Goal: Task Accomplishment & Management: Manage account settings

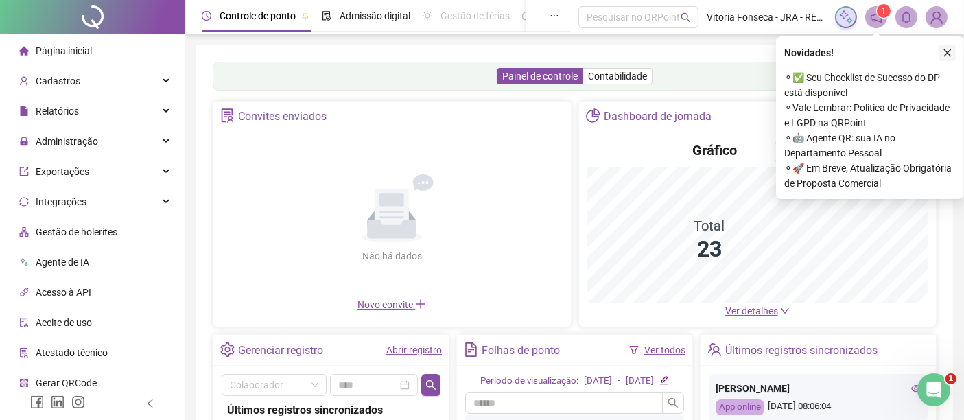
click at [947, 56] on icon "close" at bounding box center [948, 53] width 10 height 10
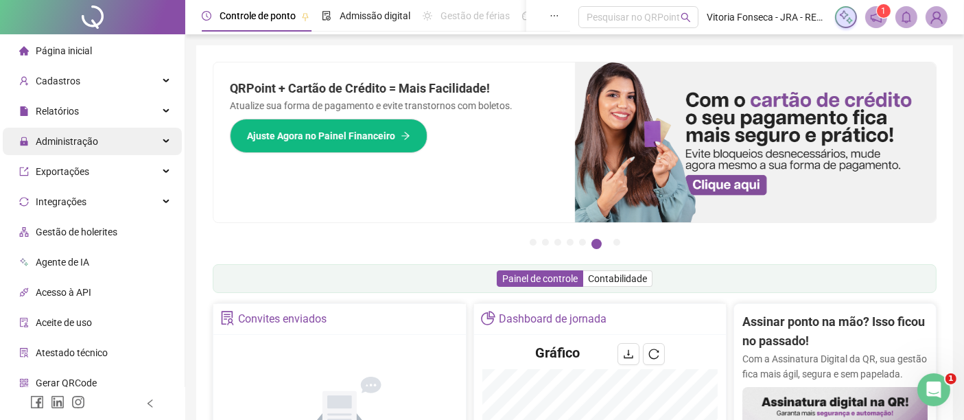
click at [139, 141] on div "Administração" at bounding box center [92, 141] width 179 height 27
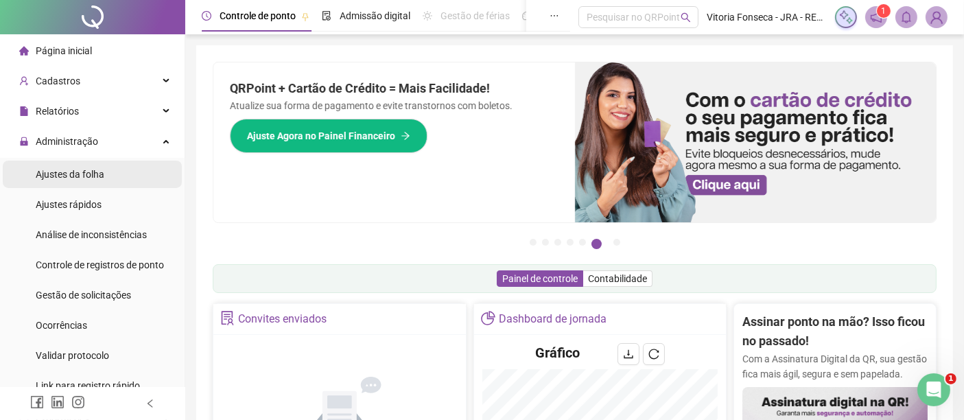
click at [131, 174] on li "Ajustes da folha" at bounding box center [92, 174] width 179 height 27
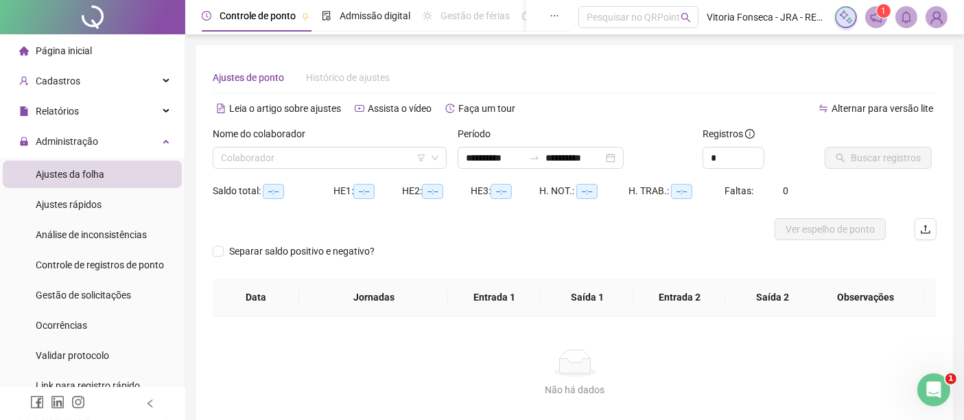
type input "**********"
click at [624, 156] on div "**********" at bounding box center [541, 158] width 166 height 22
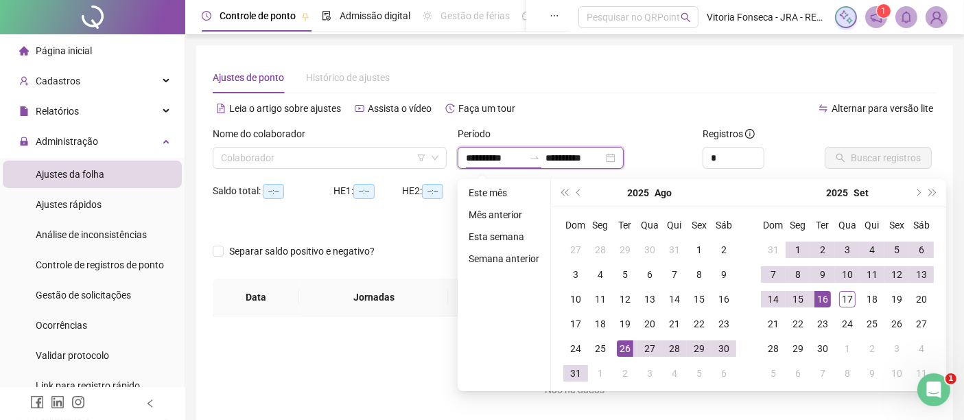
click at [624, 156] on div "**********" at bounding box center [541, 158] width 166 height 22
type input "**********"
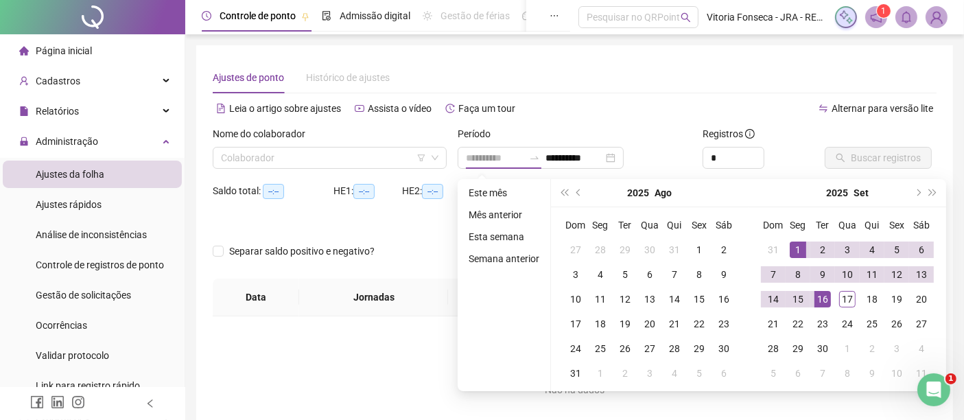
click at [797, 245] on div "1" at bounding box center [798, 250] width 16 height 16
type input "**********"
click at [845, 298] on div "17" at bounding box center [847, 299] width 16 height 16
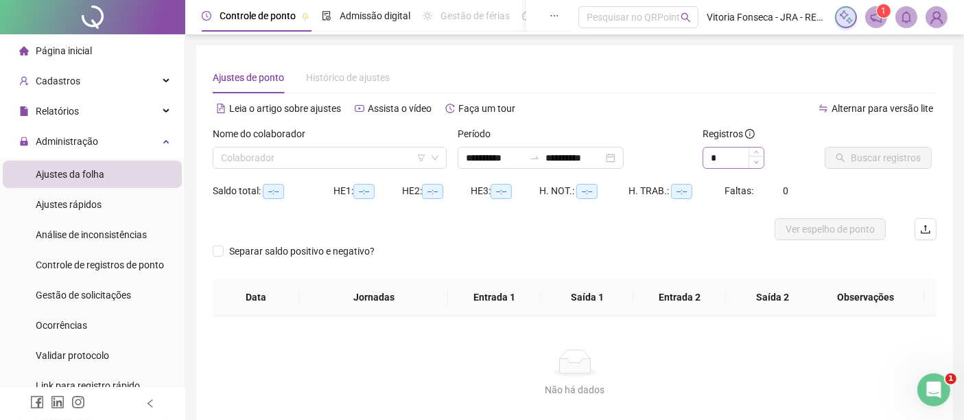
click at [754, 156] on span "Decrease Value" at bounding box center [756, 162] width 15 height 12
type input "*"
click at [754, 152] on icon "up" at bounding box center [756, 154] width 5 height 5
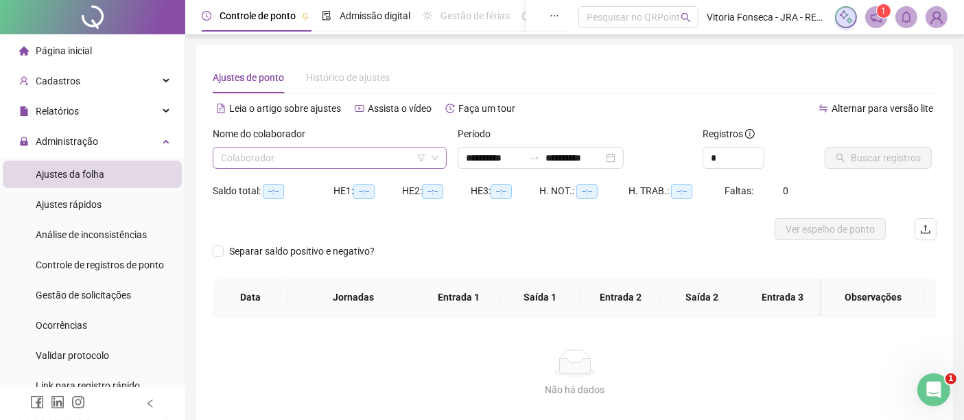
click at [381, 159] on input "search" at bounding box center [323, 158] width 205 height 21
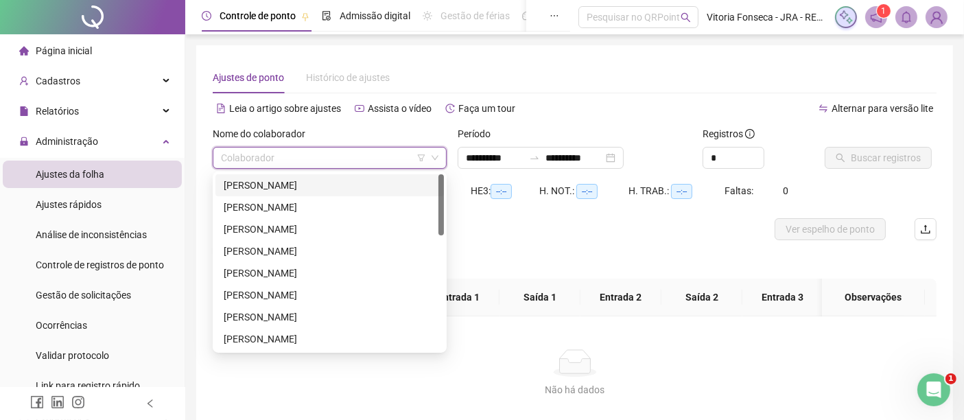
click at [366, 185] on div "[PERSON_NAME]" at bounding box center [330, 185] width 212 height 15
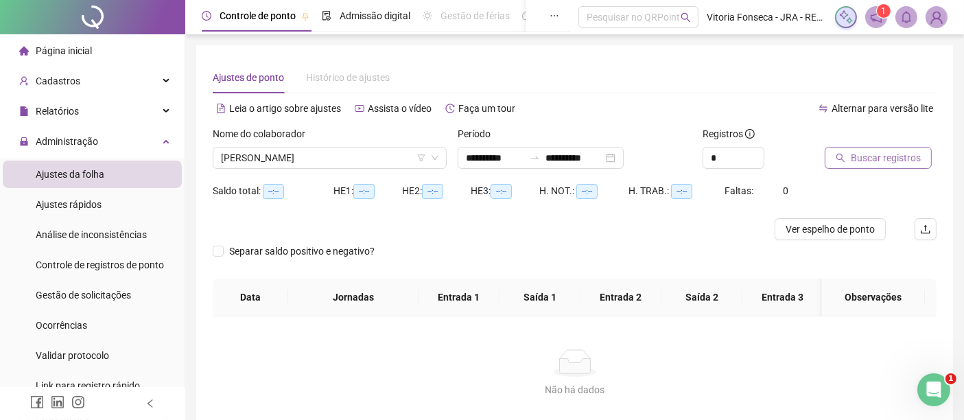
click at [850, 159] on button "Buscar registros" at bounding box center [878, 158] width 107 height 22
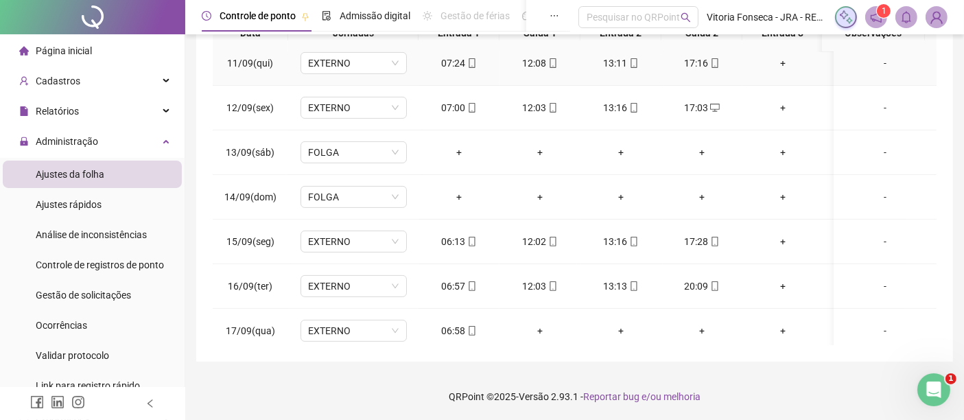
scroll to position [474, 0]
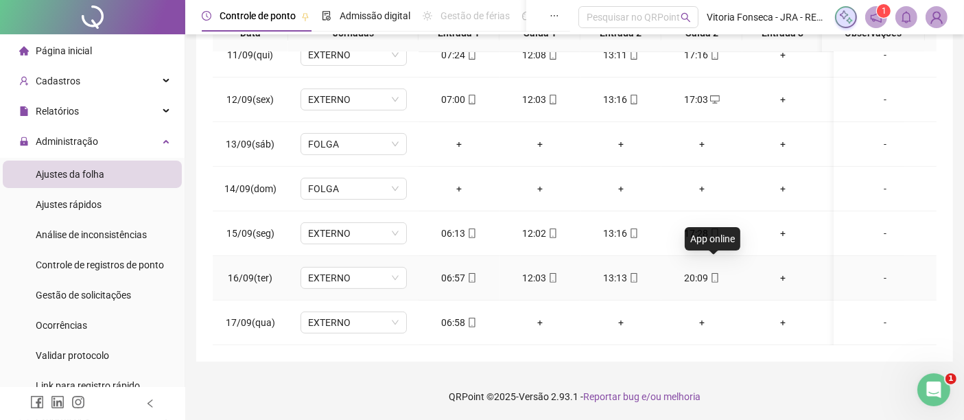
click at [716, 273] on icon "mobile" at bounding box center [715, 278] width 10 height 10
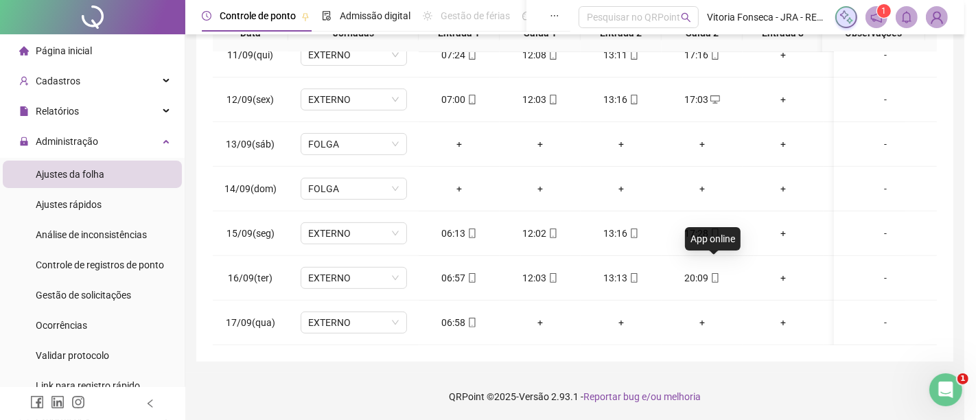
type input "**********"
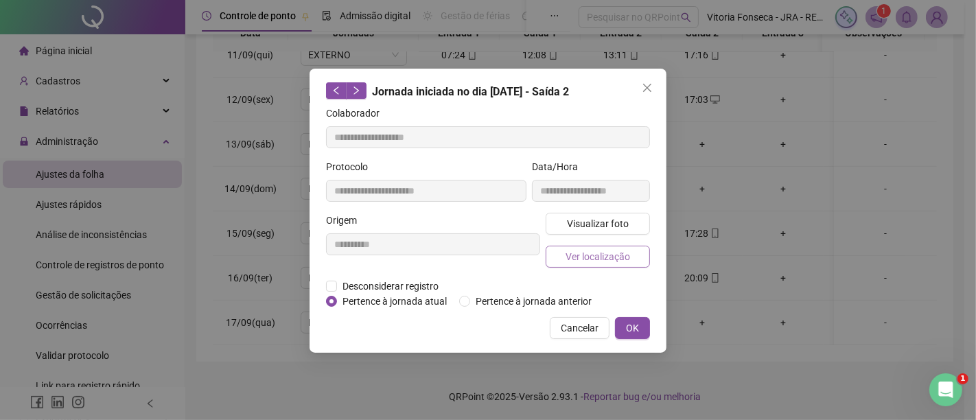
click at [609, 253] on span "Ver localização" at bounding box center [597, 256] width 65 height 15
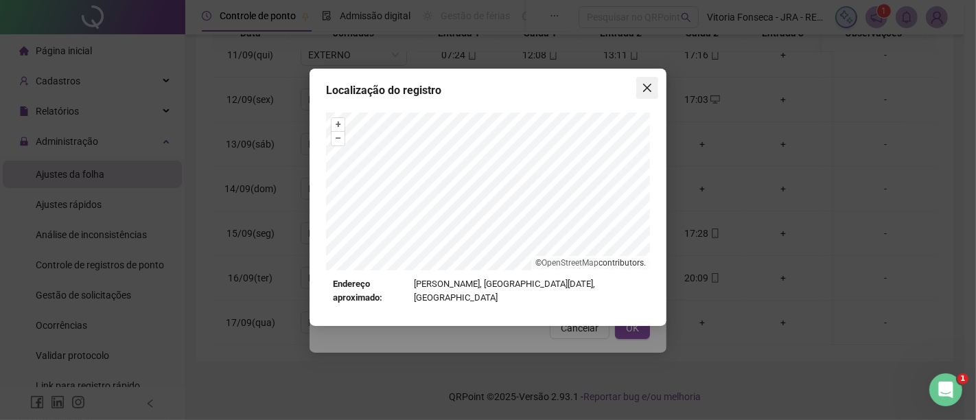
click at [646, 92] on icon "close" at bounding box center [647, 87] width 11 height 11
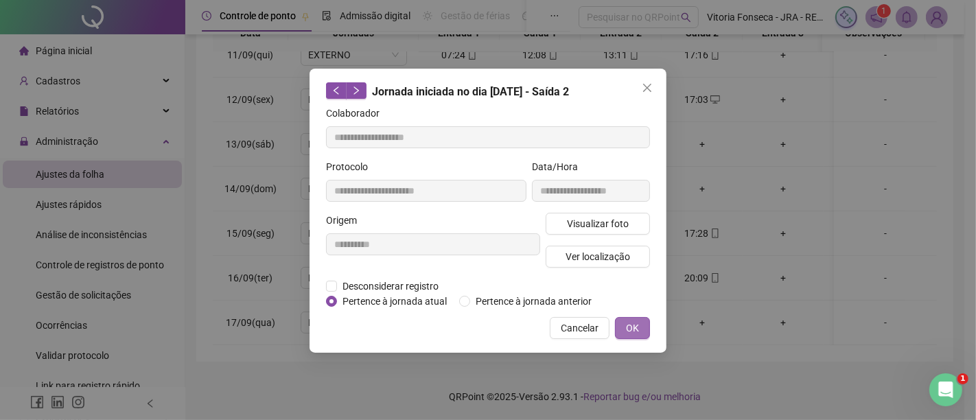
click at [631, 328] on span "OK" at bounding box center [632, 327] width 13 height 15
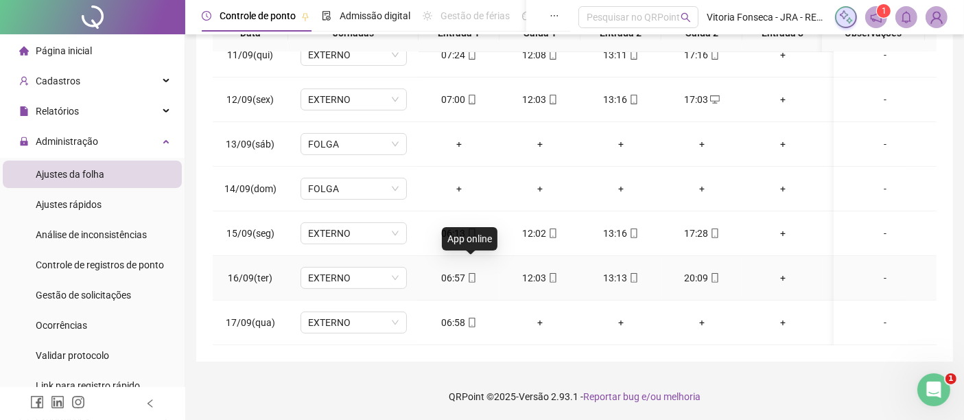
click at [474, 273] on icon "mobile" at bounding box center [472, 278] width 10 height 10
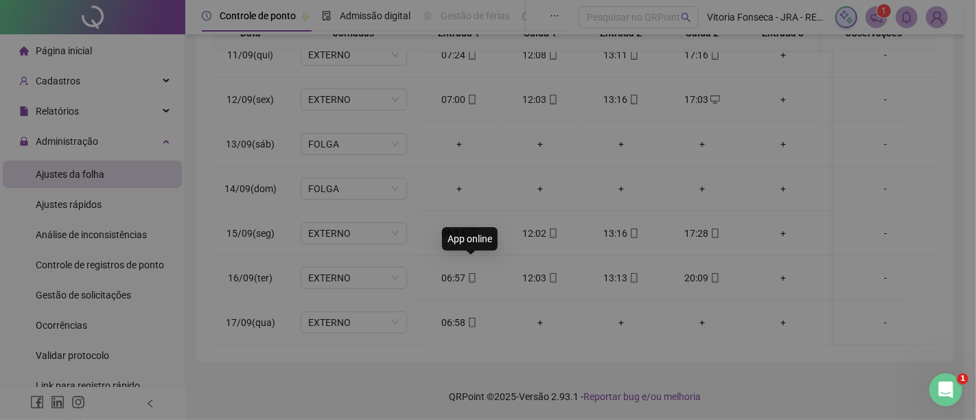
type input "**********"
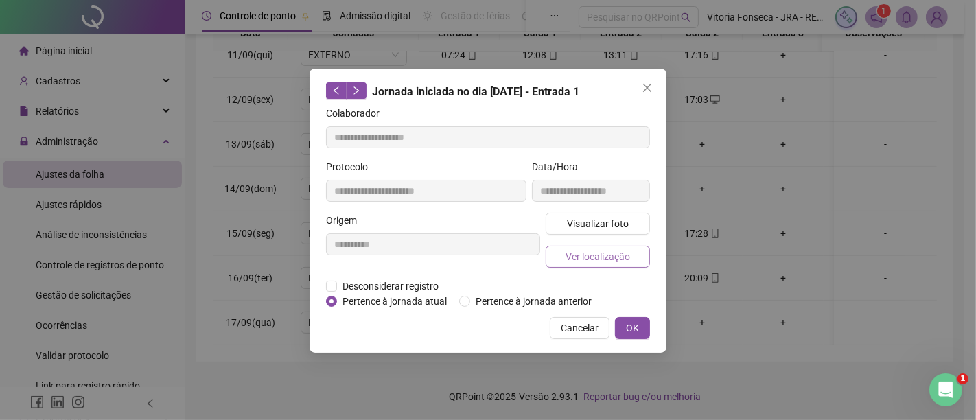
click at [566, 259] on span "Ver localização" at bounding box center [597, 256] width 65 height 15
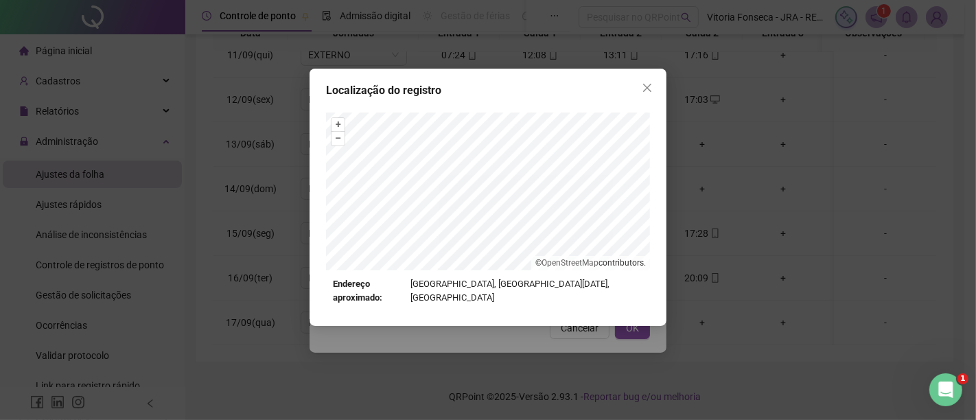
click at [653, 82] on span "Close" at bounding box center [647, 87] width 22 height 11
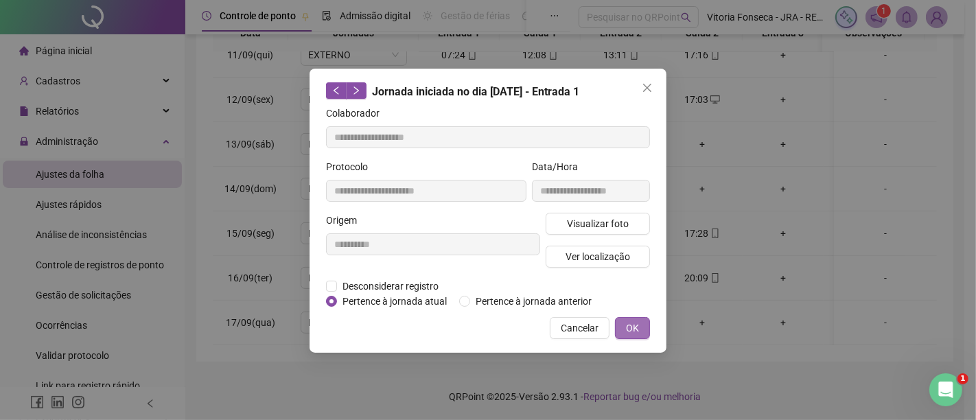
click at [631, 325] on span "OK" at bounding box center [632, 327] width 13 height 15
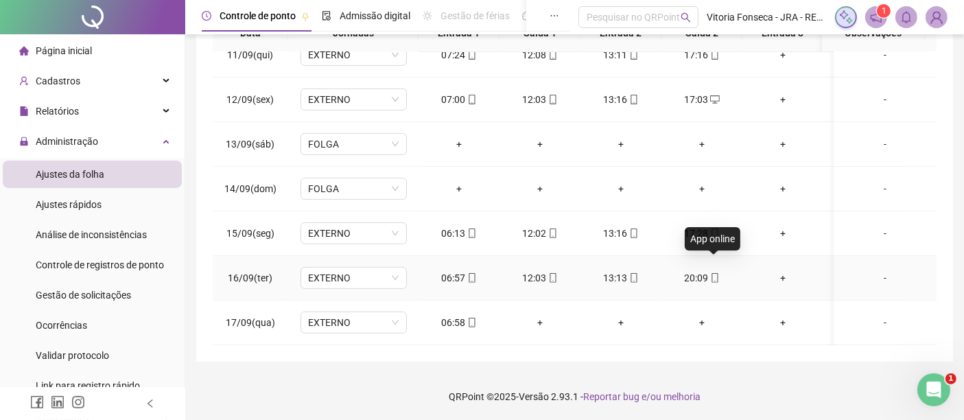
click at [713, 273] on icon "mobile" at bounding box center [715, 278] width 10 height 10
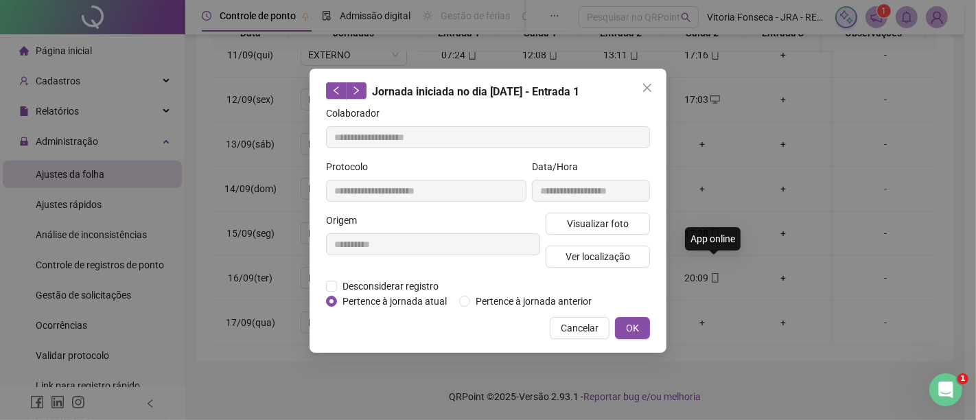
type input "**********"
click at [639, 257] on button "Ver localização" at bounding box center [598, 257] width 104 height 22
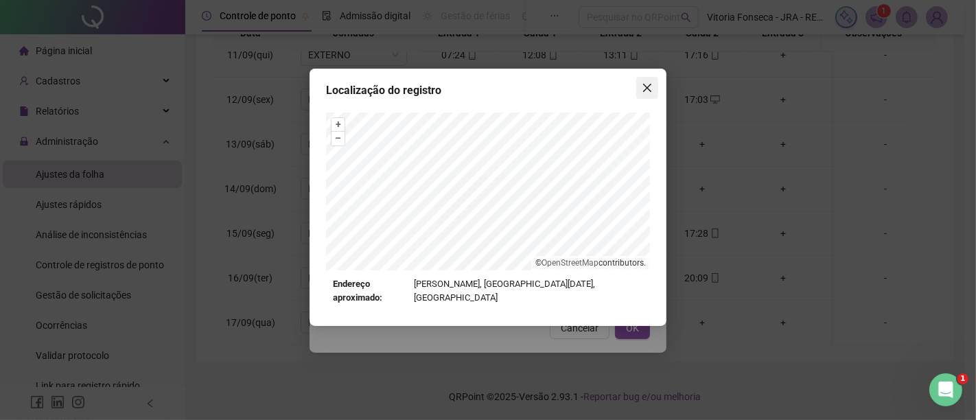
click at [642, 83] on icon "close" at bounding box center [647, 87] width 11 height 11
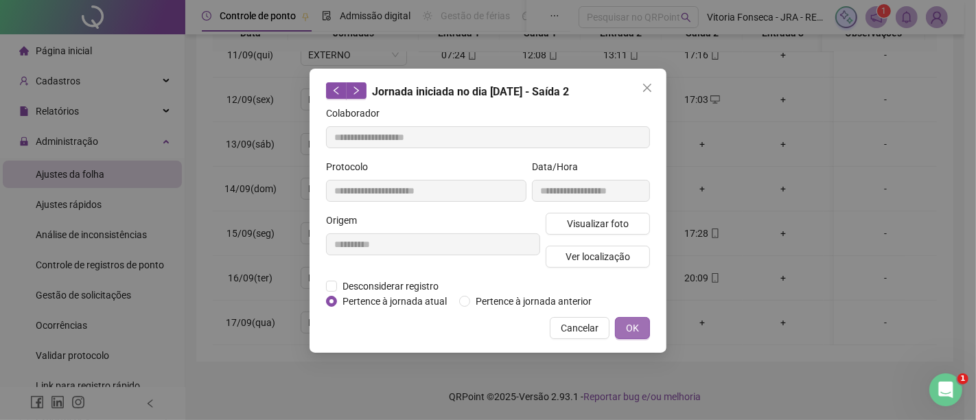
click at [629, 332] on span "OK" at bounding box center [632, 327] width 13 height 15
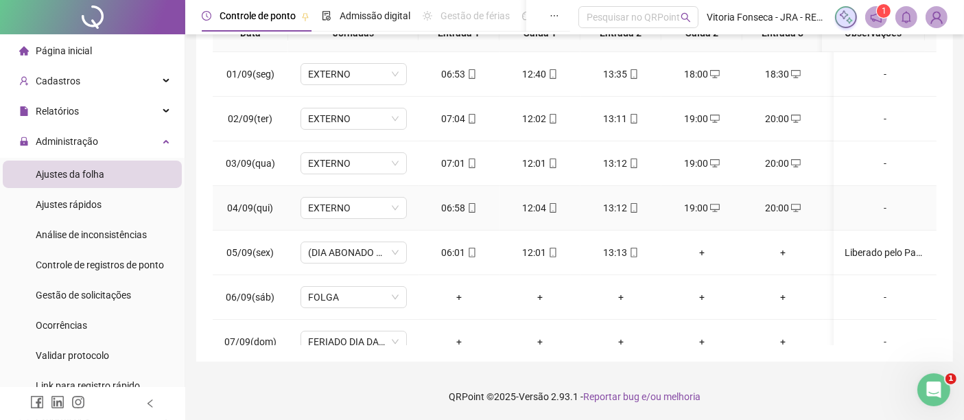
scroll to position [0, 0]
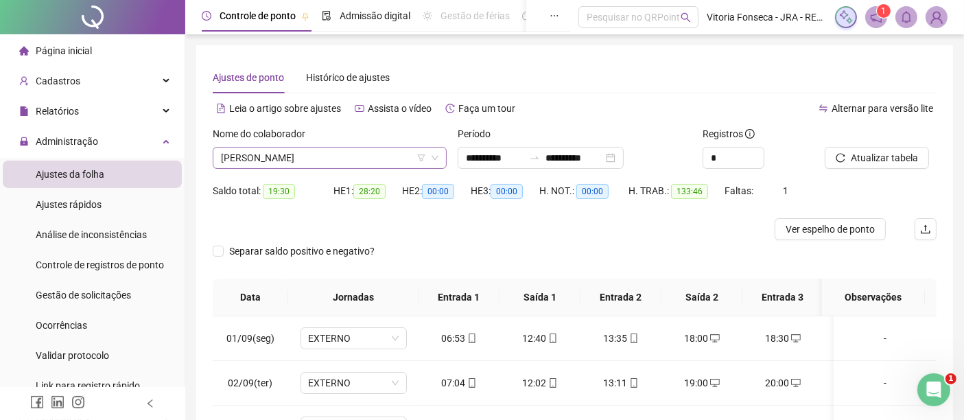
click at [353, 159] on span "[PERSON_NAME]" at bounding box center [330, 158] width 218 height 21
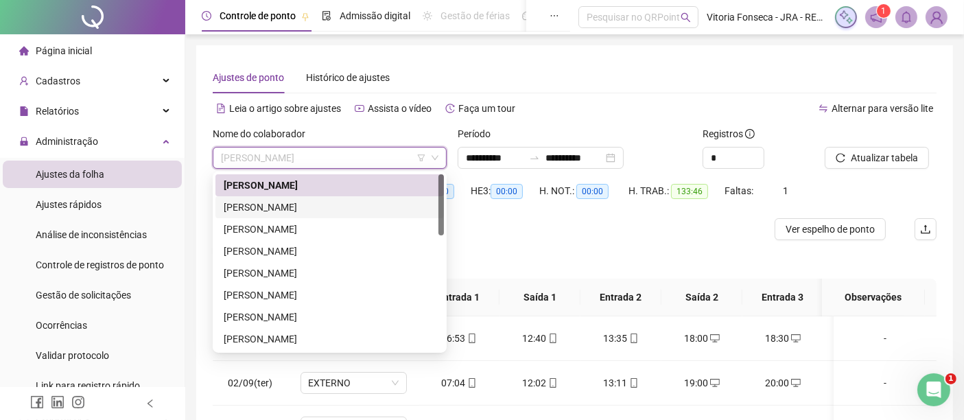
click at [354, 203] on div "[PERSON_NAME]" at bounding box center [330, 207] width 212 height 15
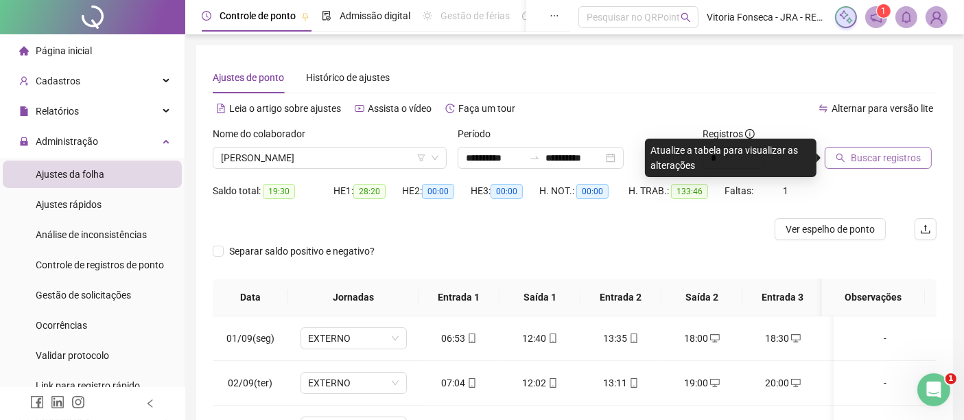
click at [887, 159] on span "Buscar registros" at bounding box center [886, 157] width 70 height 15
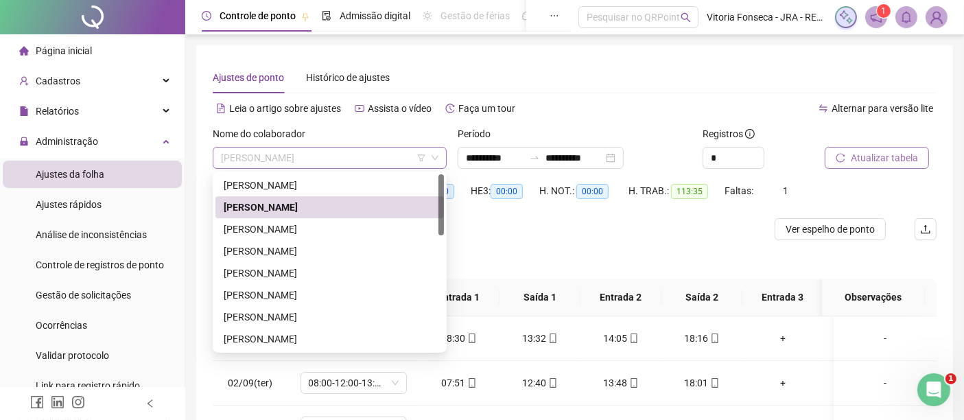
click at [399, 158] on span "[PERSON_NAME]" at bounding box center [330, 158] width 218 height 21
click at [394, 223] on div "[PERSON_NAME]" at bounding box center [330, 229] width 212 height 15
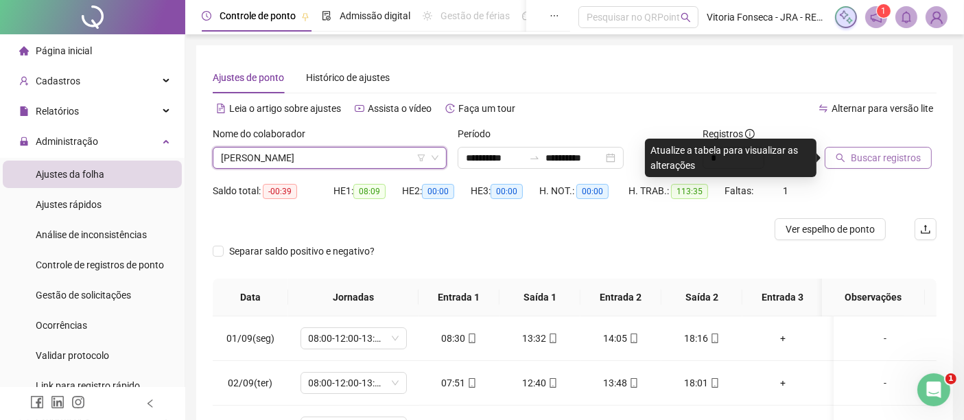
click at [909, 153] on span "Buscar registros" at bounding box center [886, 157] width 70 height 15
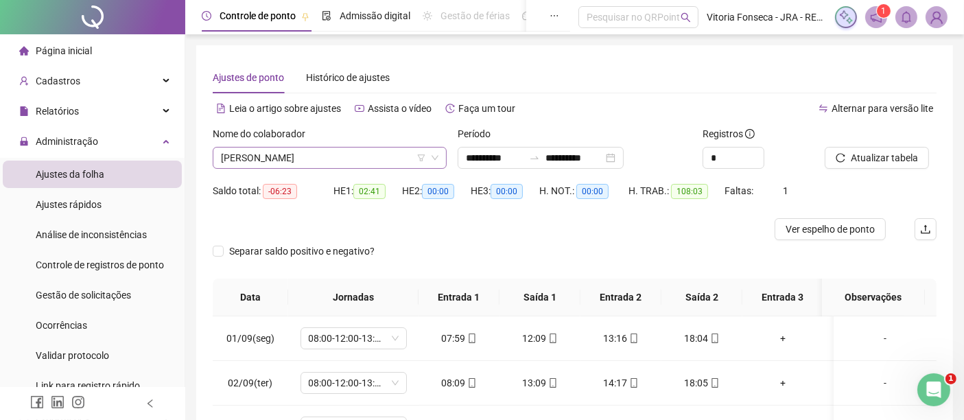
click at [403, 153] on span "[PERSON_NAME]" at bounding box center [330, 158] width 218 height 21
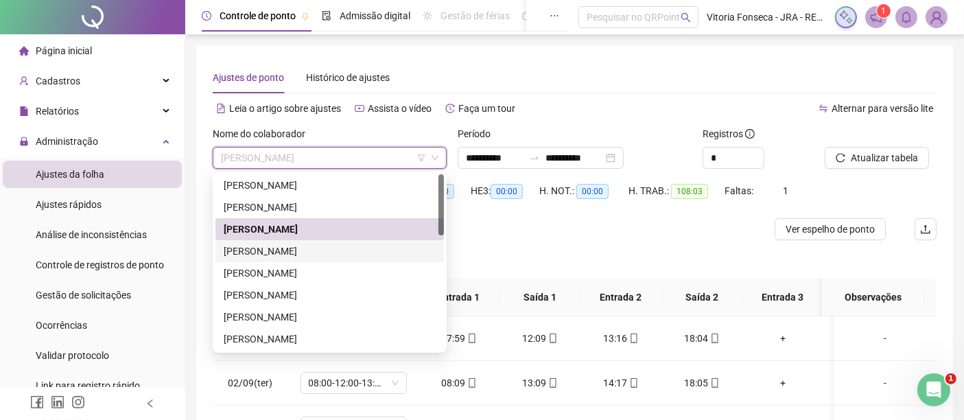
click at [366, 246] on div "[PERSON_NAME]" at bounding box center [330, 251] width 212 height 15
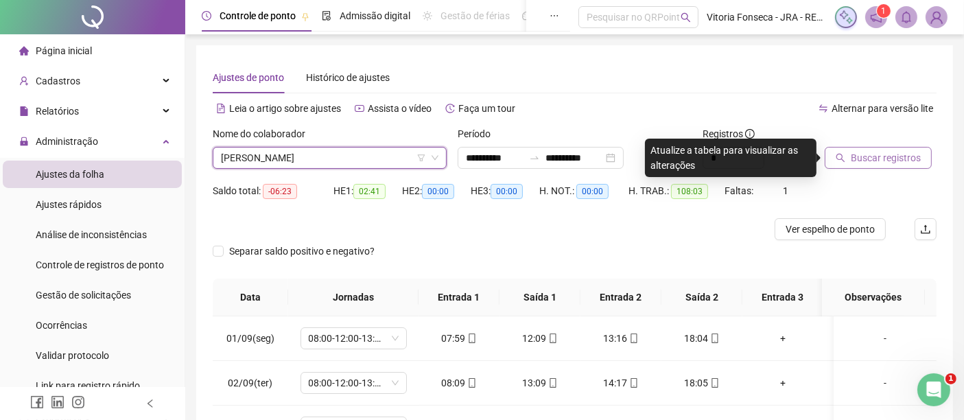
click at [876, 160] on span "Buscar registros" at bounding box center [886, 157] width 70 height 15
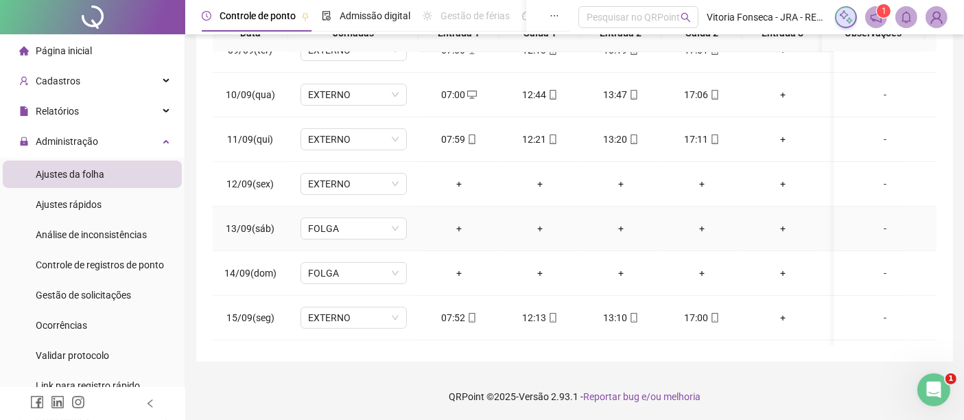
scroll to position [474, 0]
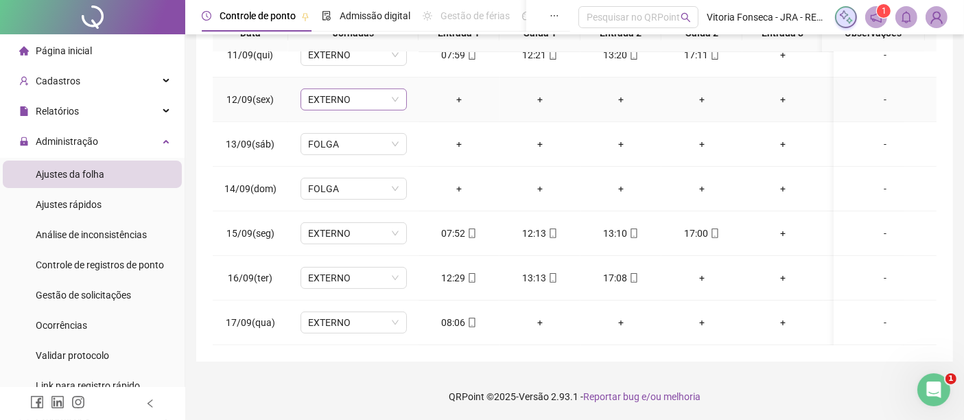
click at [396, 91] on span "EXTERNO" at bounding box center [354, 99] width 90 height 21
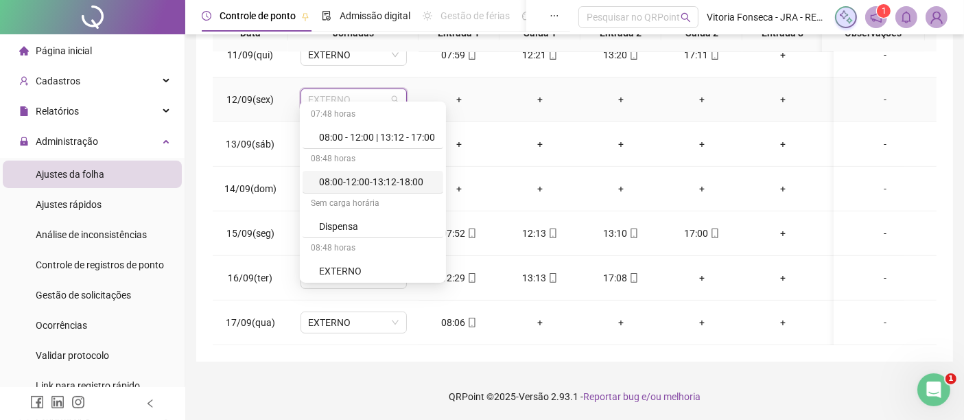
scroll to position [223, 0]
click at [397, 140] on div "Folga" at bounding box center [377, 137] width 116 height 15
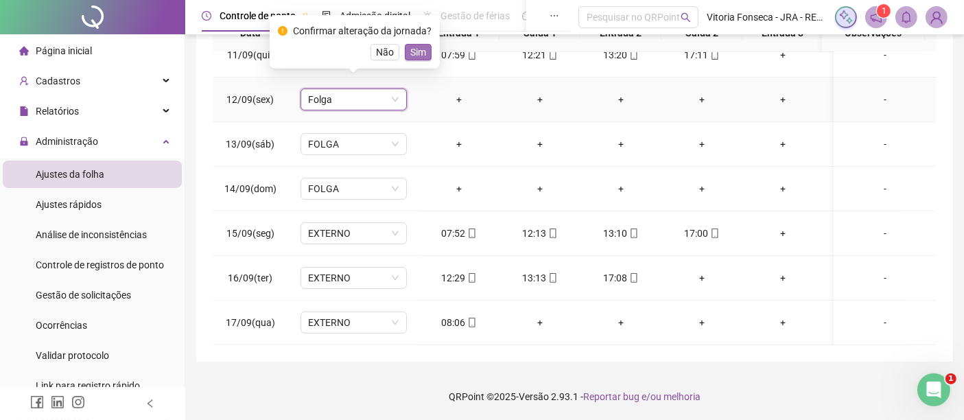
click at [422, 56] on span "Sim" at bounding box center [418, 52] width 16 height 15
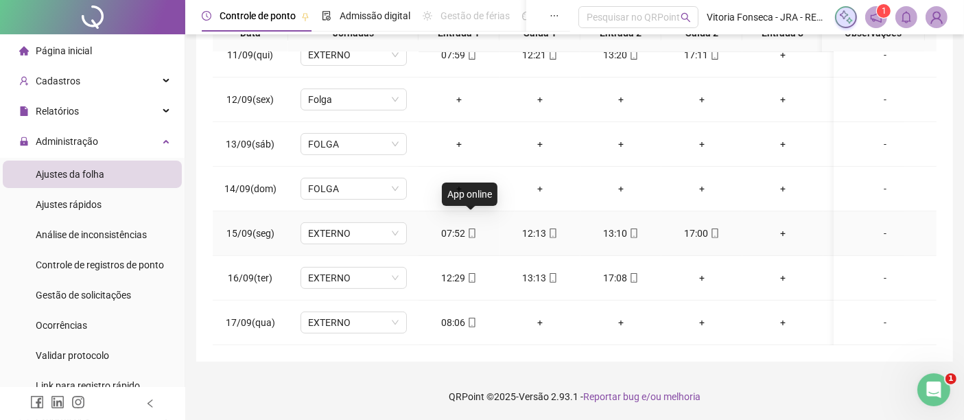
click at [471, 229] on icon "mobile" at bounding box center [472, 234] width 10 height 10
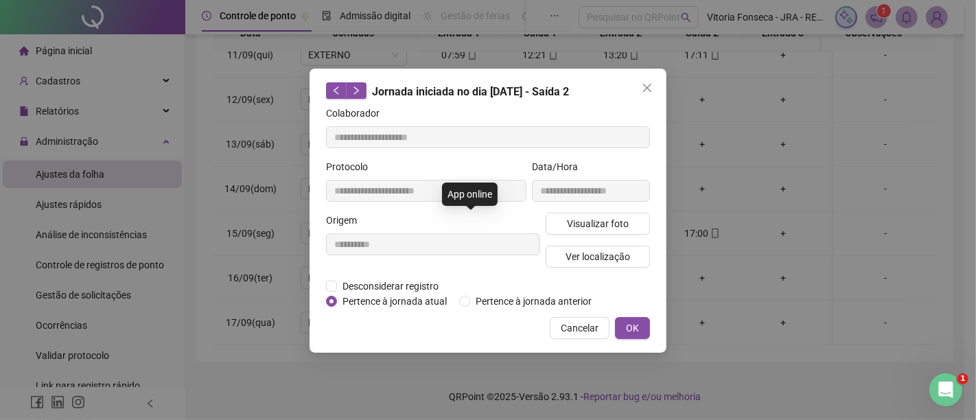
type input "**********"
click at [562, 255] on button "Ver localização" at bounding box center [598, 257] width 104 height 22
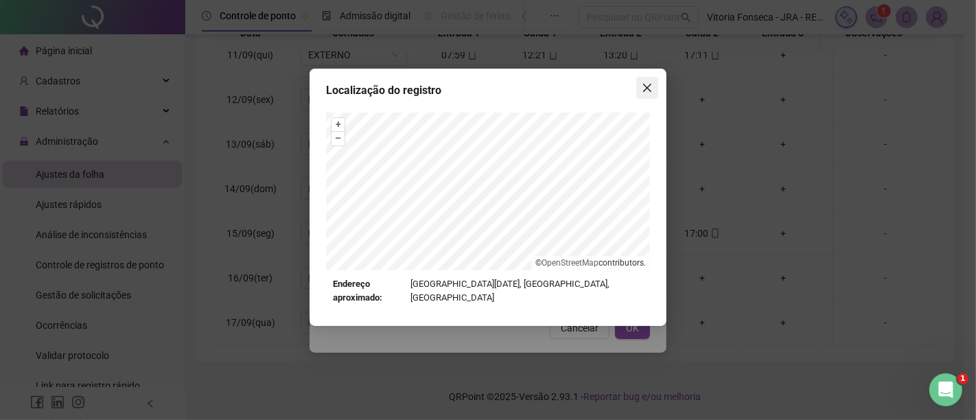
click at [646, 82] on icon "close" at bounding box center [647, 87] width 11 height 11
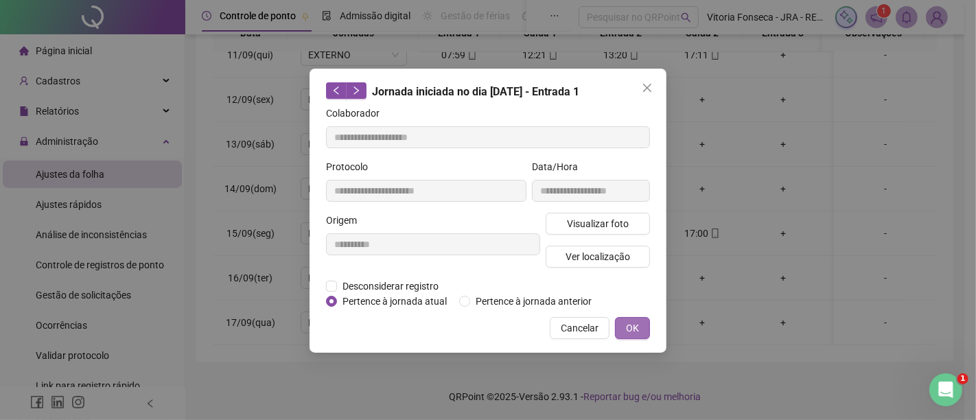
click at [635, 325] on span "OK" at bounding box center [632, 327] width 13 height 15
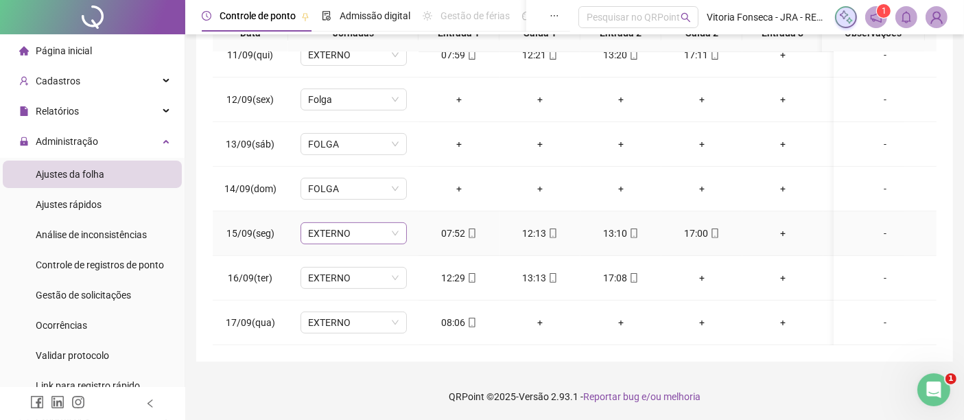
click at [386, 223] on span "EXTERNO" at bounding box center [354, 233] width 90 height 21
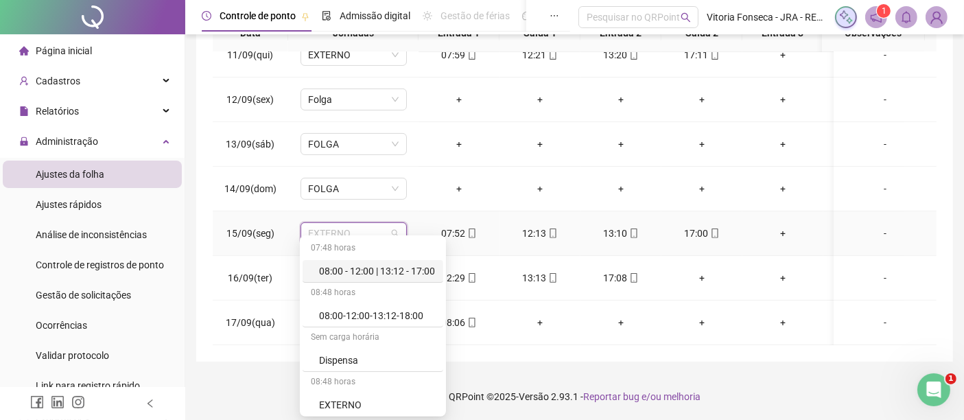
click at [392, 266] on div "08:00 - 12:00 | 13:12 - 17:00" at bounding box center [377, 271] width 116 height 15
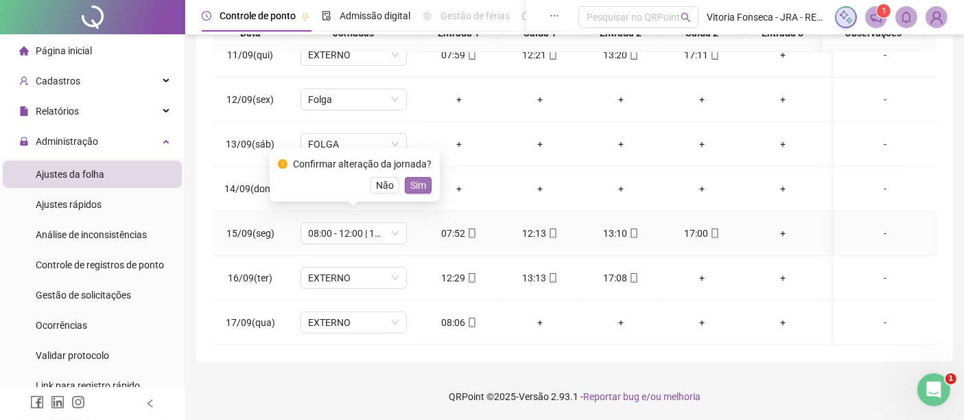
click at [418, 181] on span "Sim" at bounding box center [418, 185] width 16 height 15
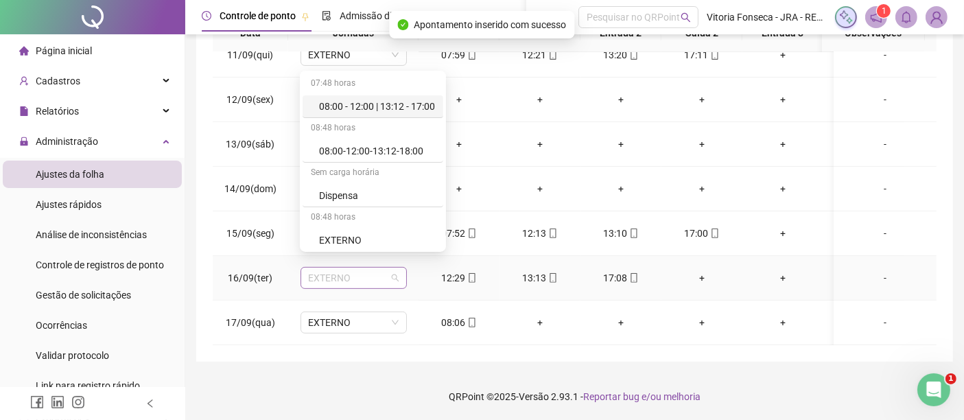
click at [372, 268] on span "EXTERNO" at bounding box center [354, 278] width 90 height 21
click at [419, 104] on div "08:00 - 12:00 | 13:12 - 17:00" at bounding box center [377, 106] width 116 height 15
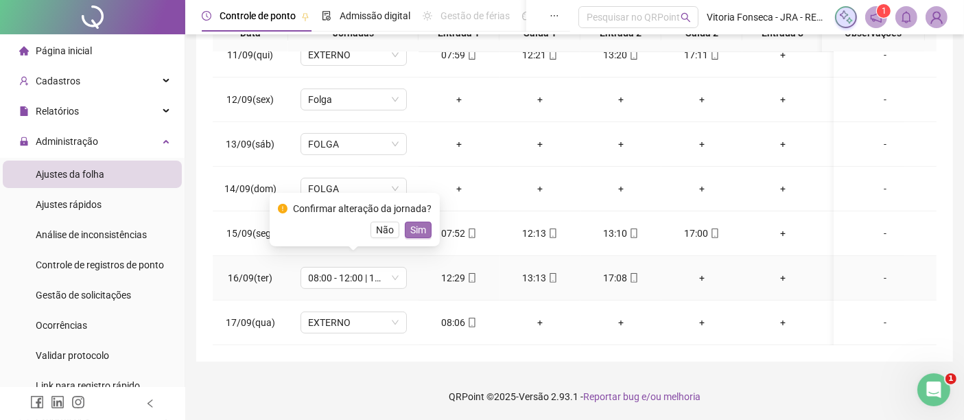
click at [421, 228] on span "Sim" at bounding box center [418, 229] width 16 height 15
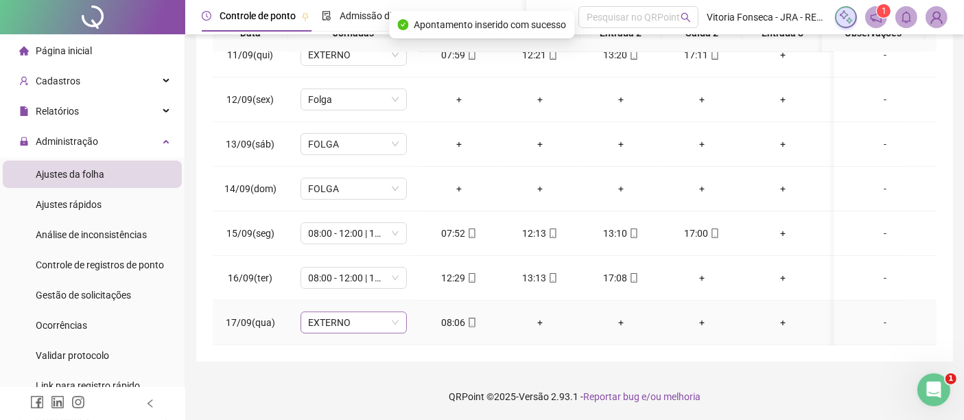
click at [371, 312] on span "EXTERNO" at bounding box center [354, 322] width 90 height 21
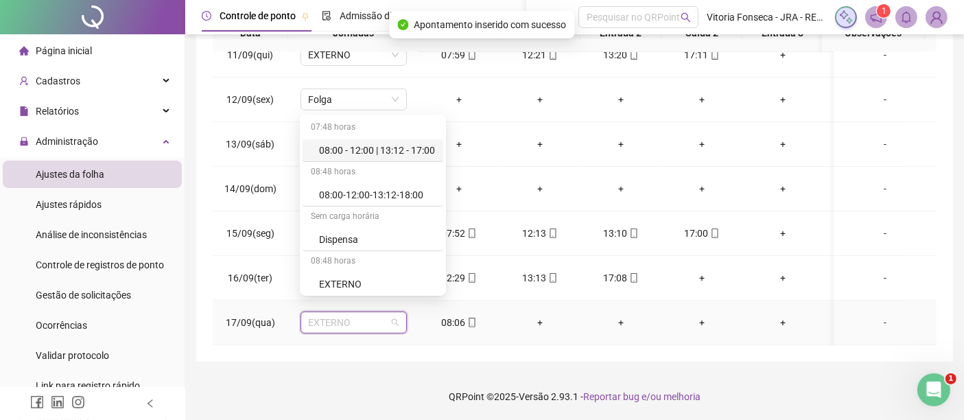
click at [408, 145] on div "08:00 - 12:00 | 13:12 - 17:00" at bounding box center [377, 150] width 116 height 15
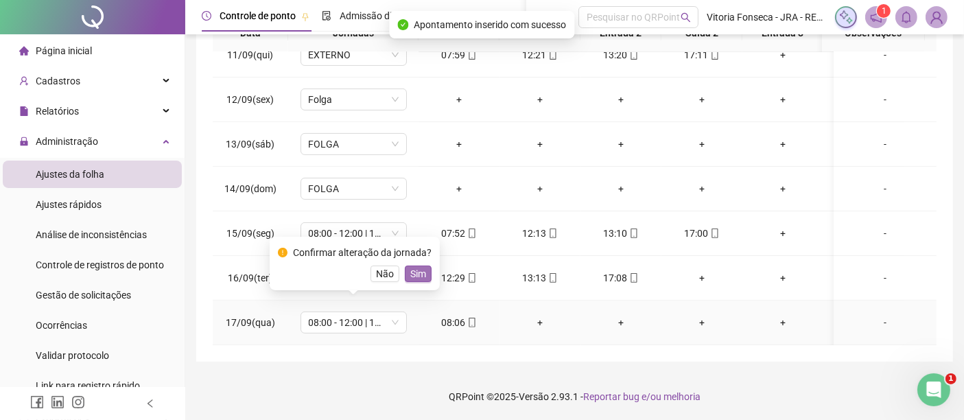
click at [413, 274] on span "Sim" at bounding box center [418, 273] width 16 height 15
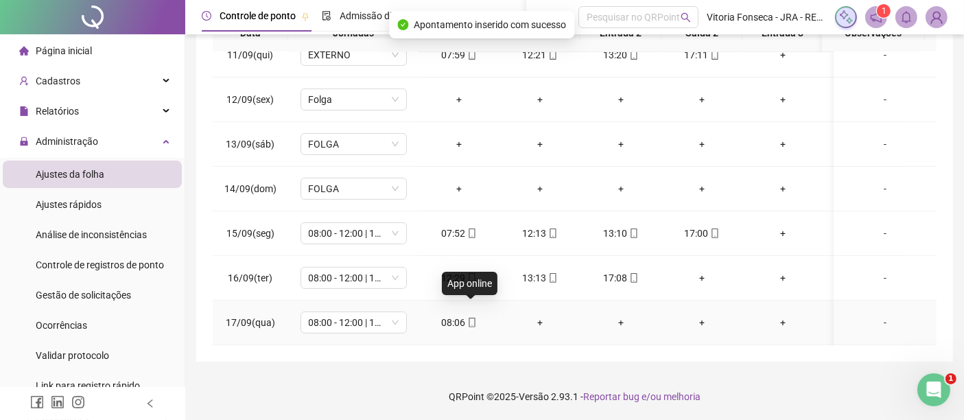
click at [470, 318] on icon "mobile" at bounding box center [472, 323] width 10 height 10
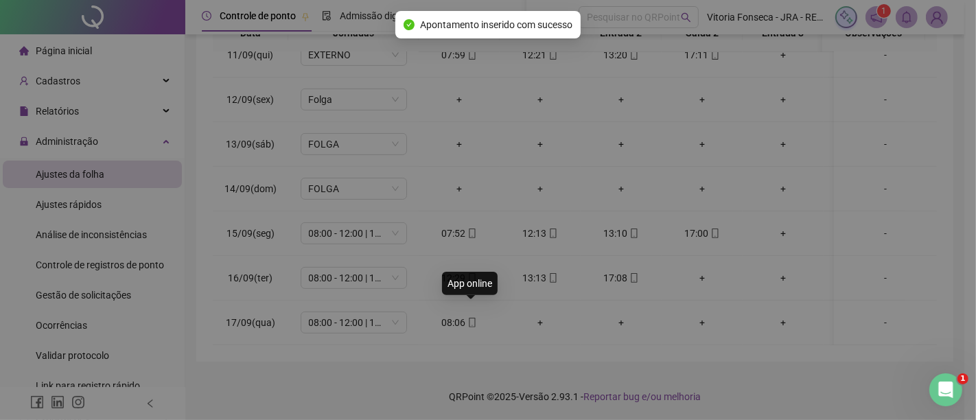
type input "**********"
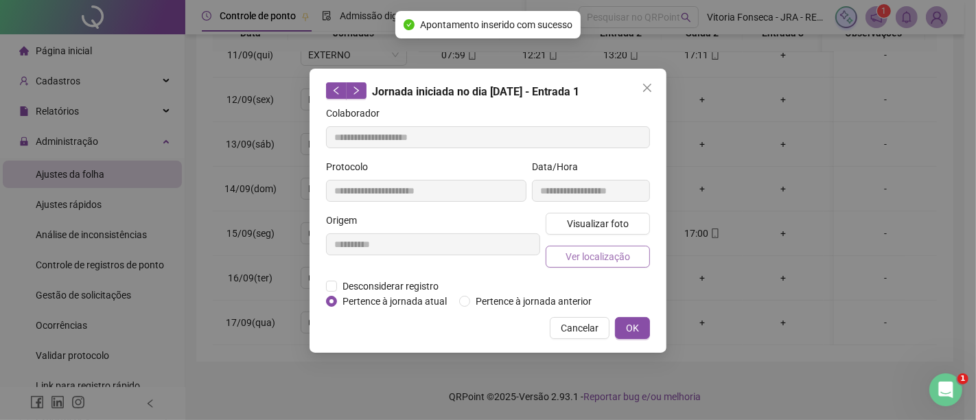
click at [582, 266] on button "Ver localização" at bounding box center [598, 257] width 104 height 22
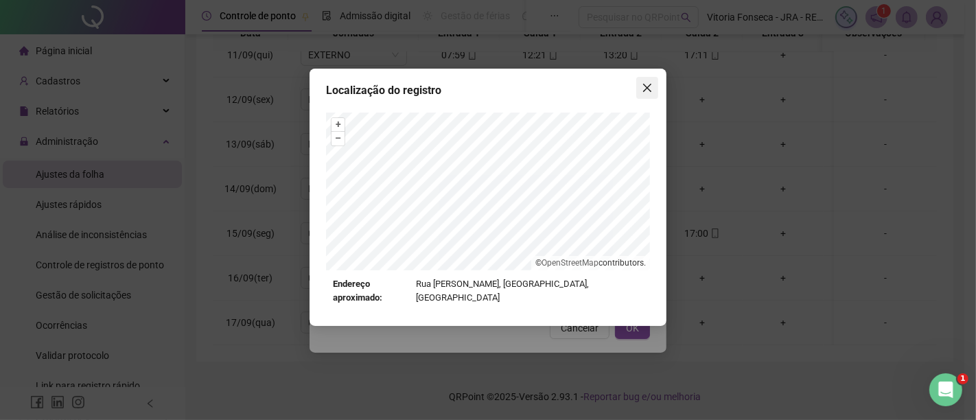
click at [651, 85] on icon "close" at bounding box center [647, 87] width 11 height 11
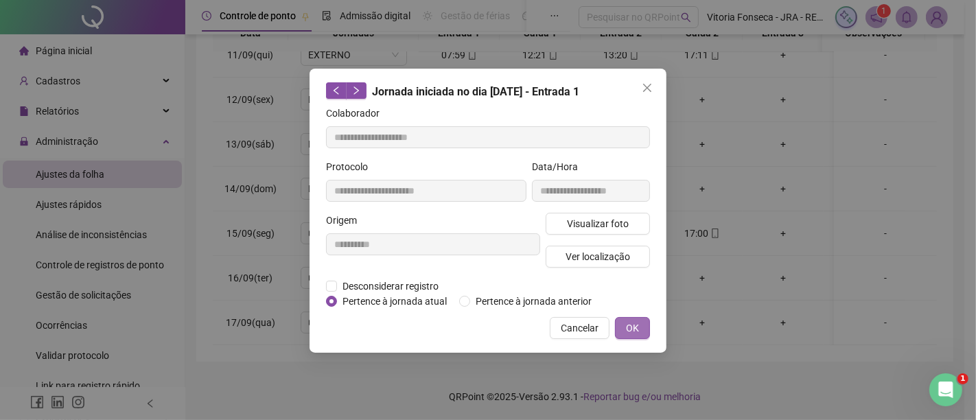
click at [631, 320] on span "OK" at bounding box center [632, 327] width 13 height 15
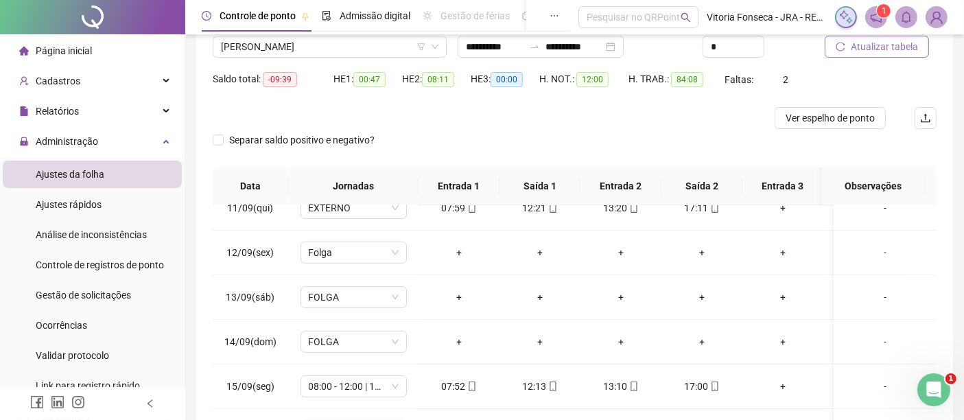
scroll to position [35, 0]
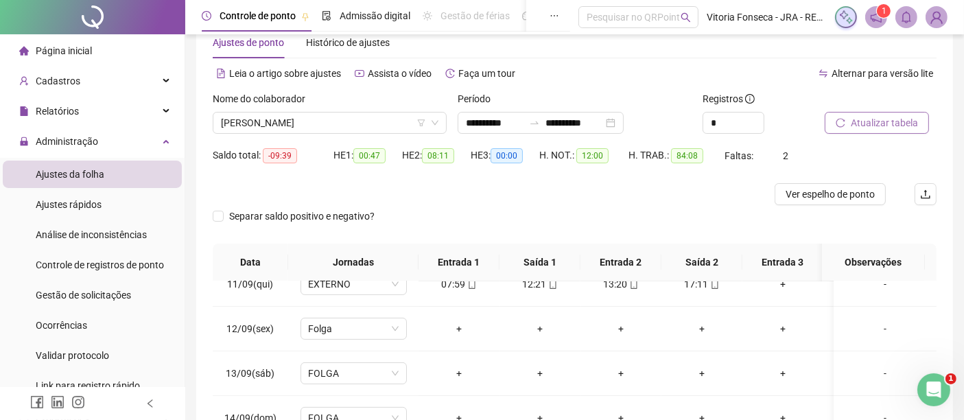
click at [900, 117] on span "Atualizar tabela" at bounding box center [884, 122] width 67 height 15
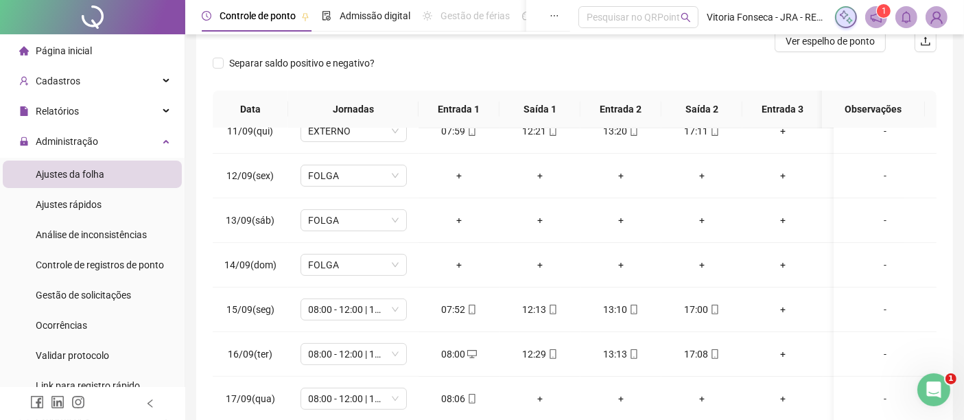
scroll to position [111, 0]
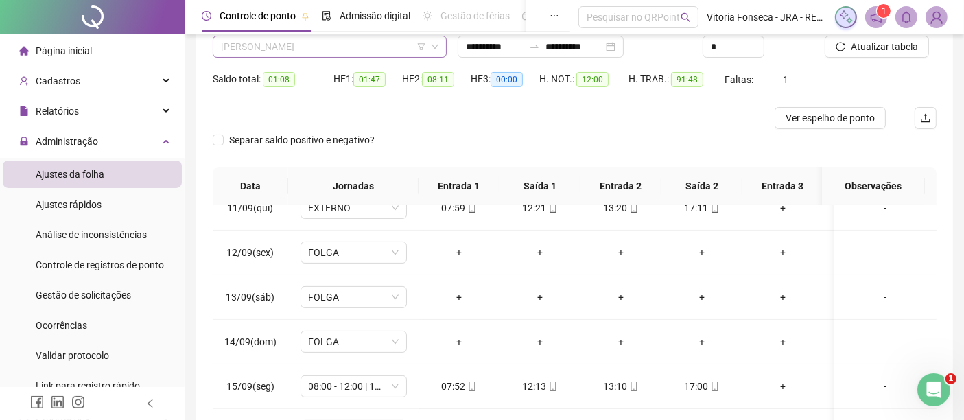
click at [347, 47] on span "[PERSON_NAME]" at bounding box center [330, 46] width 218 height 21
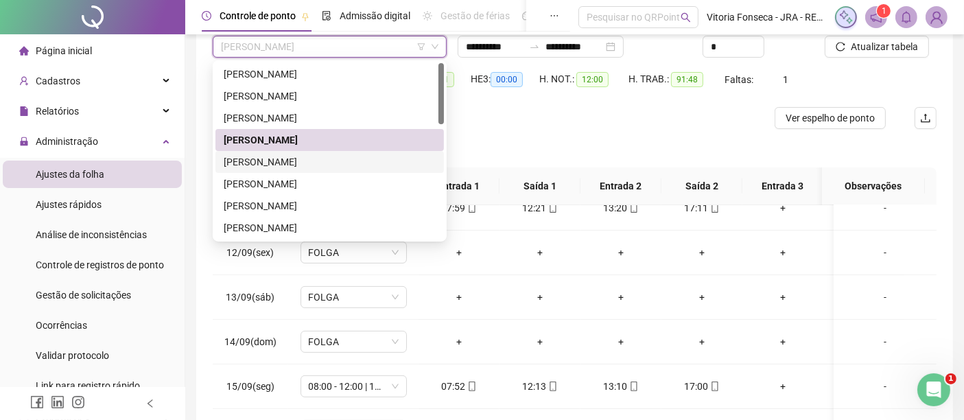
click at [339, 161] on div "[PERSON_NAME]" at bounding box center [330, 161] width 212 height 15
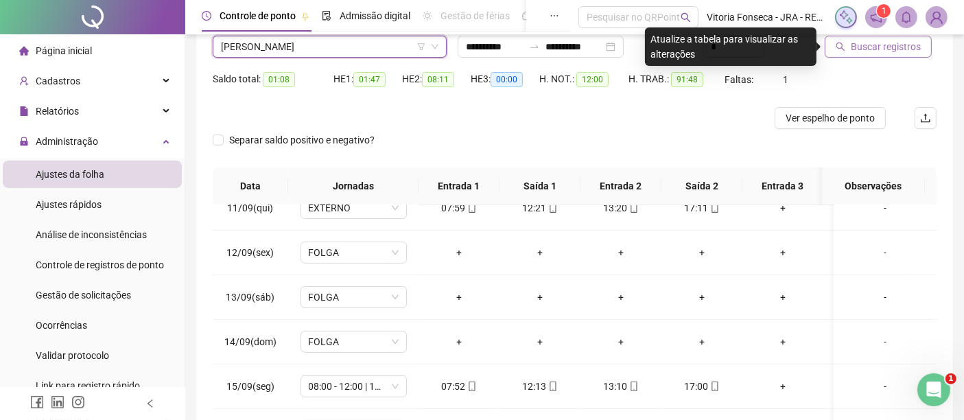
click at [866, 39] on span "Buscar registros" at bounding box center [886, 46] width 70 height 15
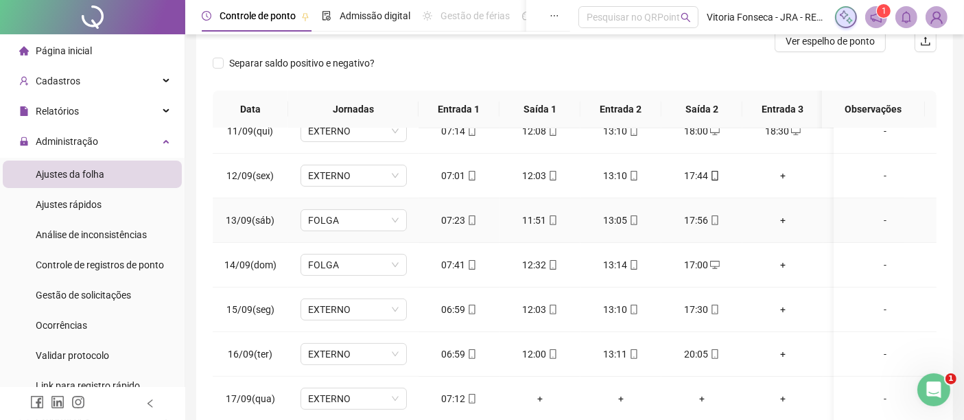
scroll to position [264, 0]
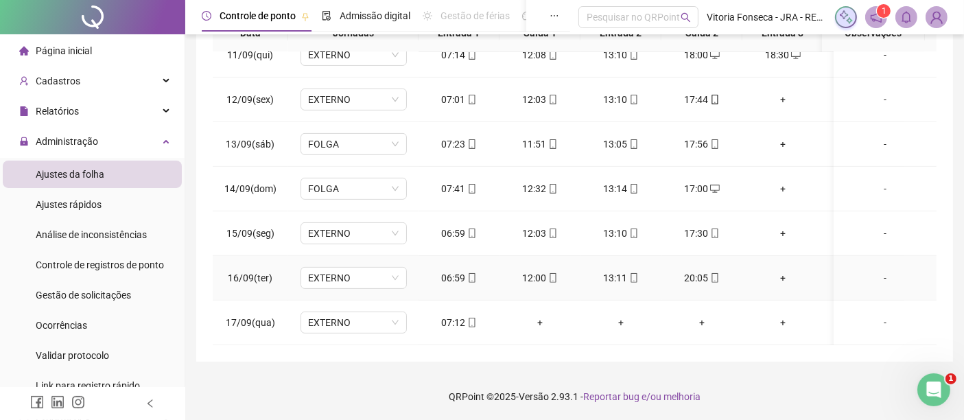
click at [786, 270] on div "+" at bounding box center [782, 277] width 59 height 15
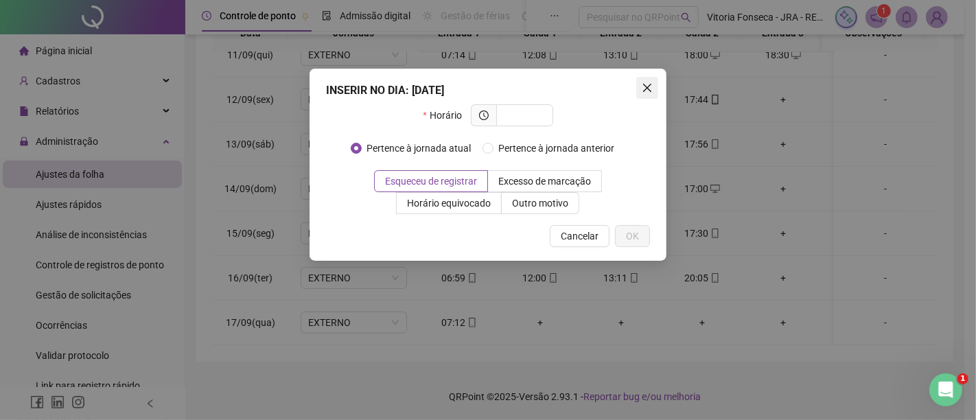
click at [648, 89] on icon "close" at bounding box center [647, 88] width 8 height 8
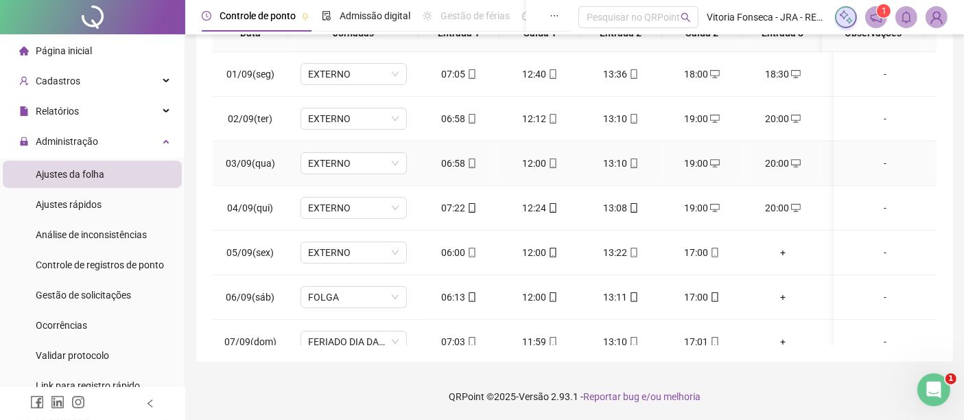
scroll to position [0, 0]
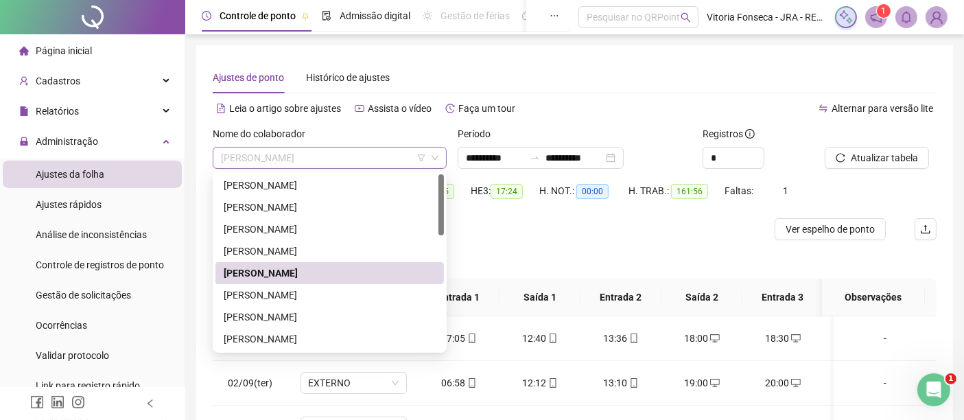
click at [368, 159] on span "[PERSON_NAME]" at bounding box center [330, 158] width 218 height 21
click at [363, 181] on div "[PERSON_NAME]" at bounding box center [330, 185] width 212 height 15
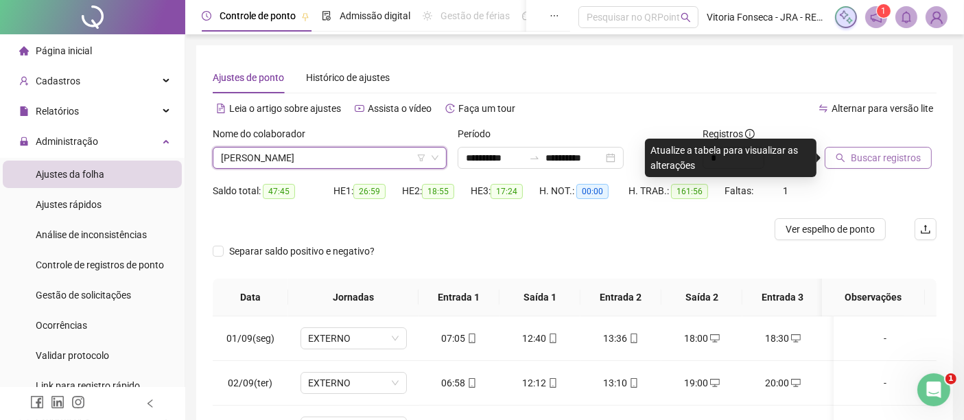
click at [860, 161] on span "Buscar registros" at bounding box center [886, 157] width 70 height 15
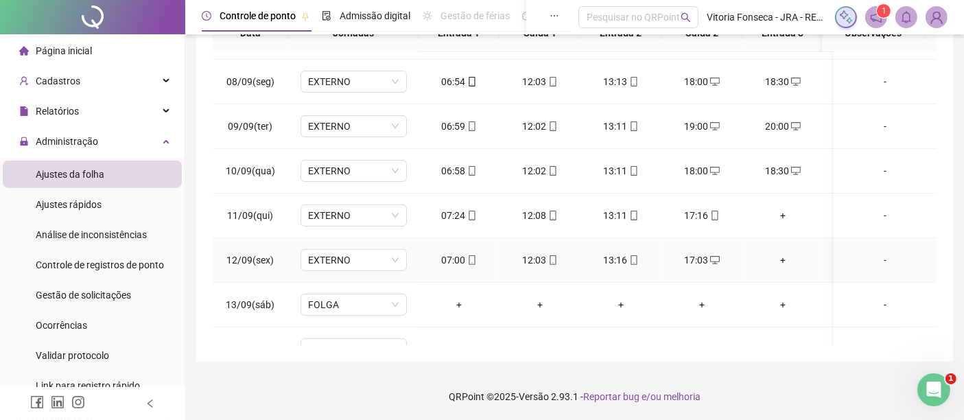
scroll to position [474, 0]
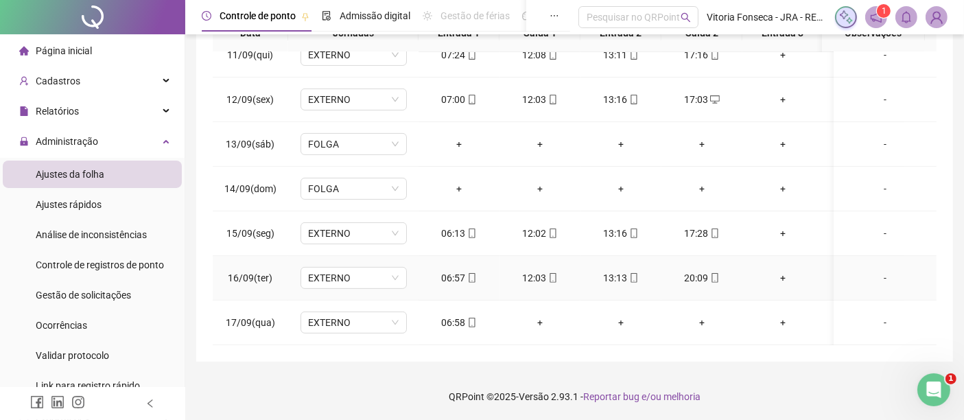
click at [788, 270] on div "+" at bounding box center [782, 277] width 59 height 15
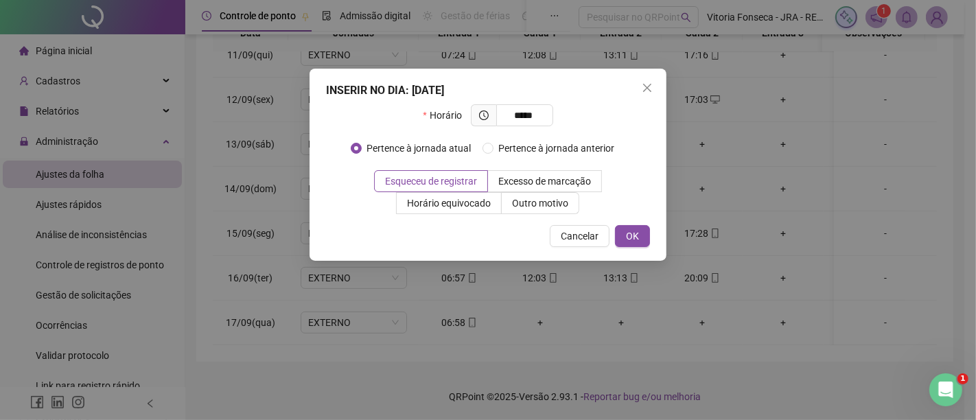
type input "*****"
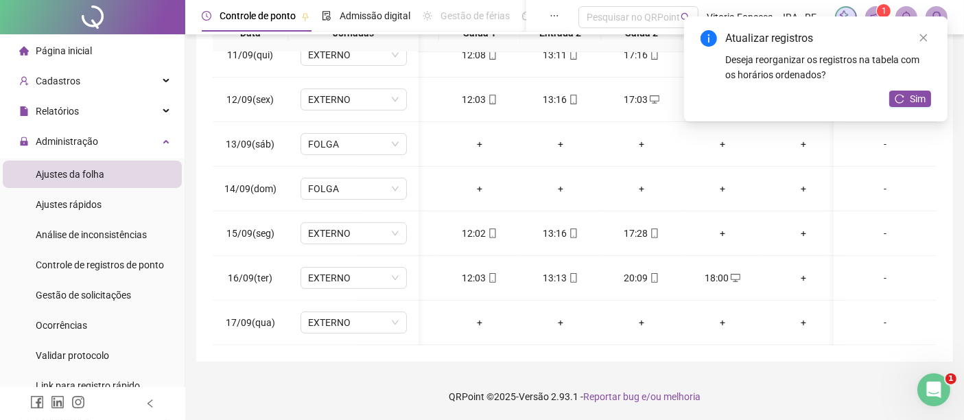
scroll to position [0, 82]
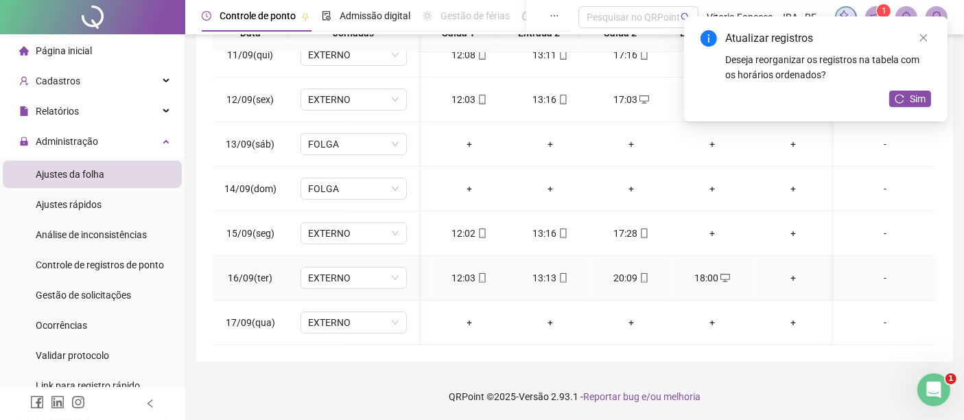
click at [779, 270] on div "+" at bounding box center [793, 277] width 59 height 15
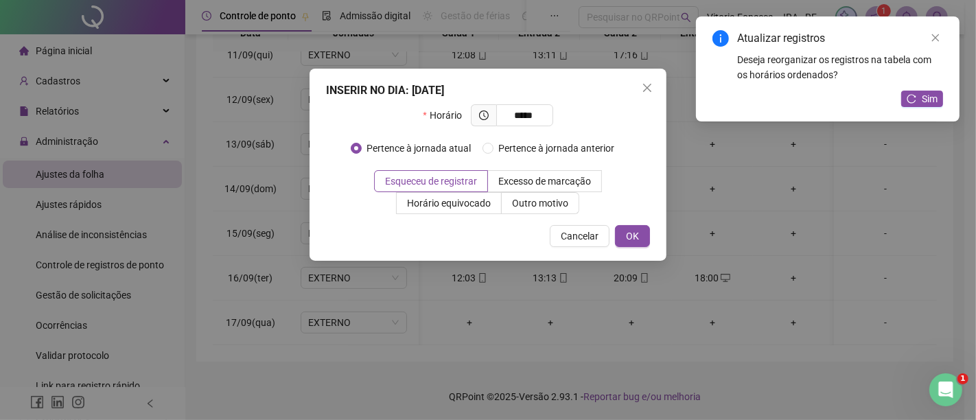
type input "*****"
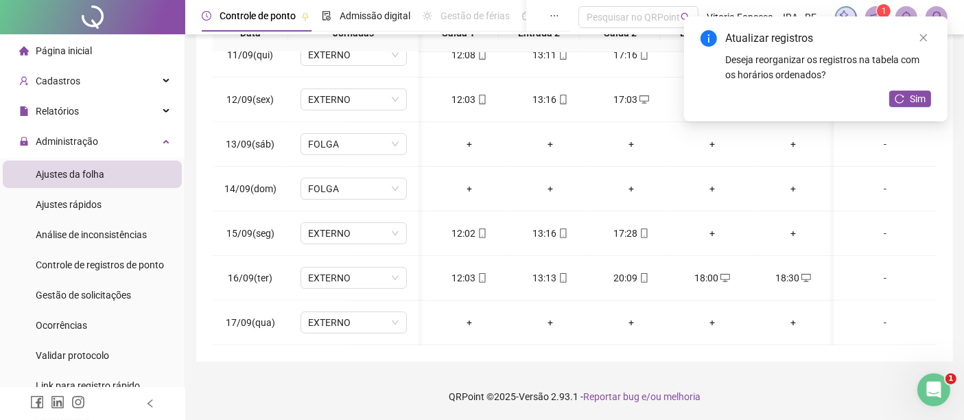
scroll to position [474, 70]
click at [911, 97] on span "Sim" at bounding box center [918, 98] width 16 height 15
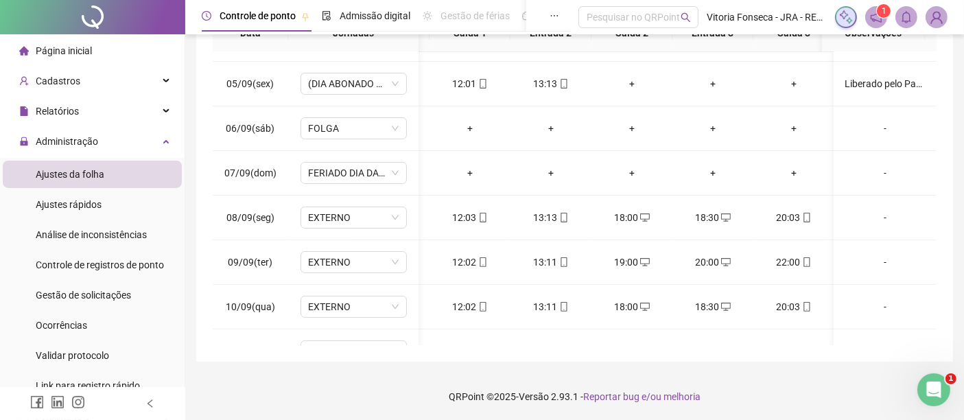
scroll to position [0, 70]
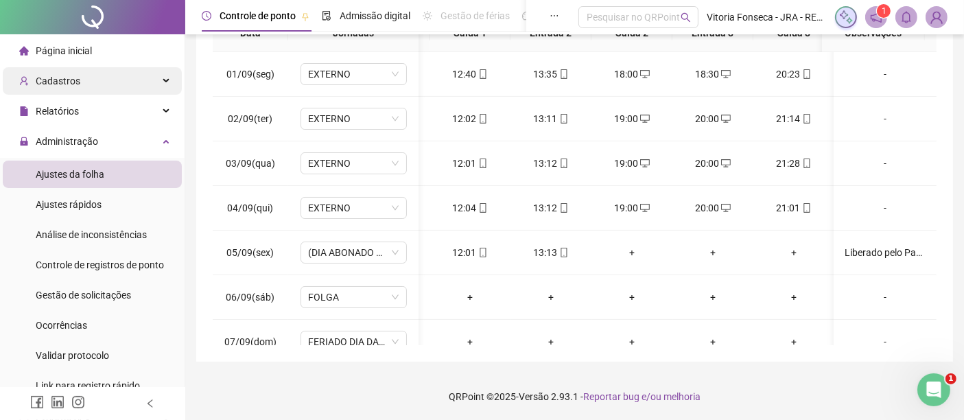
click at [128, 71] on div "Cadastros" at bounding box center [92, 80] width 179 height 27
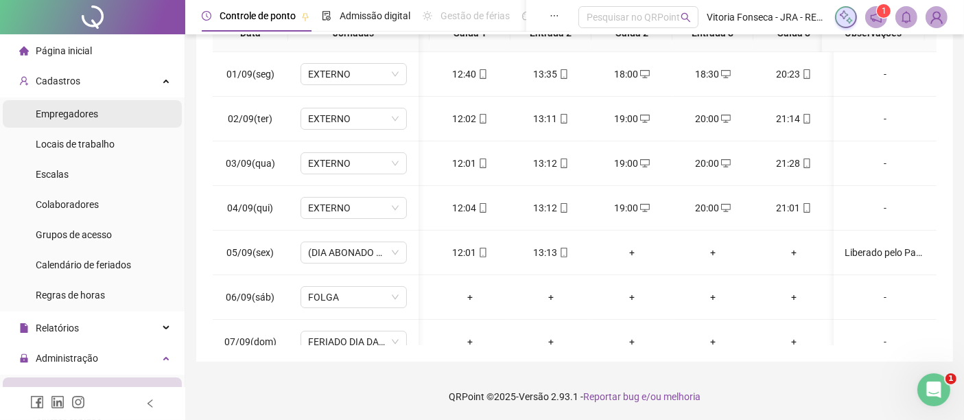
click at [107, 107] on li "Empregadores" at bounding box center [92, 113] width 179 height 27
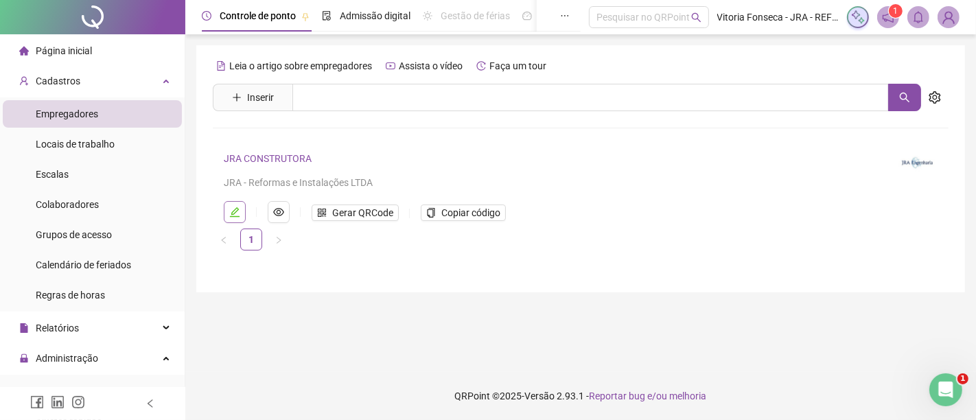
click at [238, 207] on icon "edit" at bounding box center [234, 212] width 11 height 11
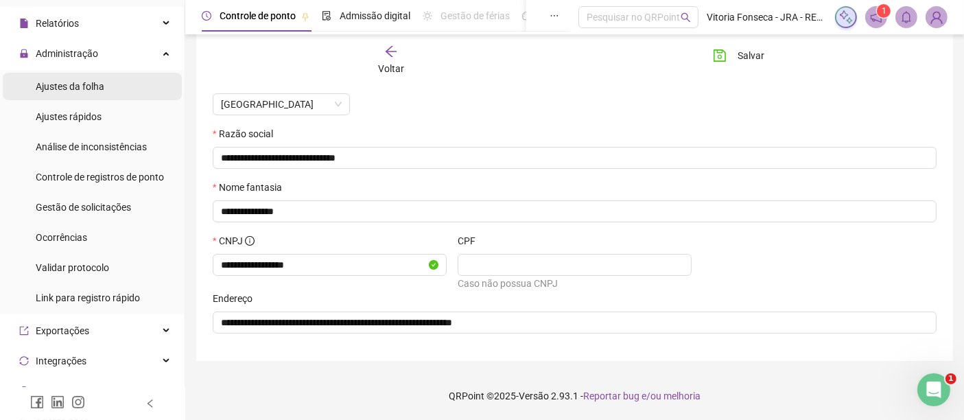
scroll to position [229, 0]
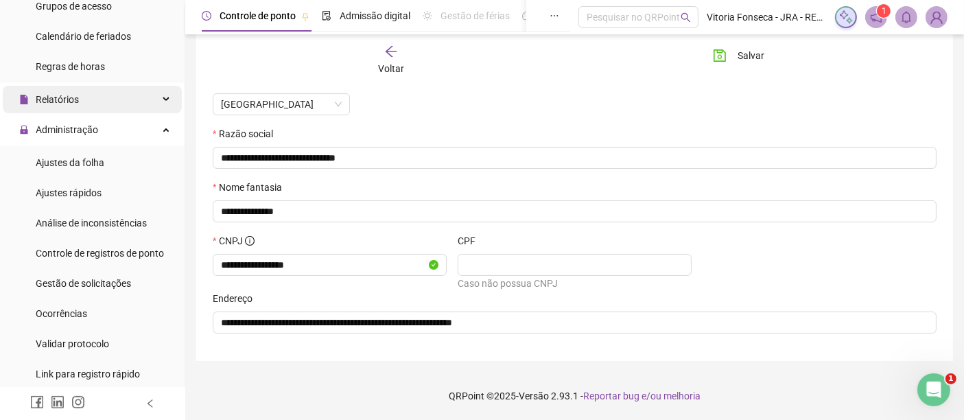
click at [124, 110] on div "Relatórios" at bounding box center [92, 99] width 179 height 27
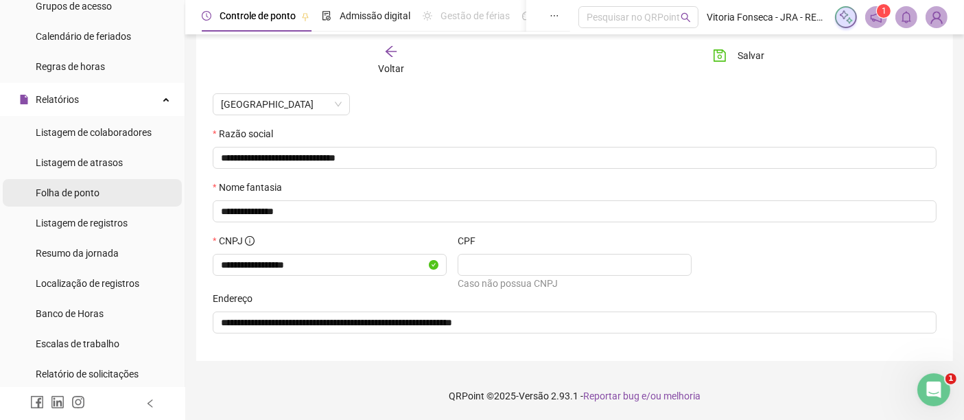
click at [115, 190] on li "Folha de ponto" at bounding box center [92, 192] width 179 height 27
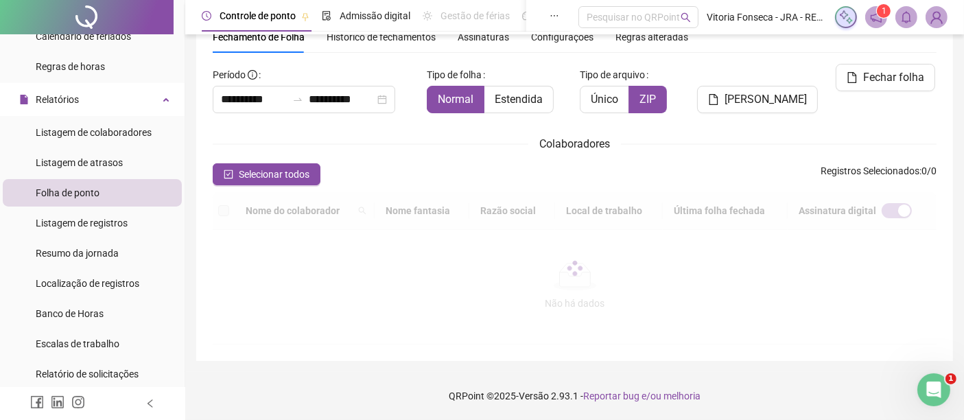
scroll to position [61, 0]
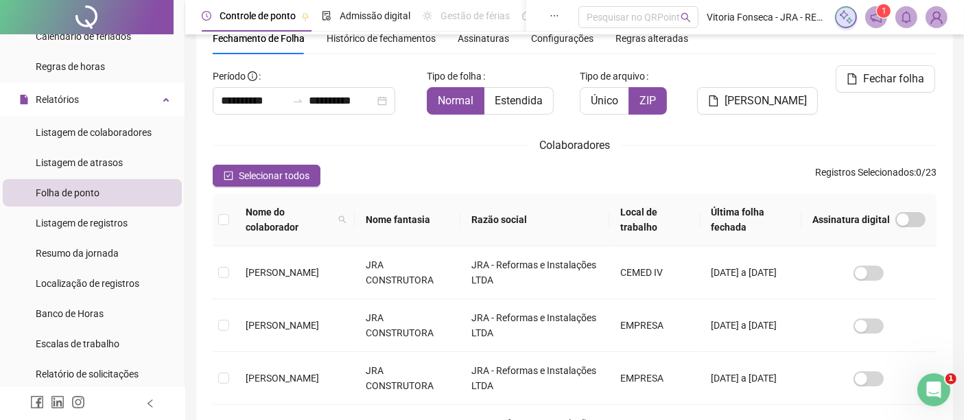
type input "**********"
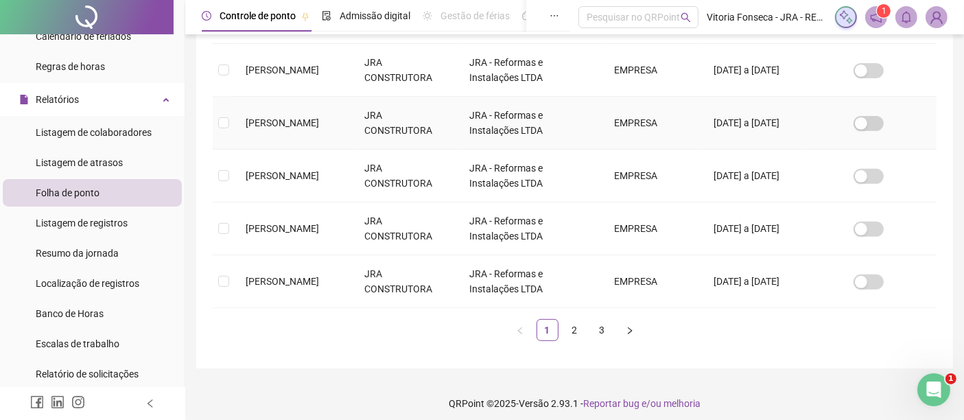
scroll to position [532, 0]
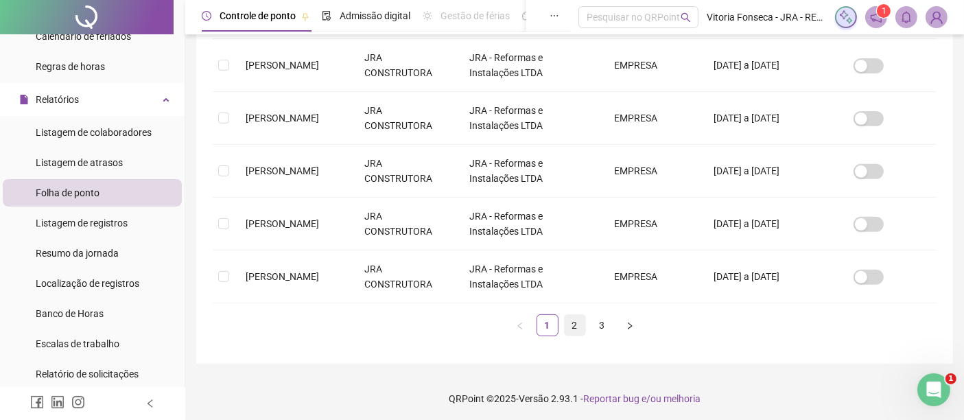
click at [577, 321] on link "2" at bounding box center [575, 325] width 21 height 21
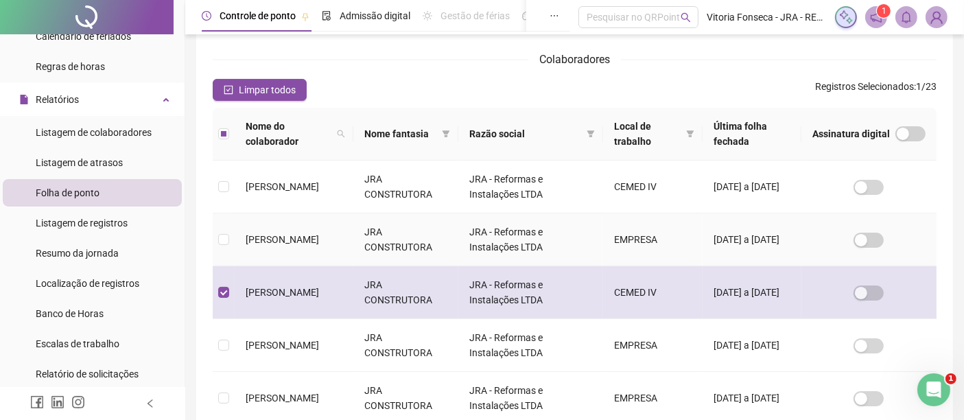
scroll to position [70, 0]
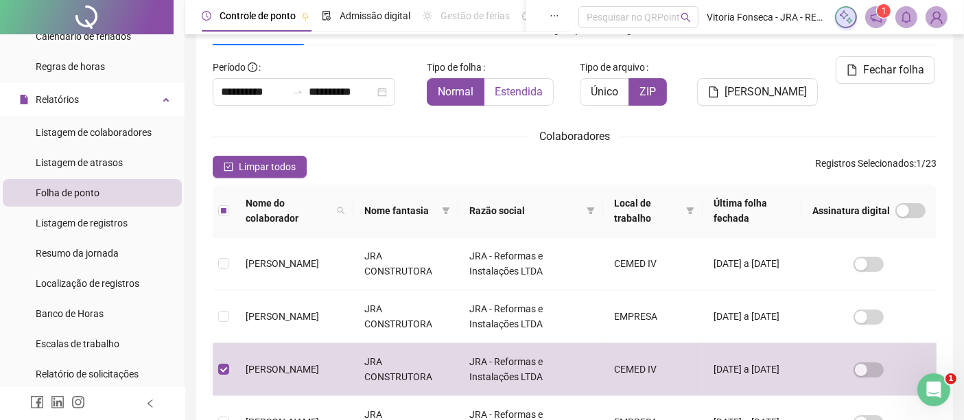
click at [513, 85] on span "Estendida" at bounding box center [519, 91] width 48 height 13
click at [441, 91] on span "Normal" at bounding box center [456, 91] width 36 height 13
click at [897, 71] on span "Fechar folha" at bounding box center [893, 70] width 61 height 16
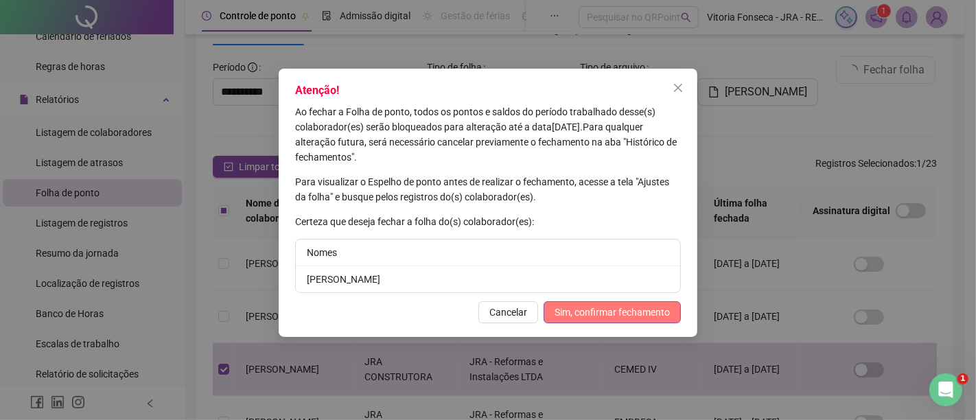
click at [653, 305] on span "Sim, confirmar fechamento" at bounding box center [611, 312] width 115 height 15
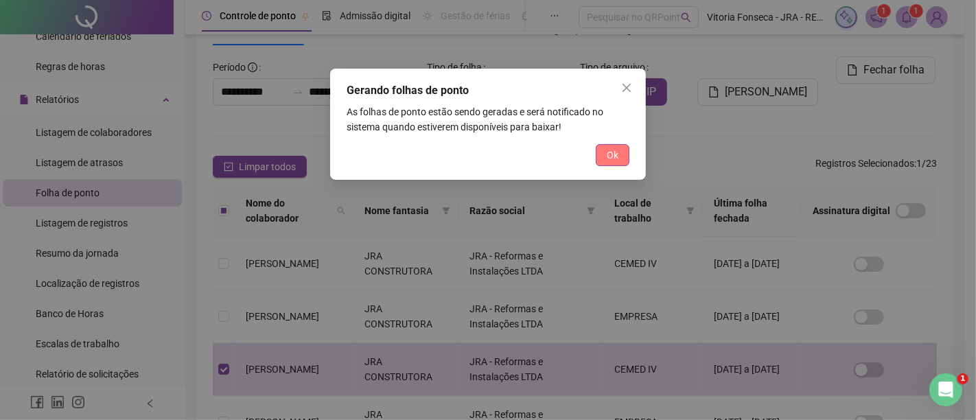
click at [622, 156] on button "Ok" at bounding box center [613, 155] width 34 height 22
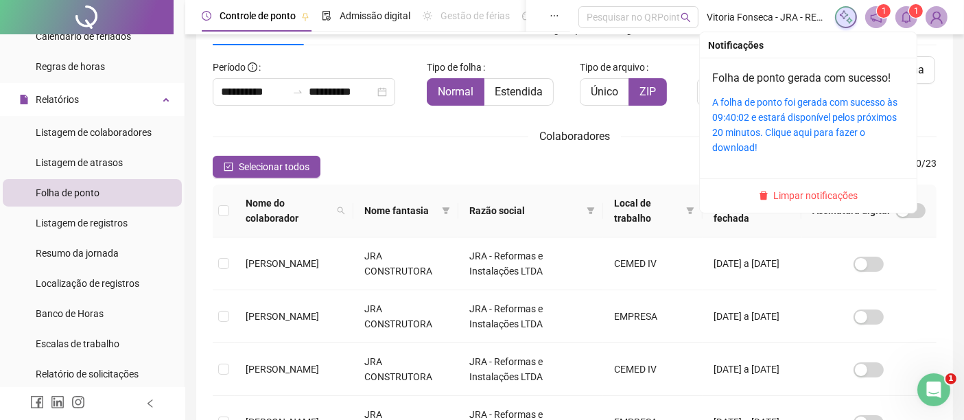
click at [907, 21] on icon "bell" at bounding box center [907, 17] width 10 height 12
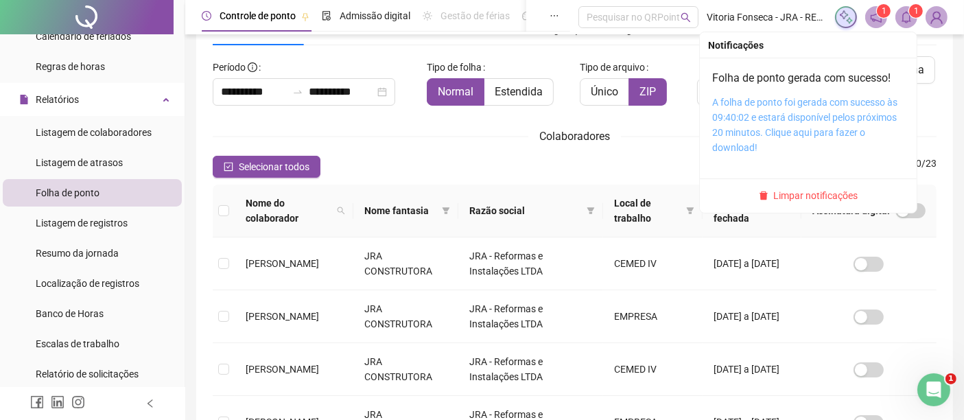
click at [824, 100] on link "A folha de ponto foi gerada com sucesso às 09:40:02 e estará disponível pelos p…" at bounding box center [804, 125] width 185 height 56
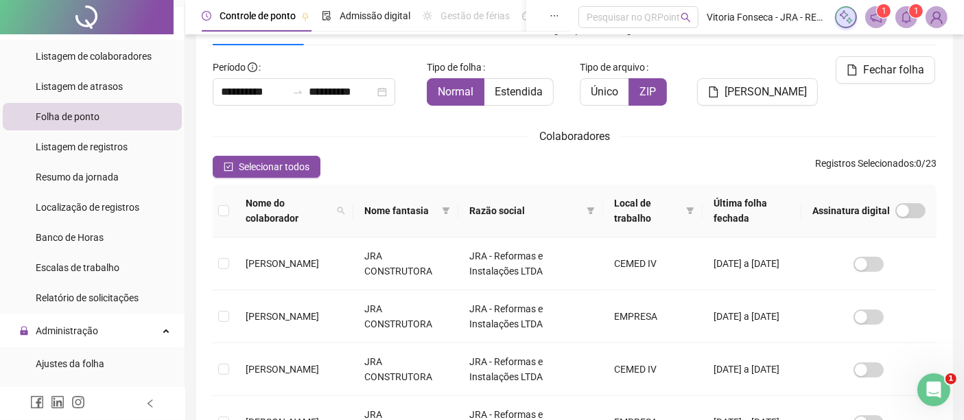
scroll to position [381, 0]
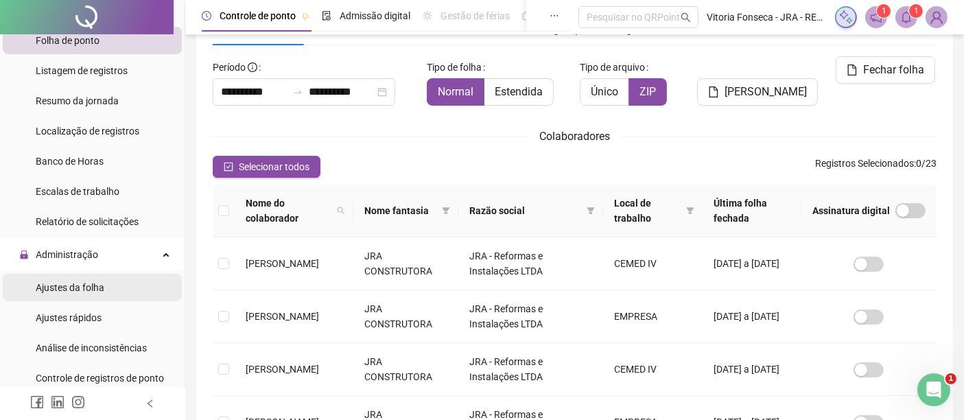
click at [96, 286] on span "Ajustes da folha" at bounding box center [70, 287] width 69 height 11
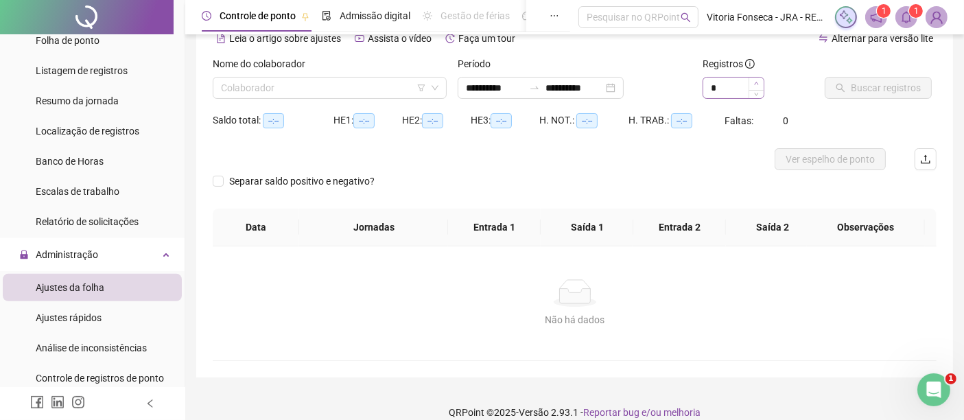
type input "**********"
type input "*"
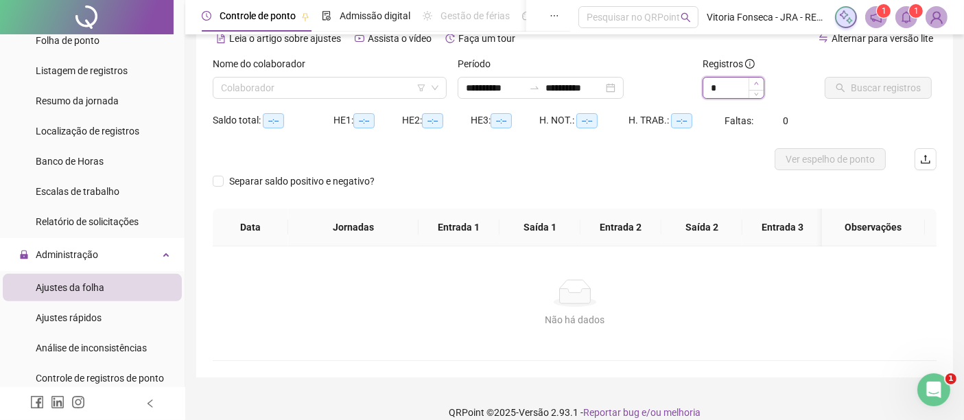
click at [760, 81] on span "Increase Value" at bounding box center [756, 84] width 15 height 12
click at [362, 88] on input "search" at bounding box center [323, 88] width 205 height 21
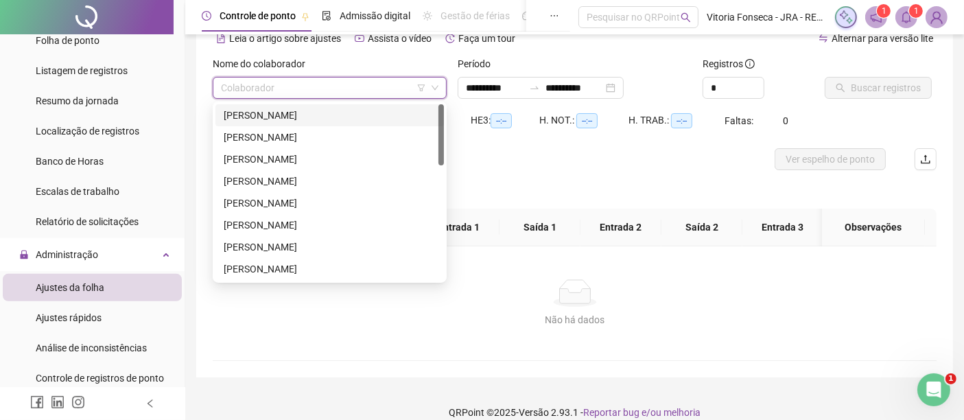
click at [362, 117] on div "[PERSON_NAME]" at bounding box center [330, 115] width 212 height 15
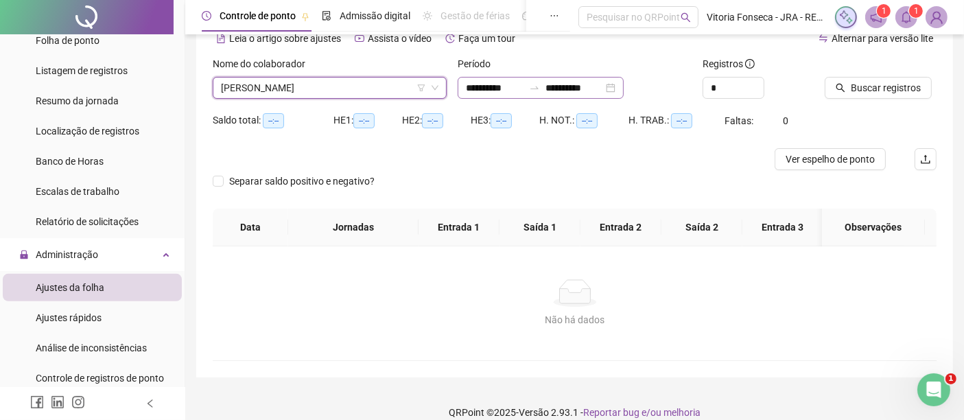
click at [624, 87] on div "**********" at bounding box center [541, 88] width 166 height 22
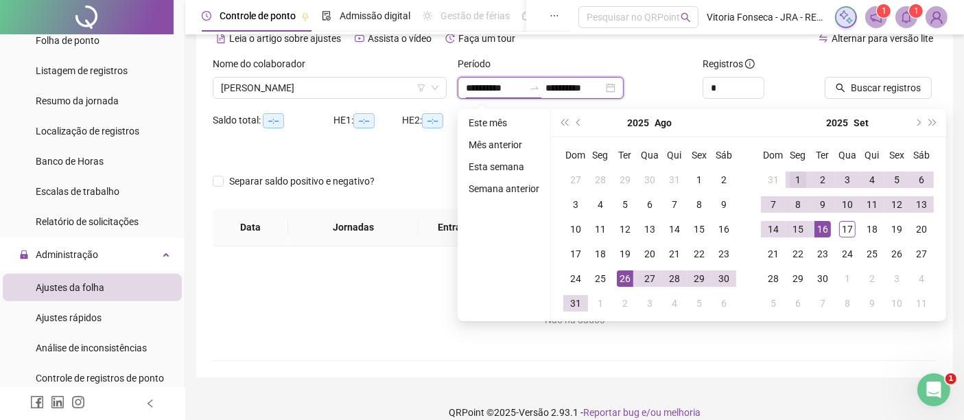
type input "**********"
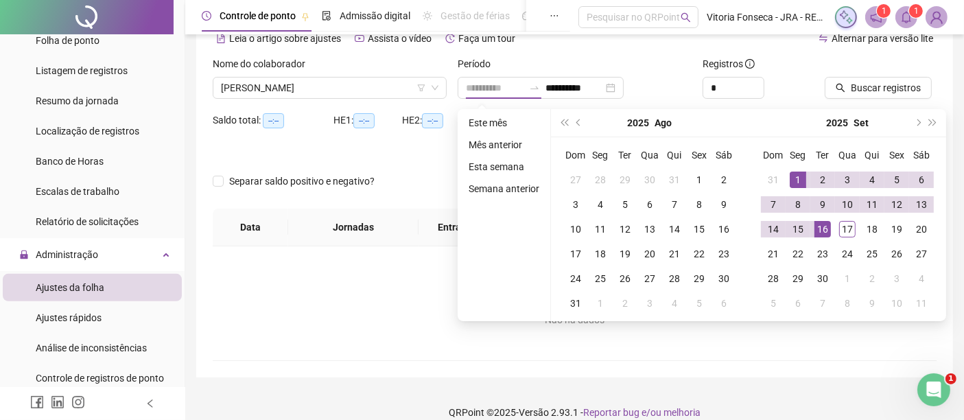
click at [797, 176] on div "1" at bounding box center [798, 180] width 16 height 16
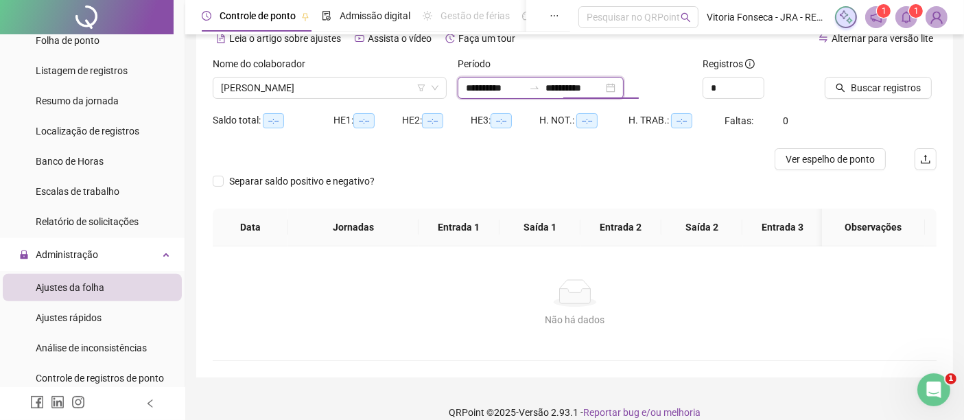
click at [624, 82] on div "**********" at bounding box center [541, 88] width 166 height 22
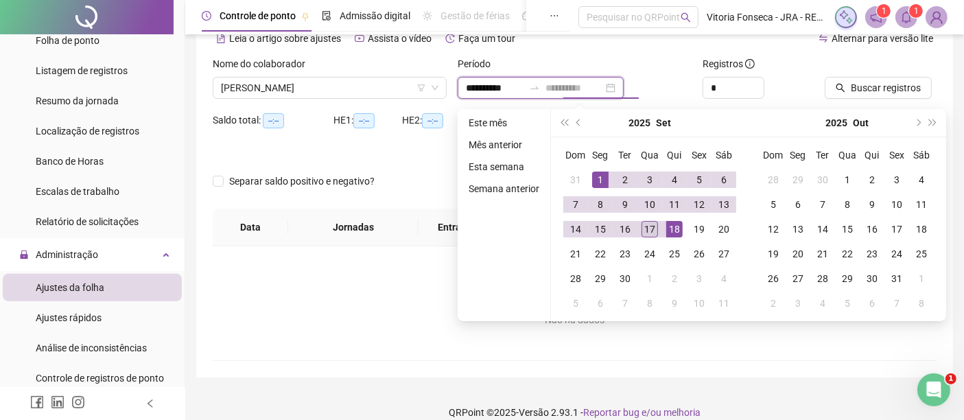
type input "**********"
click at [653, 226] on div "17" at bounding box center [650, 229] width 16 height 16
type input "**********"
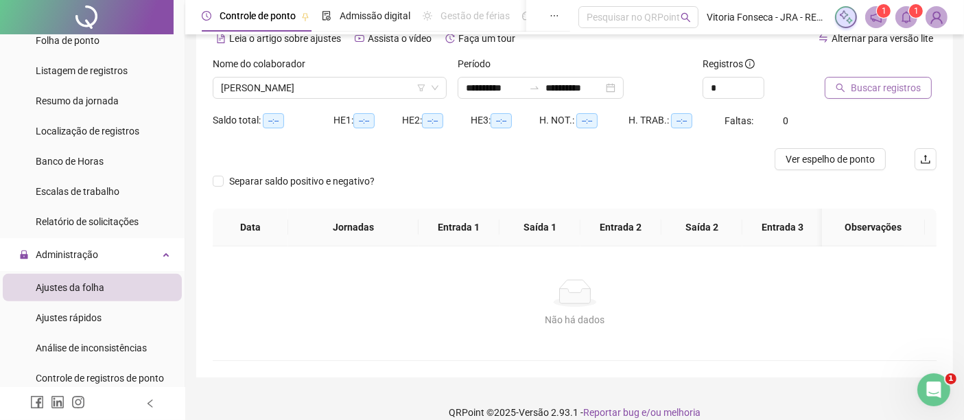
click at [869, 91] on span "Buscar registros" at bounding box center [886, 87] width 70 height 15
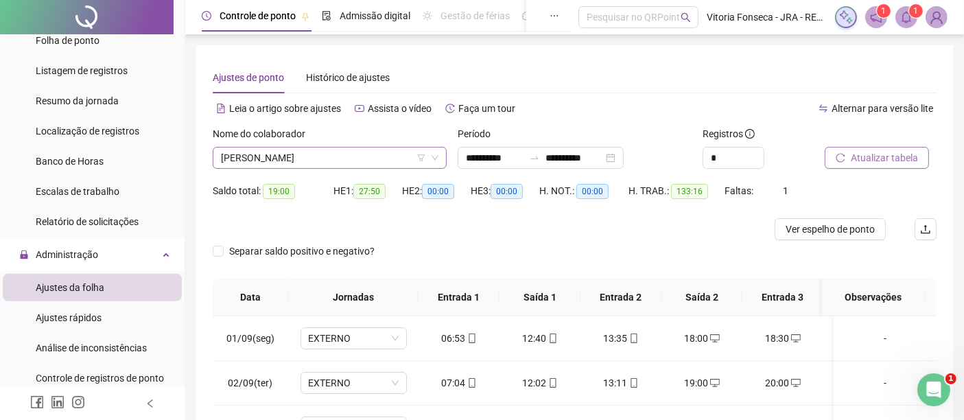
click at [368, 158] on span "[PERSON_NAME]" at bounding box center [330, 158] width 218 height 21
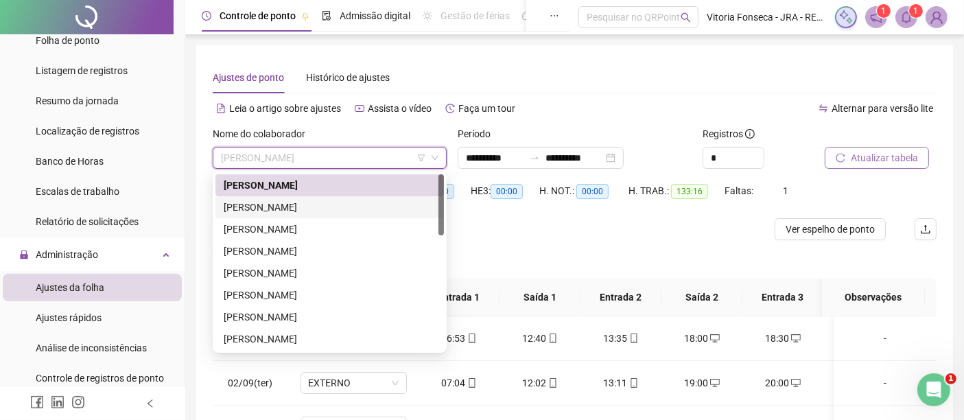
click at [362, 205] on div "[PERSON_NAME]" at bounding box center [330, 207] width 212 height 15
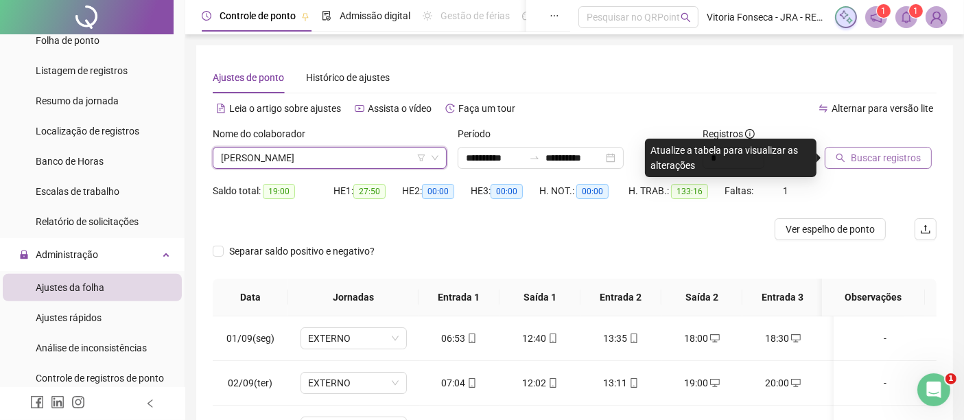
click at [865, 158] on span "Buscar registros" at bounding box center [886, 157] width 70 height 15
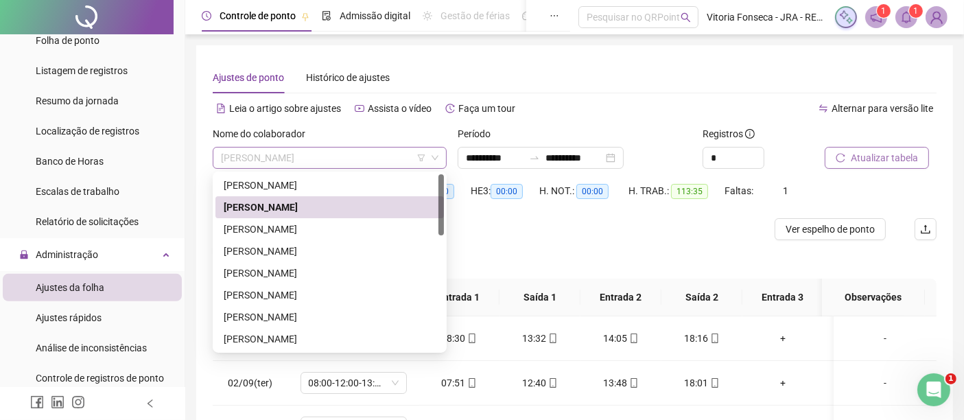
click at [403, 150] on span "[PERSON_NAME]" at bounding box center [330, 158] width 218 height 21
click at [340, 244] on div "[PERSON_NAME]" at bounding box center [330, 251] width 212 height 15
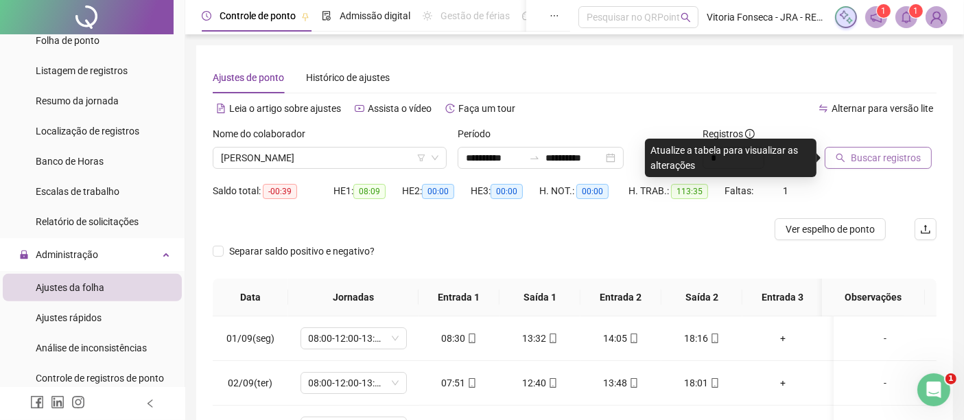
click at [860, 167] on button "Buscar registros" at bounding box center [878, 158] width 107 height 22
click at [875, 154] on span "Buscar registros" at bounding box center [886, 157] width 70 height 15
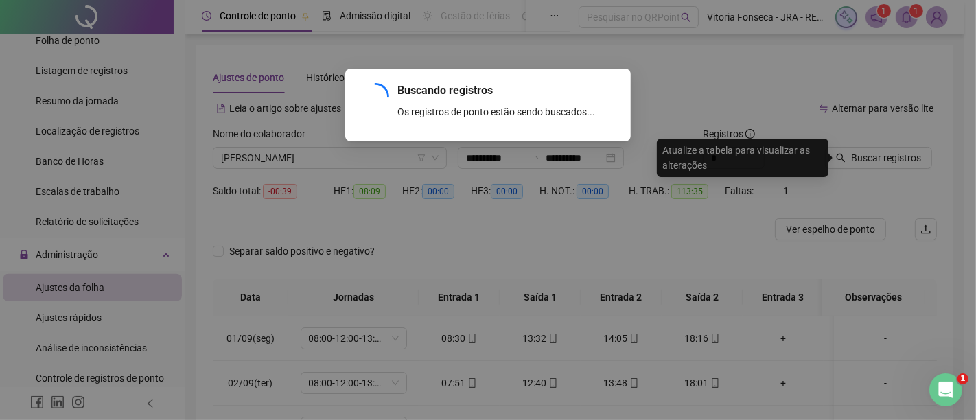
click at [878, 156] on div "Buscando registros Os registros de ponto estão sendo buscados... OK" at bounding box center [488, 210] width 976 height 420
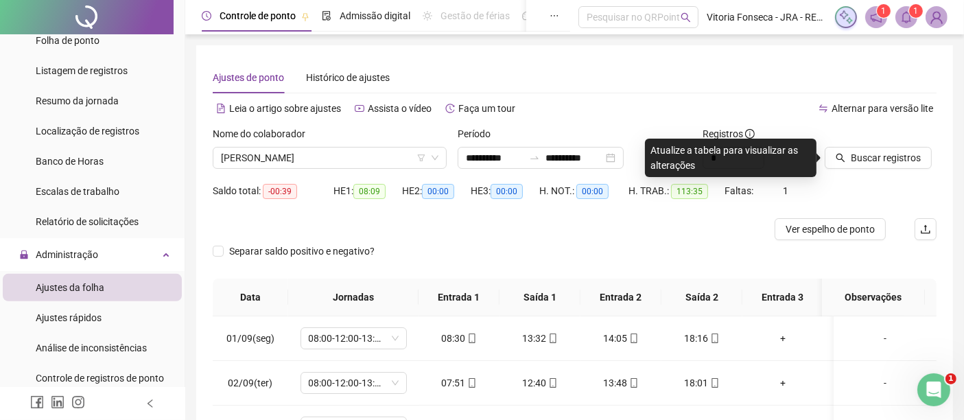
click at [672, 240] on div "Separar saldo positivo e negativo?" at bounding box center [575, 259] width 724 height 38
click at [860, 157] on span "Buscar registros" at bounding box center [886, 157] width 70 height 15
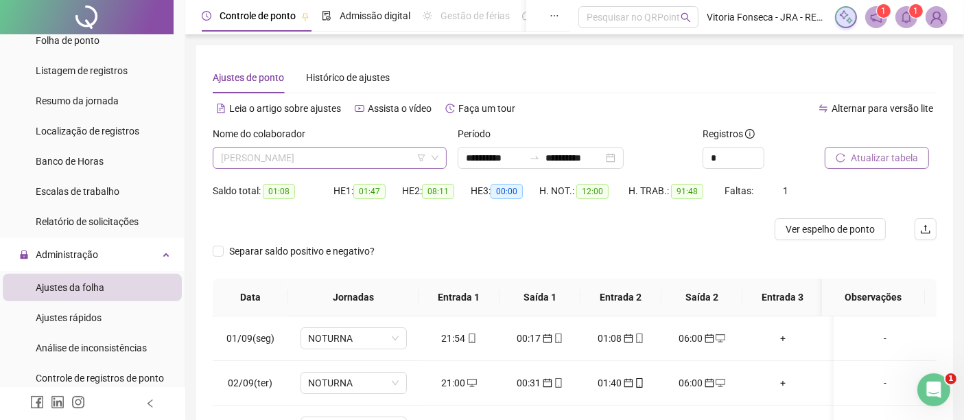
click at [364, 163] on span "[PERSON_NAME]" at bounding box center [330, 158] width 218 height 21
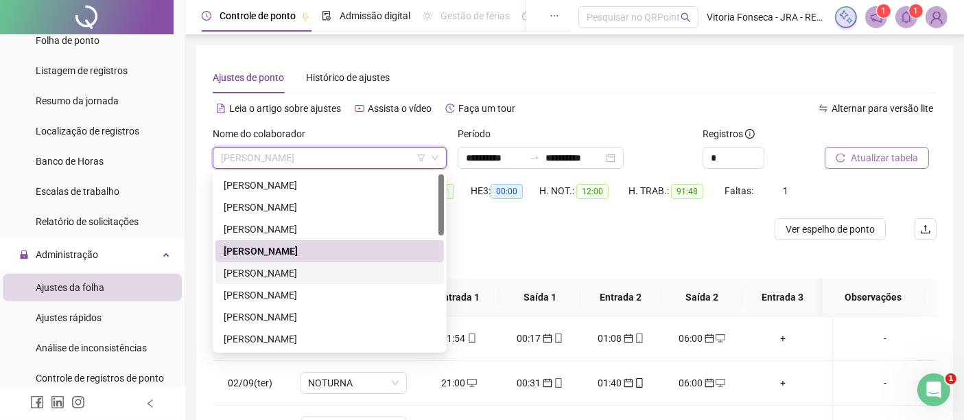
click at [360, 273] on div "[PERSON_NAME]" at bounding box center [330, 273] width 212 height 15
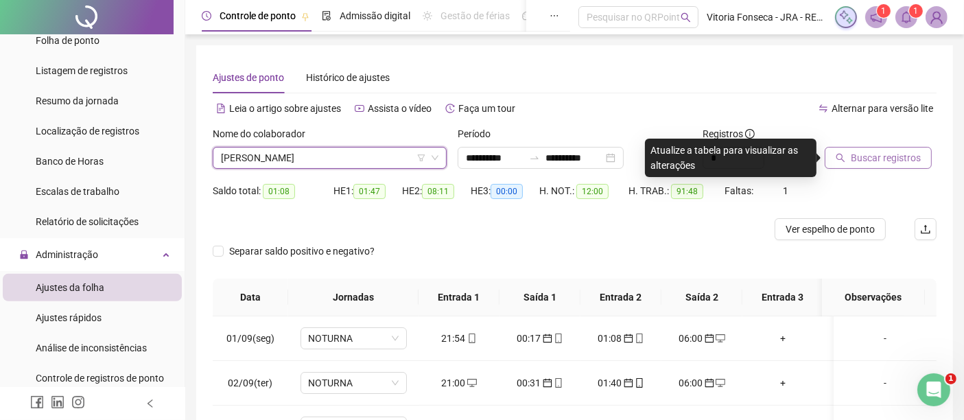
click at [895, 154] on span "Buscar registros" at bounding box center [886, 157] width 70 height 15
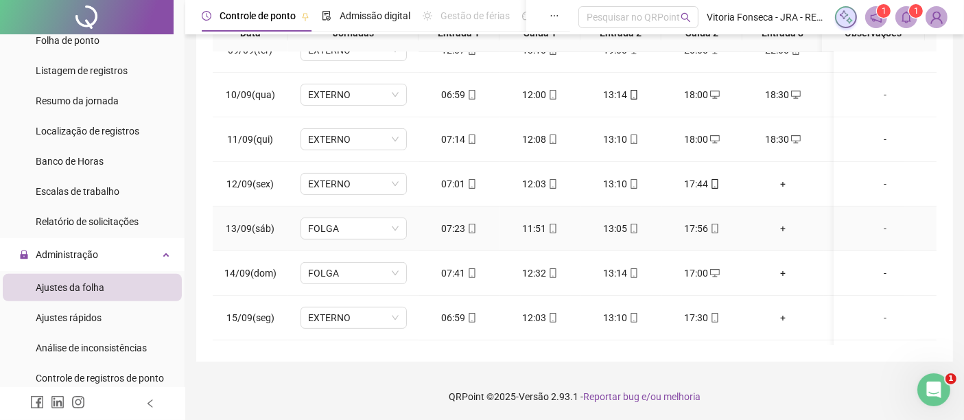
scroll to position [474, 0]
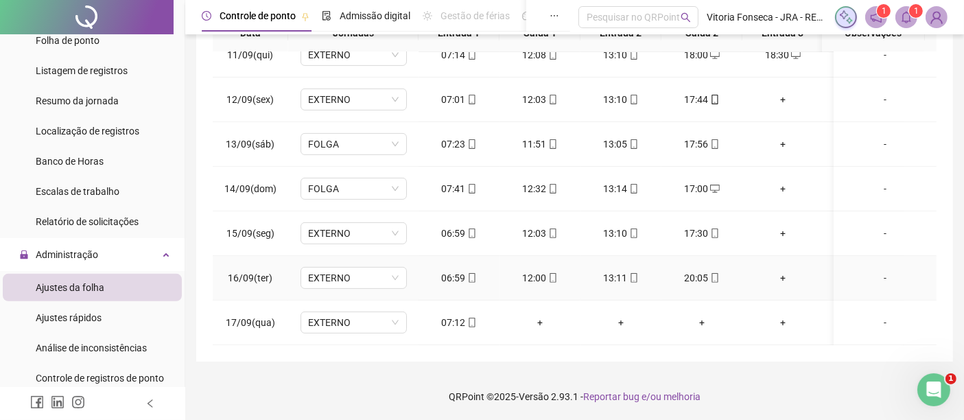
click at [784, 270] on div "+" at bounding box center [782, 277] width 59 height 15
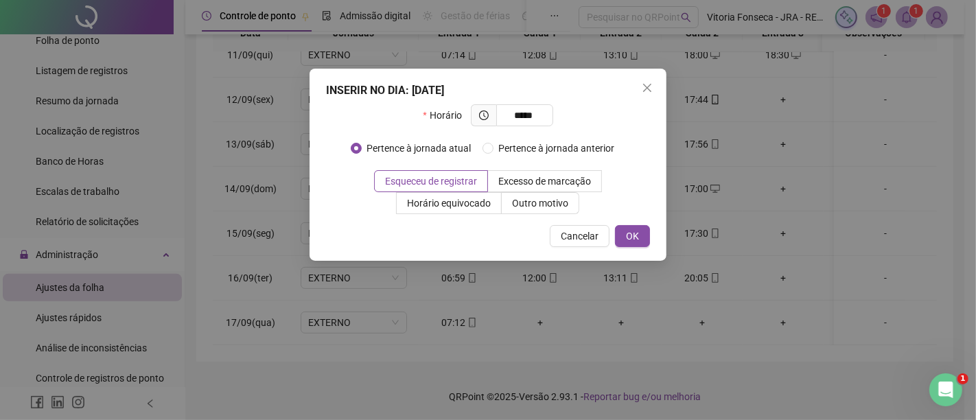
type input "*****"
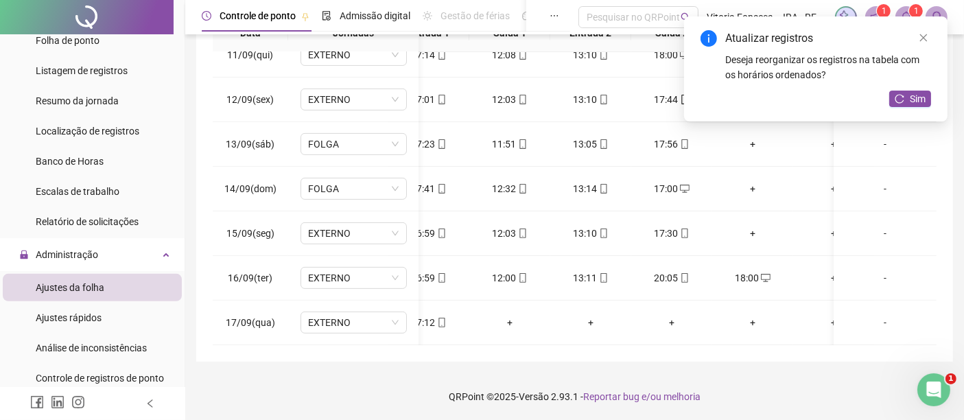
scroll to position [0, 60]
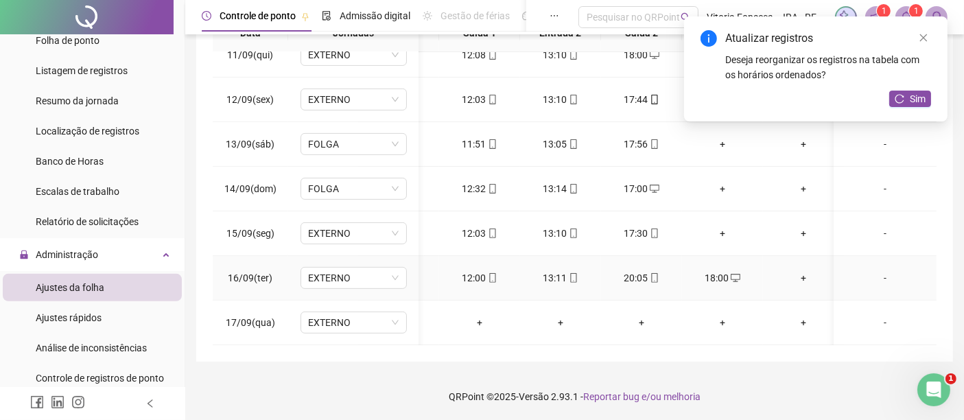
click at [807, 270] on div "+" at bounding box center [803, 277] width 59 height 15
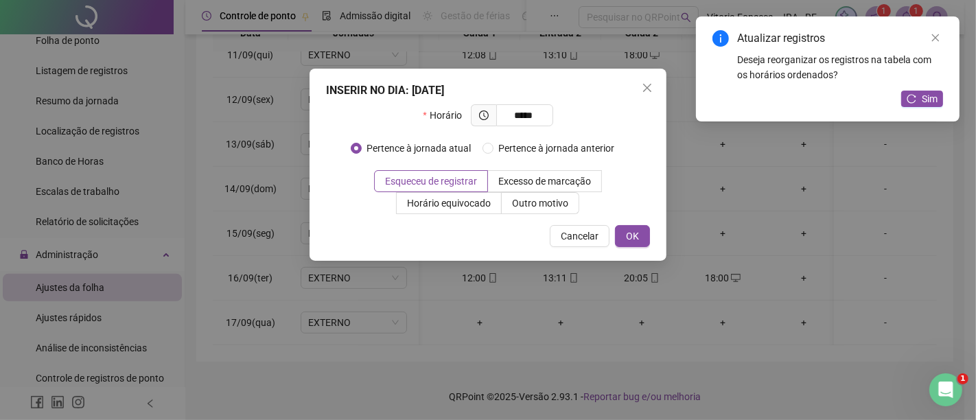
type input "*****"
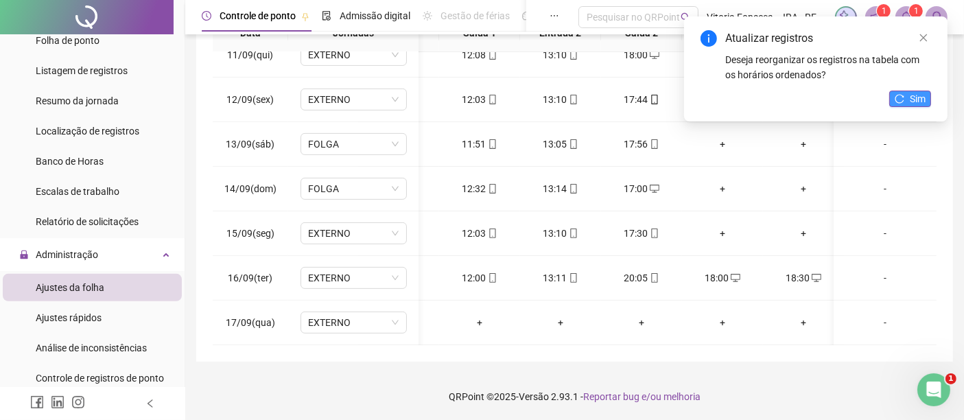
click at [910, 91] on span "Sim" at bounding box center [918, 98] width 16 height 15
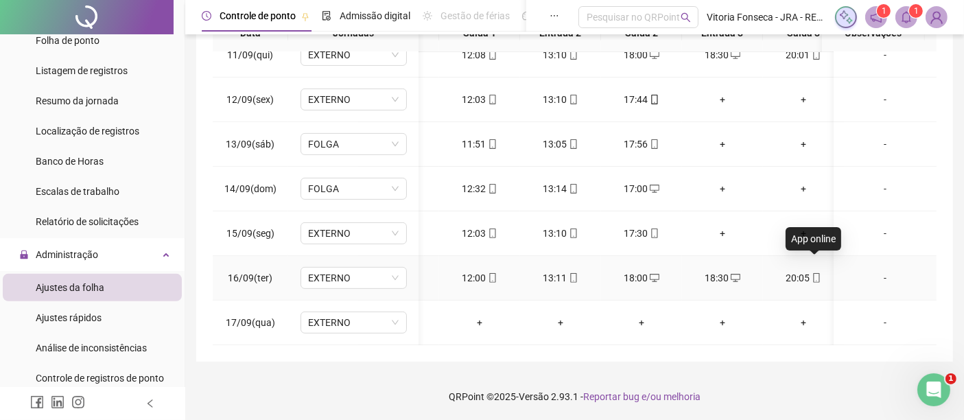
click at [812, 272] on span at bounding box center [815, 277] width 11 height 11
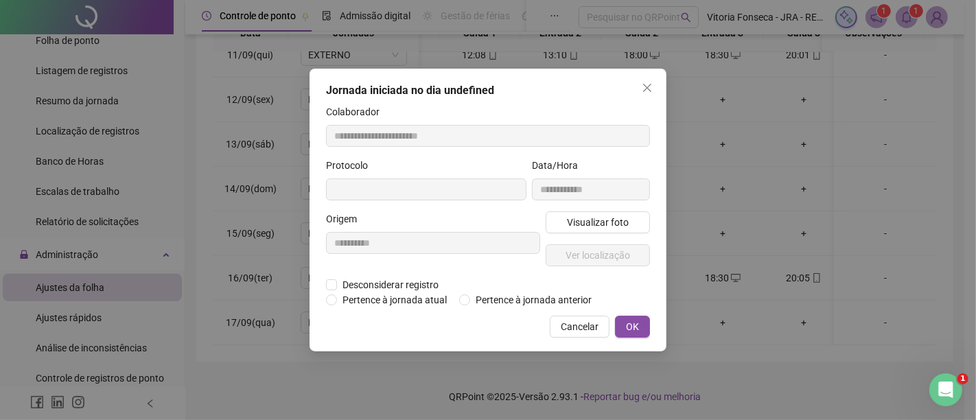
type input "**********"
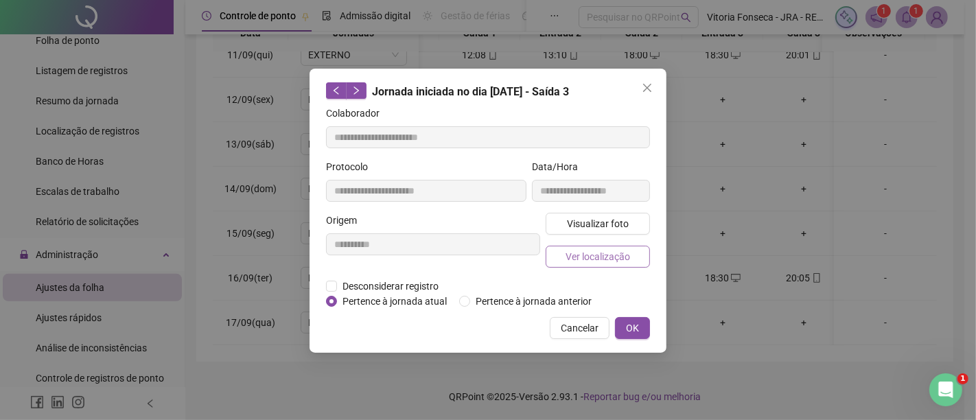
click at [579, 259] on span "Ver localização" at bounding box center [597, 256] width 65 height 15
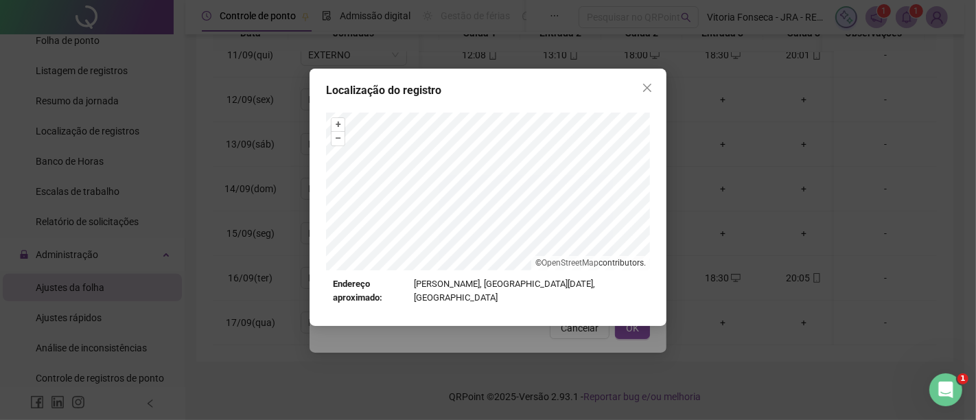
click at [646, 94] on button "Close" at bounding box center [647, 88] width 22 height 22
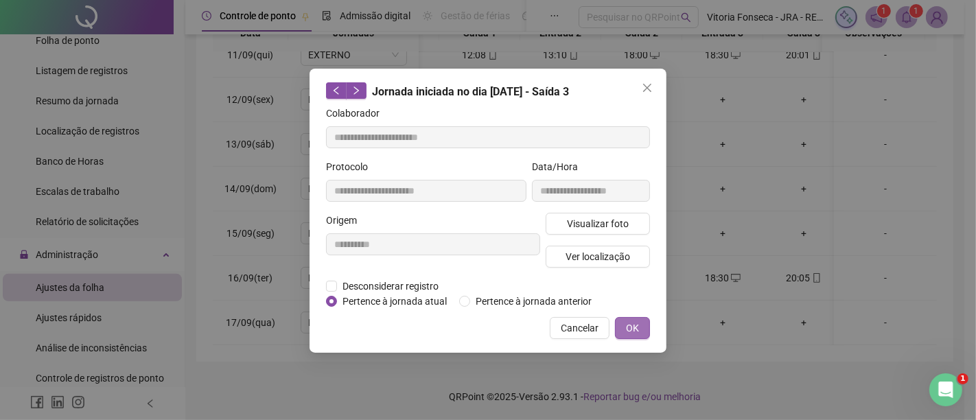
click at [631, 321] on span "OK" at bounding box center [632, 327] width 13 height 15
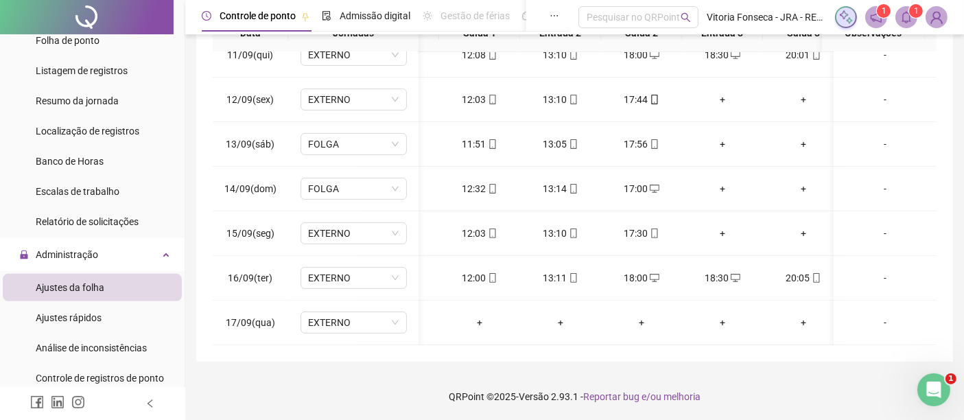
click at [244, 346] on div "**********" at bounding box center [574, 71] width 757 height 581
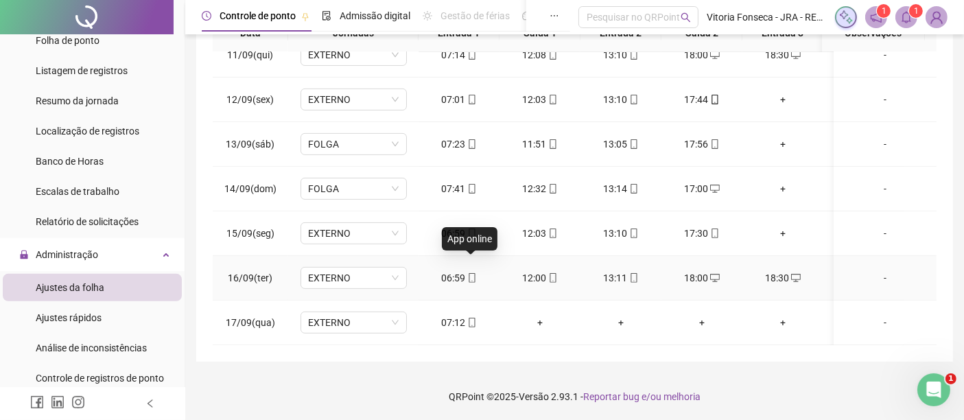
click at [473, 273] on icon "mobile" at bounding box center [472, 278] width 10 height 10
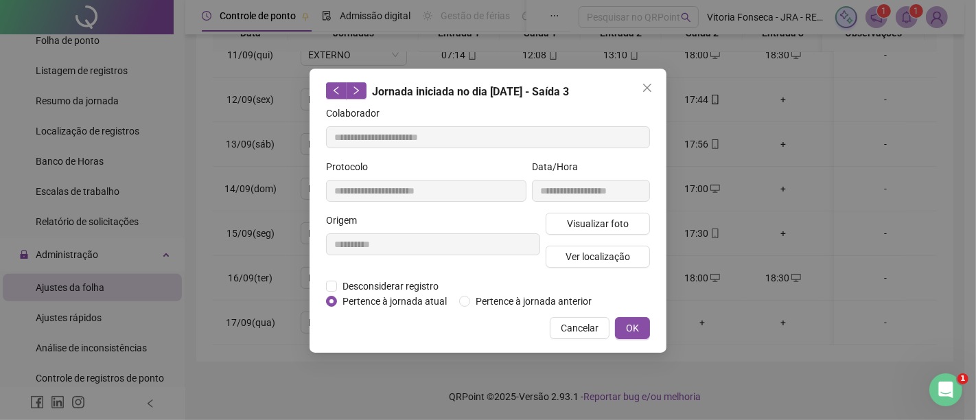
type input "**********"
click at [591, 253] on span "Ver localização" at bounding box center [597, 256] width 65 height 15
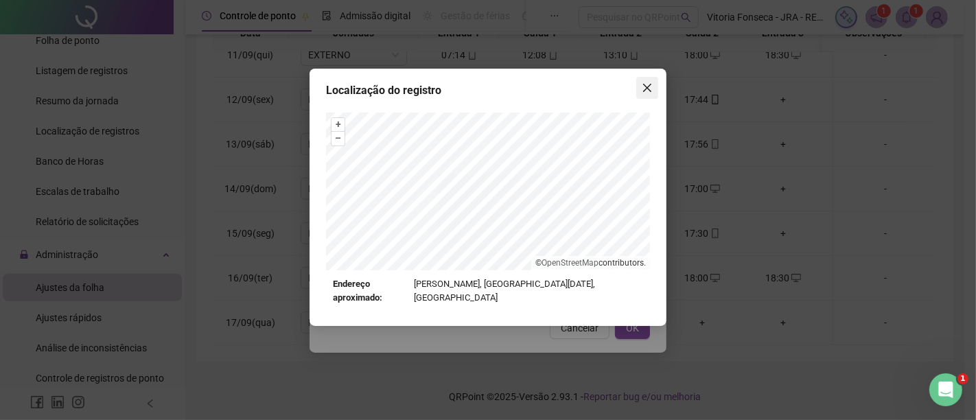
click at [644, 93] on icon "close" at bounding box center [647, 87] width 11 height 11
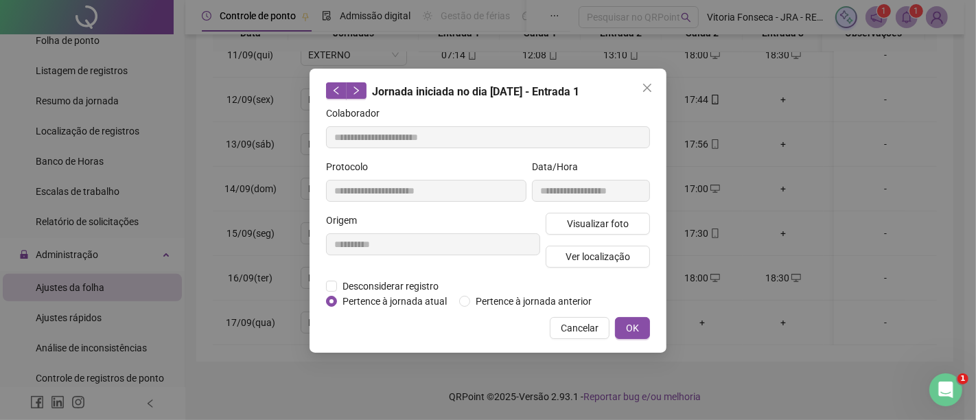
click at [633, 340] on div "**********" at bounding box center [487, 211] width 357 height 284
click at [636, 332] on span "OK" at bounding box center [632, 327] width 13 height 15
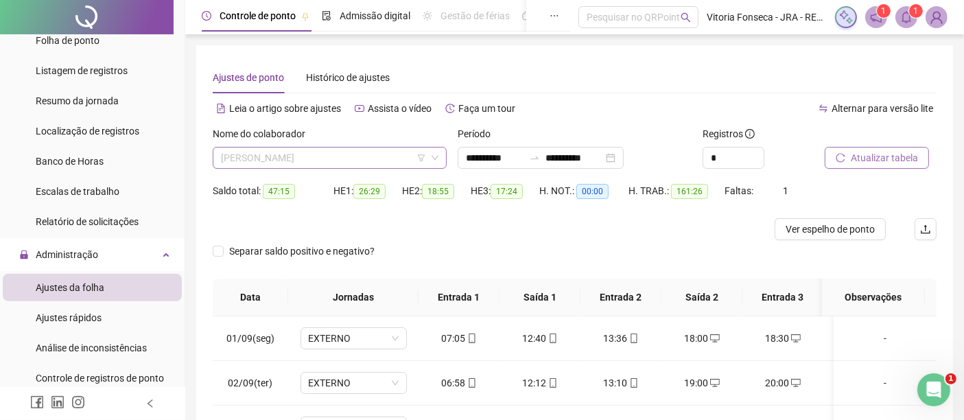
click at [362, 165] on span "[PERSON_NAME]" at bounding box center [330, 158] width 218 height 21
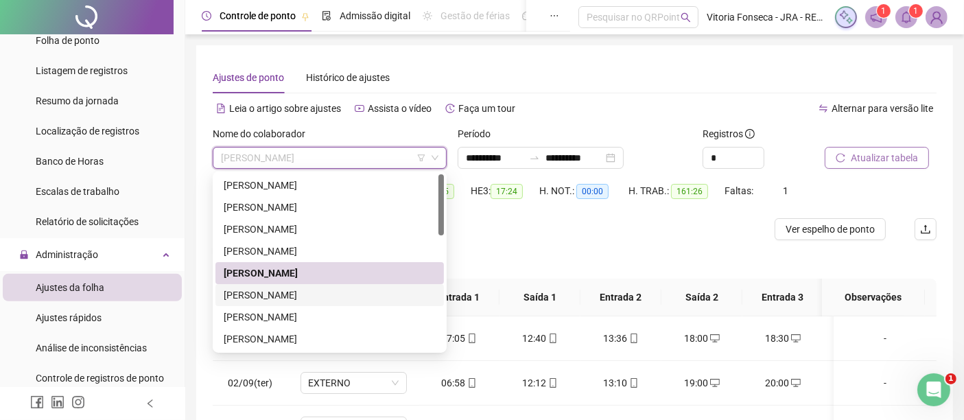
click at [326, 291] on div "[PERSON_NAME]" at bounding box center [330, 295] width 212 height 15
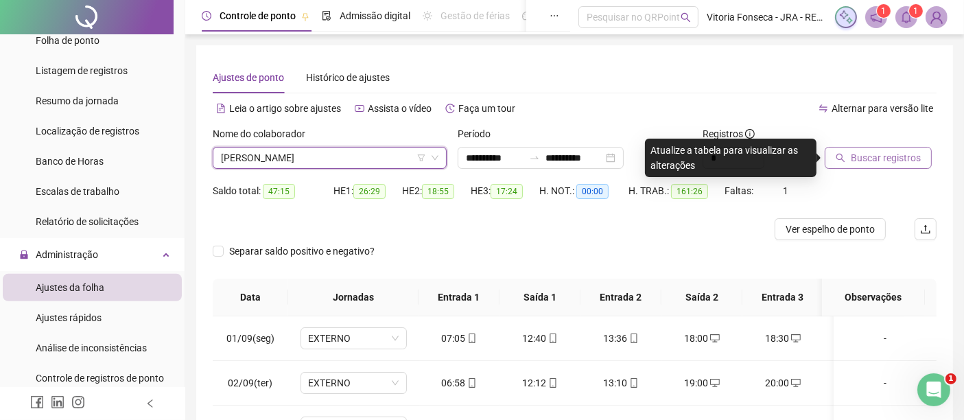
click at [866, 161] on span "Buscar registros" at bounding box center [886, 157] width 70 height 15
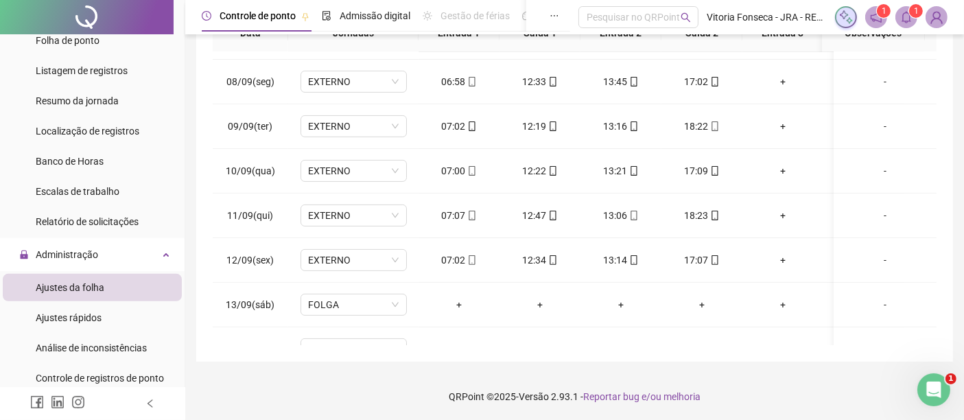
scroll to position [474, 0]
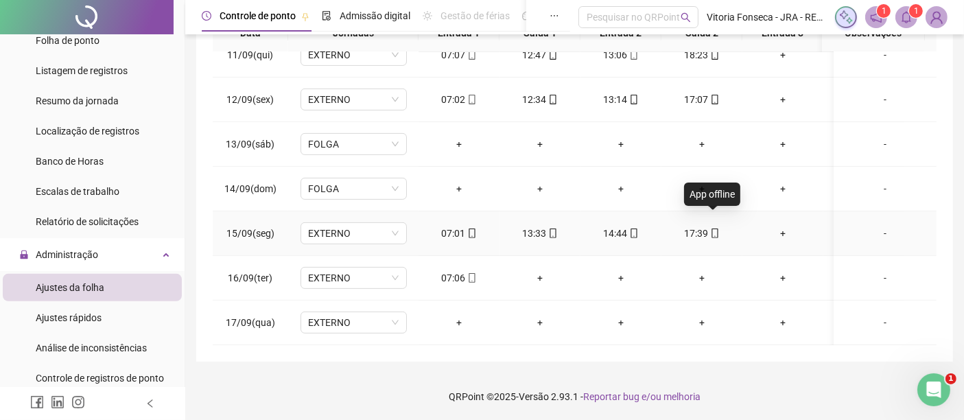
click at [717, 229] on icon "mobile" at bounding box center [715, 234] width 10 height 10
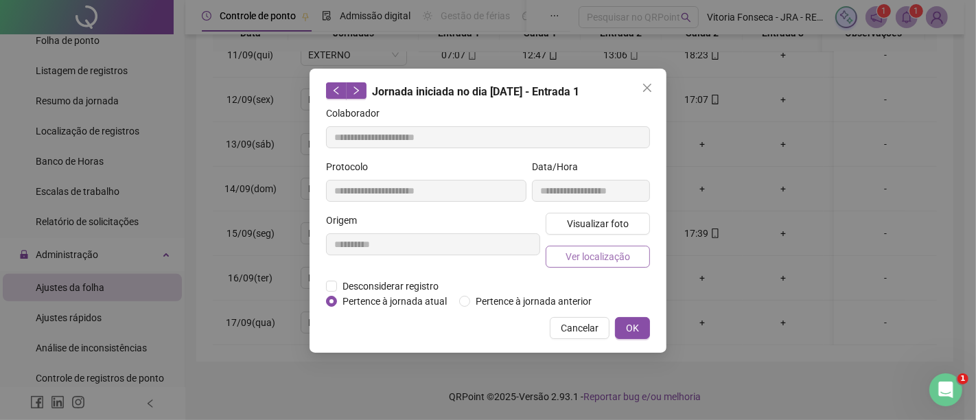
click at [600, 249] on span "Ver localização" at bounding box center [597, 256] width 65 height 15
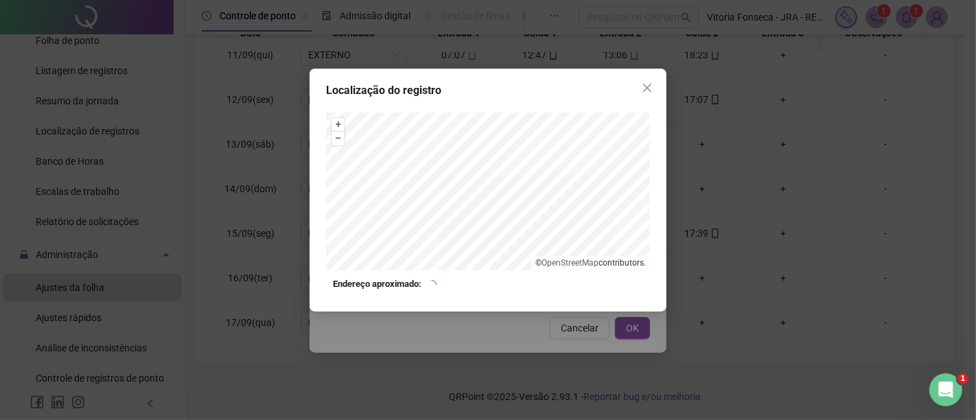
type input "**********"
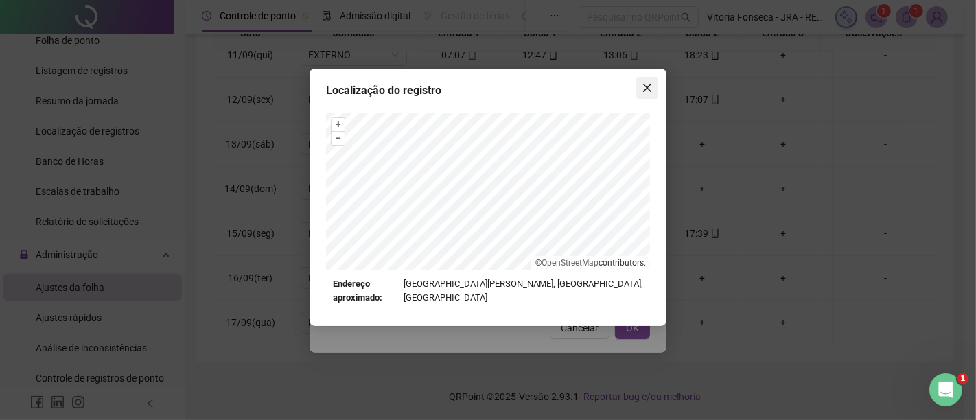
click at [645, 85] on icon "close" at bounding box center [647, 88] width 8 height 8
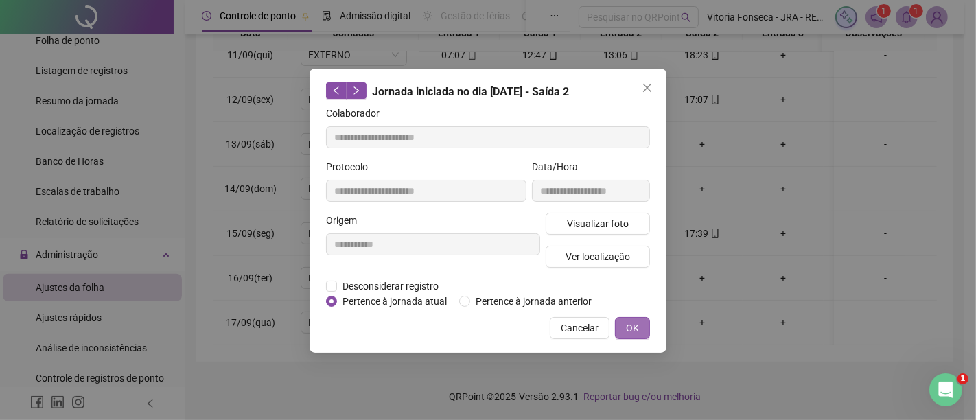
click at [635, 331] on span "OK" at bounding box center [632, 327] width 13 height 15
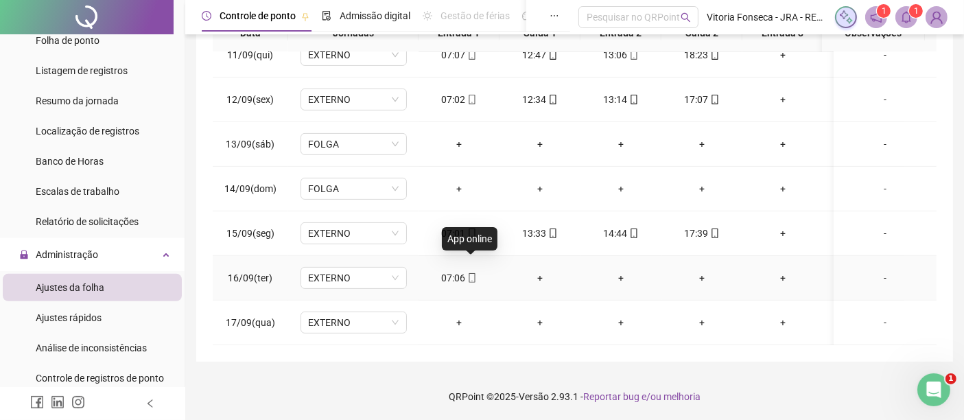
click at [469, 273] on icon "mobile" at bounding box center [472, 278] width 6 height 10
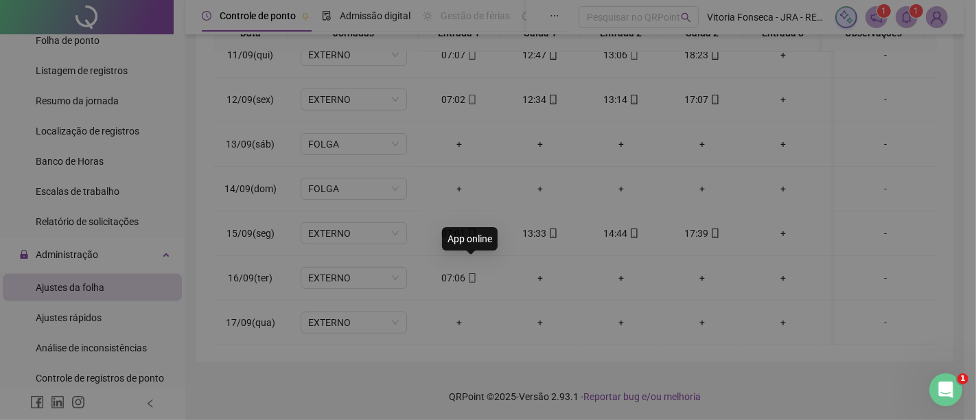
type input "**********"
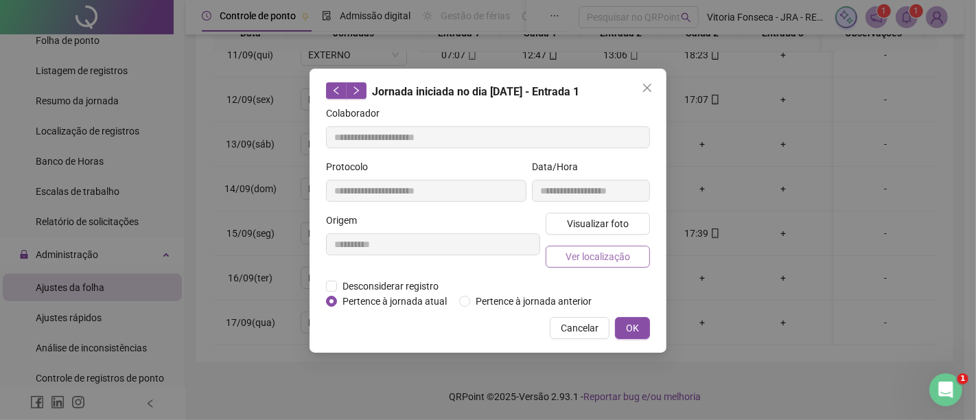
click at [555, 252] on button "Ver localização" at bounding box center [598, 257] width 104 height 22
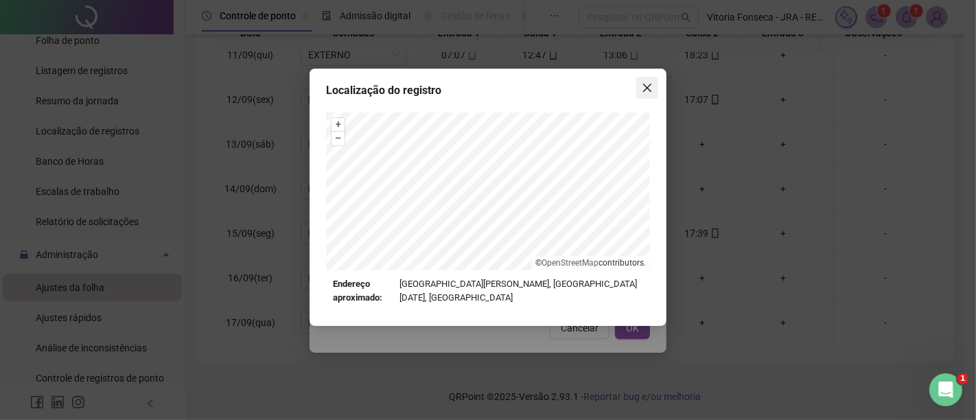
click at [646, 89] on icon "close" at bounding box center [647, 87] width 11 height 11
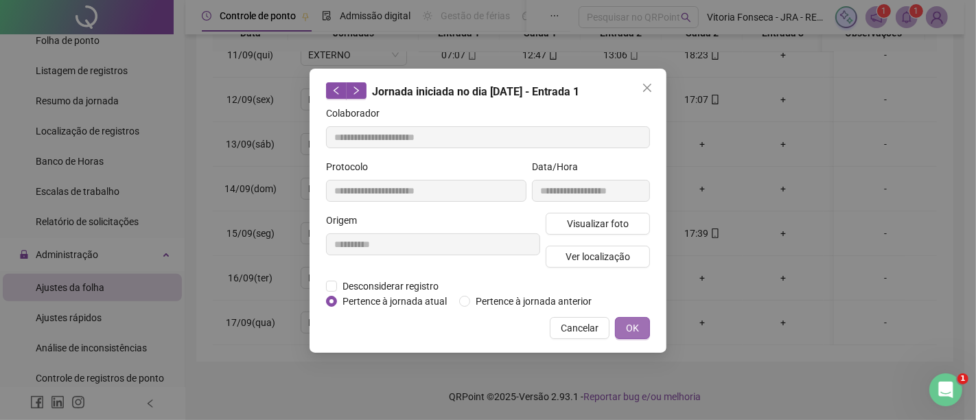
click at [635, 323] on span "OK" at bounding box center [632, 327] width 13 height 15
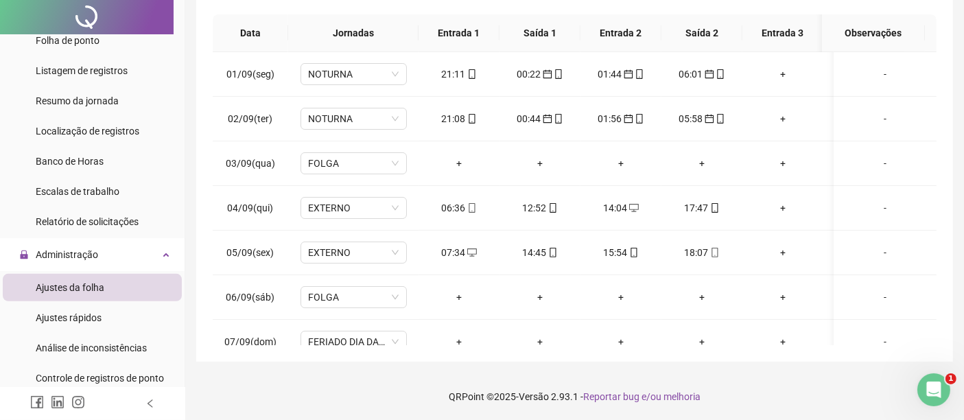
scroll to position [0, 0]
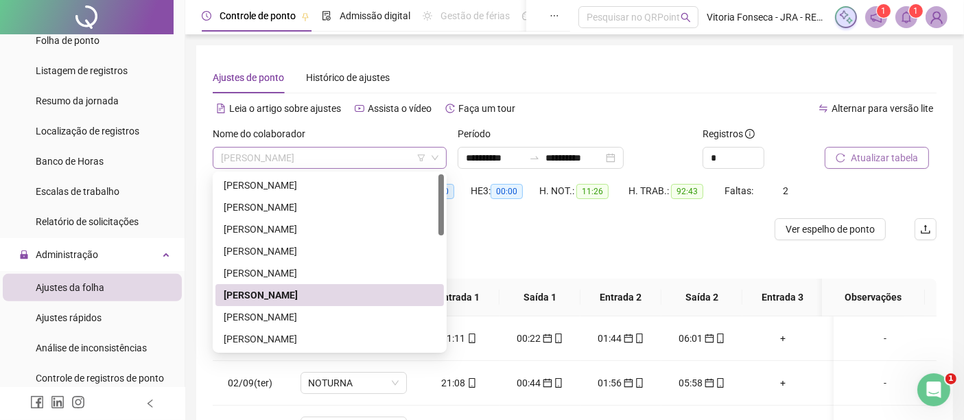
click at [371, 152] on span "[PERSON_NAME]" at bounding box center [330, 158] width 218 height 21
click at [380, 330] on div "[PERSON_NAME]" at bounding box center [329, 339] width 229 height 22
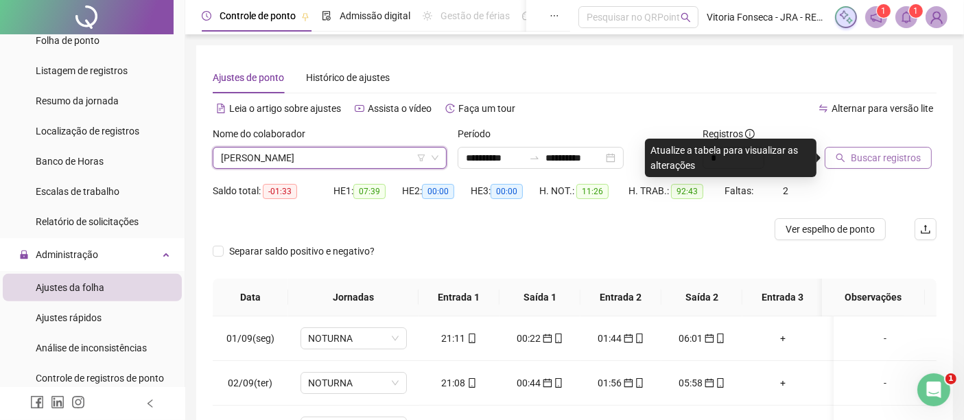
click at [871, 156] on span "Buscar registros" at bounding box center [886, 157] width 70 height 15
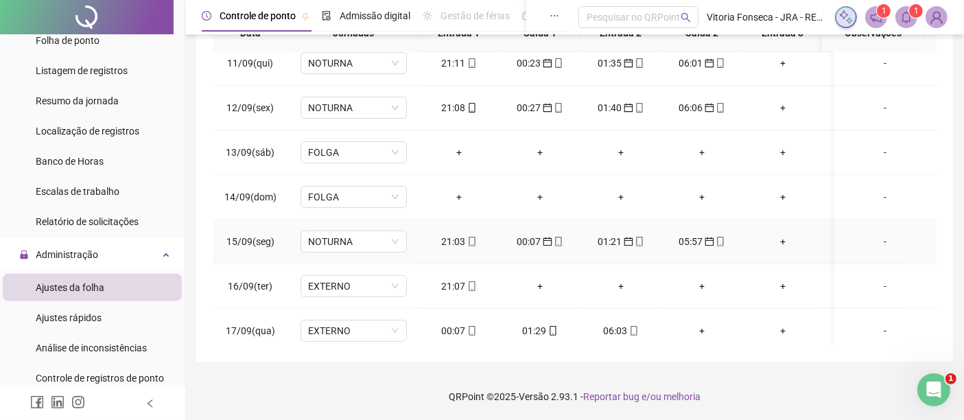
scroll to position [474, 0]
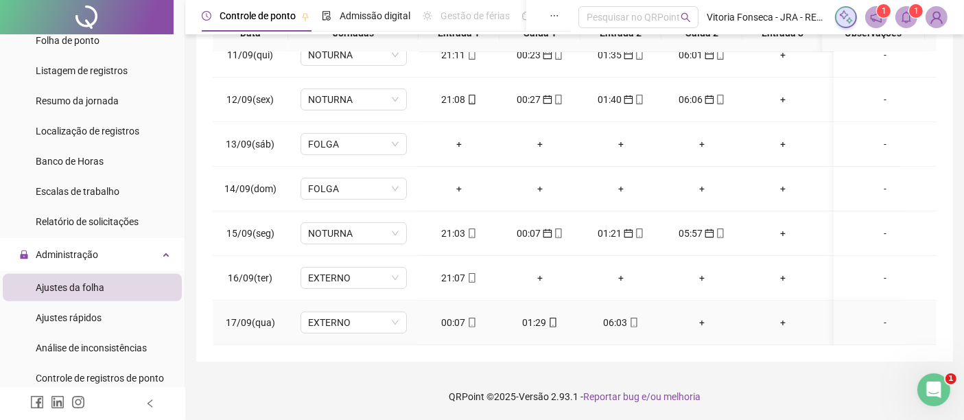
click at [467, 318] on icon "mobile" at bounding box center [472, 323] width 10 height 10
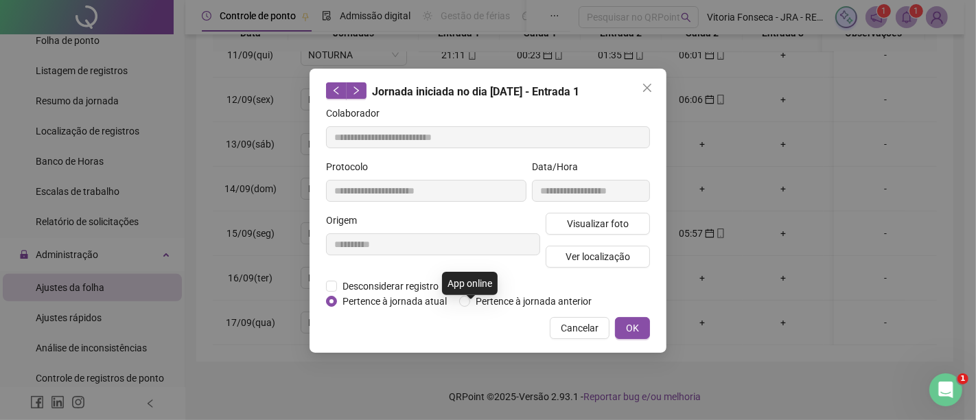
type input "**********"
click at [527, 297] on span "Pertence à jornada anterior" at bounding box center [533, 301] width 127 height 15
click at [625, 330] on button "OK" at bounding box center [632, 328] width 35 height 22
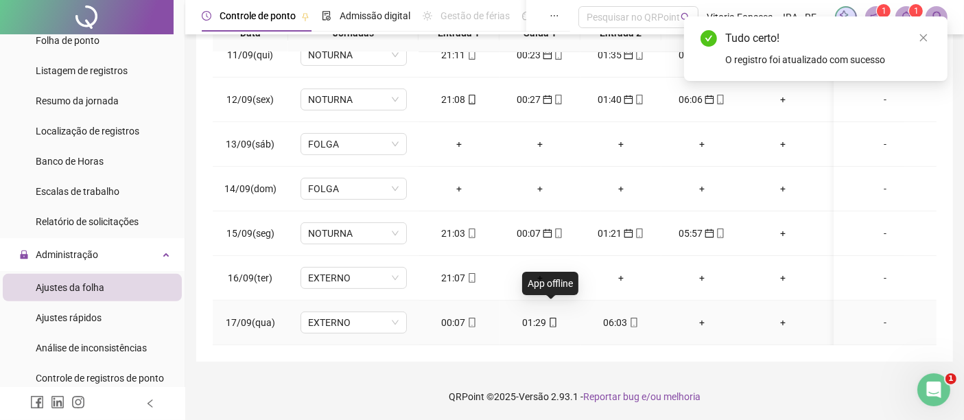
click at [553, 318] on icon "mobile" at bounding box center [553, 323] width 10 height 10
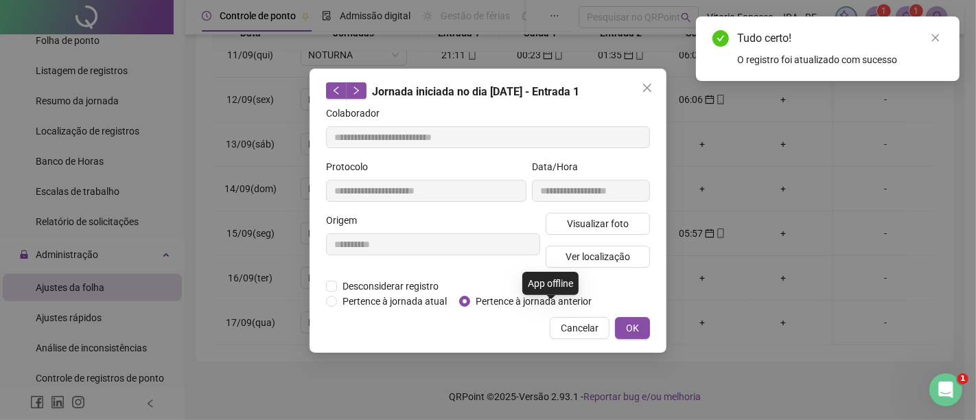
type input "**********"
click at [543, 301] on span "Pertence à jornada anterior" at bounding box center [533, 301] width 127 height 15
click at [623, 330] on button "OK" at bounding box center [632, 328] width 35 height 22
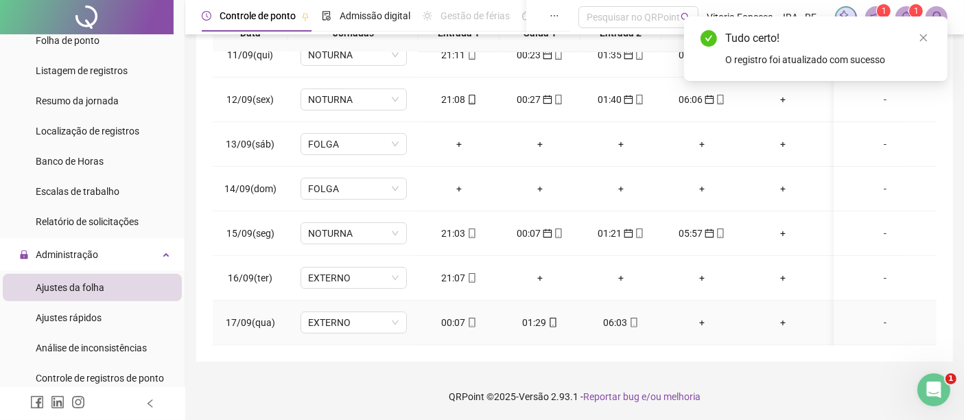
click at [615, 315] on div "06:03" at bounding box center [621, 322] width 59 height 15
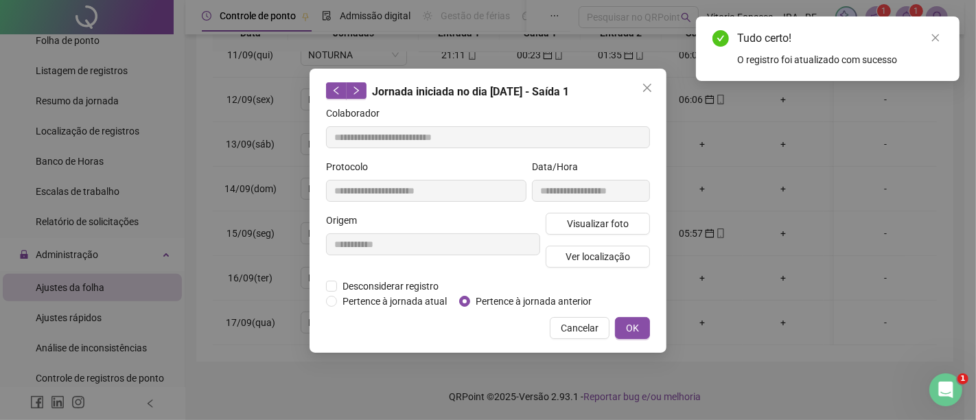
type input "**********"
click at [569, 295] on span "Pertence à jornada anterior" at bounding box center [533, 301] width 127 height 15
click at [627, 326] on span "OK" at bounding box center [632, 327] width 13 height 15
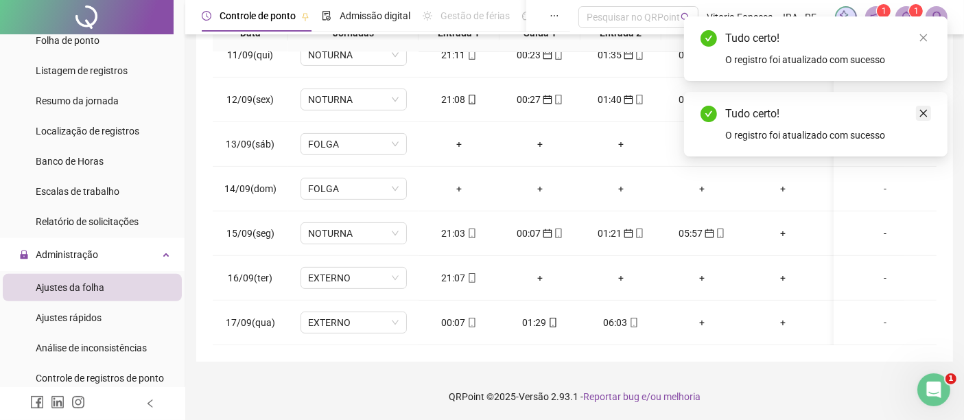
click at [921, 117] on icon "close" at bounding box center [924, 113] width 10 height 10
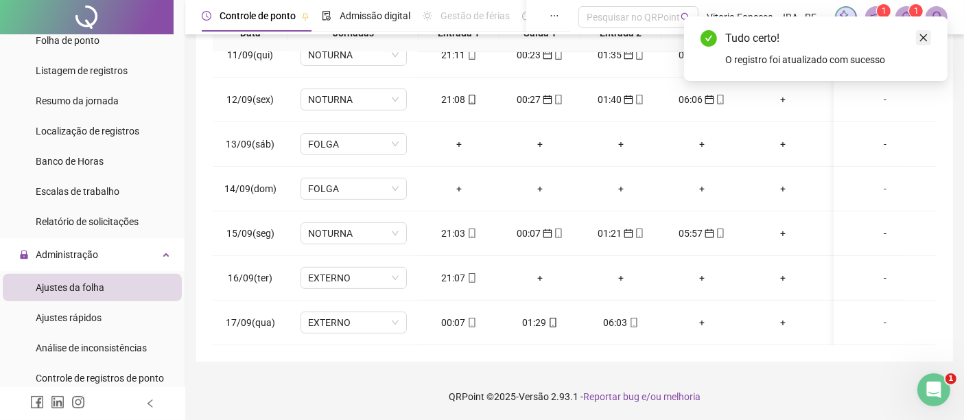
click at [922, 38] on icon "close" at bounding box center [924, 38] width 10 height 10
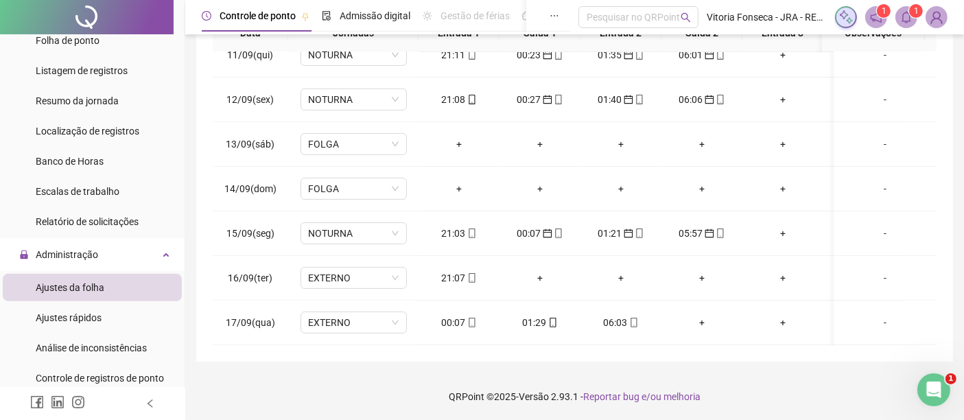
scroll to position [35, 0]
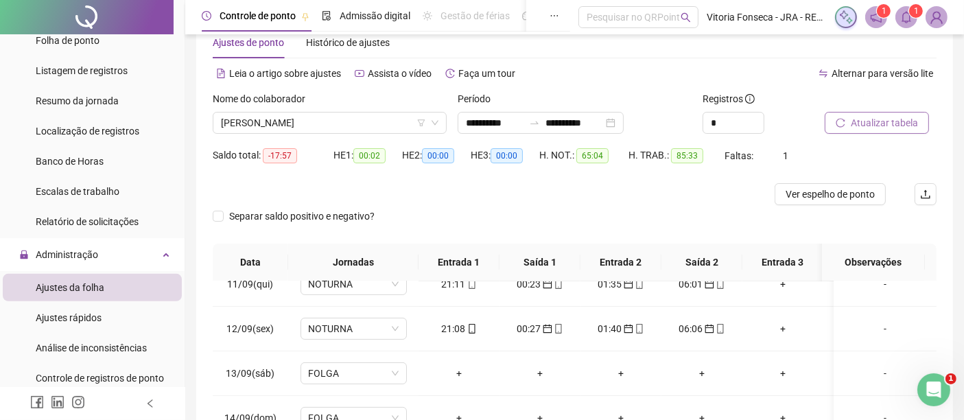
click at [917, 124] on button "Atualizar tabela" at bounding box center [877, 123] width 104 height 22
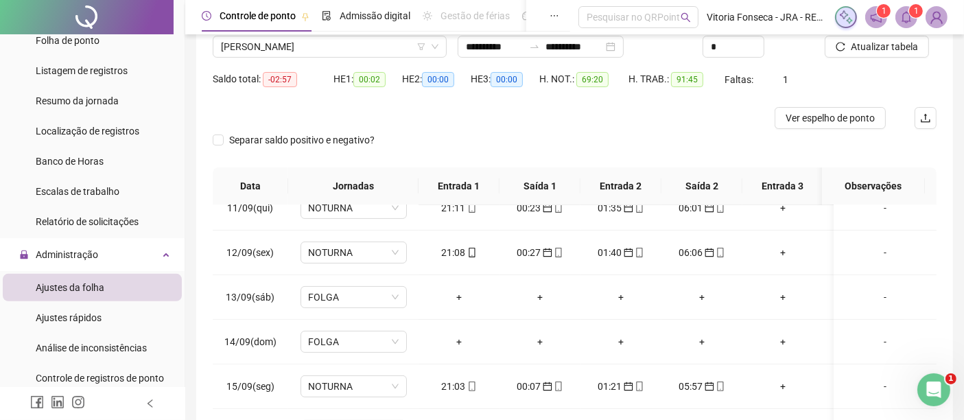
scroll to position [264, 0]
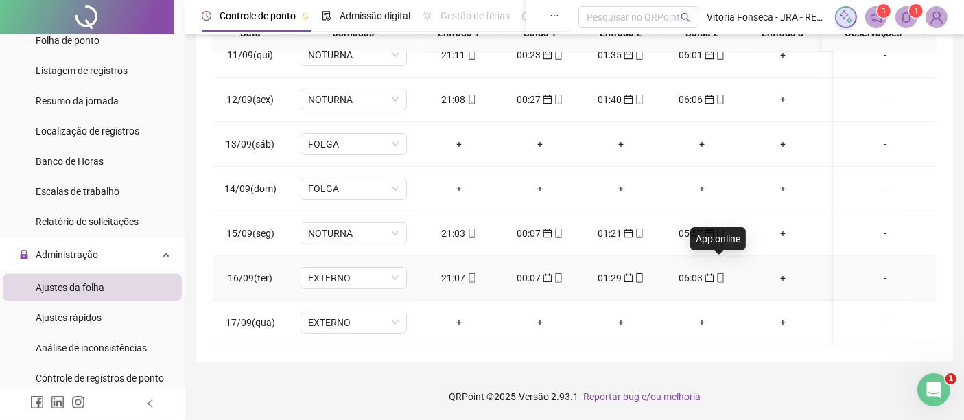
click at [719, 273] on icon "mobile" at bounding box center [721, 278] width 10 height 10
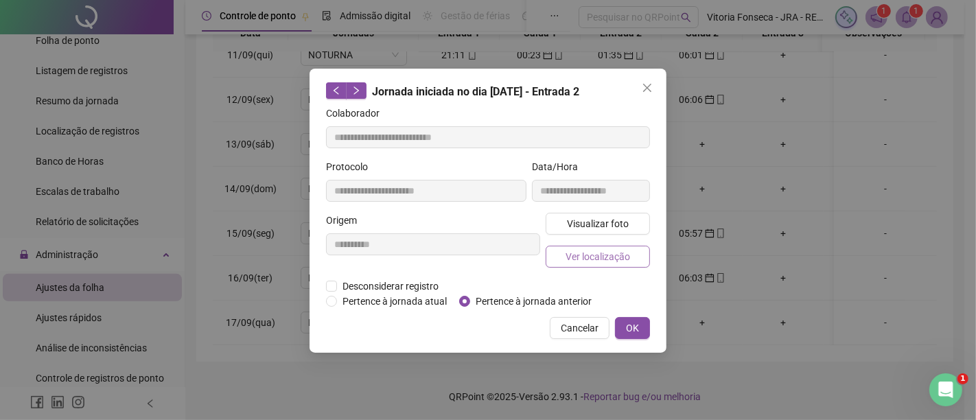
click at [636, 263] on button "Ver localização" at bounding box center [598, 257] width 104 height 22
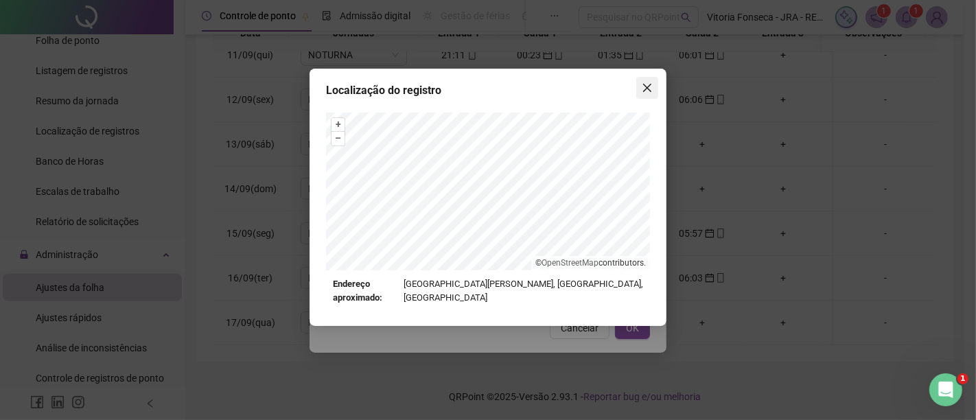
click at [648, 87] on icon "close" at bounding box center [647, 87] width 11 height 11
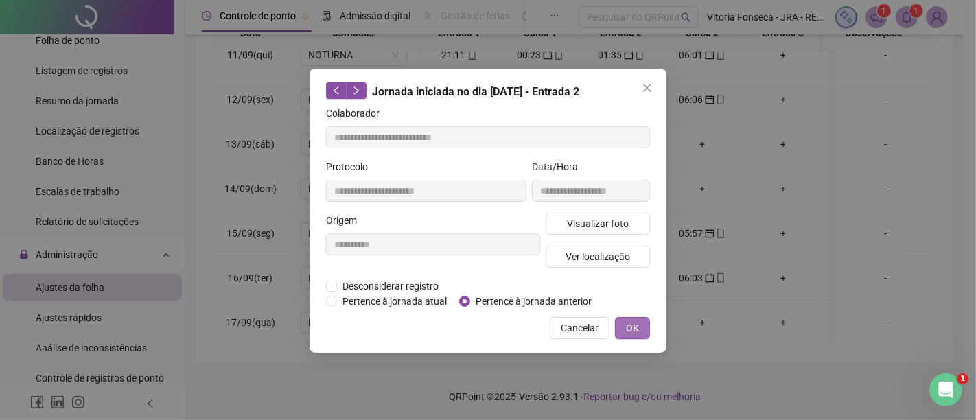
click at [641, 324] on button "OK" at bounding box center [632, 328] width 35 height 22
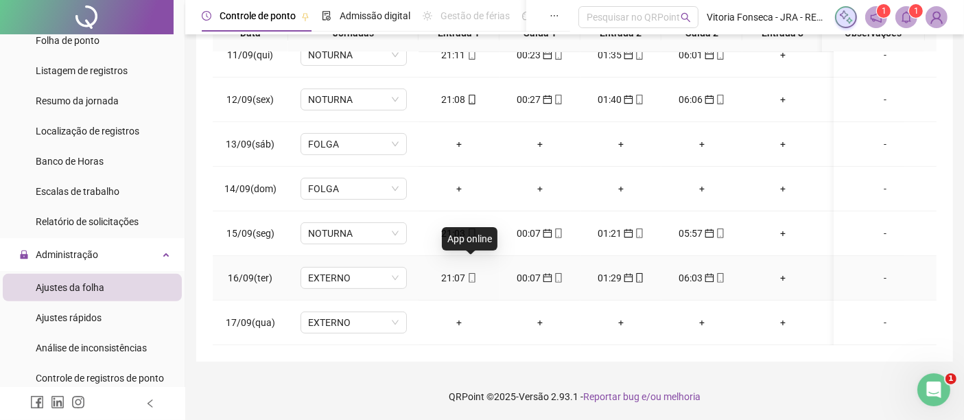
click at [471, 273] on icon "mobile" at bounding box center [472, 278] width 10 height 10
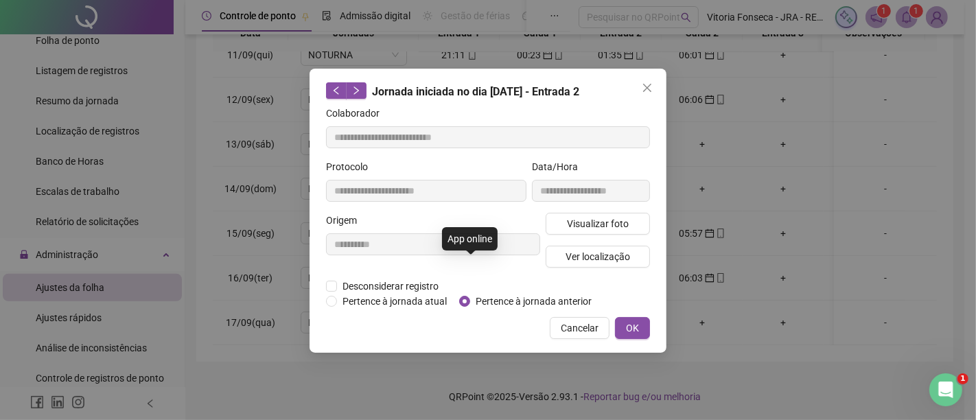
type input "**********"
click at [572, 252] on span "Ver localização" at bounding box center [597, 256] width 65 height 15
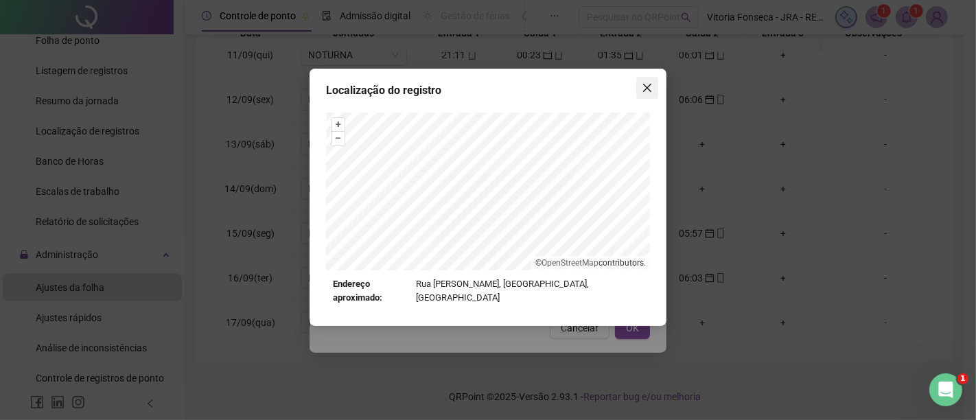
click at [644, 87] on icon "close" at bounding box center [647, 87] width 11 height 11
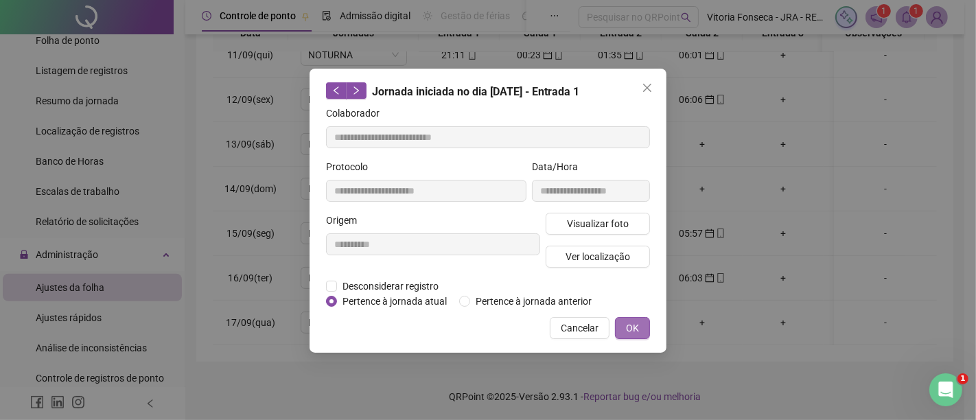
click at [644, 320] on button "OK" at bounding box center [632, 328] width 35 height 22
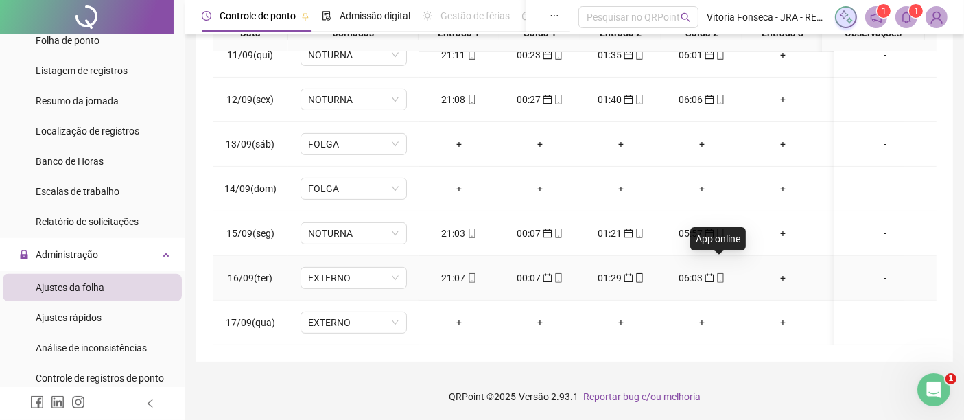
click at [720, 272] on span at bounding box center [719, 277] width 11 height 11
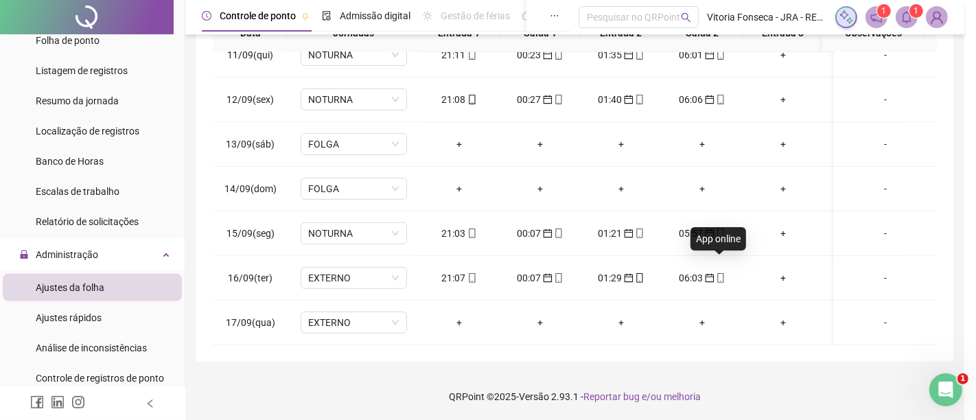
type input "**********"
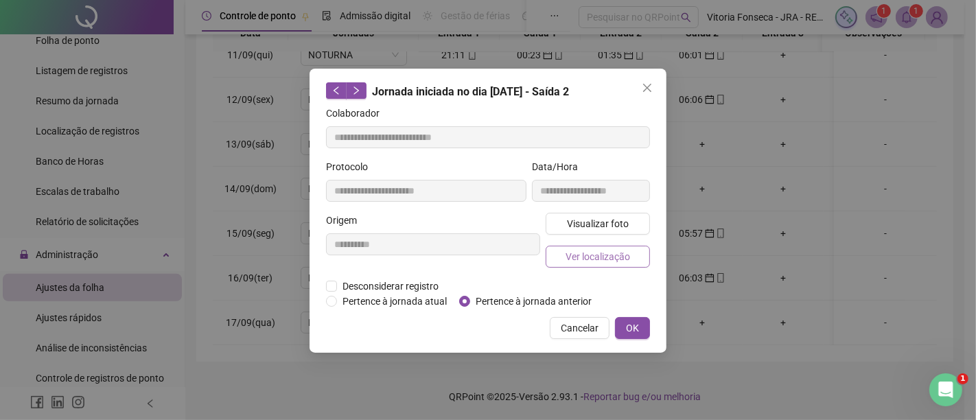
click at [621, 255] on span "Ver localização" at bounding box center [597, 256] width 65 height 15
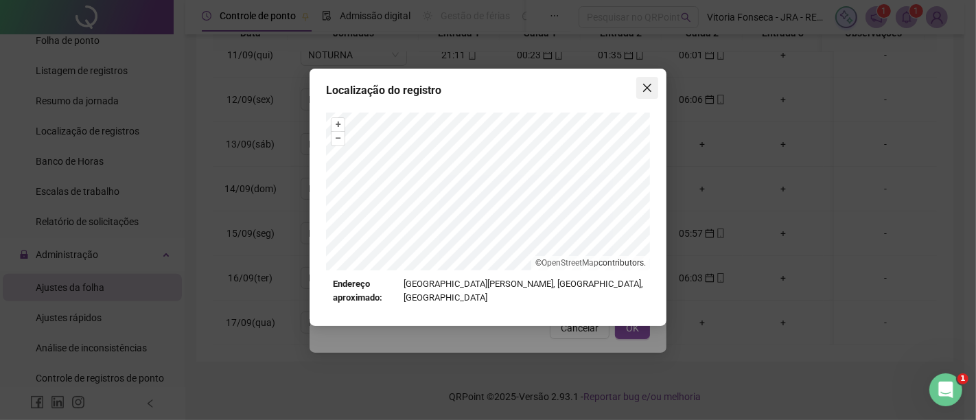
click at [650, 94] on button "Close" at bounding box center [647, 88] width 22 height 22
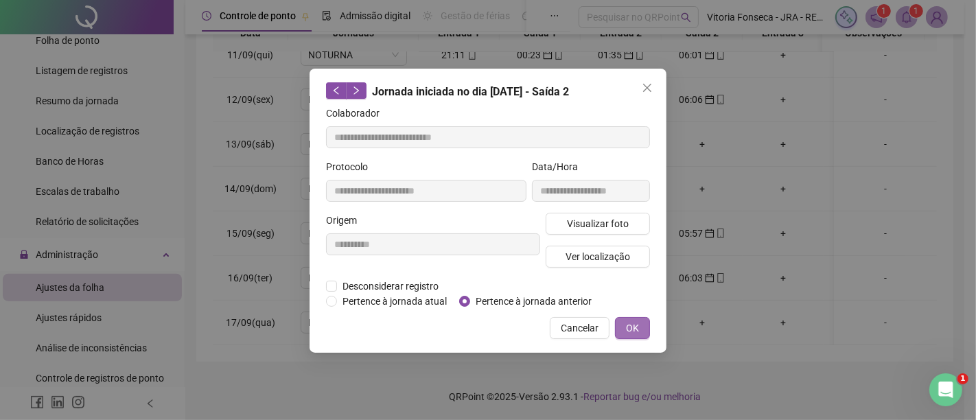
click at [633, 324] on span "OK" at bounding box center [632, 327] width 13 height 15
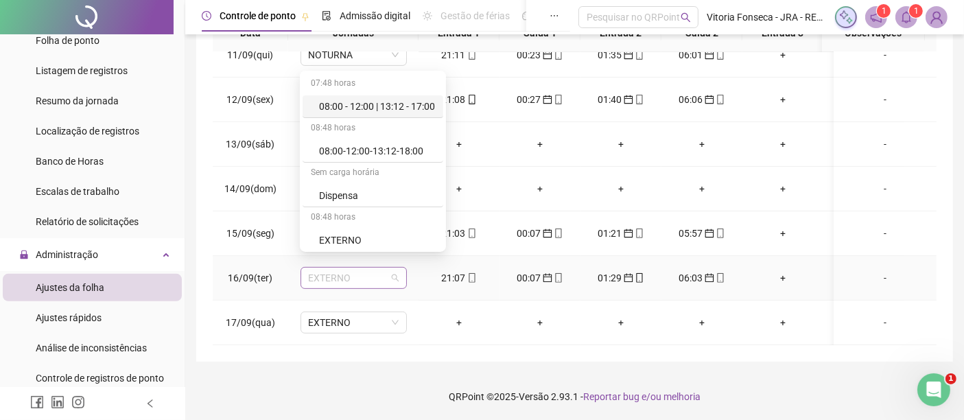
click at [368, 270] on span "EXTERNO" at bounding box center [354, 278] width 90 height 21
click at [387, 233] on div "NOTURNA" at bounding box center [377, 240] width 116 height 15
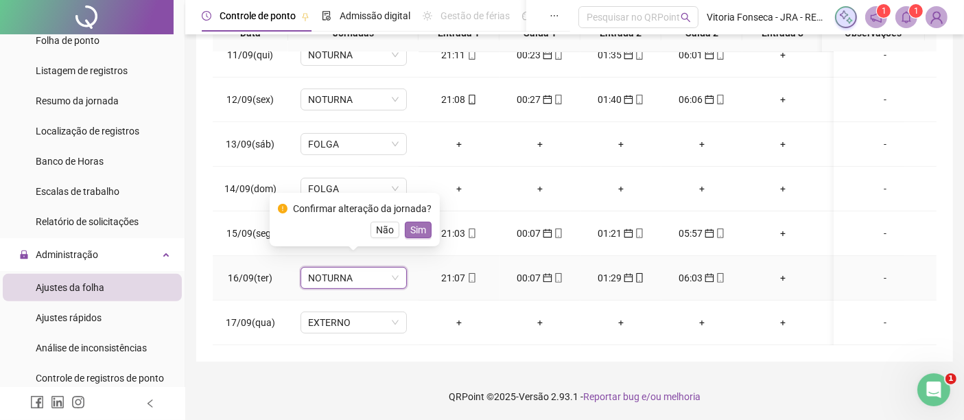
click at [419, 229] on span "Sim" at bounding box center [418, 229] width 16 height 15
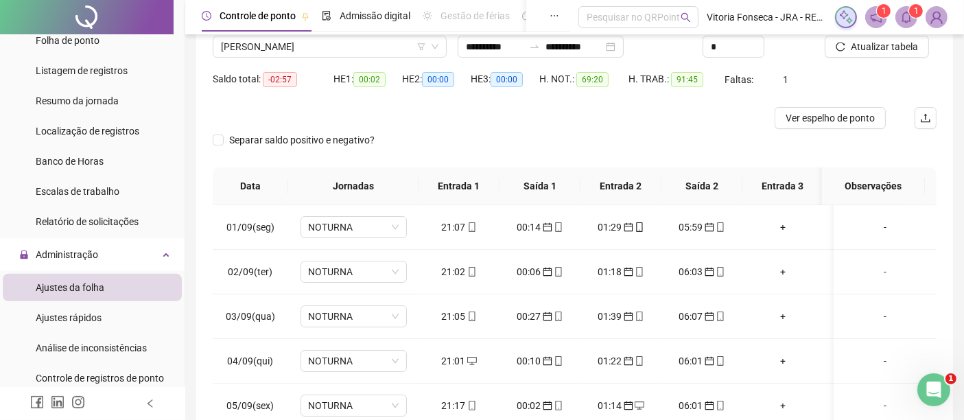
scroll to position [35, 0]
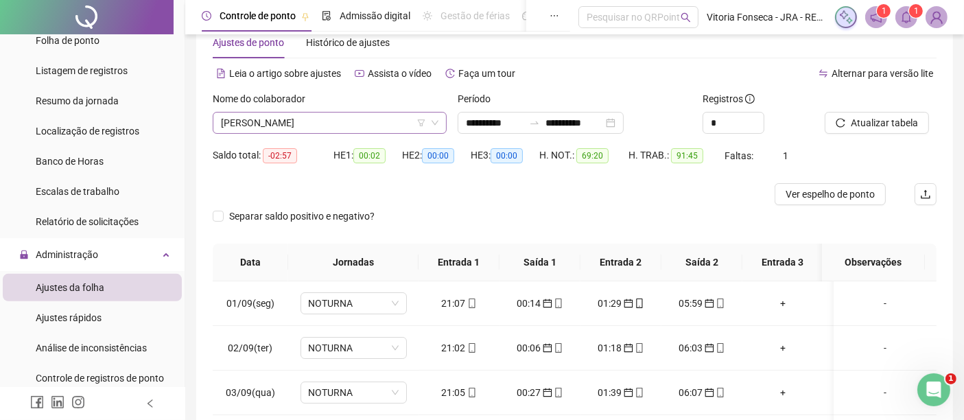
click at [393, 120] on span "[PERSON_NAME]" at bounding box center [330, 123] width 218 height 21
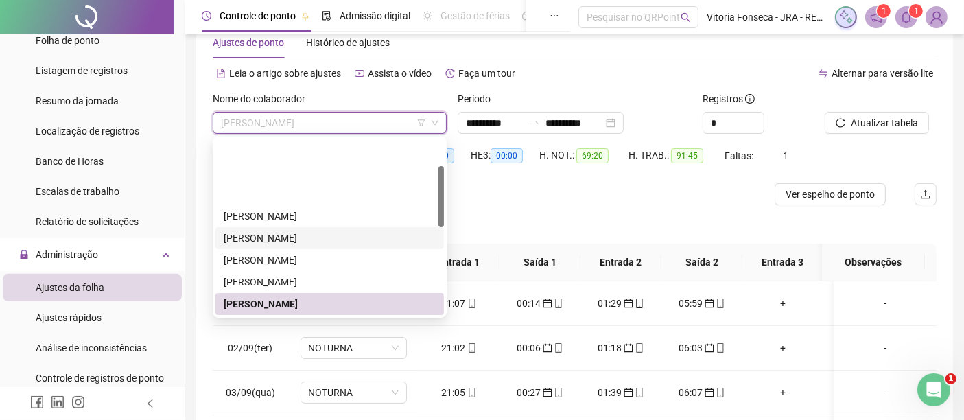
scroll to position [76, 0]
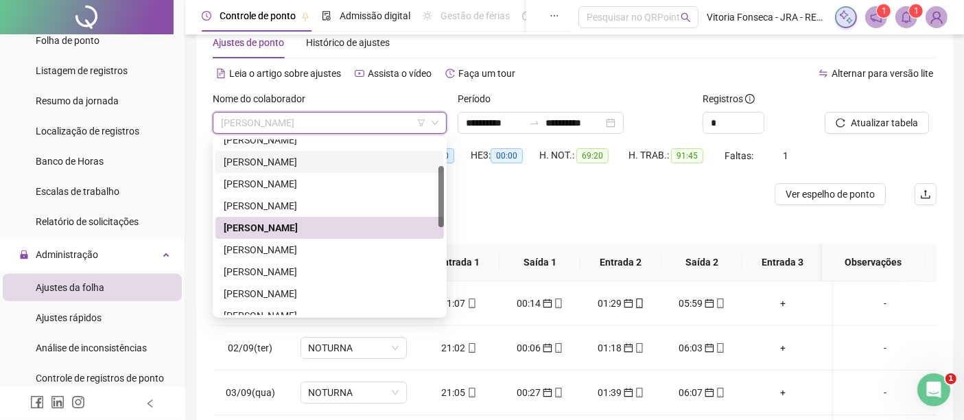
click at [371, 242] on div "[PERSON_NAME]" at bounding box center [330, 249] width 212 height 15
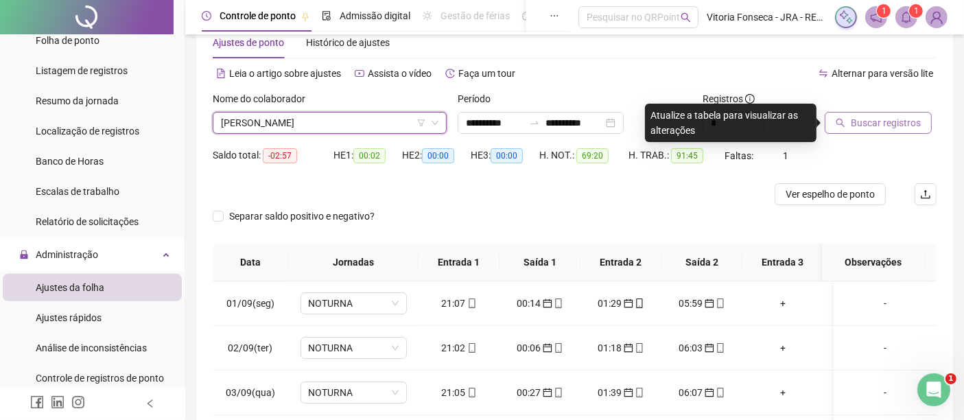
click at [898, 129] on span "Buscar registros" at bounding box center [886, 122] width 70 height 15
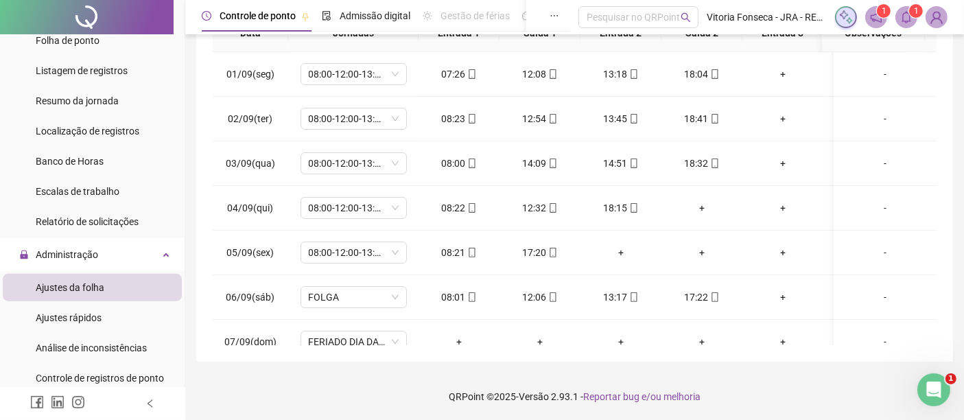
scroll to position [0, 0]
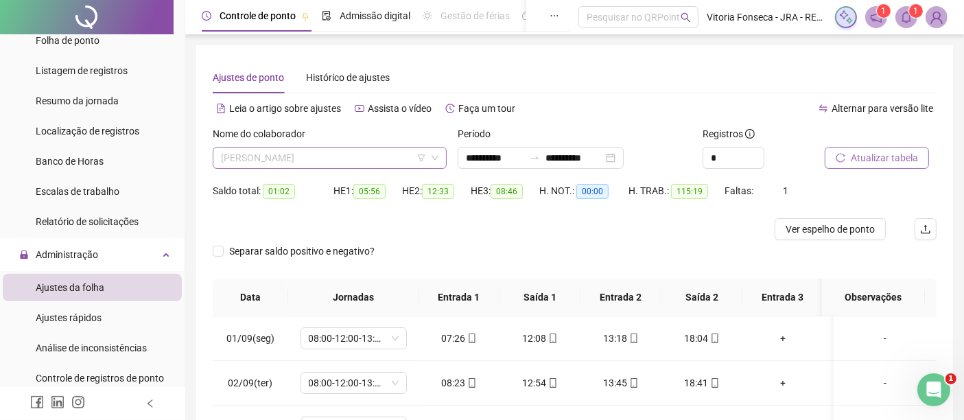
click at [395, 155] on span "[PERSON_NAME]" at bounding box center [330, 158] width 218 height 21
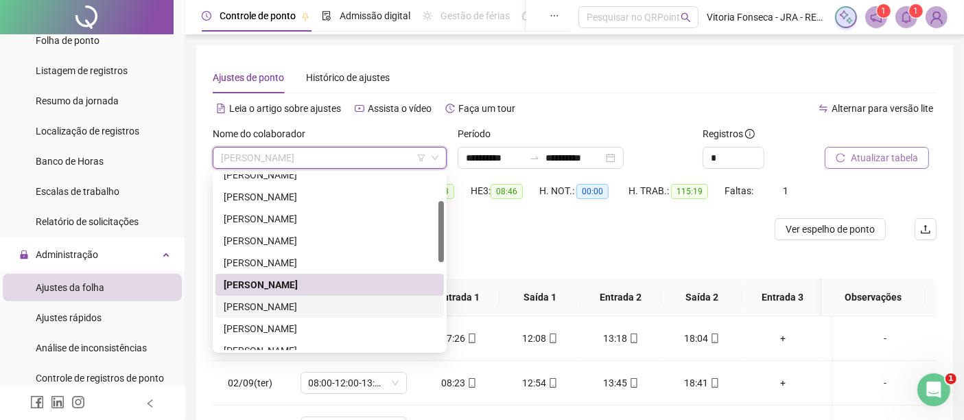
click at [357, 301] on div "[PERSON_NAME]" at bounding box center [330, 306] width 212 height 15
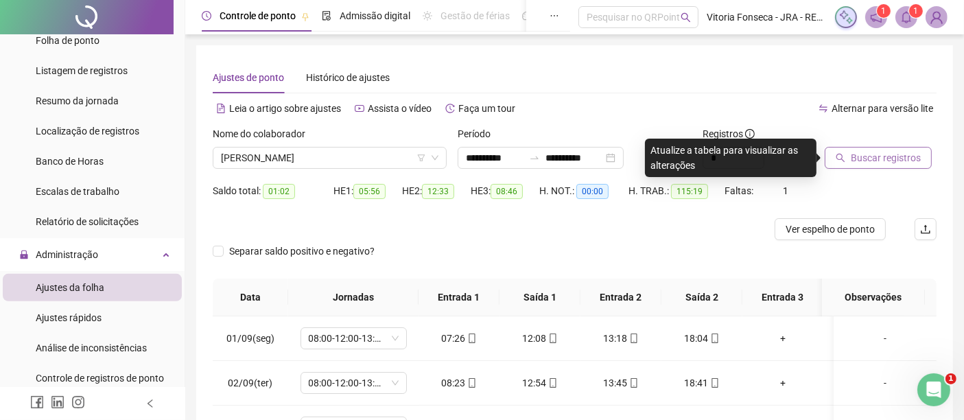
click at [886, 154] on span "Buscar registros" at bounding box center [886, 157] width 70 height 15
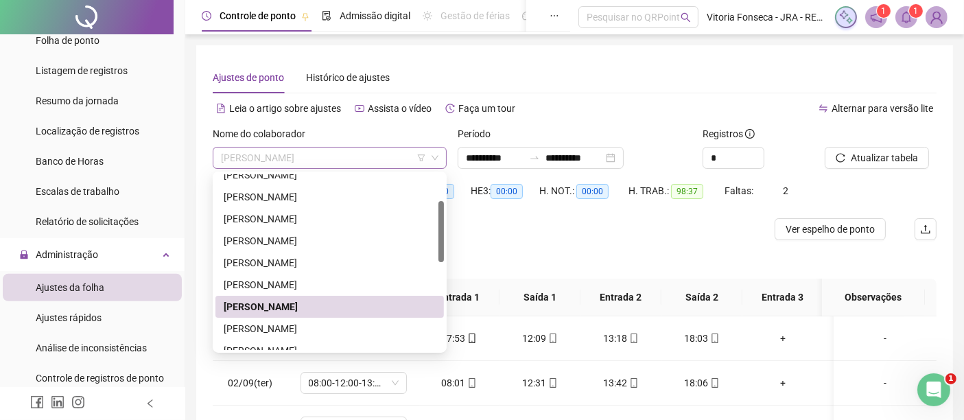
click at [415, 161] on span "[PERSON_NAME]" at bounding box center [330, 158] width 218 height 21
click at [371, 322] on div "[PERSON_NAME]" at bounding box center [330, 328] width 212 height 15
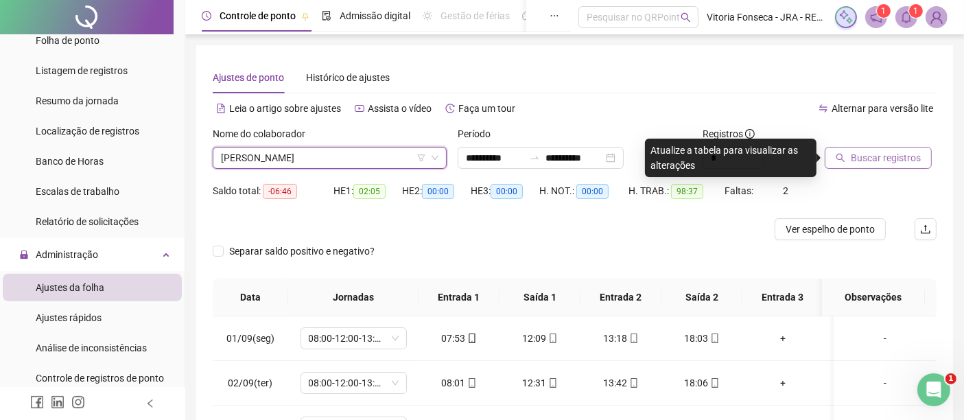
click at [911, 158] on span "Buscar registros" at bounding box center [886, 157] width 70 height 15
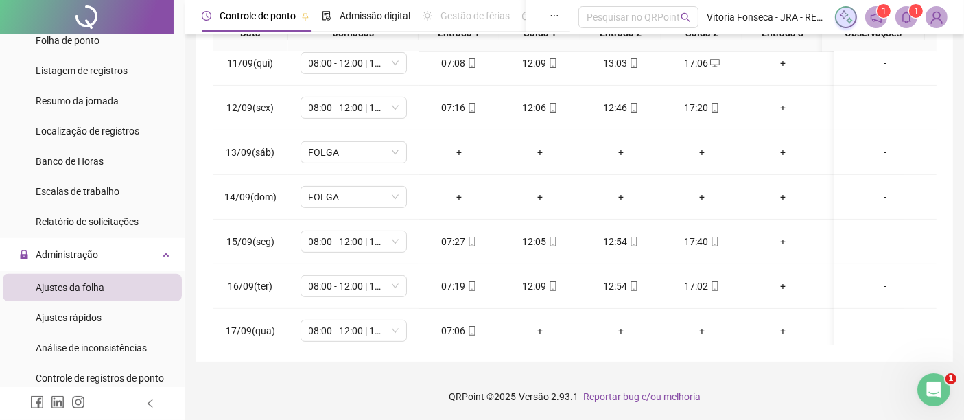
scroll to position [474, 0]
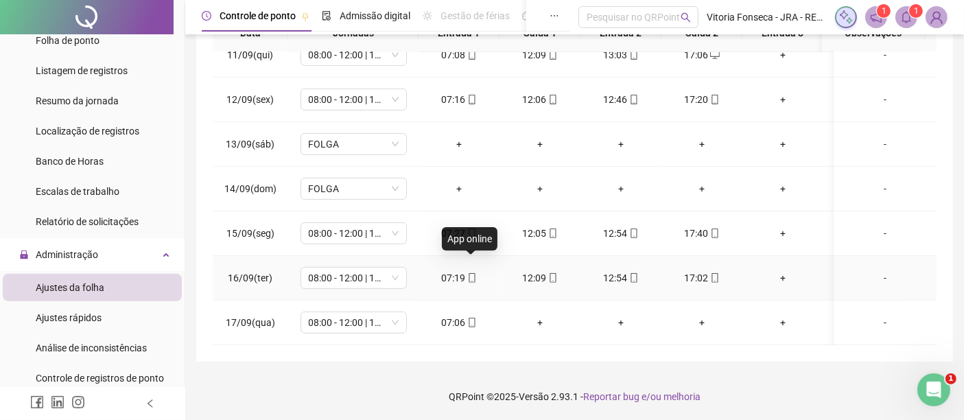
click at [475, 273] on icon "mobile" at bounding box center [472, 278] width 10 height 10
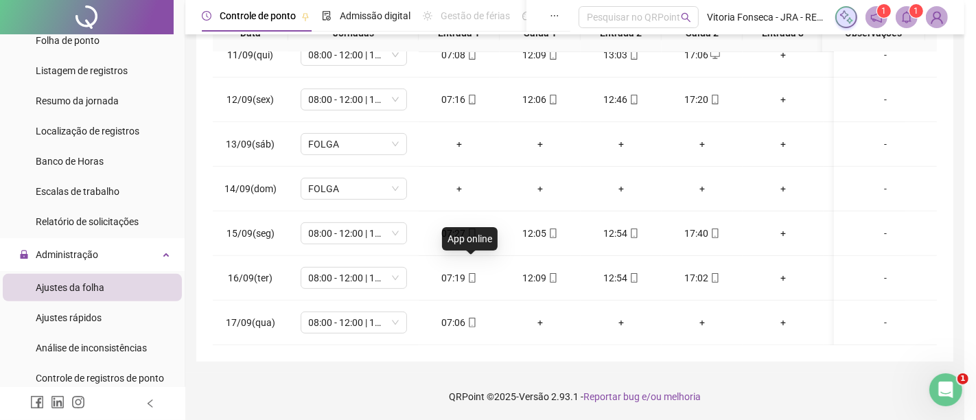
type input "**********"
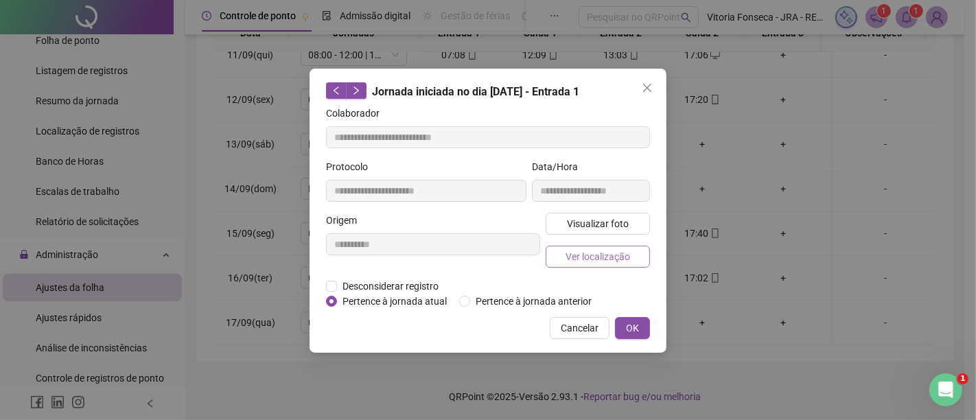
click at [585, 254] on span "Ver localização" at bounding box center [597, 256] width 65 height 15
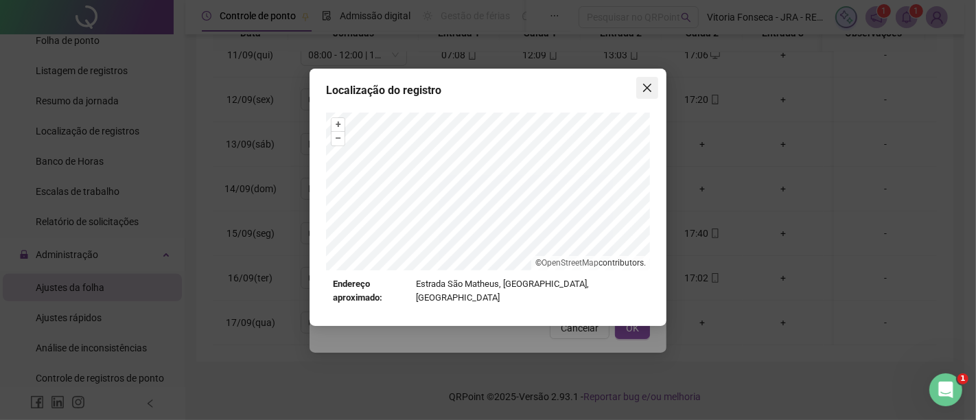
click at [642, 92] on icon "close" at bounding box center [647, 87] width 11 height 11
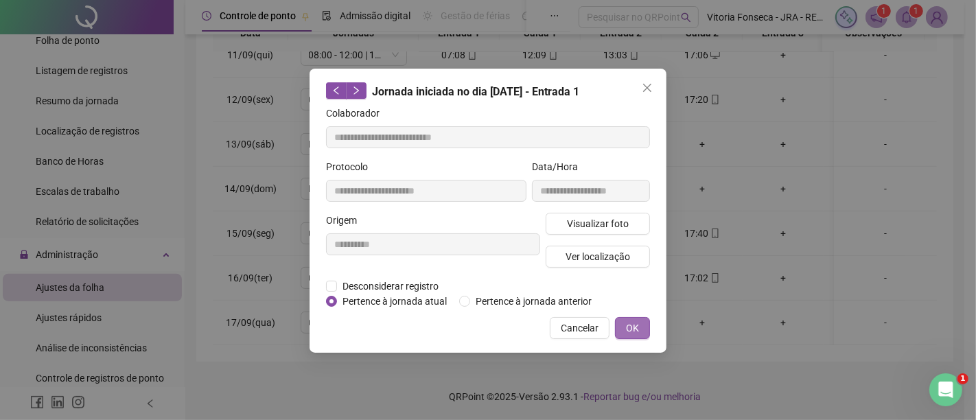
click at [635, 325] on span "OK" at bounding box center [632, 327] width 13 height 15
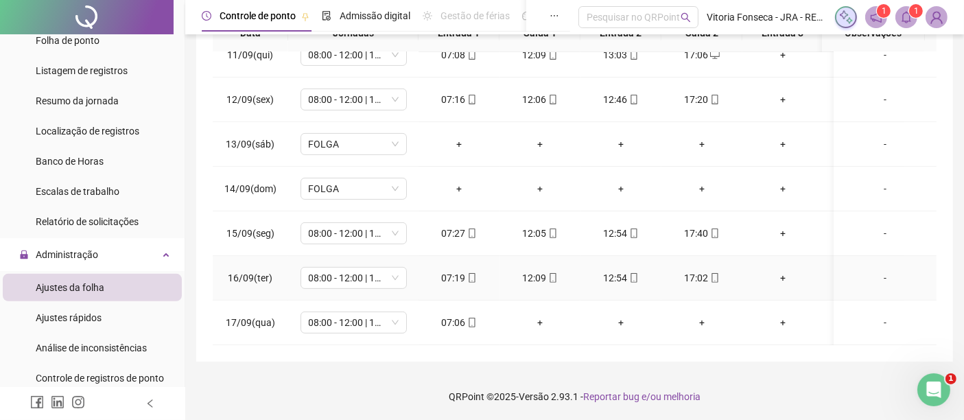
click at [718, 270] on div "17:02" at bounding box center [701, 277] width 59 height 15
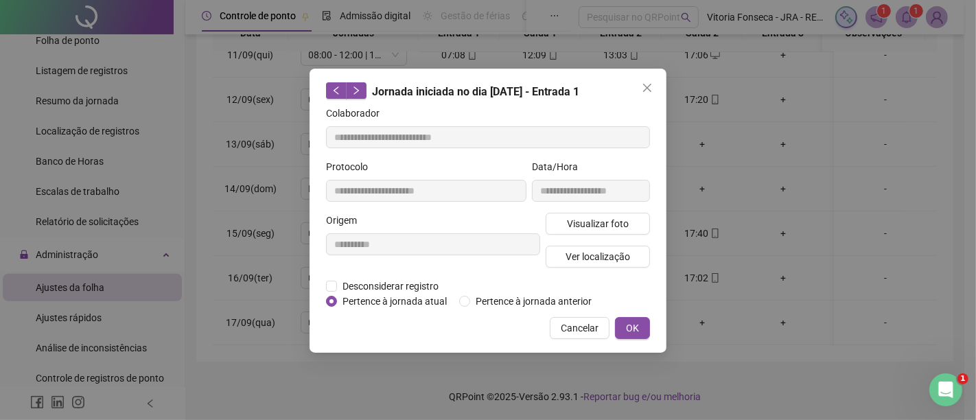
type input "**********"
click at [622, 255] on span "Ver localização" at bounding box center [597, 256] width 65 height 15
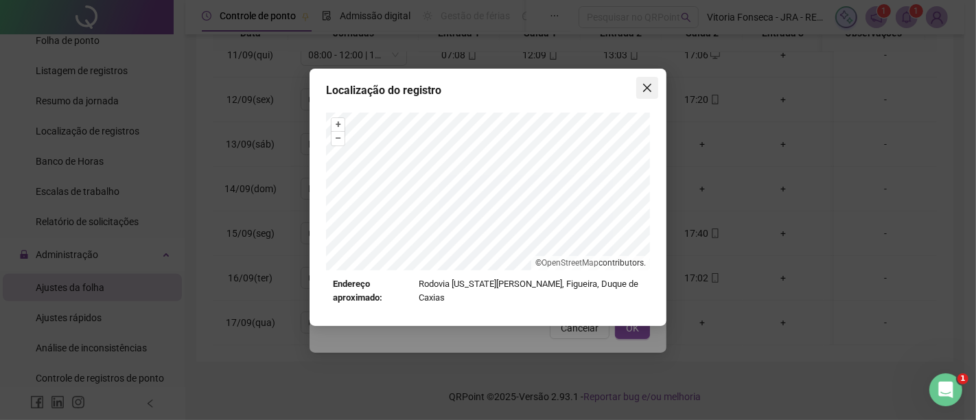
click at [653, 84] on span "Close" at bounding box center [647, 87] width 22 height 11
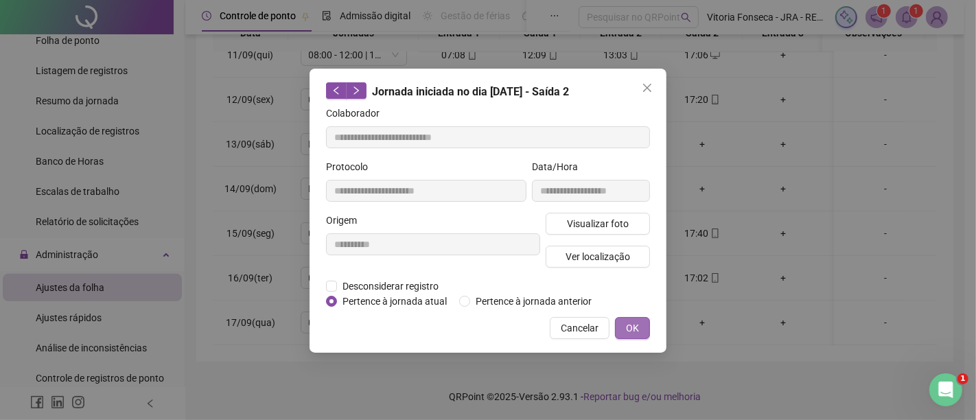
click at [635, 324] on span "OK" at bounding box center [632, 327] width 13 height 15
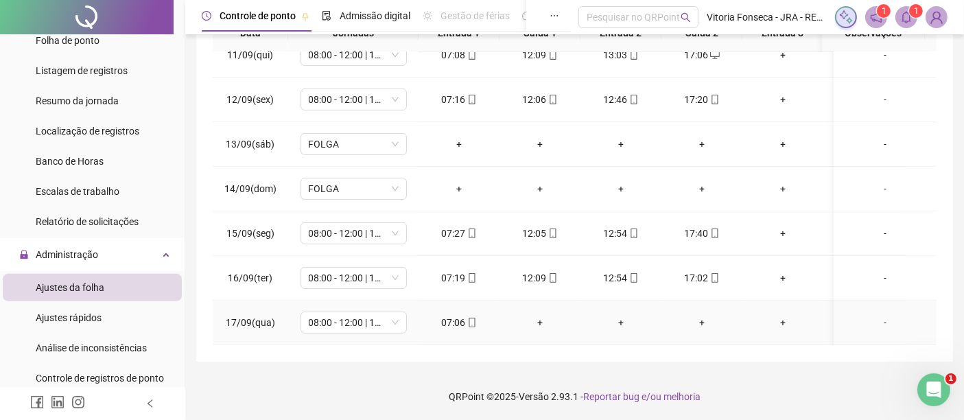
click at [471, 317] on div "07:06" at bounding box center [459, 322] width 59 height 15
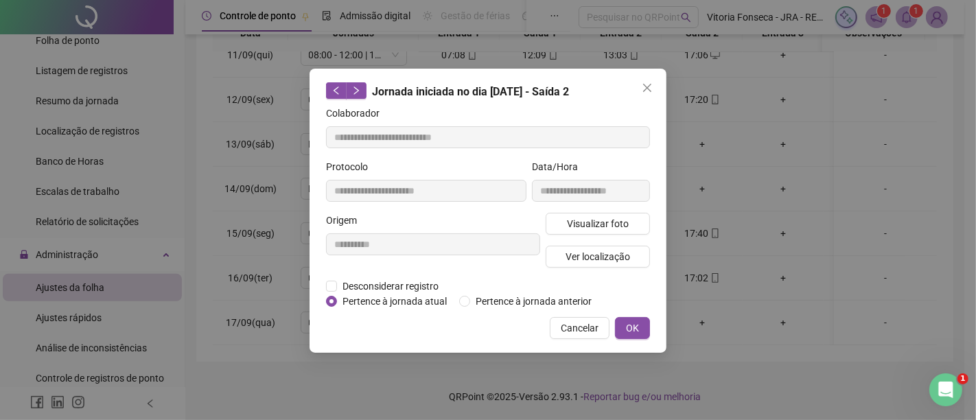
type input "**********"
click at [588, 258] on span "Ver localização" at bounding box center [597, 256] width 65 height 15
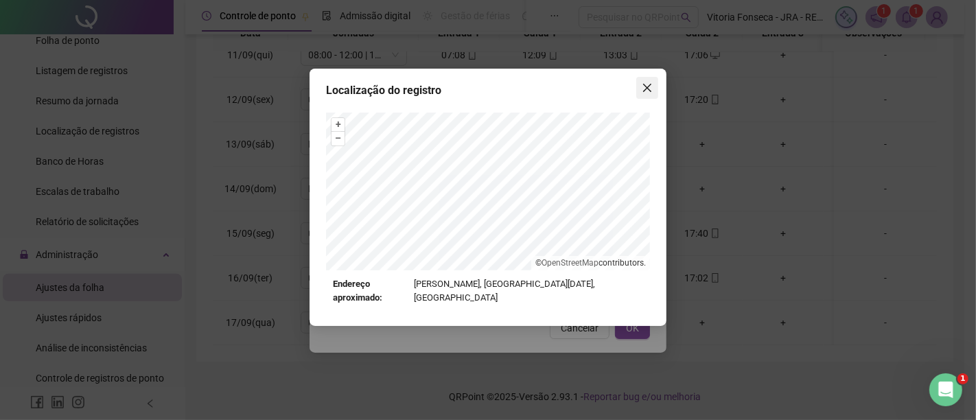
click at [648, 87] on icon "close" at bounding box center [647, 87] width 11 height 11
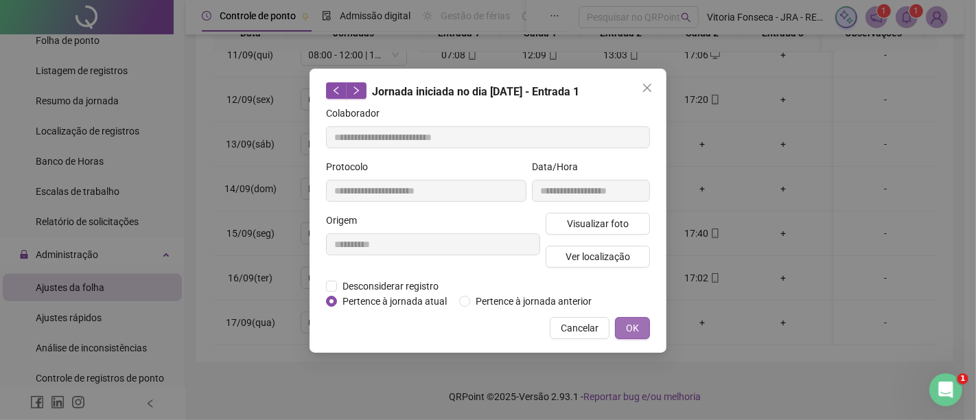
click at [638, 318] on button "OK" at bounding box center [632, 328] width 35 height 22
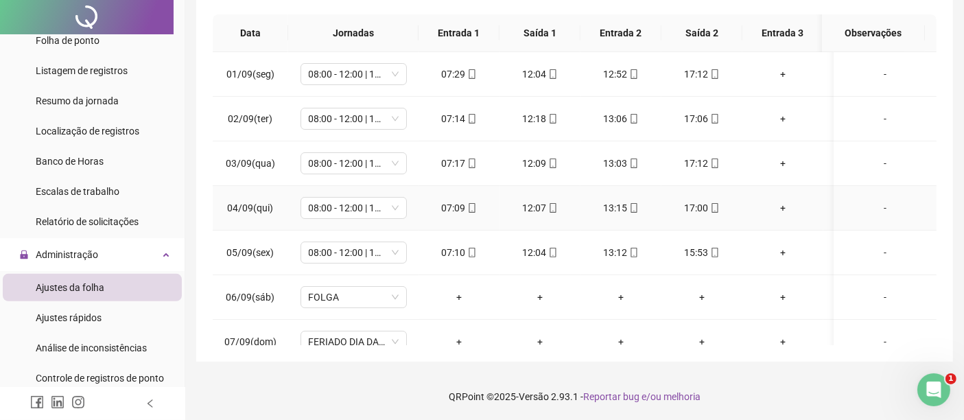
scroll to position [0, 0]
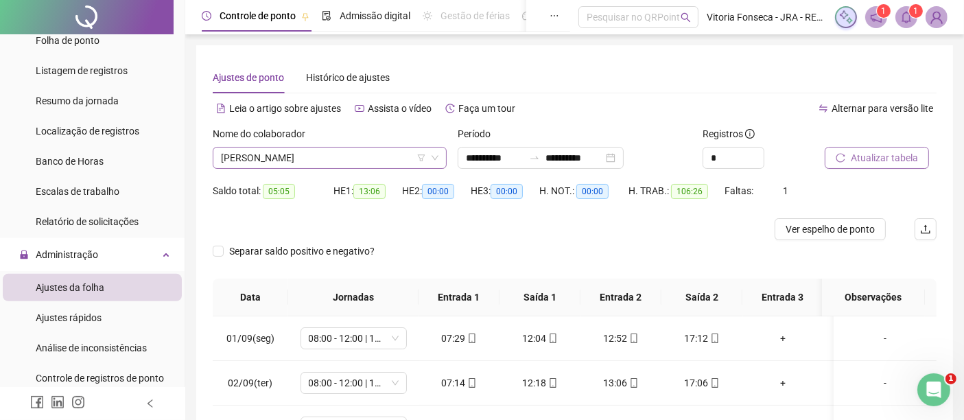
click at [382, 161] on span "[PERSON_NAME]" at bounding box center [330, 158] width 218 height 21
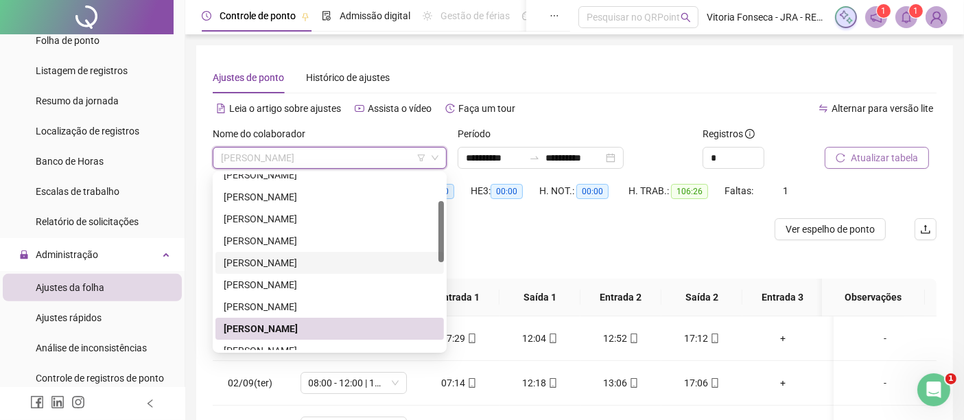
scroll to position [152, 0]
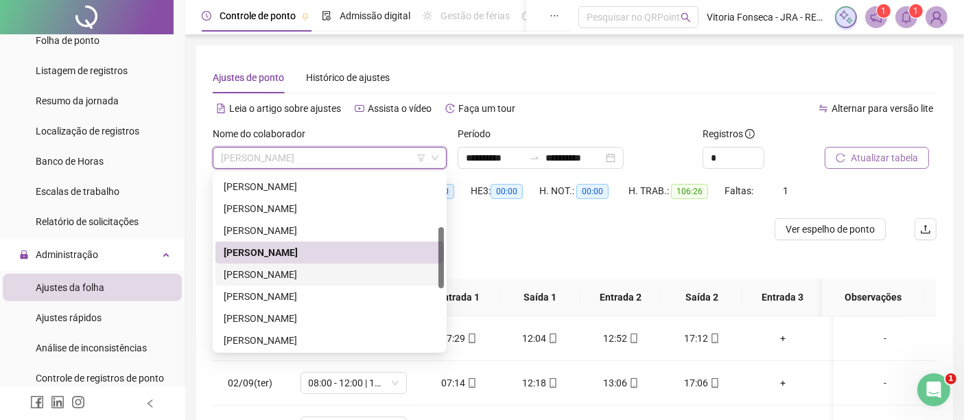
click at [365, 269] on div "[PERSON_NAME]" at bounding box center [330, 274] width 212 height 15
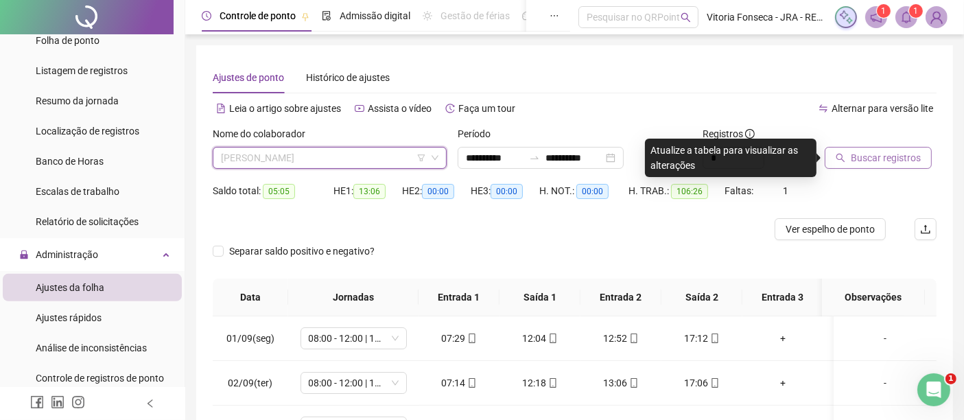
click at [380, 161] on span "[PERSON_NAME]" at bounding box center [330, 158] width 218 height 21
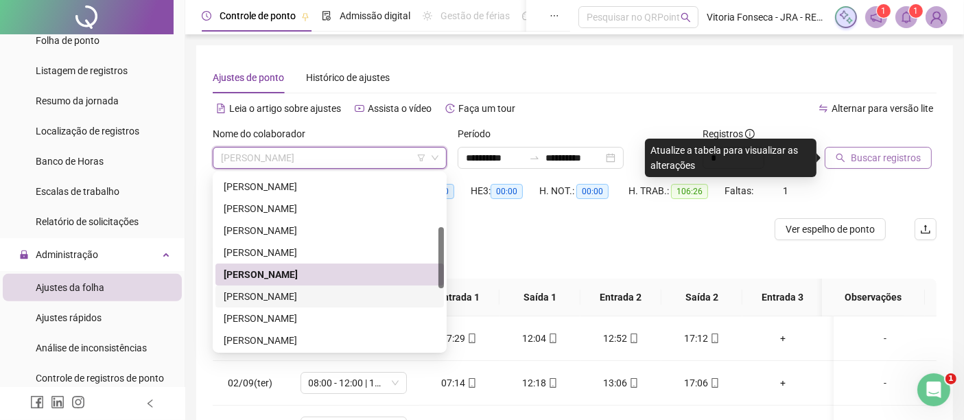
click at [348, 292] on div "[PERSON_NAME]" at bounding box center [330, 296] width 212 height 15
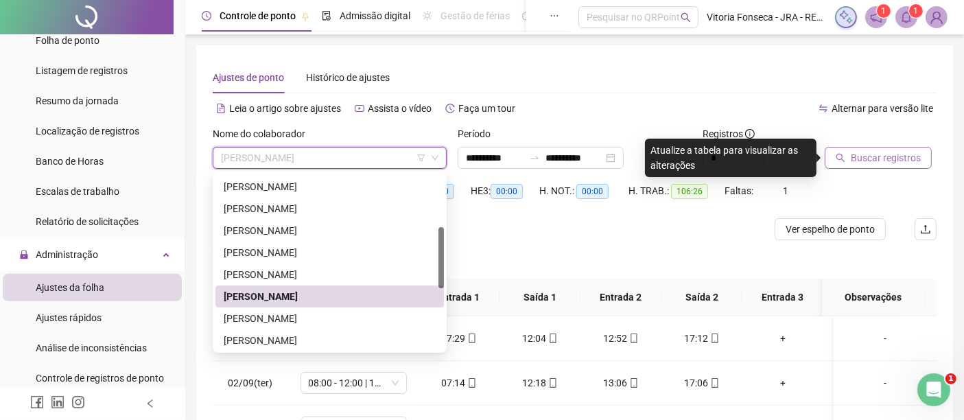
click at [396, 163] on span "[PERSON_NAME]" at bounding box center [330, 158] width 218 height 21
click at [316, 341] on div "[PERSON_NAME]" at bounding box center [330, 340] width 212 height 15
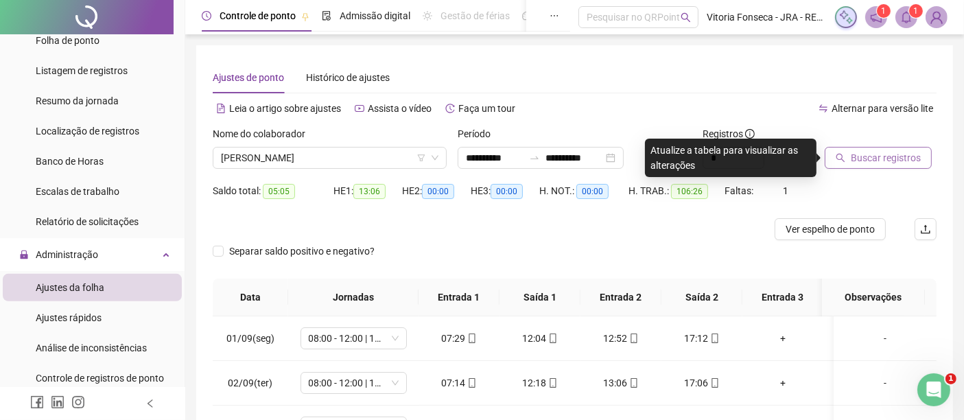
click at [869, 150] on span "Buscar registros" at bounding box center [886, 157] width 70 height 15
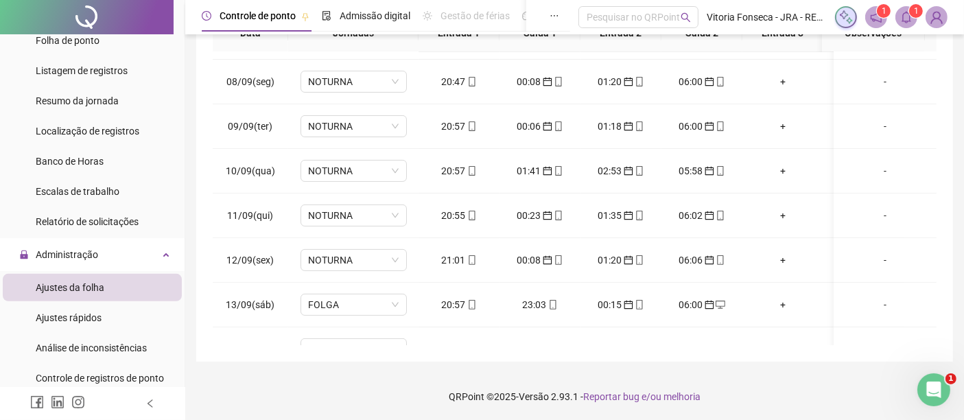
scroll to position [474, 0]
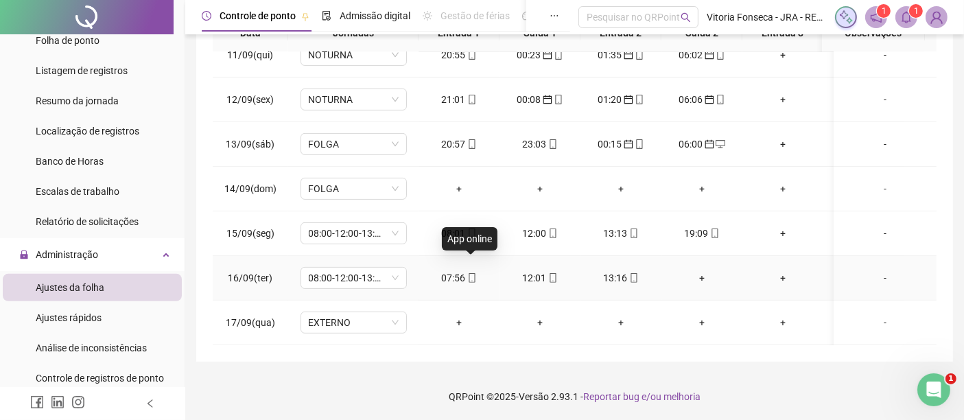
click at [473, 273] on icon "mobile" at bounding box center [472, 278] width 6 height 10
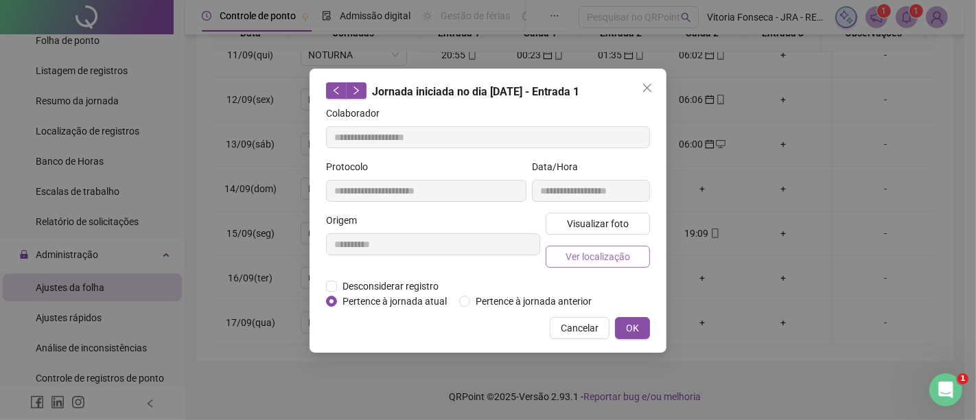
type input "**********"
click at [561, 253] on button "Ver localização" at bounding box center [598, 257] width 104 height 22
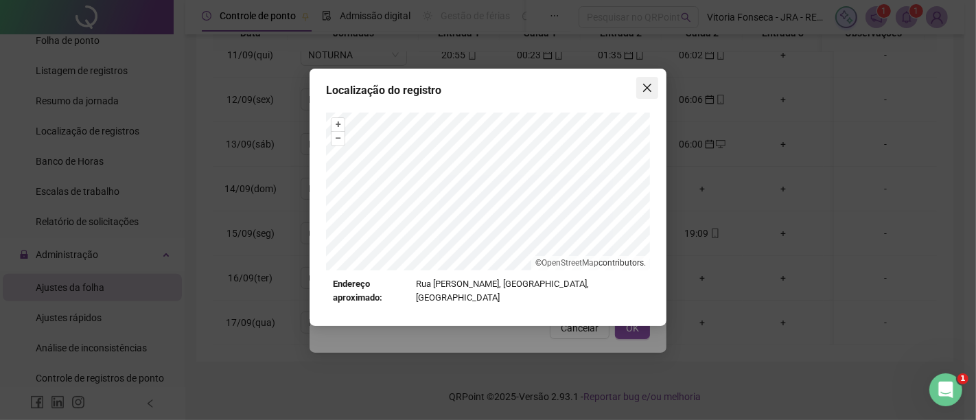
click at [646, 88] on icon "close" at bounding box center [647, 87] width 11 height 11
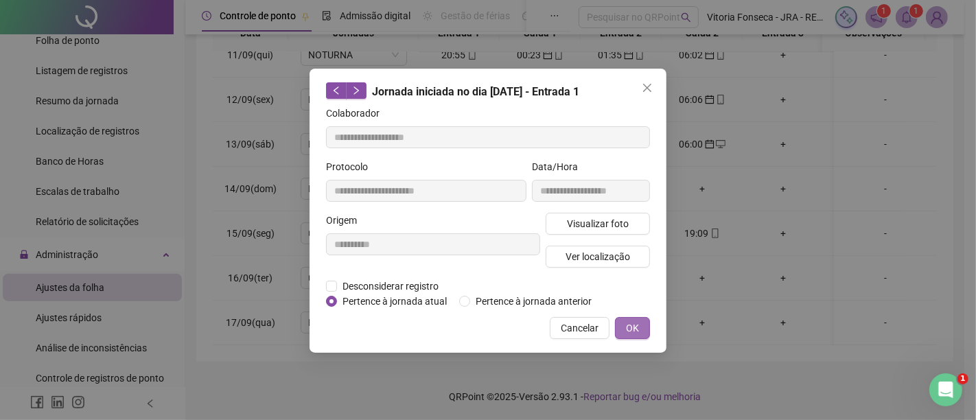
click at [641, 318] on button "OK" at bounding box center [632, 328] width 35 height 22
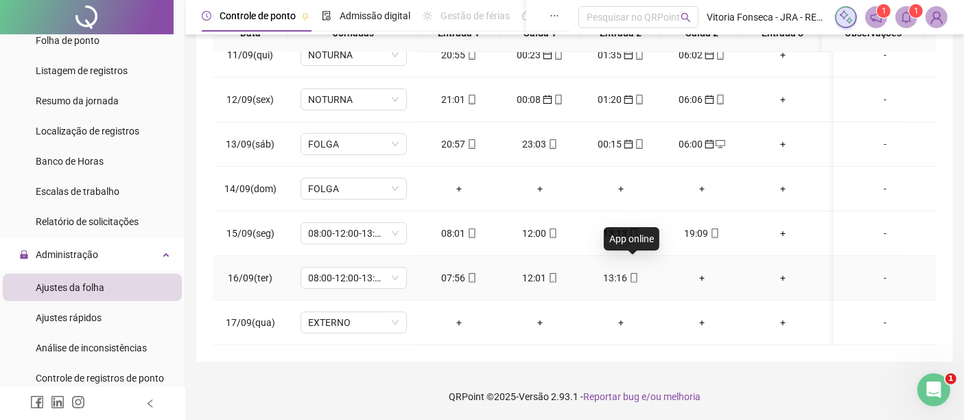
click at [635, 273] on icon "mobile" at bounding box center [634, 278] width 6 height 10
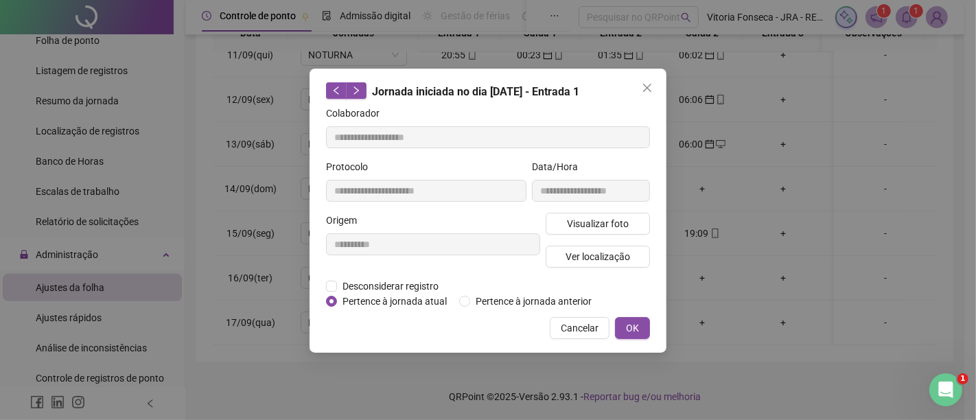
type input "**********"
click at [627, 253] on span "Ver localização" at bounding box center [597, 256] width 65 height 15
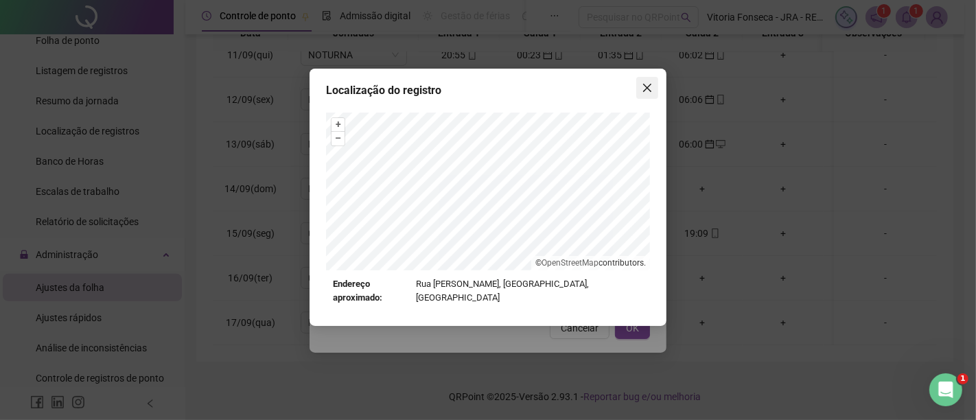
click at [644, 90] on icon "close" at bounding box center [647, 87] width 11 height 11
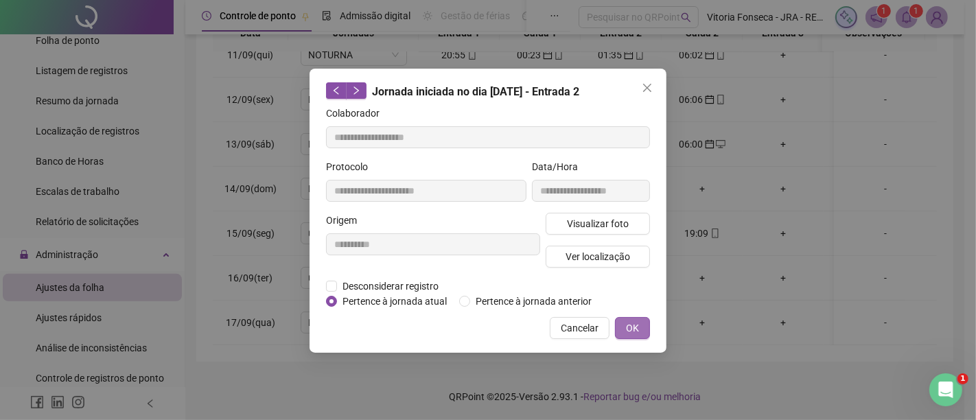
click at [631, 323] on span "OK" at bounding box center [632, 327] width 13 height 15
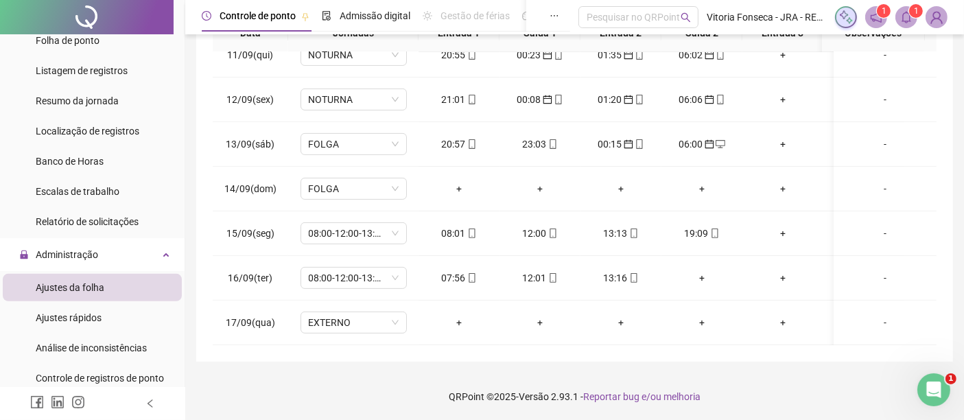
scroll to position [0, 0]
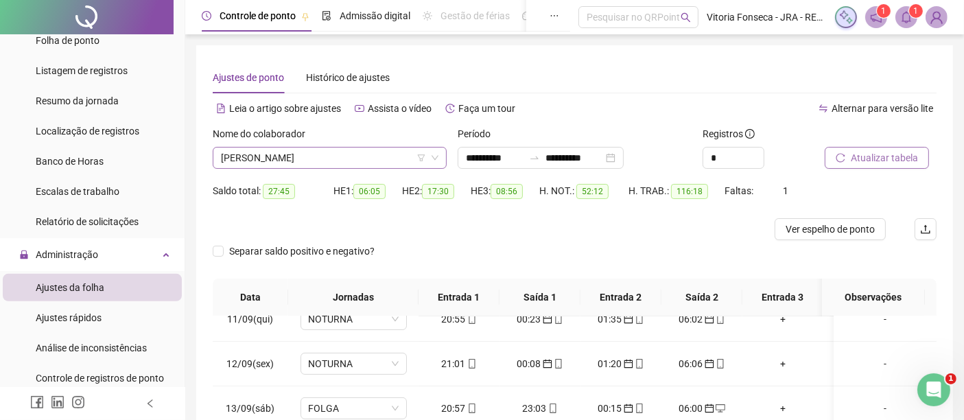
click at [362, 150] on span "[PERSON_NAME]" at bounding box center [330, 158] width 218 height 21
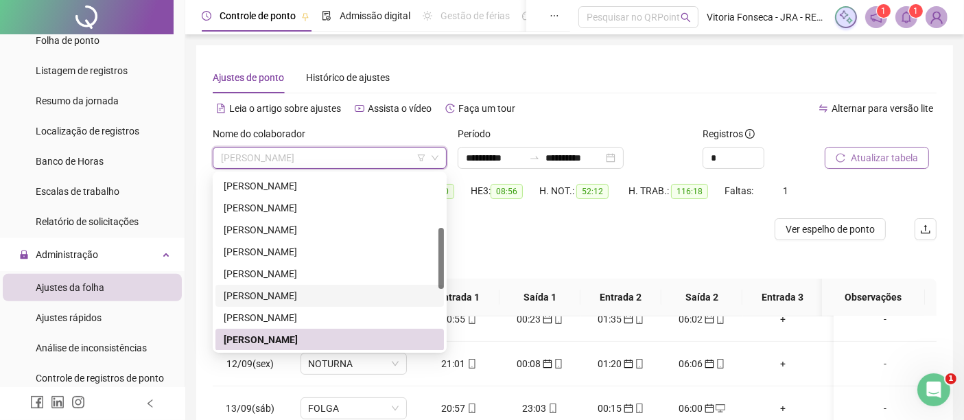
scroll to position [229, 0]
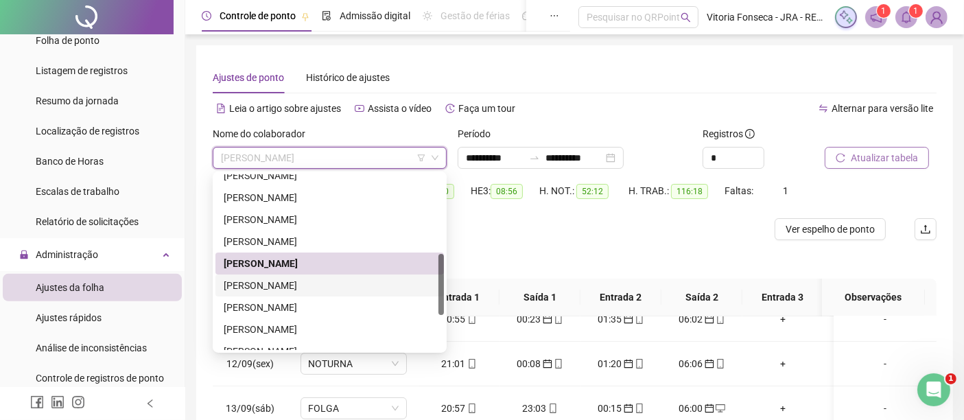
click at [346, 285] on div "[PERSON_NAME]" at bounding box center [330, 285] width 212 height 15
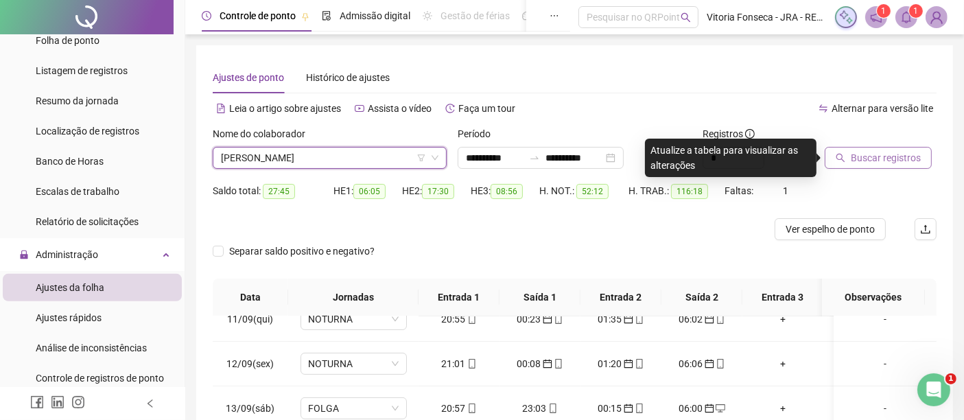
click at [872, 160] on span "Buscar registros" at bounding box center [886, 157] width 70 height 15
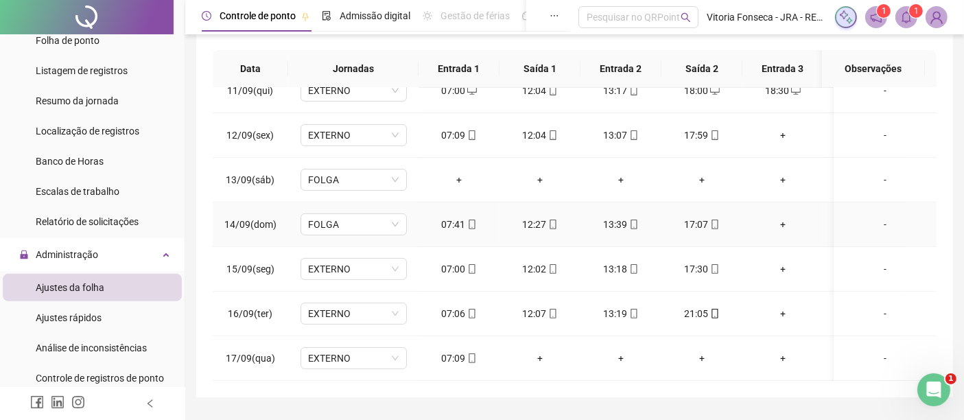
scroll to position [264, 0]
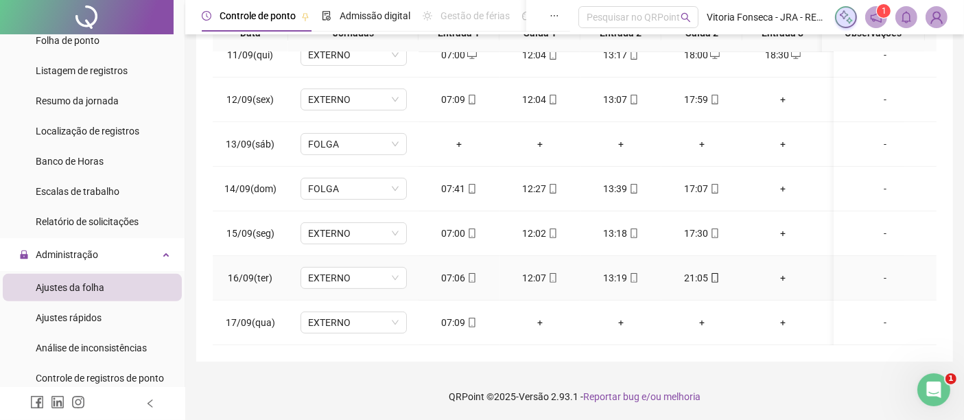
click at [784, 270] on div "+" at bounding box center [782, 277] width 59 height 15
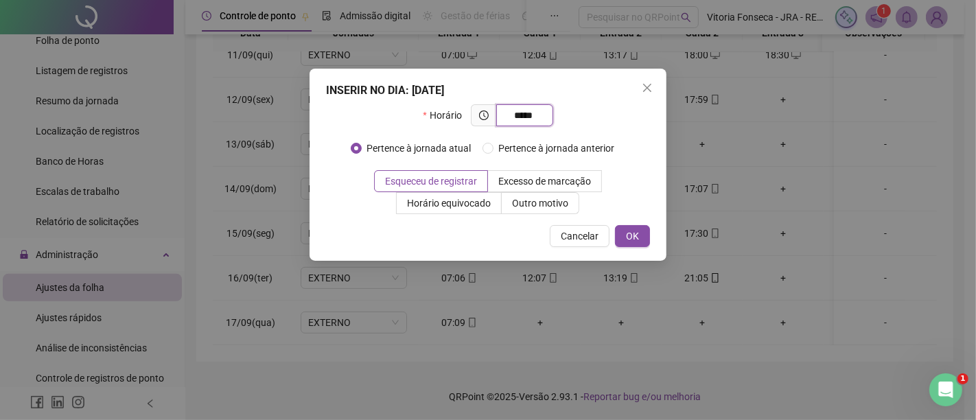
type input "*****"
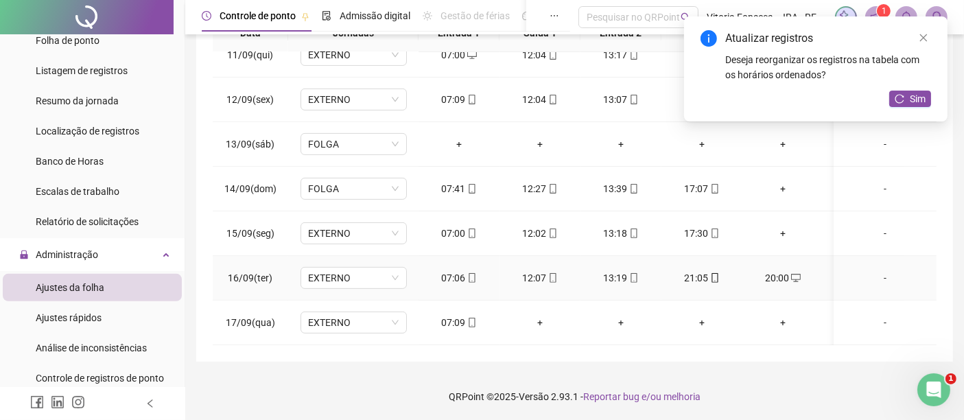
click at [784, 270] on div "20:00" at bounding box center [782, 277] width 59 height 15
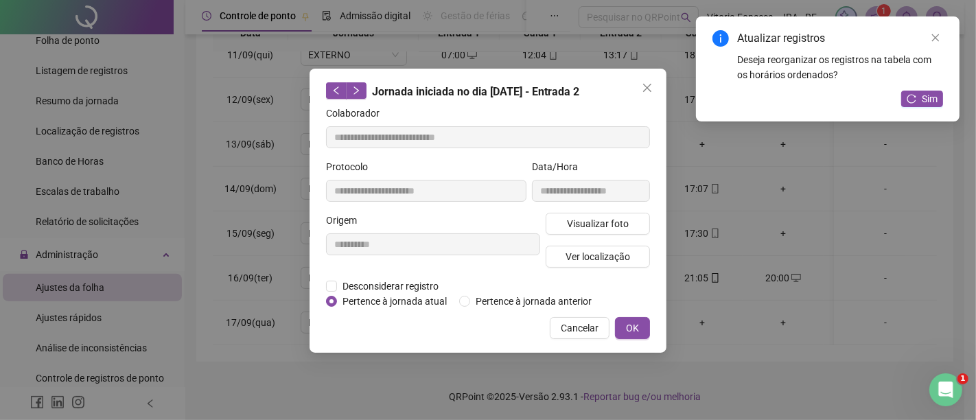
type input "**********"
click at [605, 330] on button "Cancelar" at bounding box center [580, 328] width 60 height 22
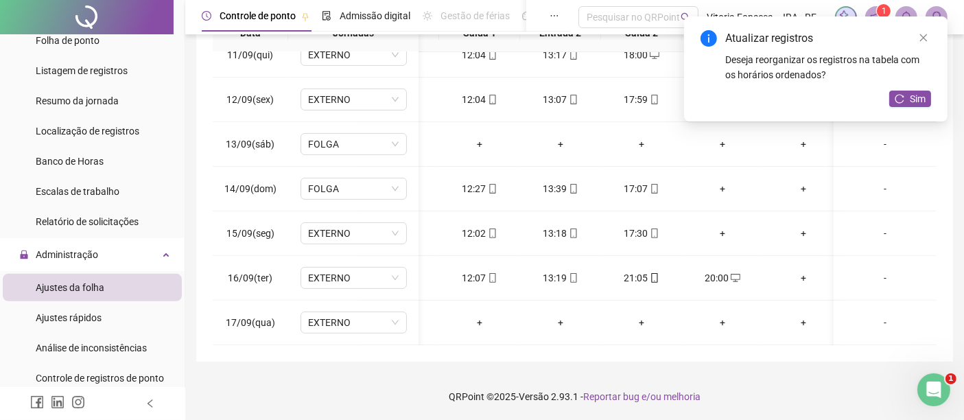
scroll to position [0, 82]
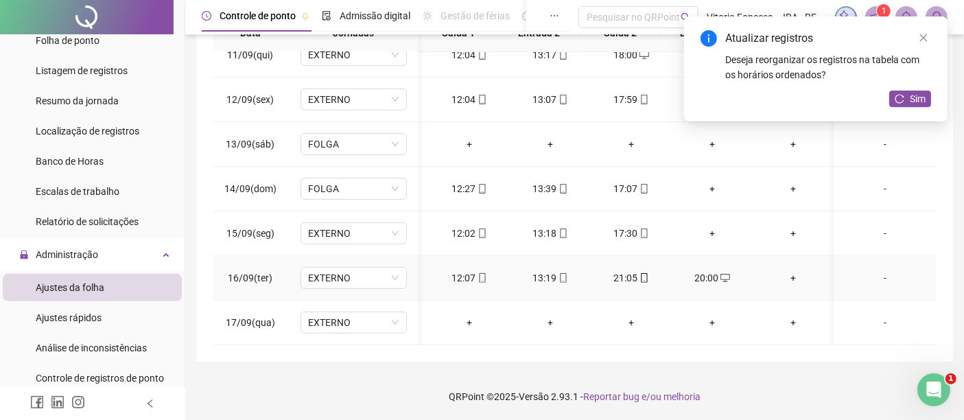
click at [784, 271] on div "+" at bounding box center [793, 277] width 59 height 15
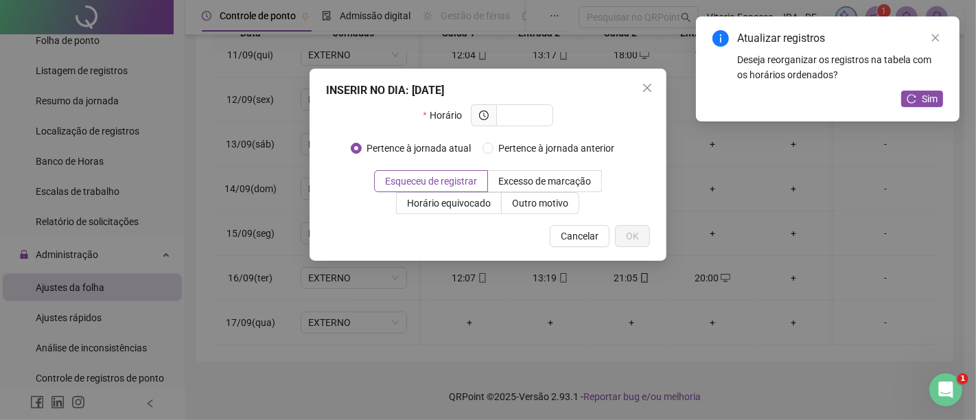
type input "*"
type input "*****"
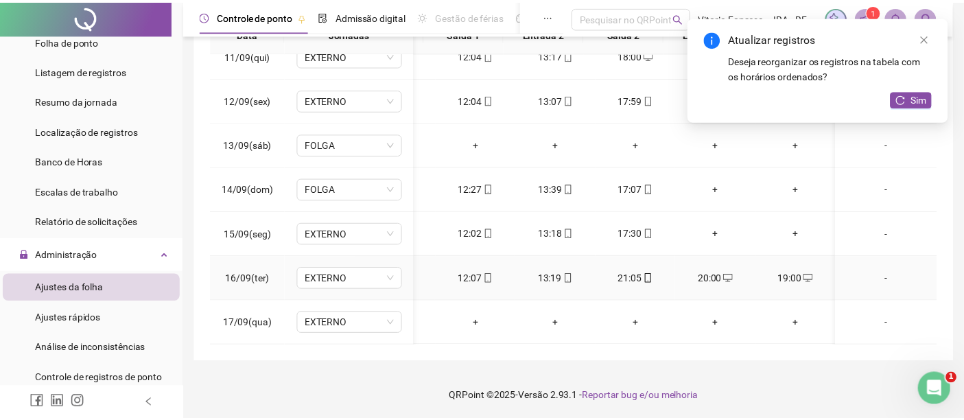
scroll to position [474, 70]
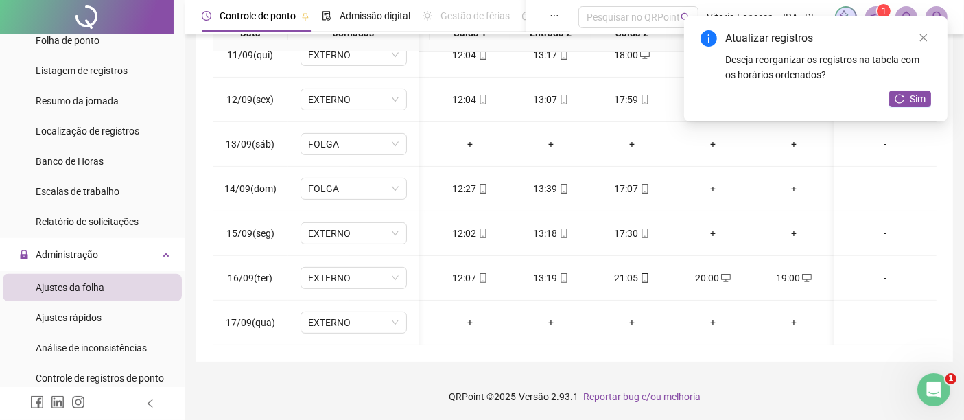
click at [913, 106] on div "Sim" at bounding box center [910, 99] width 42 height 17
click at [913, 99] on span "Sim" at bounding box center [918, 98] width 16 height 15
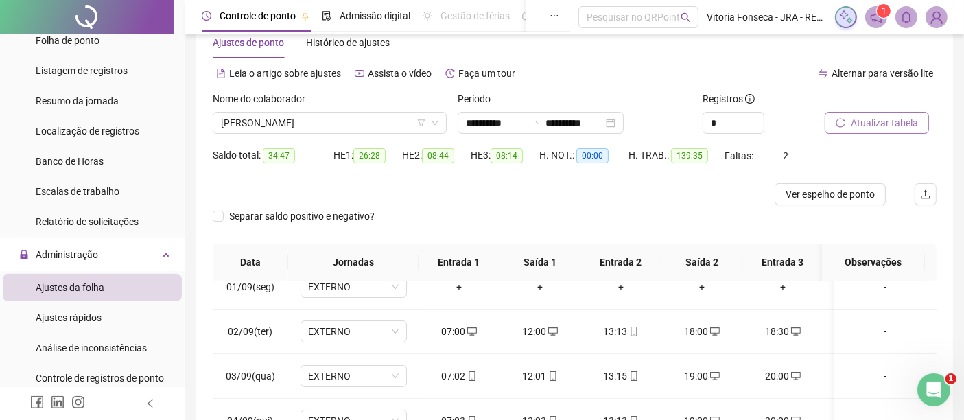
scroll to position [0, 0]
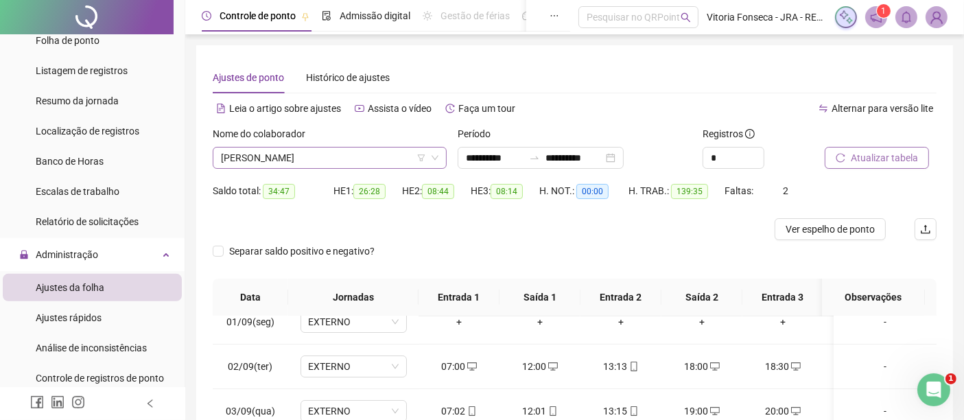
click at [381, 154] on span "[PERSON_NAME]" at bounding box center [330, 158] width 218 height 21
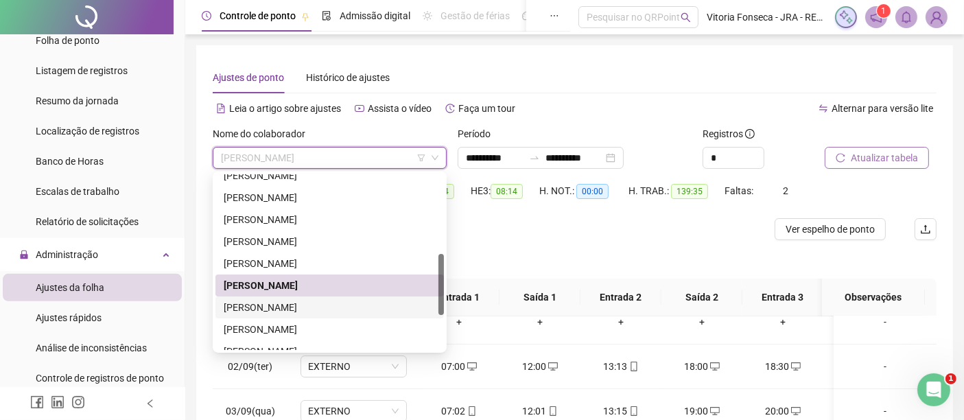
click at [346, 309] on div "[PERSON_NAME]" at bounding box center [330, 307] width 212 height 15
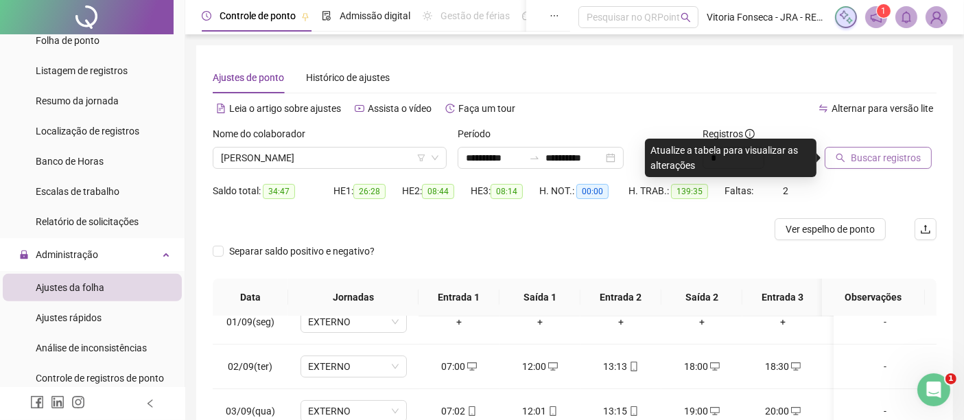
click at [898, 157] on span "Buscar registros" at bounding box center [886, 157] width 70 height 15
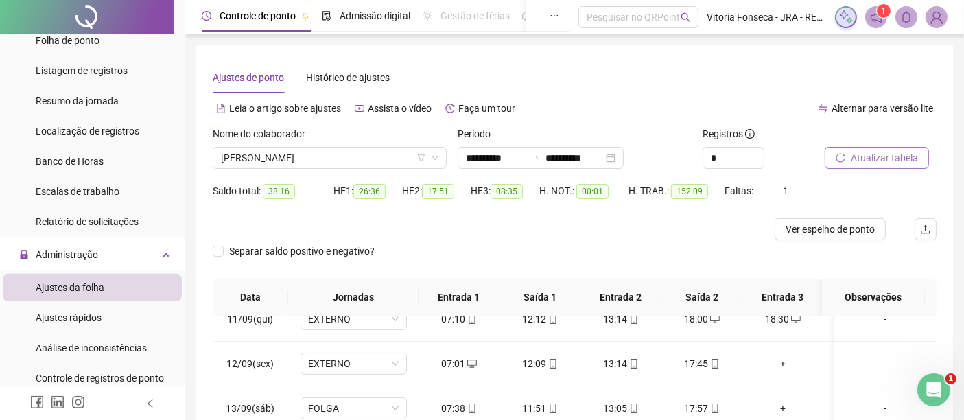
click at [874, 150] on span "Atualizar tabela" at bounding box center [884, 157] width 67 height 15
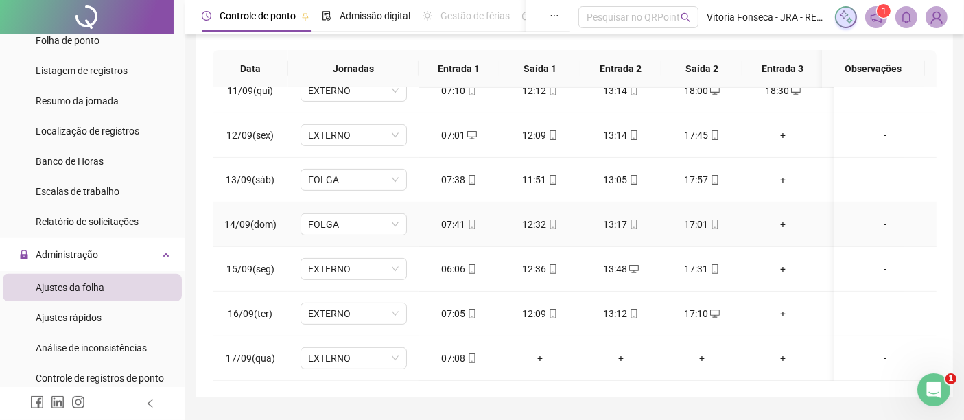
scroll to position [264, 0]
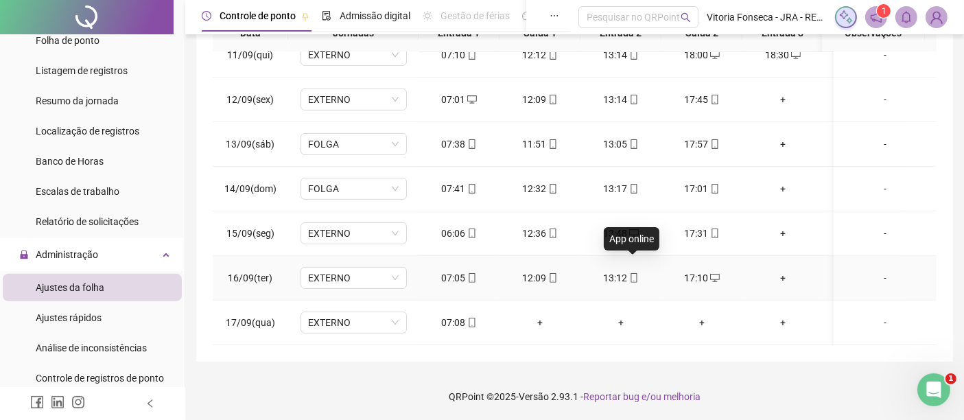
click at [637, 273] on icon "mobile" at bounding box center [634, 278] width 10 height 10
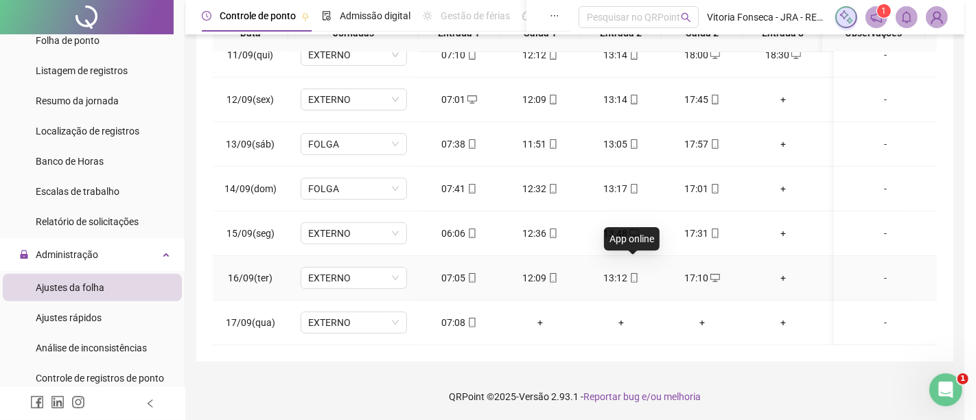
type input "**********"
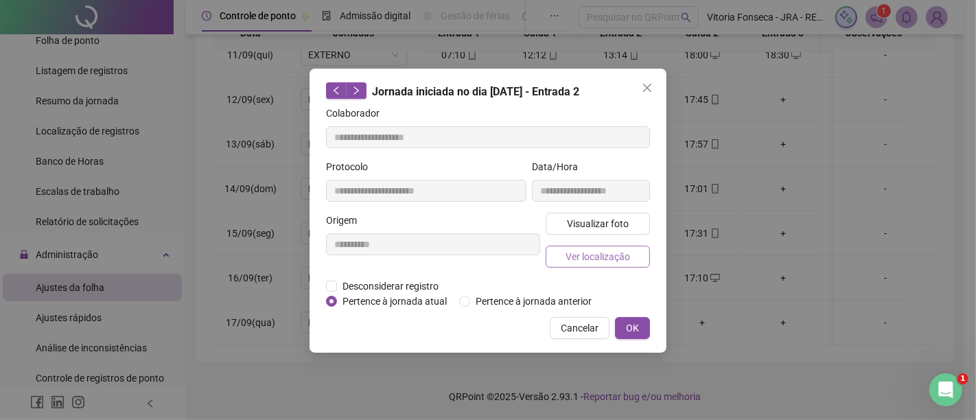
click at [607, 259] on span "Ver localização" at bounding box center [597, 256] width 65 height 15
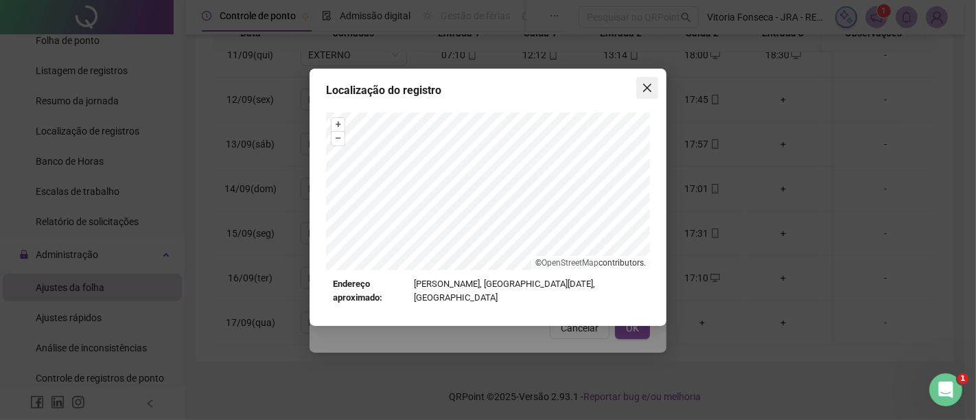
click at [646, 89] on icon "close" at bounding box center [647, 88] width 8 height 8
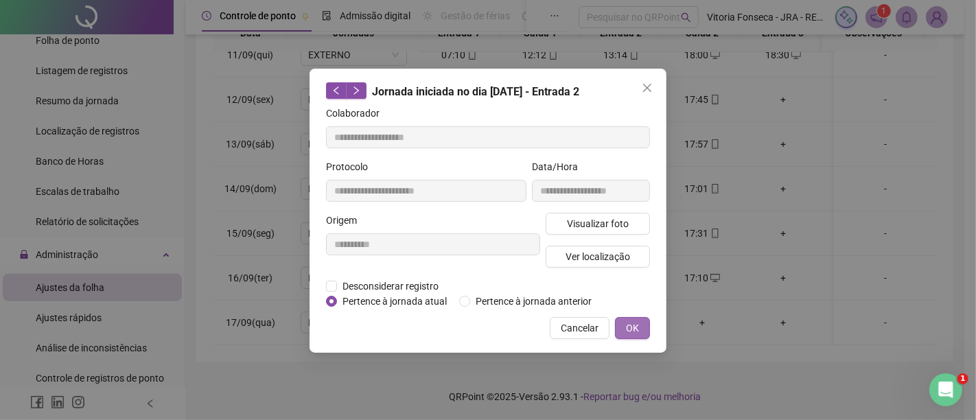
click at [646, 317] on button "OK" at bounding box center [632, 328] width 35 height 22
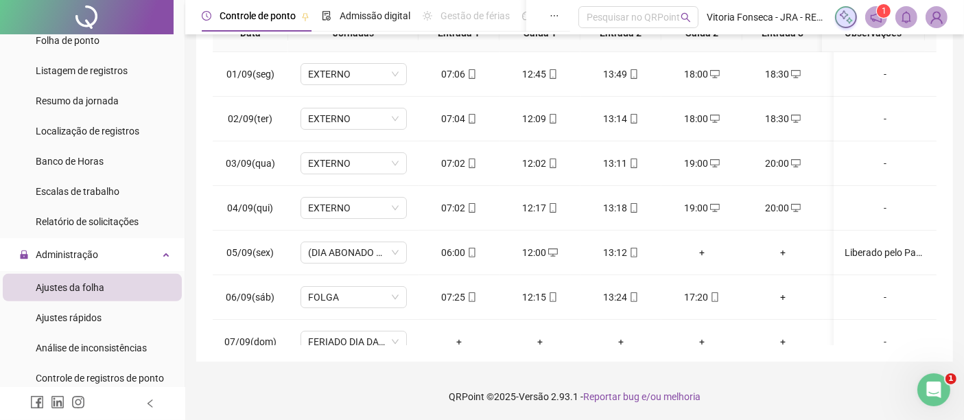
scroll to position [0, 0]
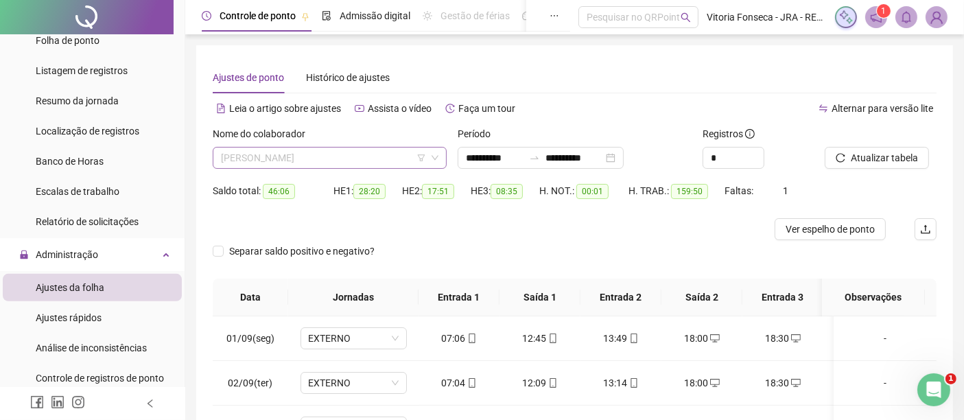
click at [358, 159] on span "[PERSON_NAME]" at bounding box center [330, 158] width 218 height 21
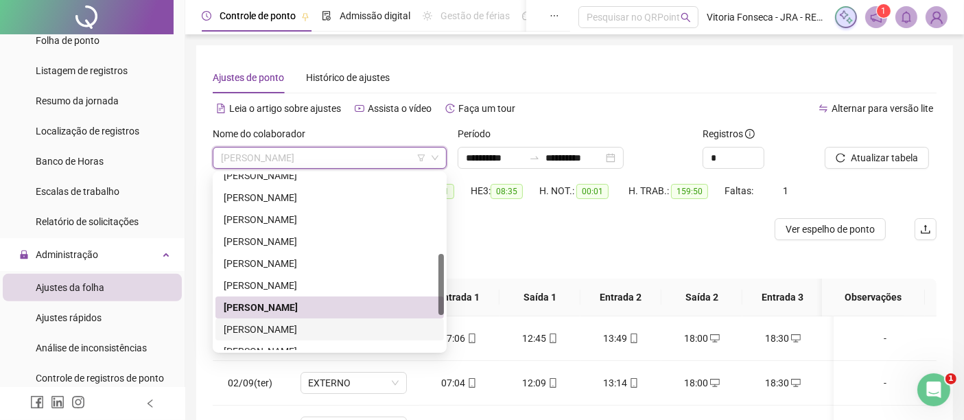
click at [369, 334] on div "[PERSON_NAME]" at bounding box center [330, 329] width 212 height 15
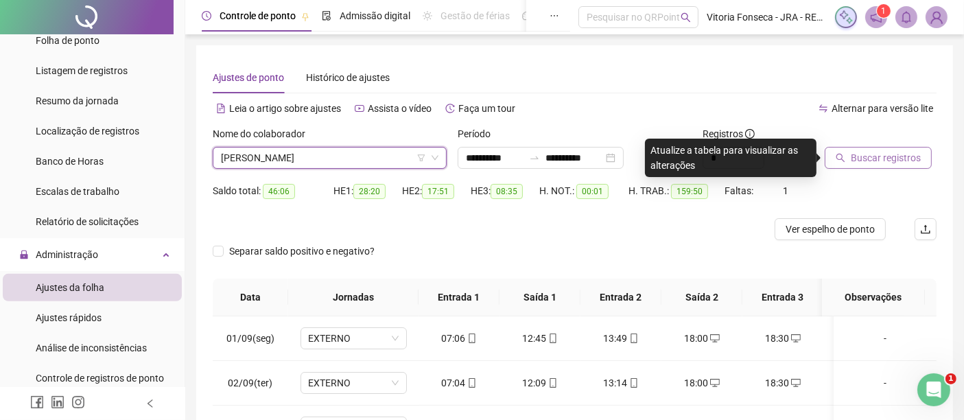
click at [895, 160] on span "Buscar registros" at bounding box center [886, 157] width 70 height 15
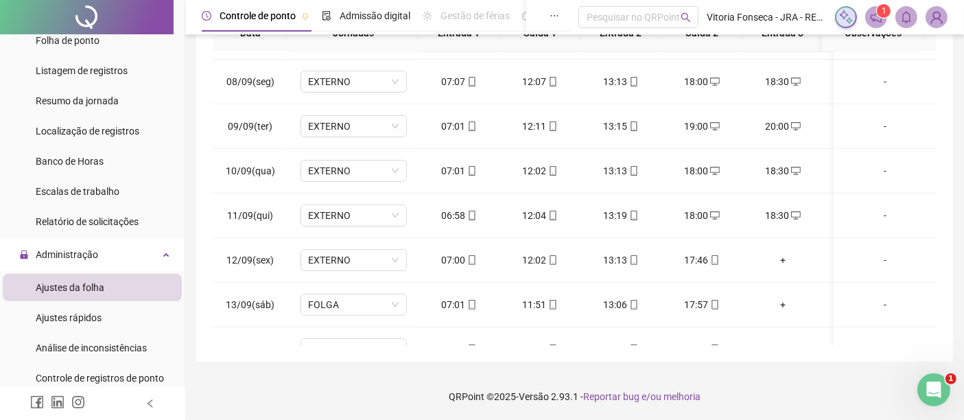
scroll to position [474, 0]
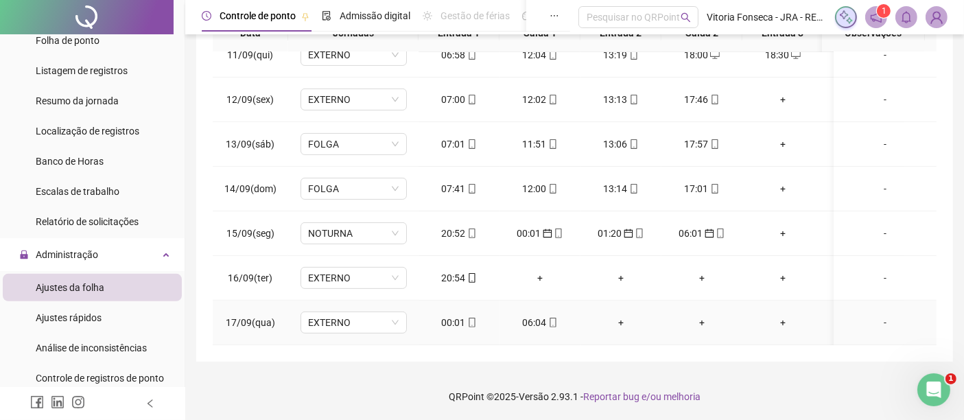
click at [469, 318] on icon "mobile" at bounding box center [472, 323] width 10 height 10
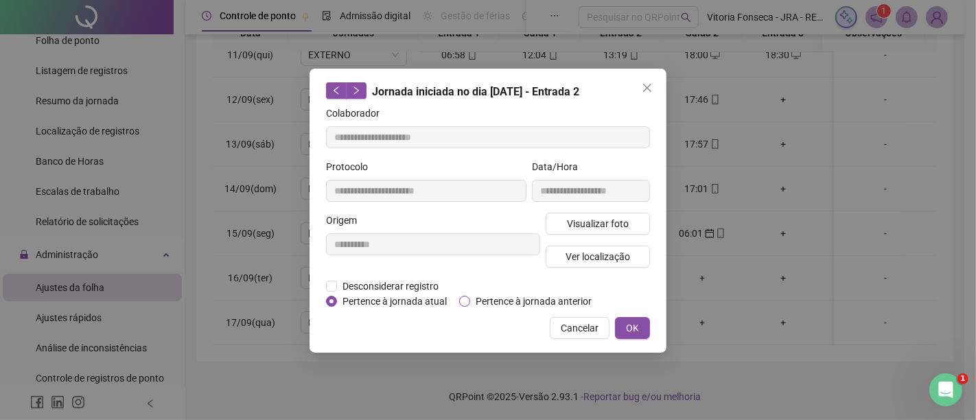
click at [498, 298] on span "Pertence à jornada anterior" at bounding box center [533, 301] width 127 height 15
type input "**********"
click at [644, 328] on button "OK" at bounding box center [632, 328] width 35 height 22
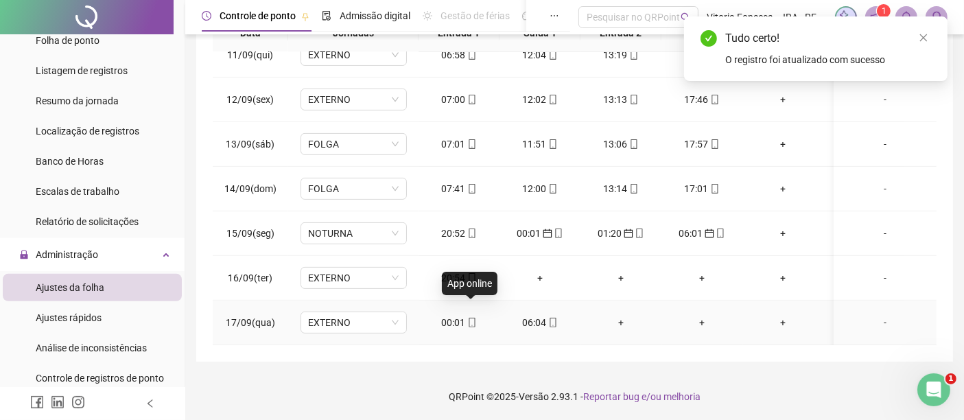
click at [470, 318] on icon "mobile" at bounding box center [472, 323] width 10 height 10
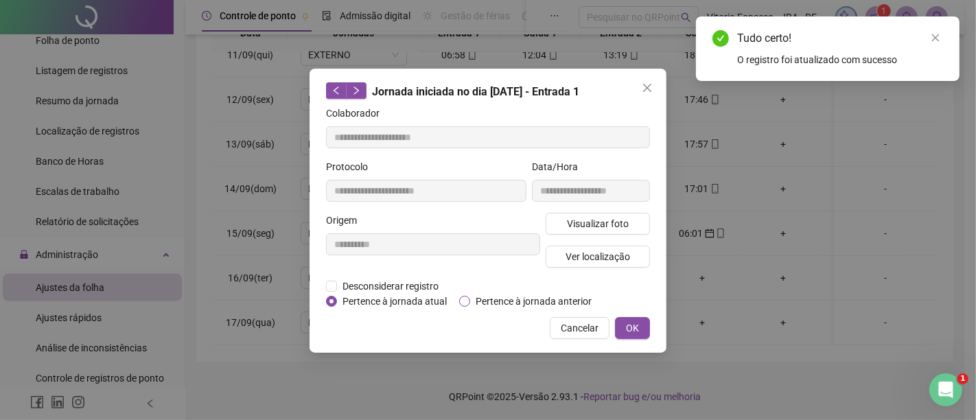
click at [517, 303] on span "Pertence à jornada anterior" at bounding box center [533, 301] width 127 height 15
click at [642, 321] on button "OK" at bounding box center [632, 328] width 35 height 22
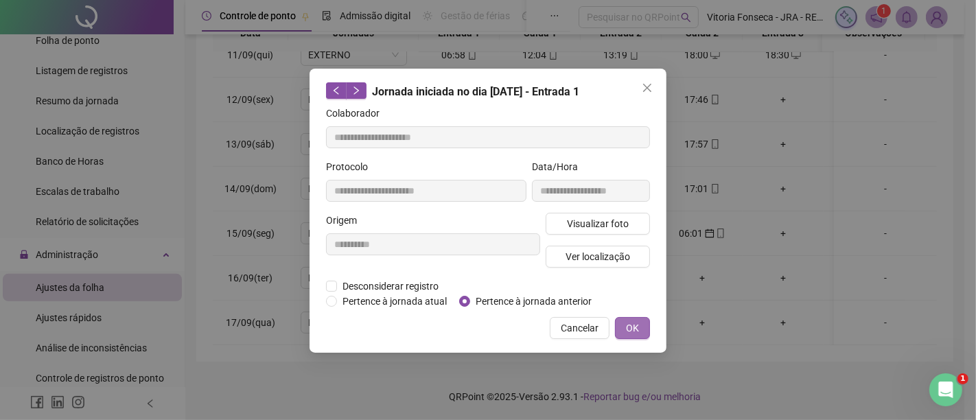
click at [638, 321] on span "OK" at bounding box center [632, 327] width 13 height 15
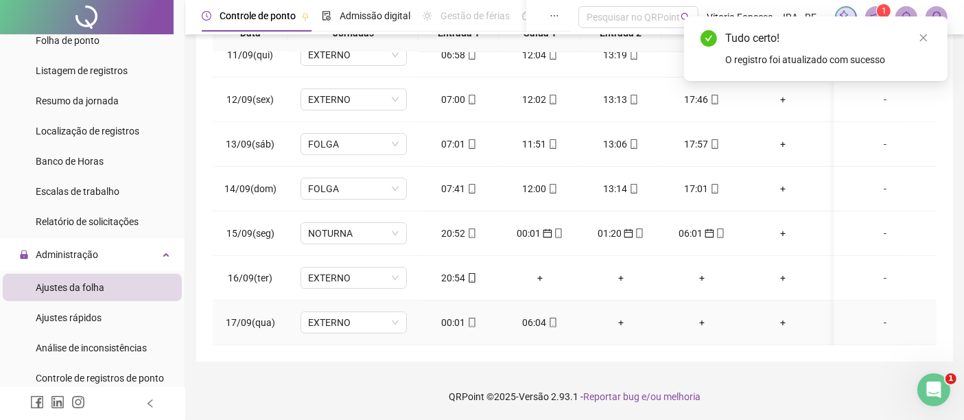
click at [552, 318] on icon "mobile" at bounding box center [553, 323] width 10 height 10
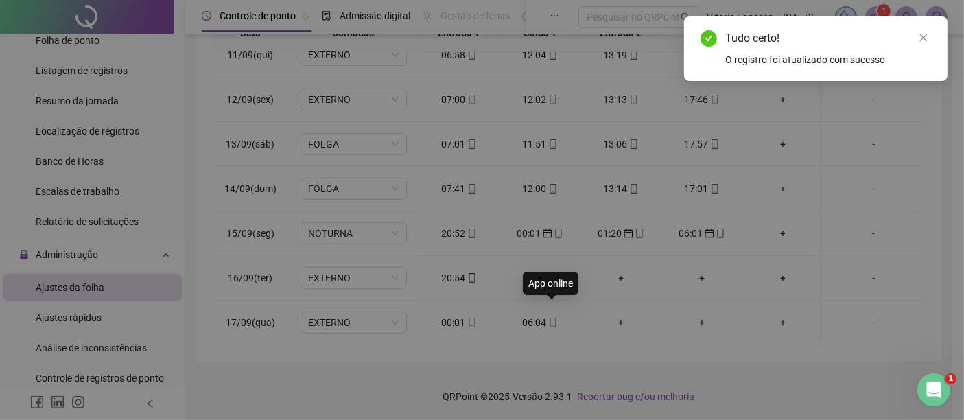
type input "**********"
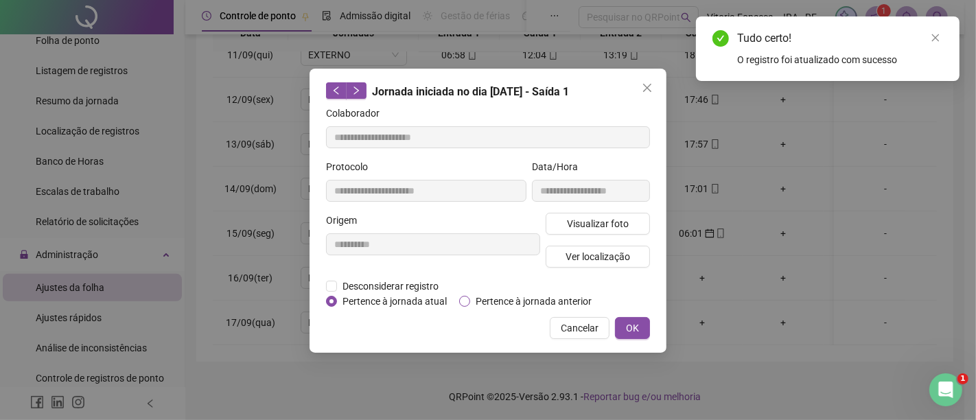
click at [555, 297] on span "Pertence à jornada anterior" at bounding box center [533, 301] width 127 height 15
click at [627, 324] on span "OK" at bounding box center [632, 327] width 13 height 15
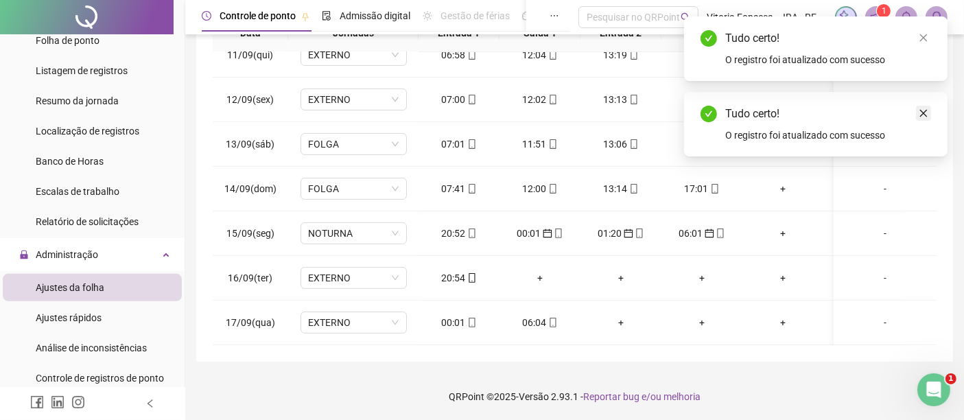
click at [927, 114] on icon "close" at bounding box center [924, 113] width 10 height 10
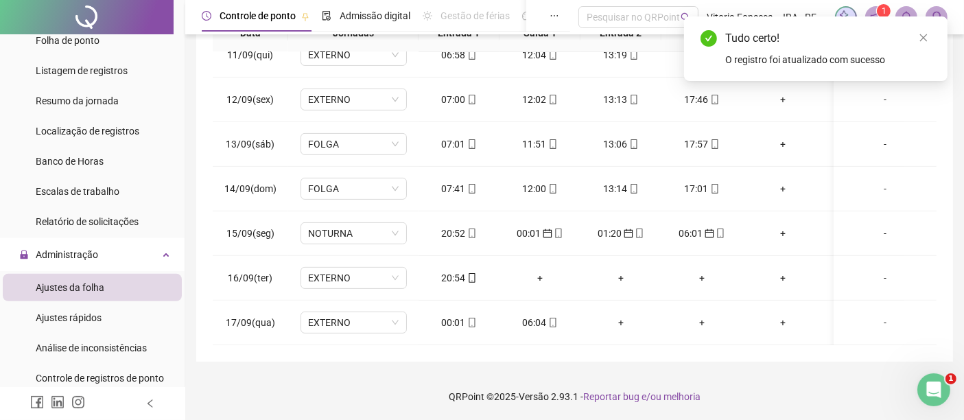
click at [920, 46] on div "Tudo certo!" at bounding box center [828, 38] width 206 height 16
click at [923, 36] on icon "close" at bounding box center [924, 38] width 10 height 10
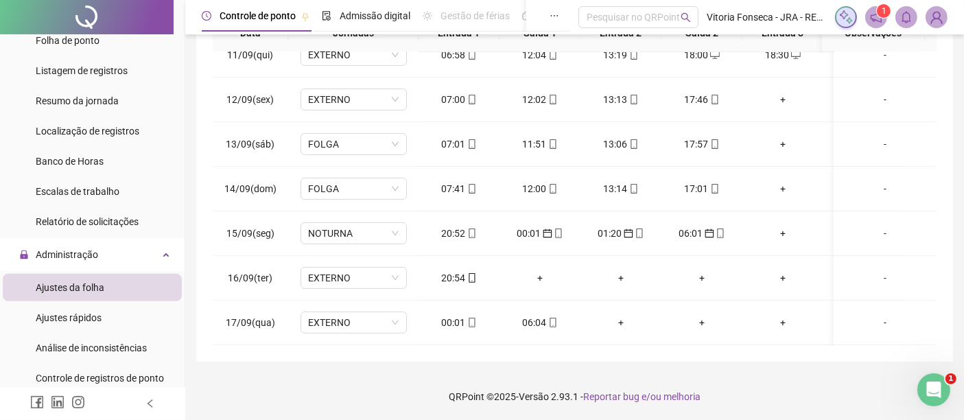
scroll to position [35, 0]
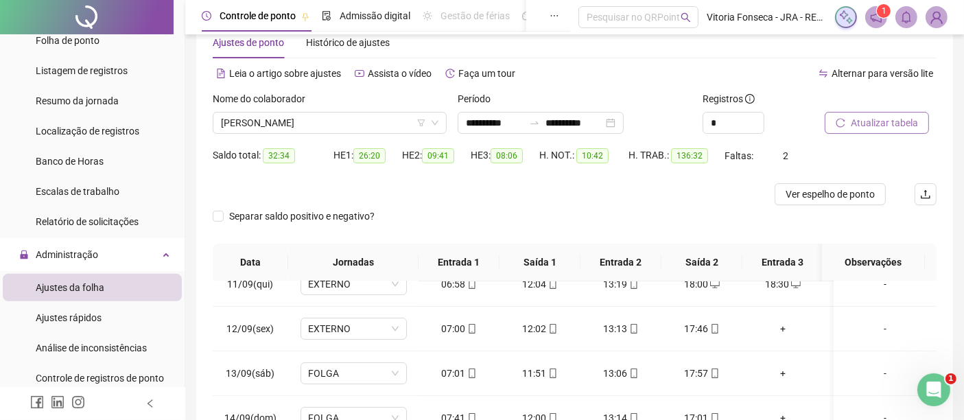
click at [887, 118] on span "Atualizar tabela" at bounding box center [884, 122] width 67 height 15
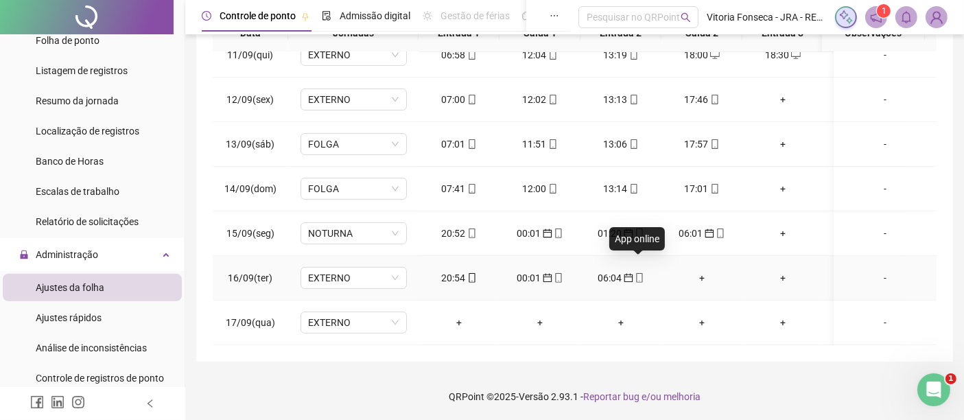
click at [642, 273] on icon "mobile" at bounding box center [640, 278] width 10 height 10
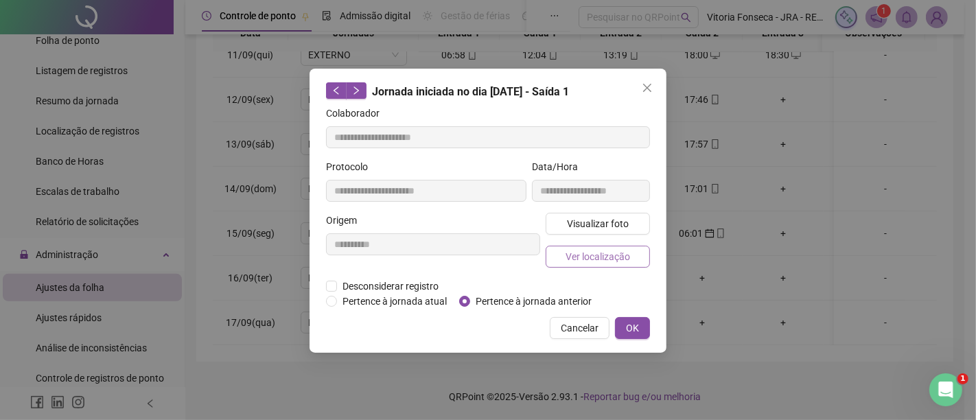
click at [630, 252] on button "Ver localização" at bounding box center [598, 257] width 104 height 22
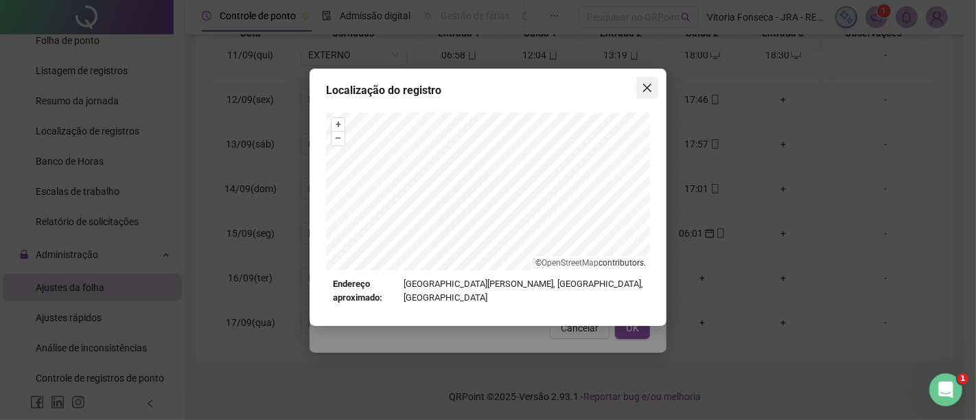
click at [642, 86] on icon "close" at bounding box center [647, 87] width 11 height 11
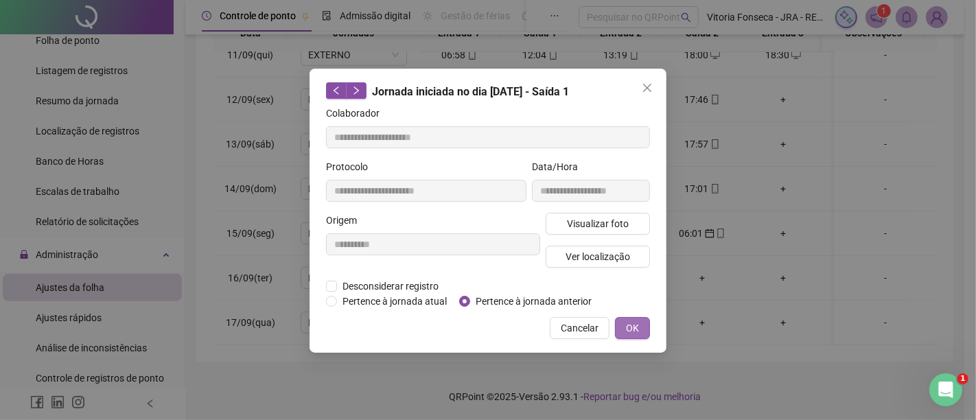
click at [633, 323] on span "OK" at bounding box center [632, 327] width 13 height 15
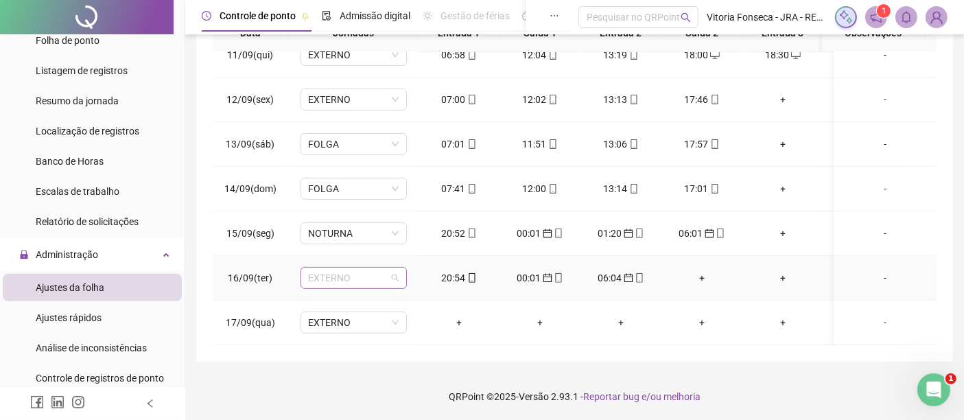
click at [373, 268] on span "EXTERNO" at bounding box center [354, 278] width 90 height 21
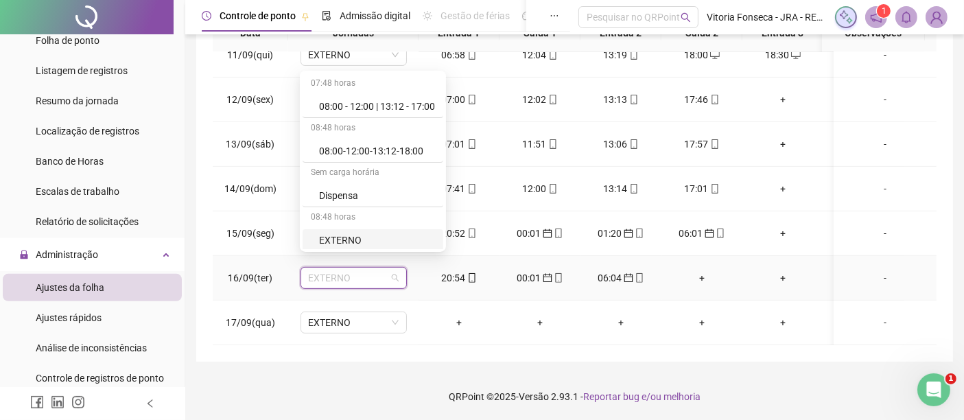
scroll to position [223, 0]
click at [384, 235] on div "NOTURNA" at bounding box center [377, 240] width 116 height 15
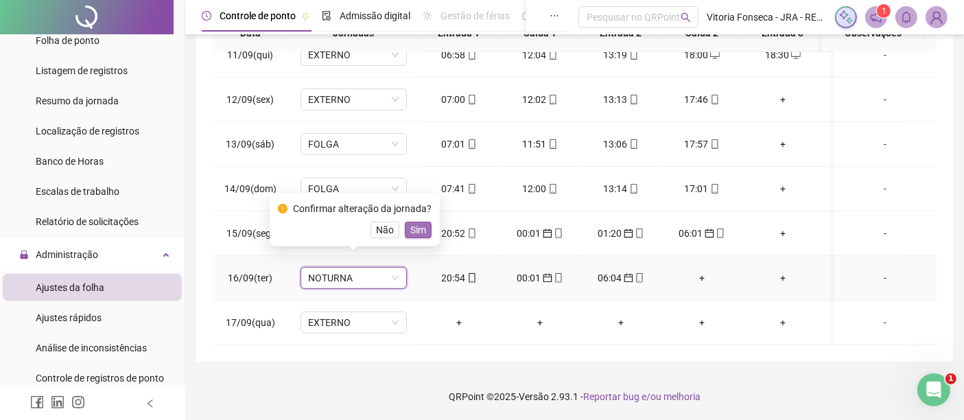
click at [411, 228] on span "Sim" at bounding box center [418, 229] width 16 height 15
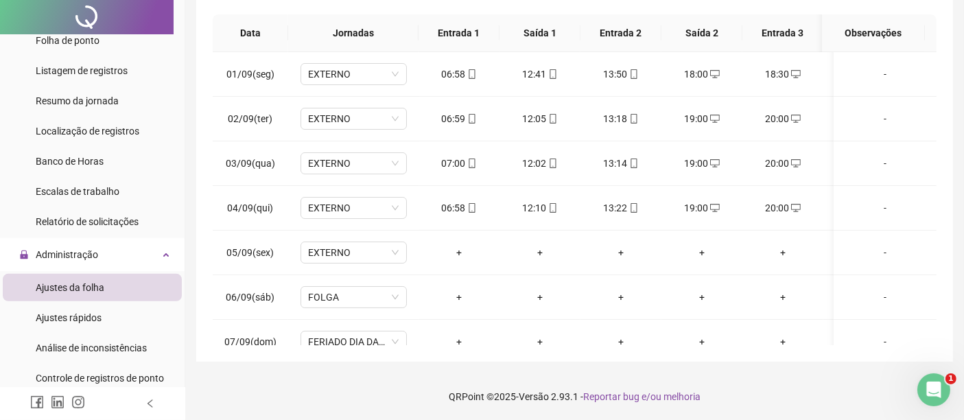
scroll to position [0, 0]
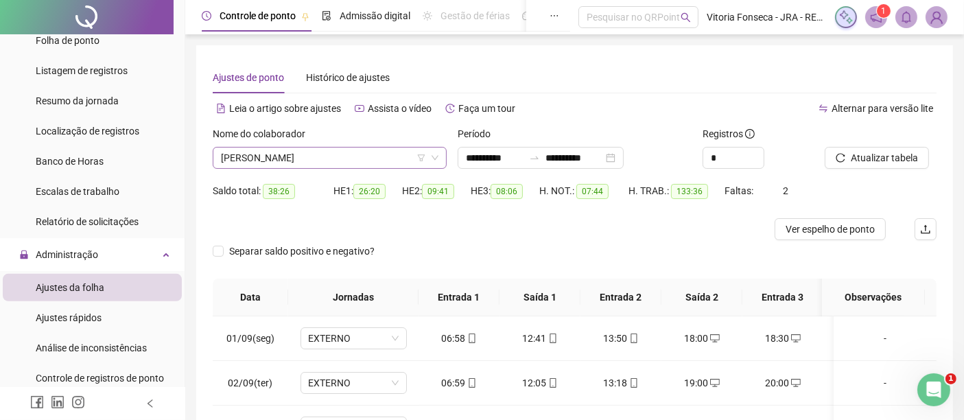
click at [360, 163] on span "[PERSON_NAME]" at bounding box center [330, 158] width 218 height 21
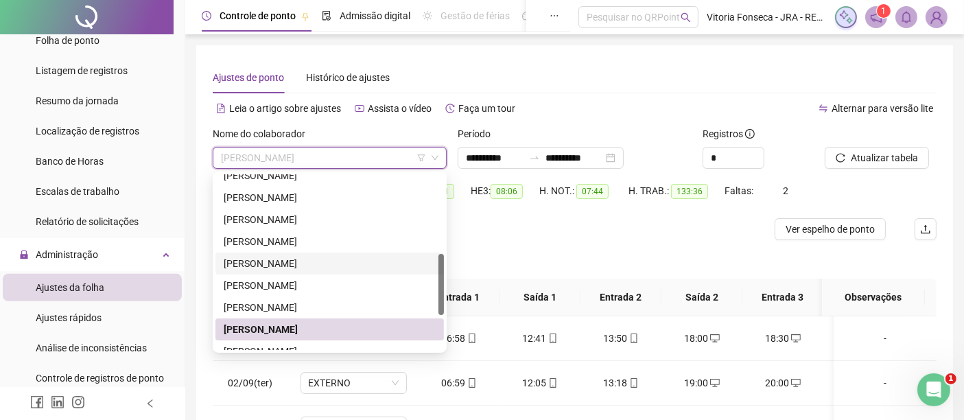
scroll to position [305, 0]
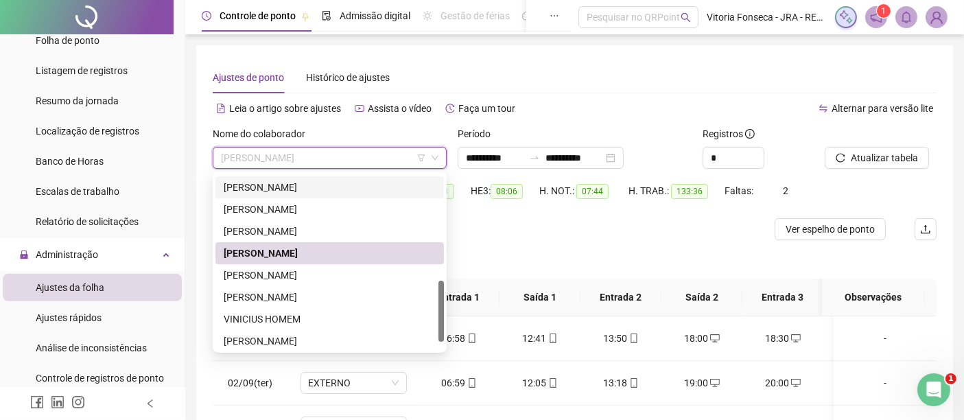
click at [324, 270] on div "[PERSON_NAME]" at bounding box center [330, 275] width 212 height 15
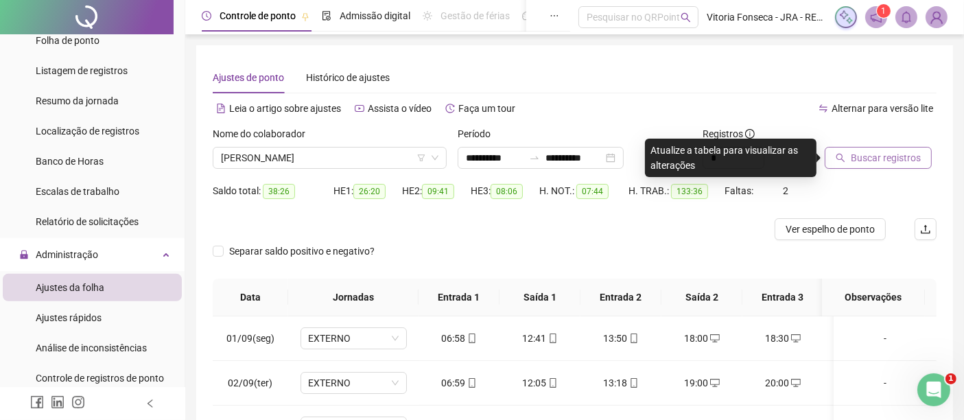
click at [863, 165] on span "Buscar registros" at bounding box center [886, 157] width 70 height 15
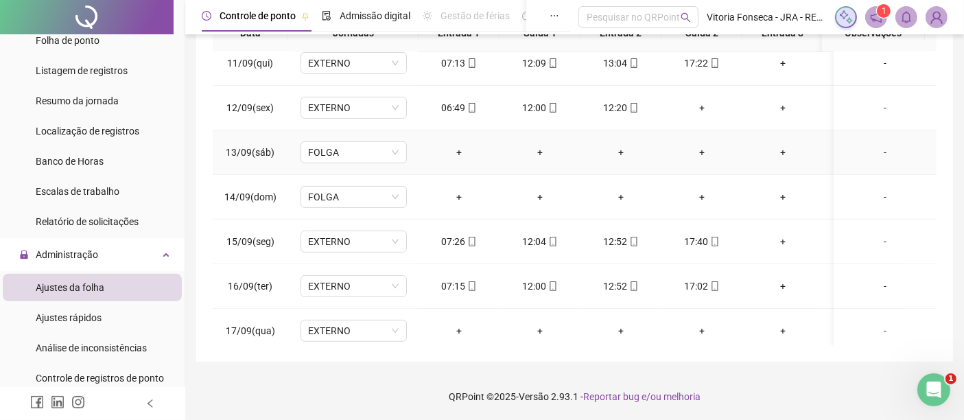
scroll to position [474, 0]
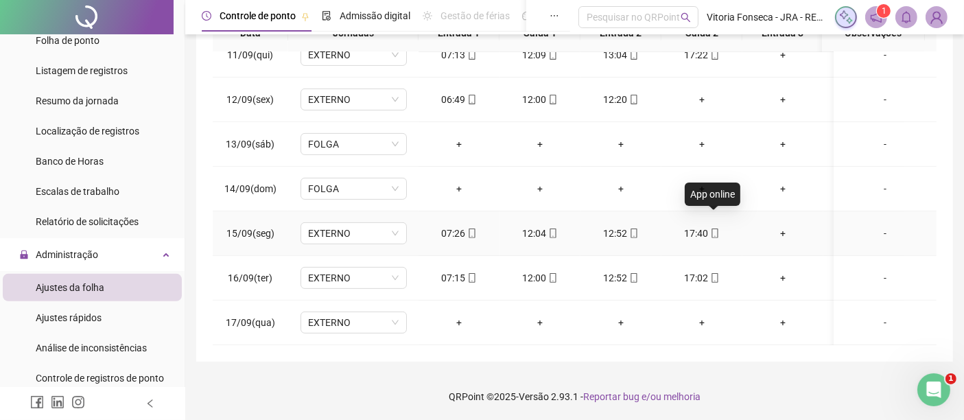
click at [714, 229] on icon "mobile" at bounding box center [715, 234] width 6 height 10
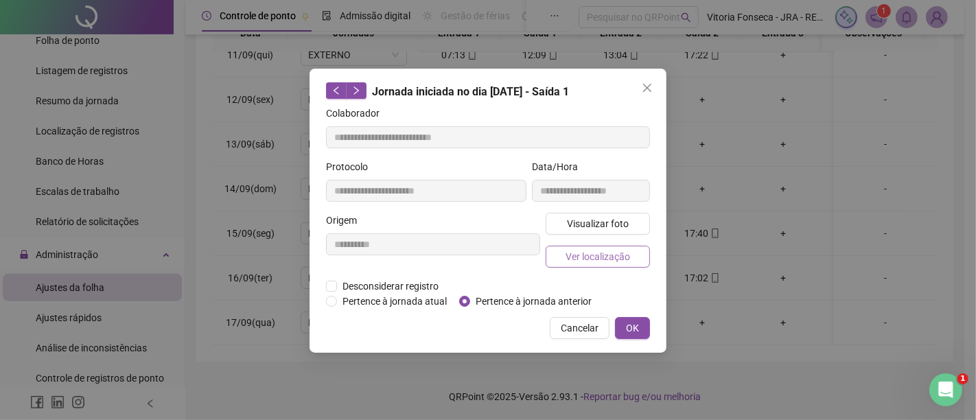
type input "**********"
click at [622, 254] on span "Ver localização" at bounding box center [597, 256] width 65 height 15
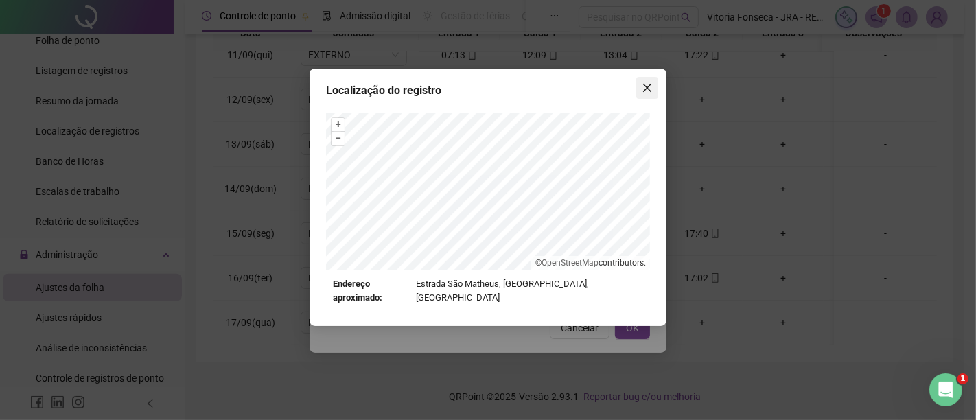
click at [648, 90] on icon "close" at bounding box center [647, 88] width 8 height 8
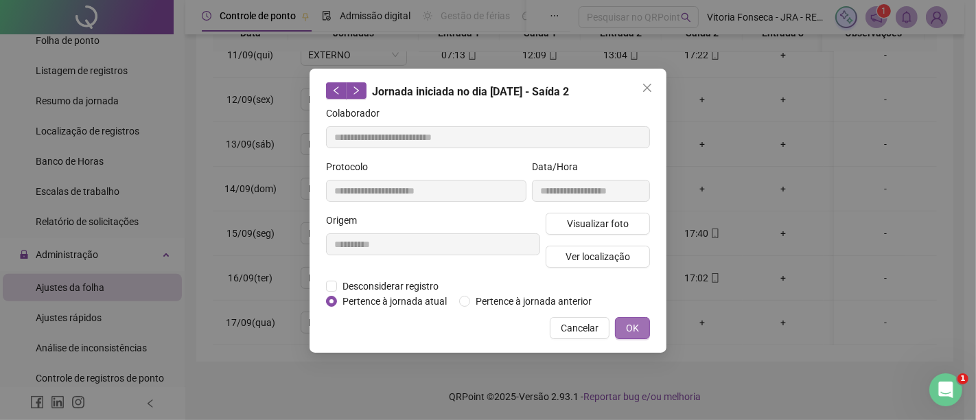
click at [639, 332] on button "OK" at bounding box center [632, 328] width 35 height 22
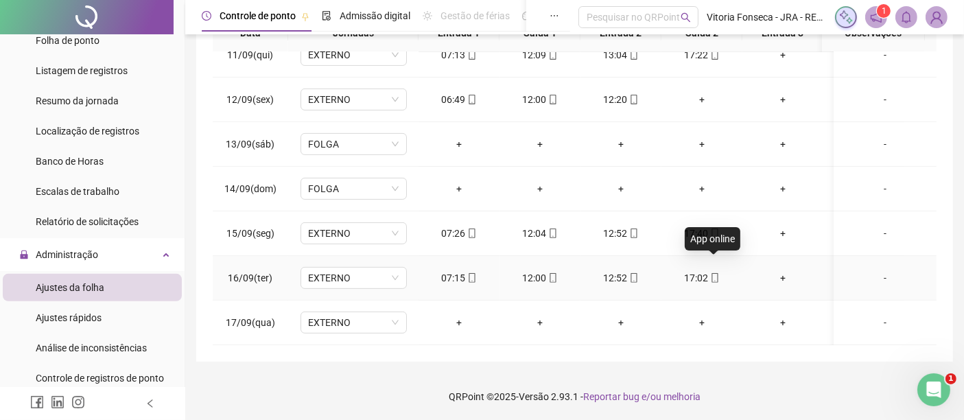
click at [715, 273] on icon "mobile" at bounding box center [715, 278] width 10 height 10
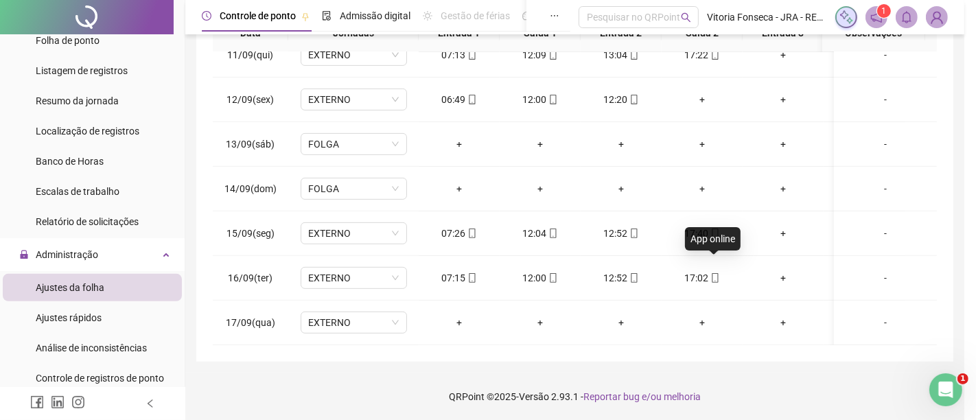
type input "**********"
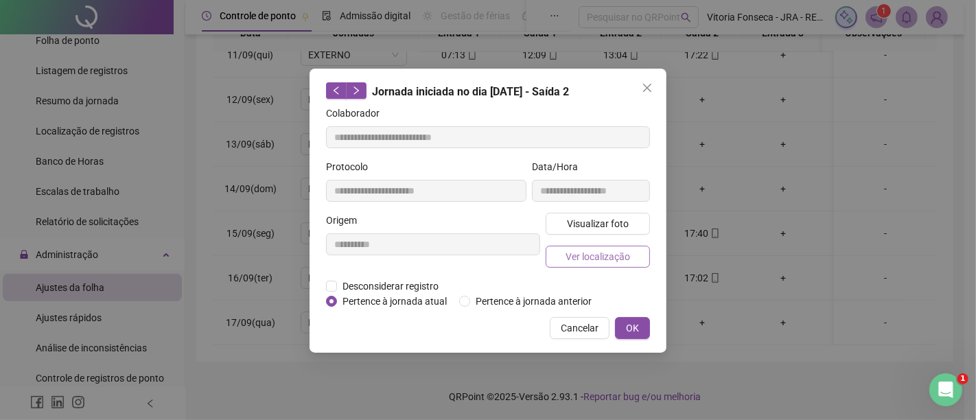
click at [629, 266] on button "Ver localização" at bounding box center [598, 257] width 104 height 22
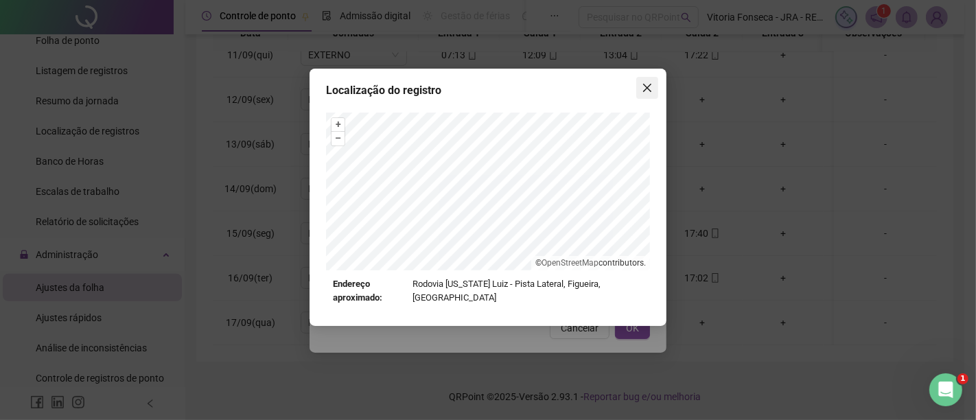
click at [644, 89] on icon "close" at bounding box center [647, 87] width 11 height 11
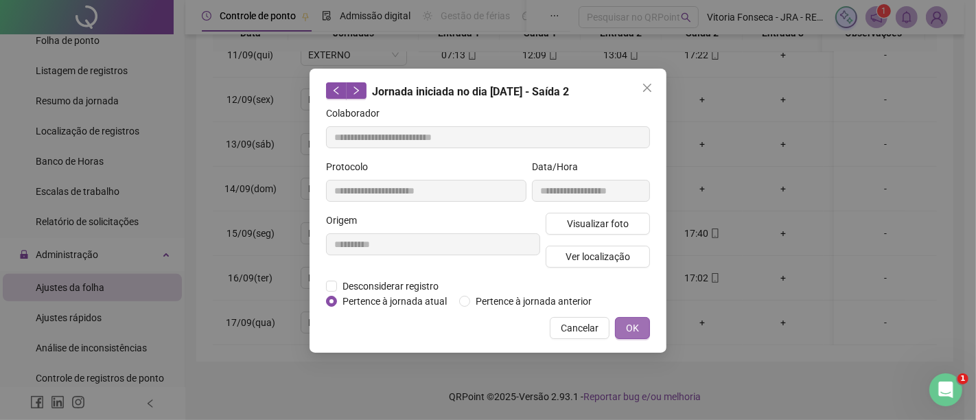
click at [637, 323] on span "OK" at bounding box center [632, 327] width 13 height 15
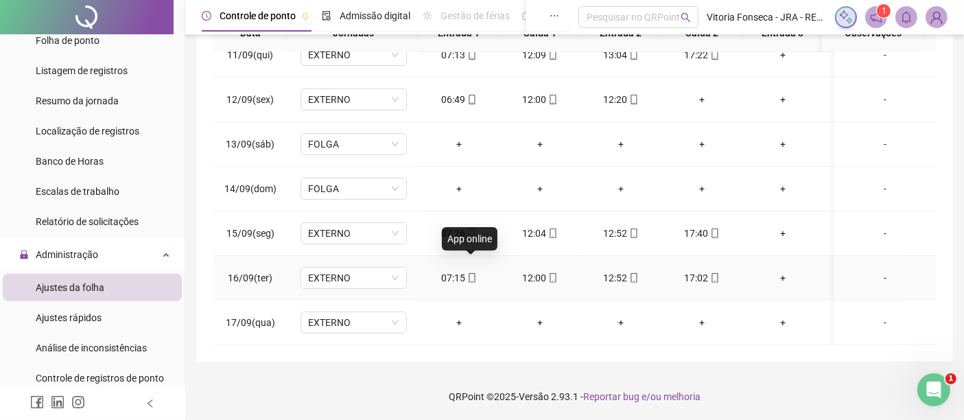
click at [474, 273] on icon "mobile" at bounding box center [472, 278] width 6 height 10
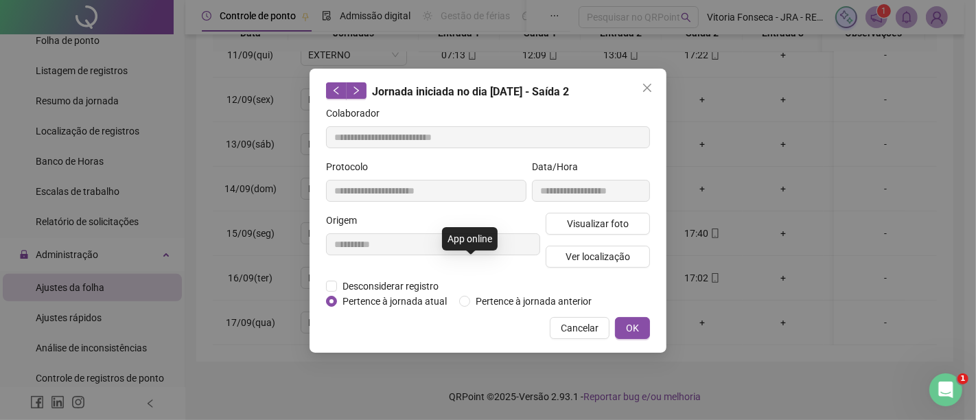
type input "**********"
click at [582, 249] on span "Ver localização" at bounding box center [597, 256] width 65 height 15
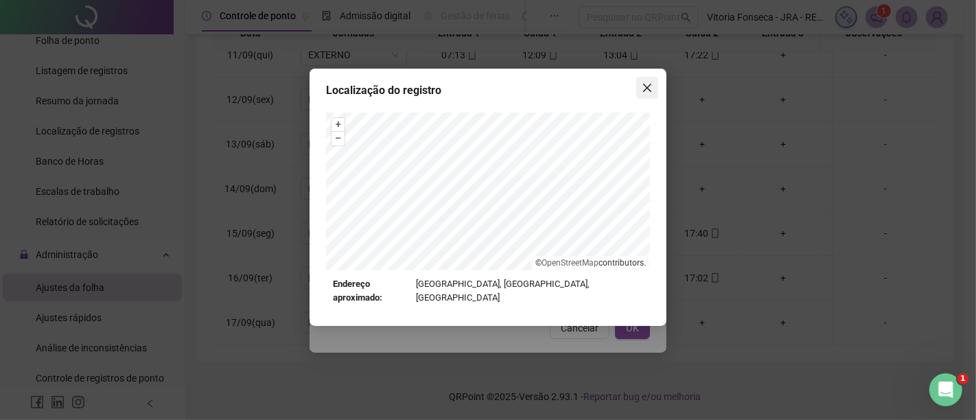
click at [646, 84] on icon "close" at bounding box center [647, 87] width 11 height 11
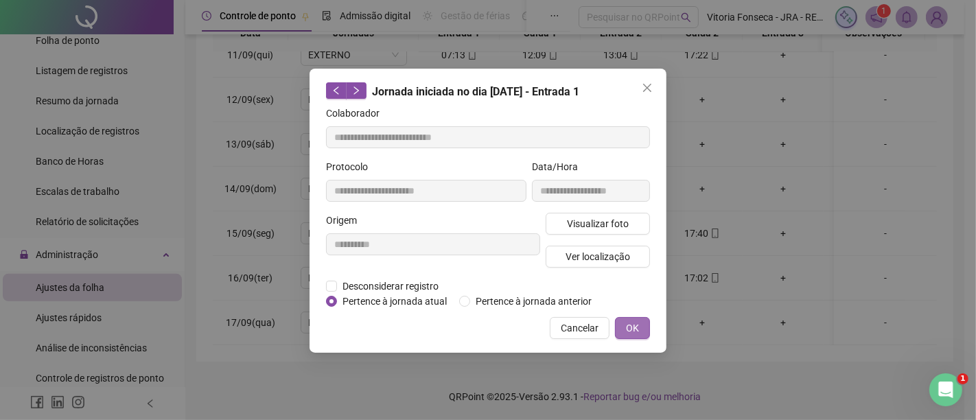
click at [633, 317] on button "OK" at bounding box center [632, 328] width 35 height 22
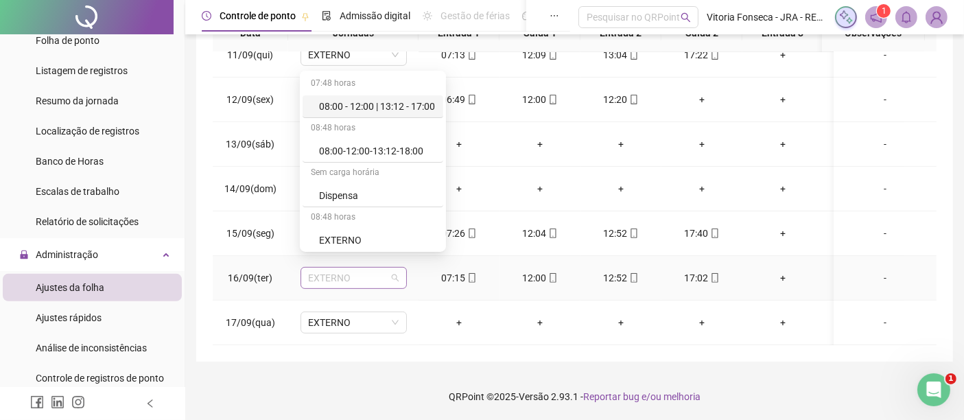
click at [379, 268] on span "EXTERNO" at bounding box center [354, 278] width 90 height 21
click at [384, 117] on div "08:00 - 12:00 | 13:12 - 17:00" at bounding box center [373, 106] width 141 height 23
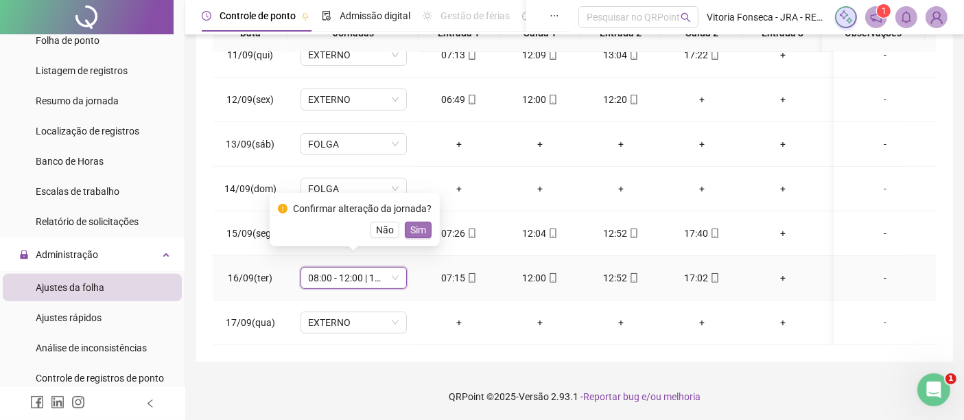
click at [416, 233] on span "Sim" at bounding box center [418, 229] width 16 height 15
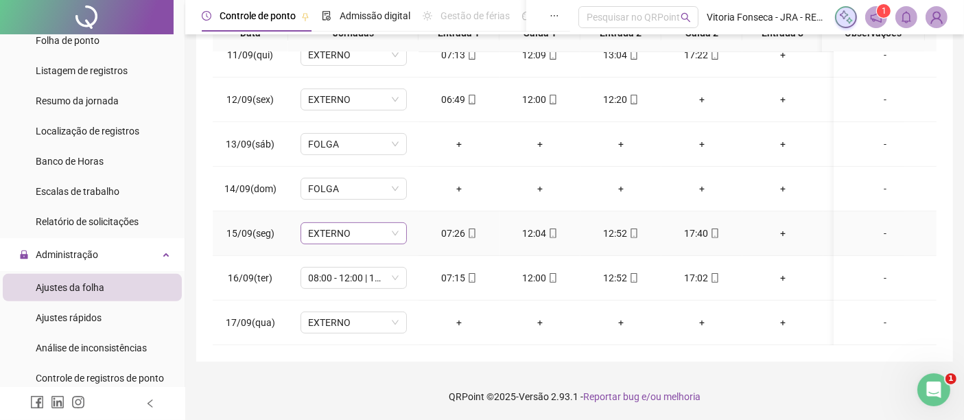
click at [373, 223] on span "EXTERNO" at bounding box center [354, 233] width 90 height 21
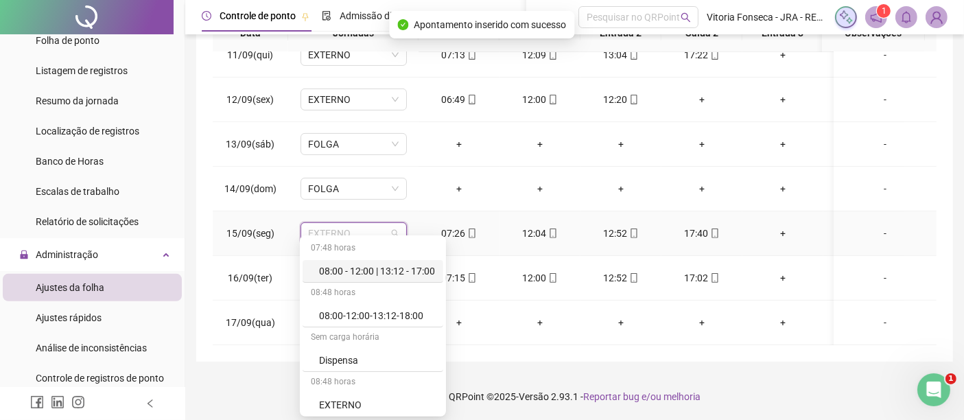
click at [403, 266] on div "08:00 - 12:00 | 13:12 - 17:00" at bounding box center [377, 271] width 116 height 15
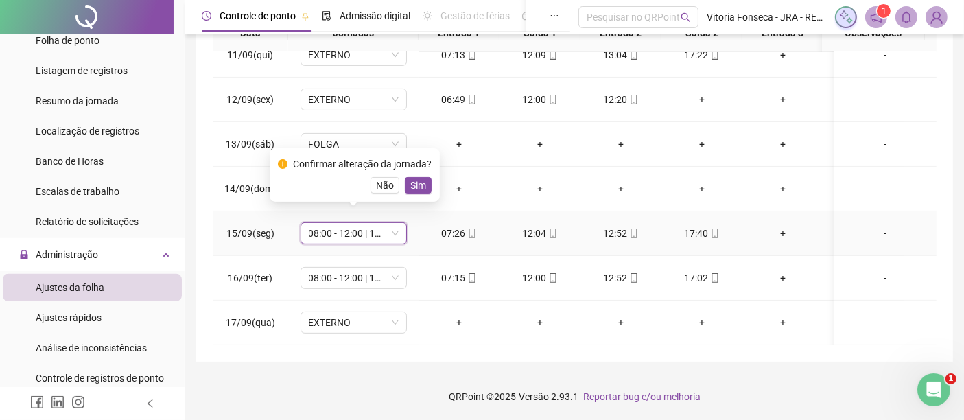
click at [419, 174] on div "Confirmar alteração da jornada? Não Sim" at bounding box center [355, 174] width 154 height 37
click at [425, 193] on button "Sim" at bounding box center [418, 185] width 27 height 16
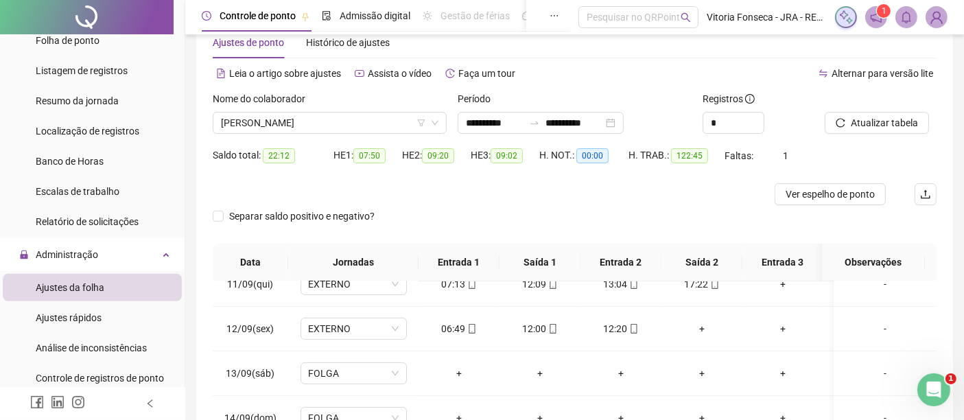
scroll to position [0, 0]
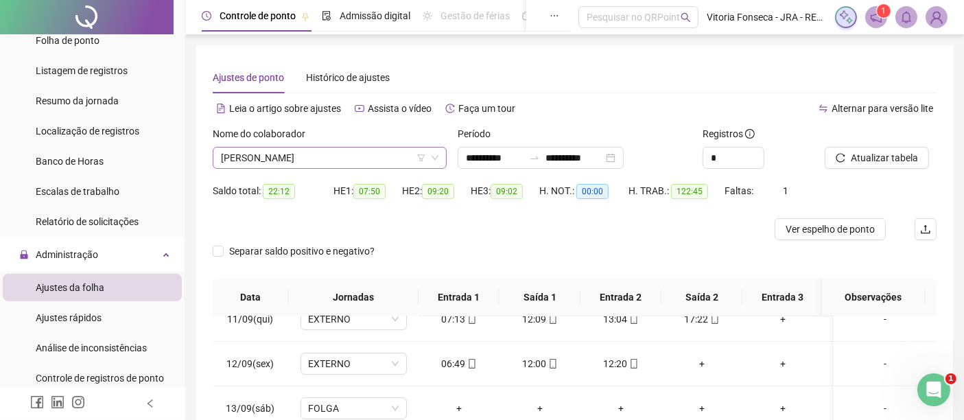
click at [386, 156] on span "[PERSON_NAME]" at bounding box center [330, 158] width 218 height 21
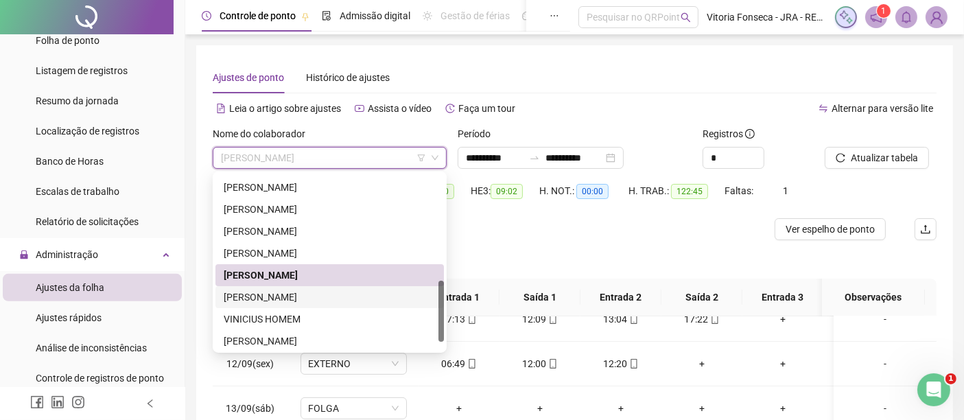
click at [305, 300] on div "[PERSON_NAME]" at bounding box center [330, 297] width 212 height 15
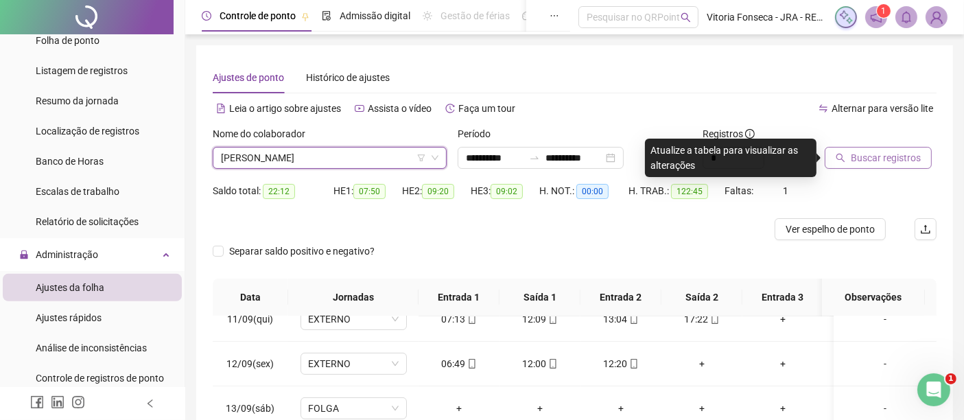
click at [863, 162] on span "Buscar registros" at bounding box center [886, 157] width 70 height 15
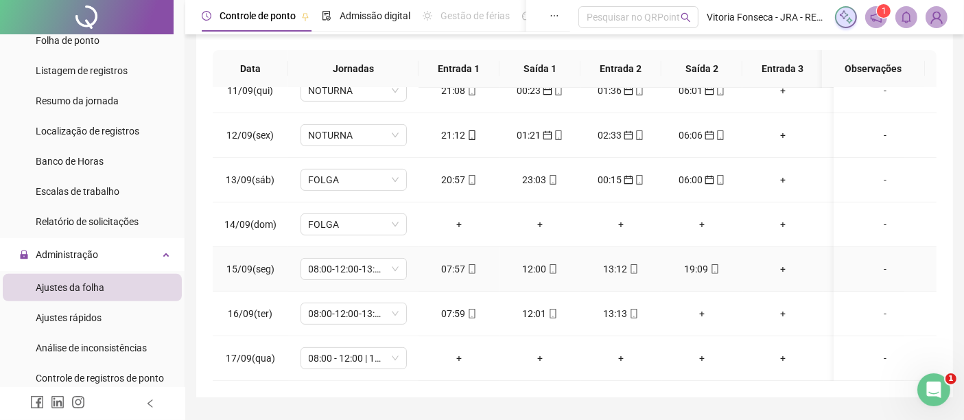
scroll to position [264, 0]
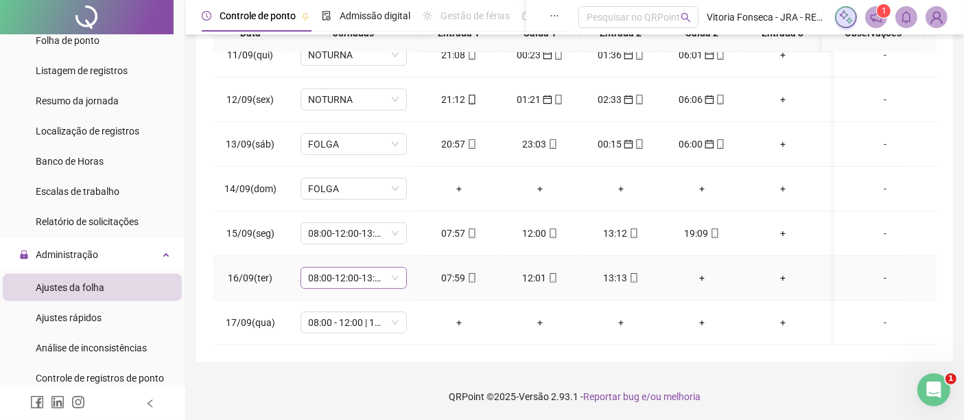
click at [374, 270] on span "08:00-12:00-13:12-18:00" at bounding box center [354, 278] width 90 height 21
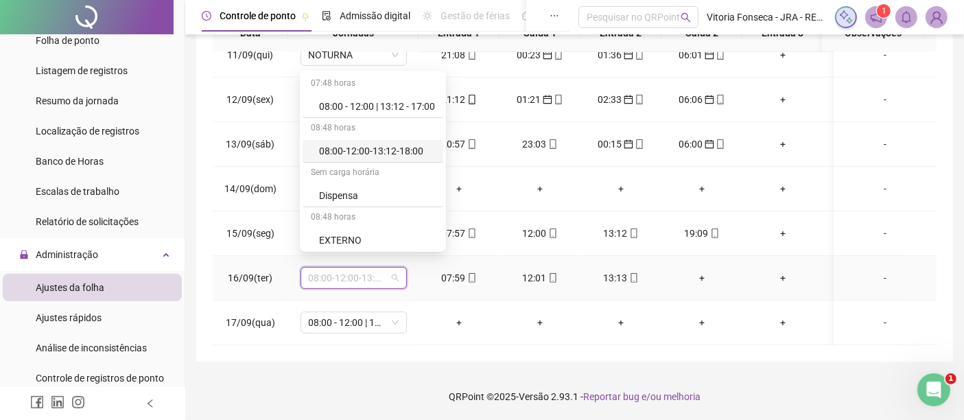
click at [355, 146] on div "08:00-12:00-13:12-18:00" at bounding box center [377, 150] width 116 height 15
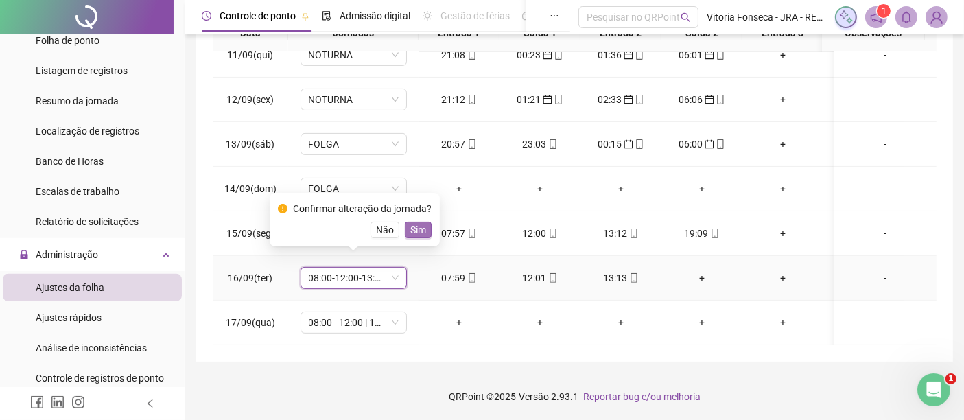
click at [423, 234] on span "Sim" at bounding box center [418, 229] width 16 height 15
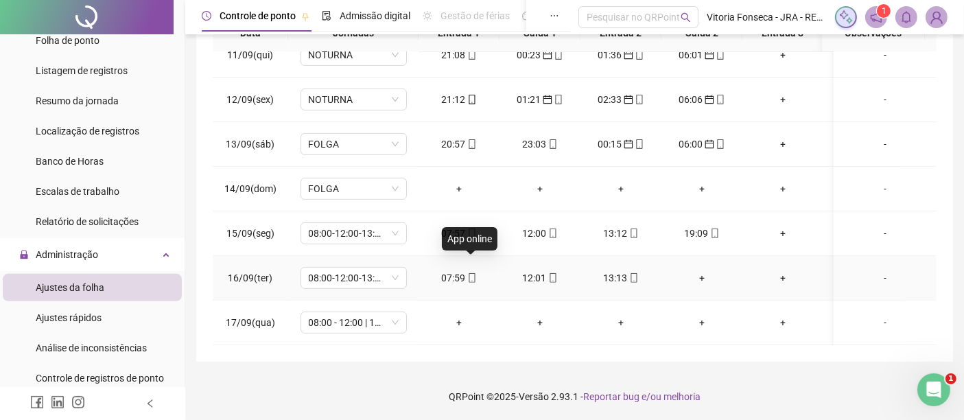
click at [469, 273] on icon "mobile" at bounding box center [472, 278] width 6 height 10
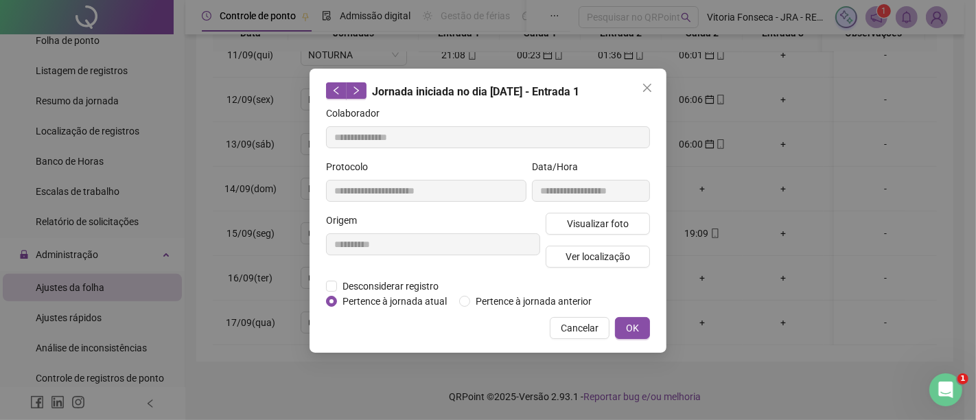
type input "**********"
click at [554, 259] on button "Ver localização" at bounding box center [598, 257] width 104 height 22
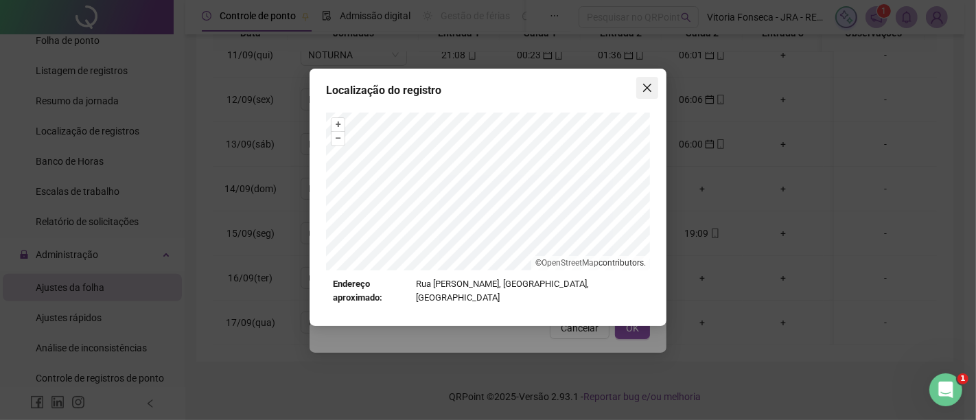
click at [645, 88] on icon "close" at bounding box center [647, 87] width 11 height 11
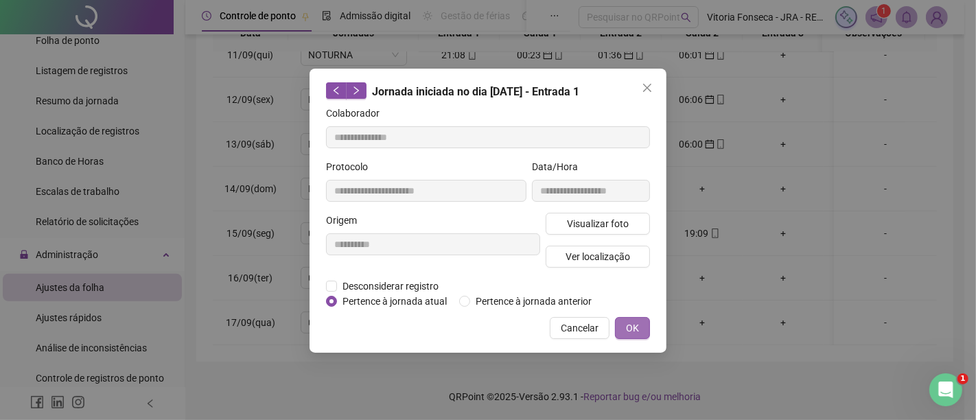
click at [641, 325] on button "OK" at bounding box center [632, 328] width 35 height 22
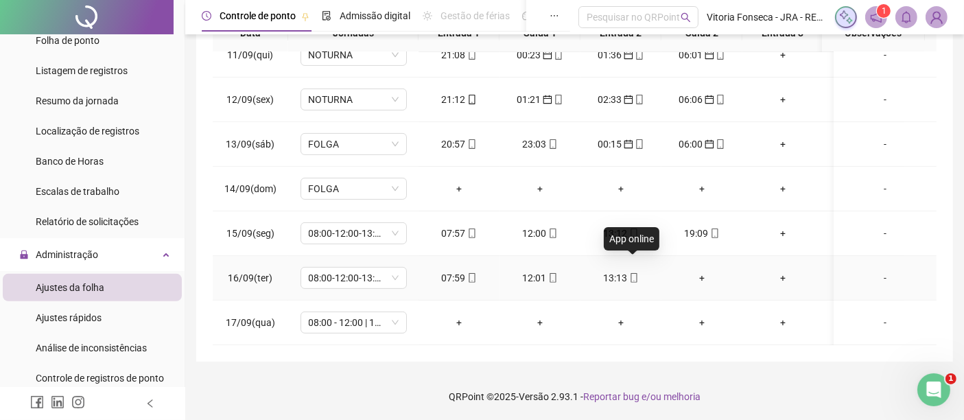
click at [635, 273] on icon "mobile" at bounding box center [634, 278] width 6 height 10
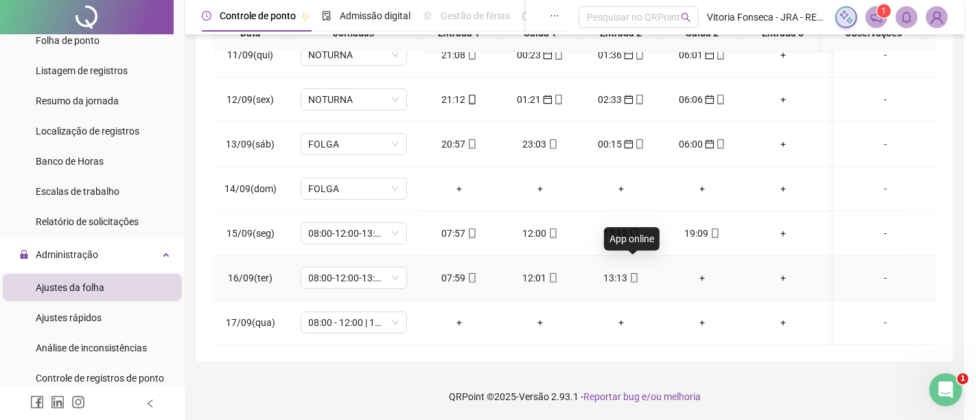
type input "**********"
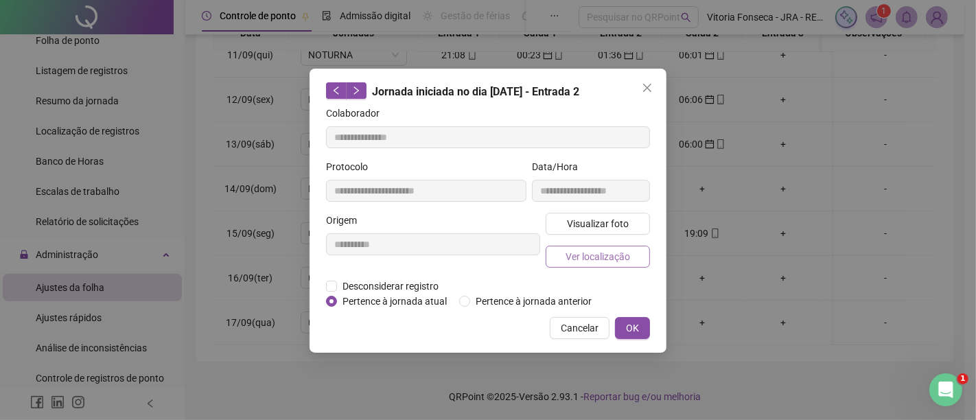
click at [622, 256] on span "Ver localização" at bounding box center [597, 256] width 65 height 15
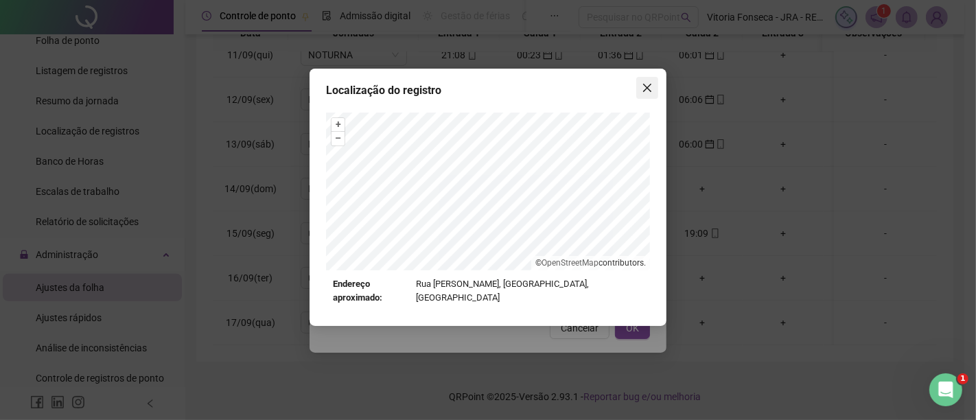
click at [641, 87] on span "Close" at bounding box center [647, 87] width 22 height 11
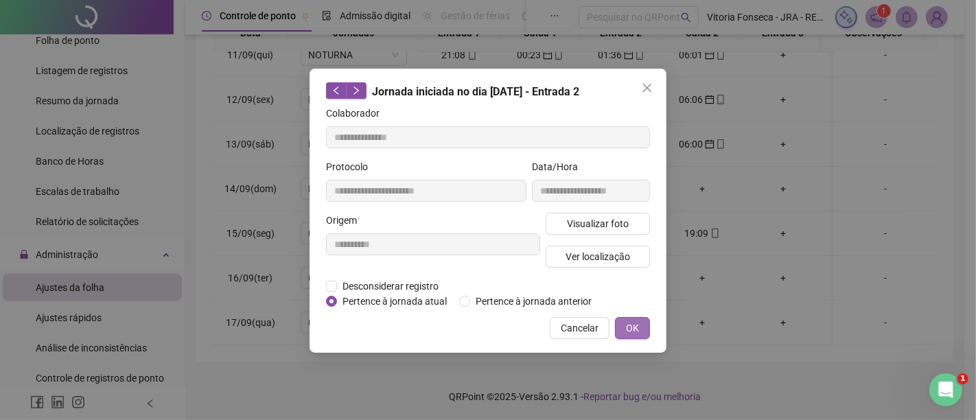
click at [642, 320] on button "OK" at bounding box center [632, 328] width 35 height 22
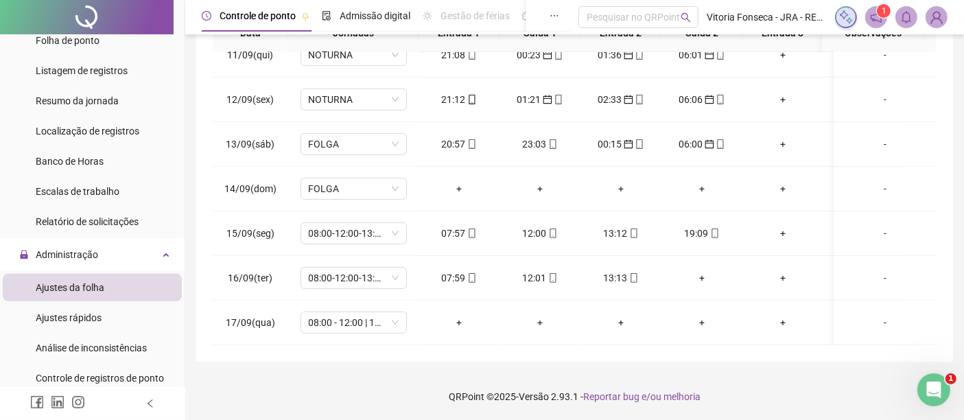
scroll to position [0, 0]
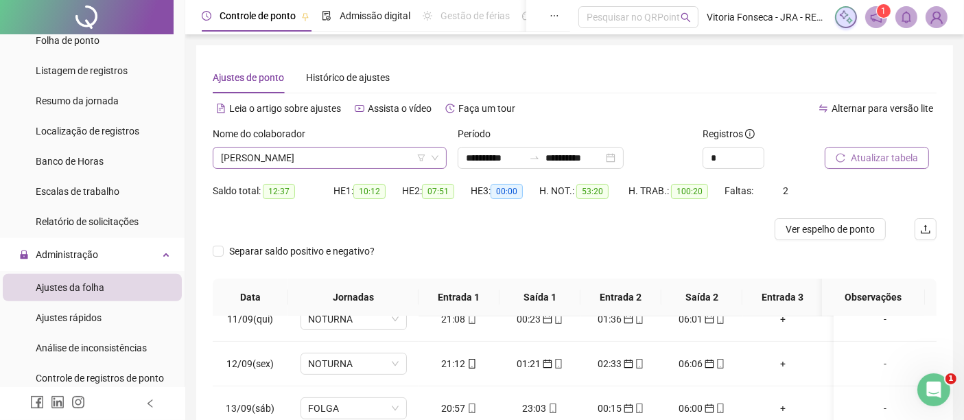
click at [373, 160] on span "[PERSON_NAME]" at bounding box center [330, 158] width 218 height 21
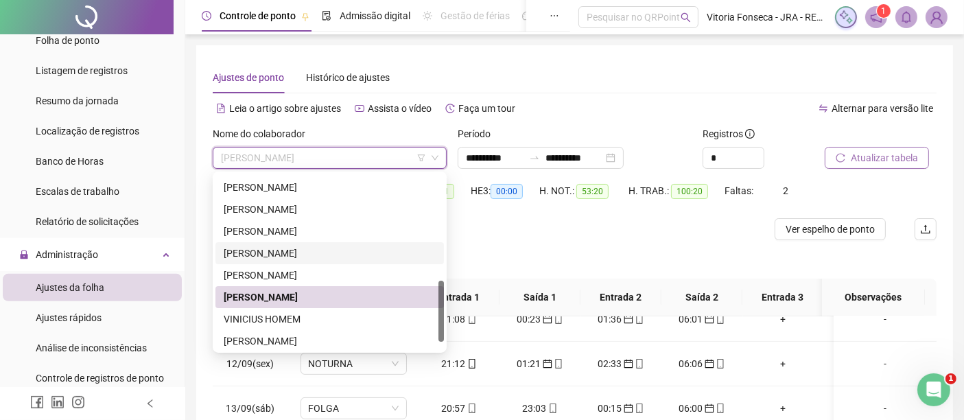
click at [374, 248] on div "[PERSON_NAME]" at bounding box center [330, 253] width 212 height 15
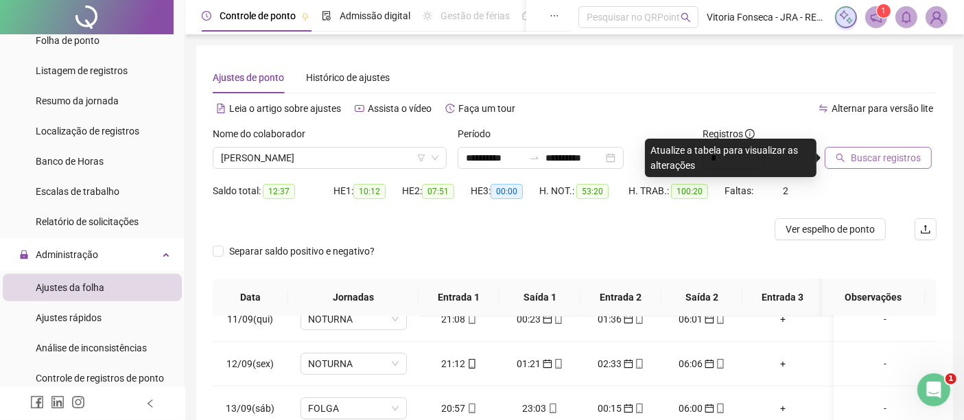
click at [908, 155] on span "Buscar registros" at bounding box center [886, 157] width 70 height 15
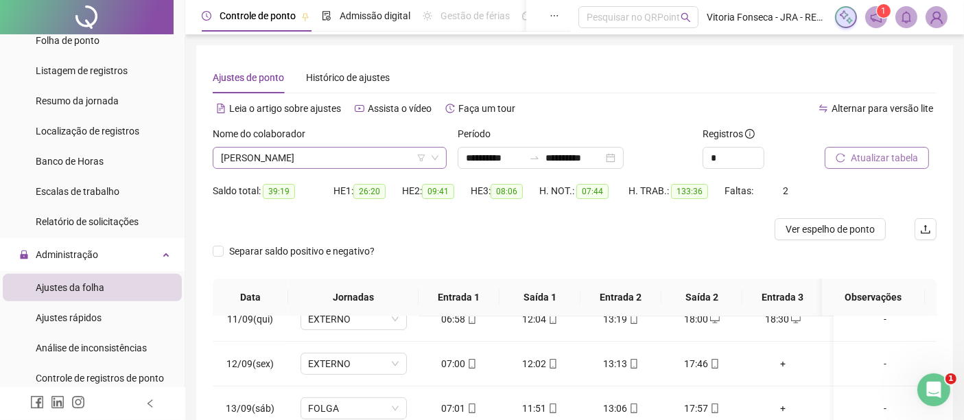
scroll to position [93, 0]
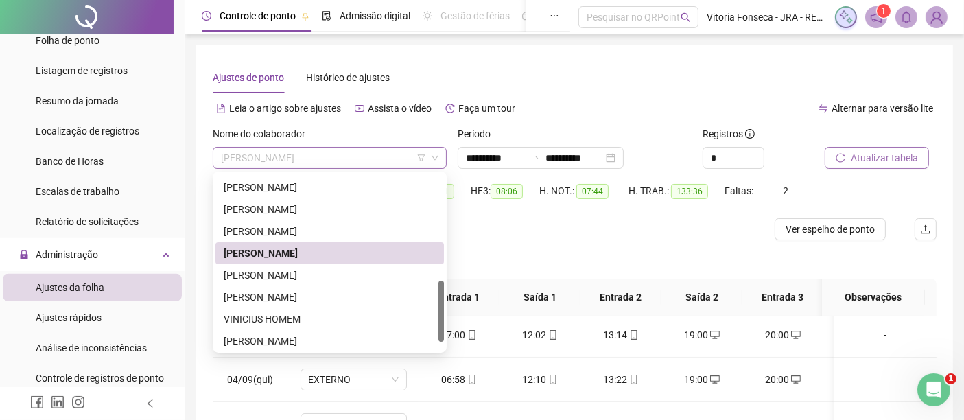
click at [358, 160] on span "[PERSON_NAME]" at bounding box center [330, 158] width 218 height 21
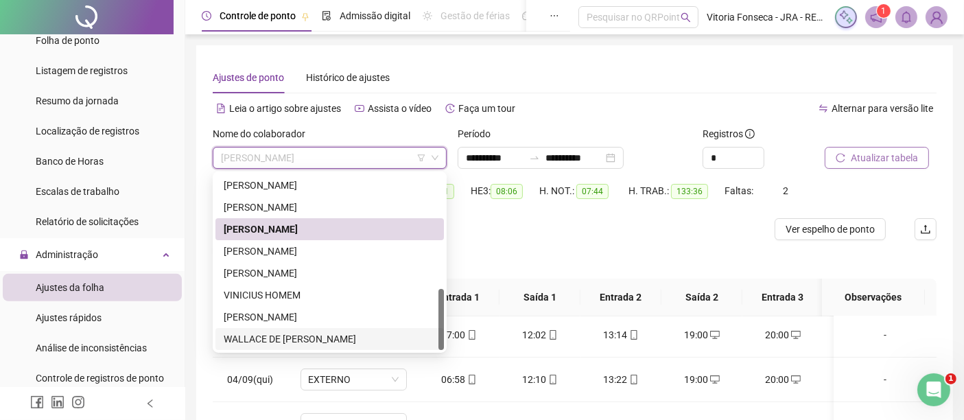
click at [319, 336] on div "WALLACE DE BRITO DOS SANTOS" at bounding box center [330, 338] width 212 height 15
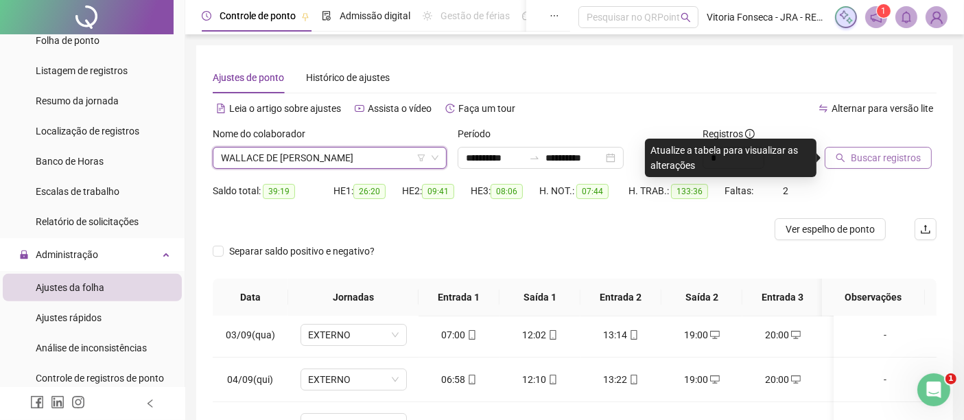
click at [904, 158] on span "Buscar registros" at bounding box center [886, 157] width 70 height 15
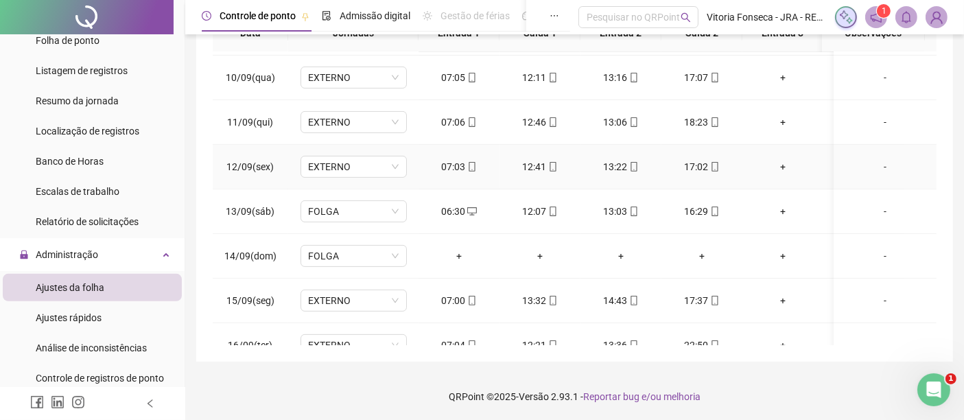
scroll to position [474, 0]
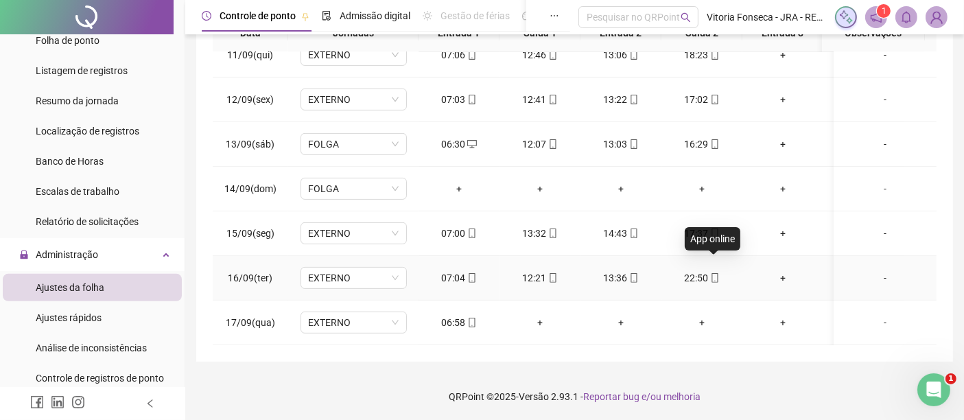
click at [712, 273] on icon "mobile" at bounding box center [715, 278] width 6 height 10
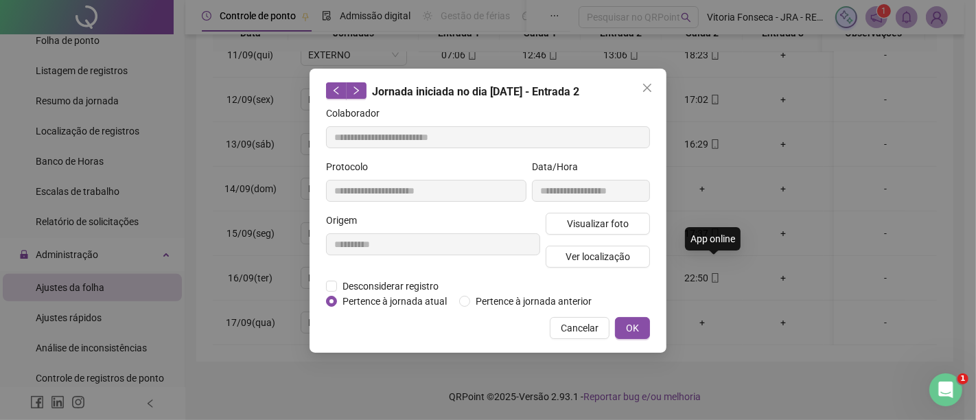
type input "**********"
click at [637, 257] on button "Ver localização" at bounding box center [598, 257] width 104 height 22
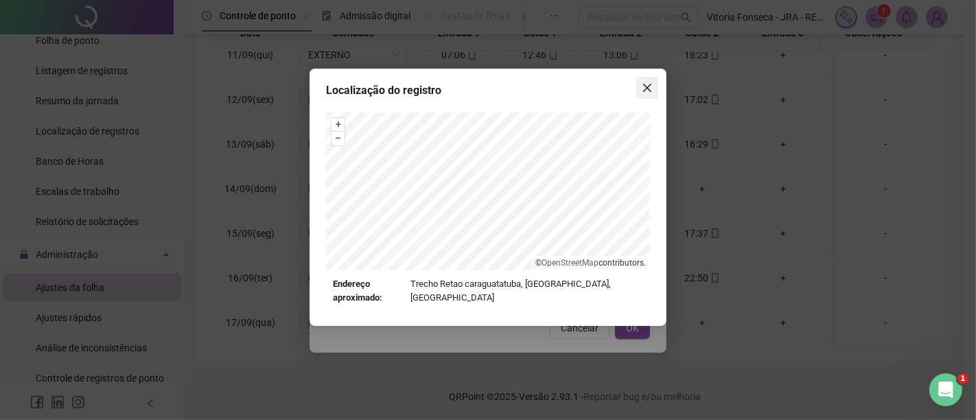
click at [640, 89] on span "Close" at bounding box center [647, 87] width 22 height 11
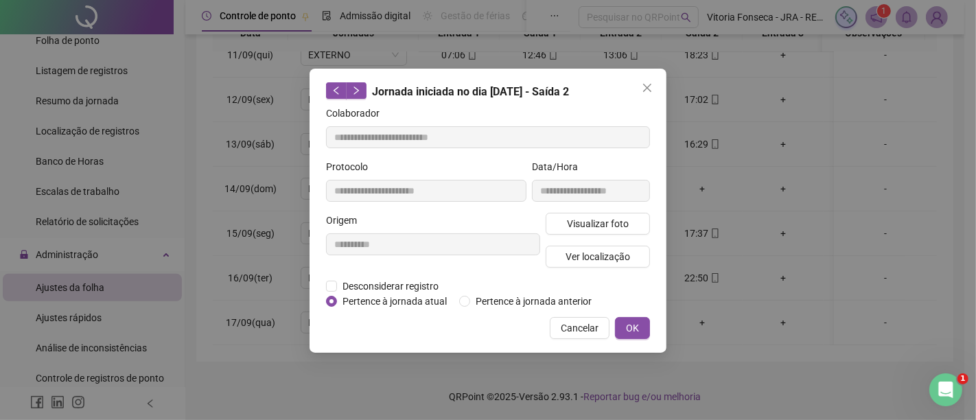
click at [643, 320] on button "OK" at bounding box center [632, 328] width 35 height 22
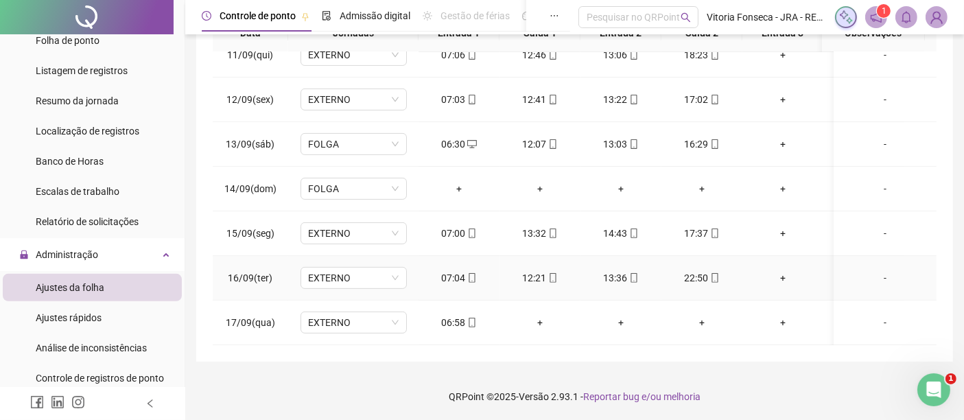
click at [783, 270] on div "+" at bounding box center [782, 277] width 59 height 15
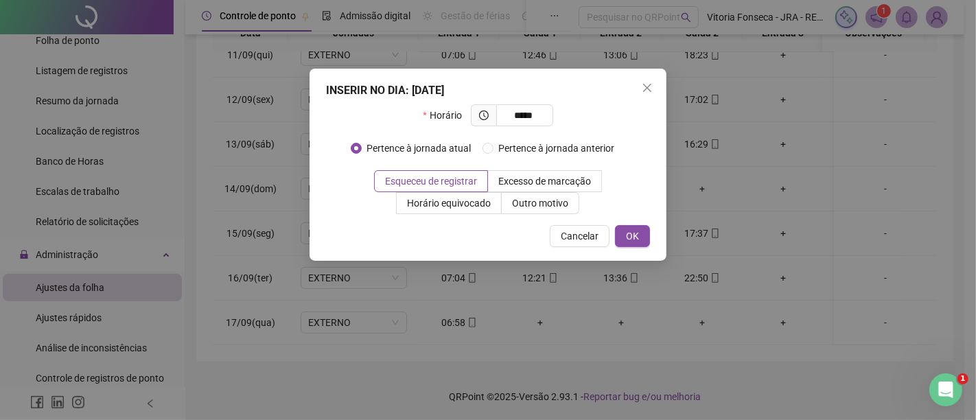
type input "*****"
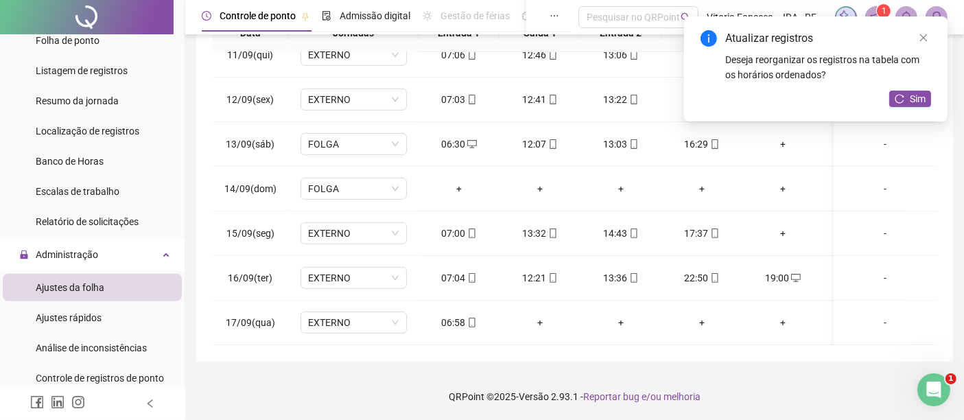
scroll to position [0, 82]
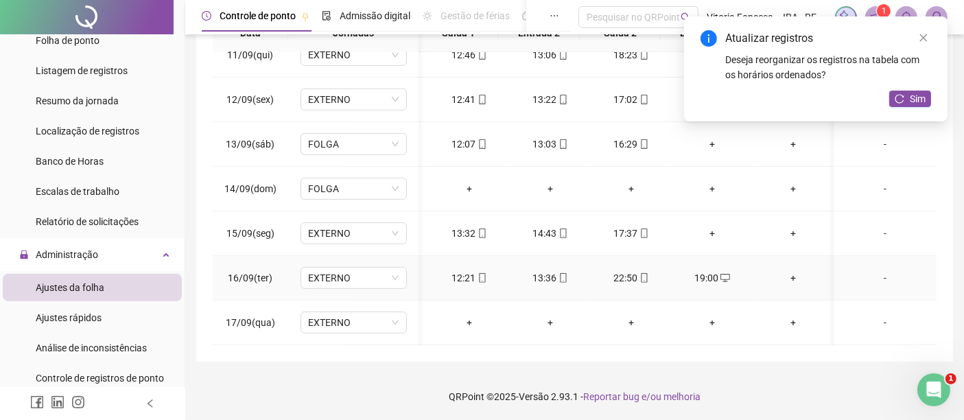
click at [784, 270] on div "+" at bounding box center [793, 277] width 59 height 15
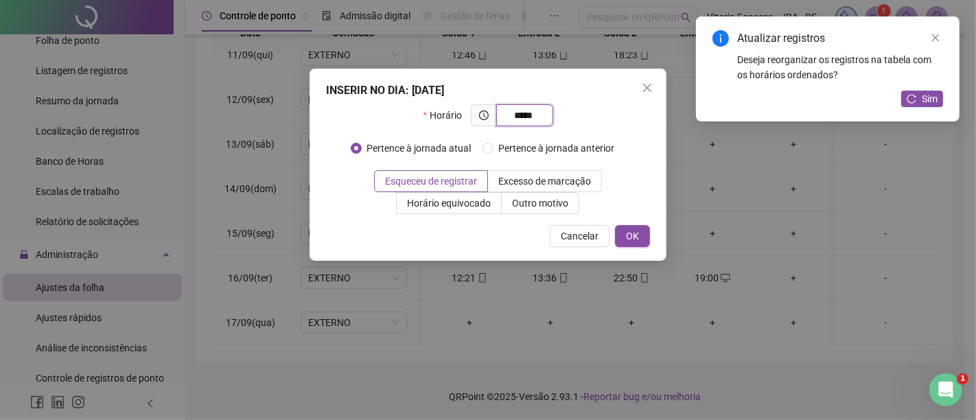
type input "*****"
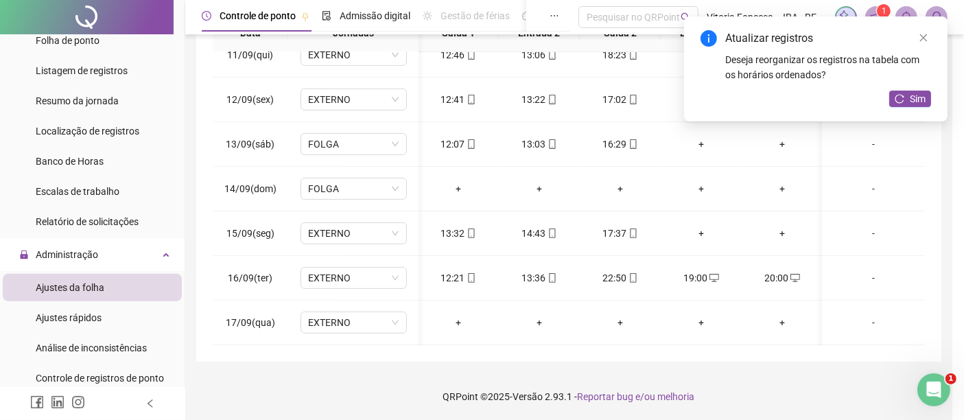
scroll to position [474, 70]
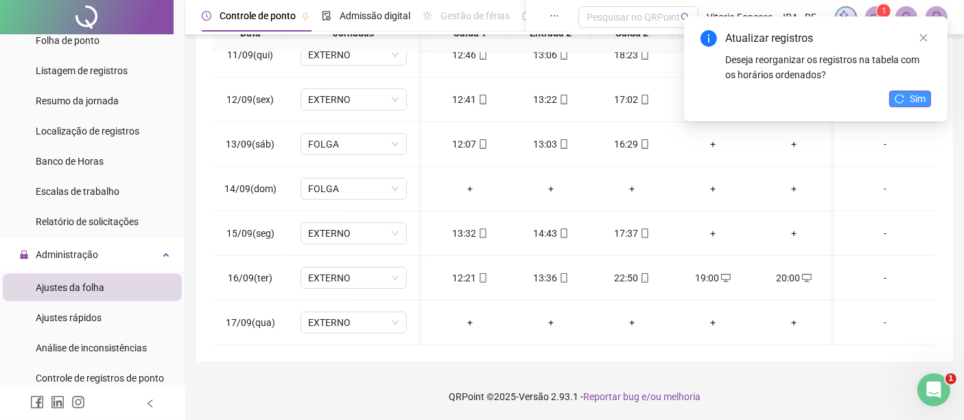
click at [903, 99] on icon "reload" at bounding box center [900, 99] width 10 height 10
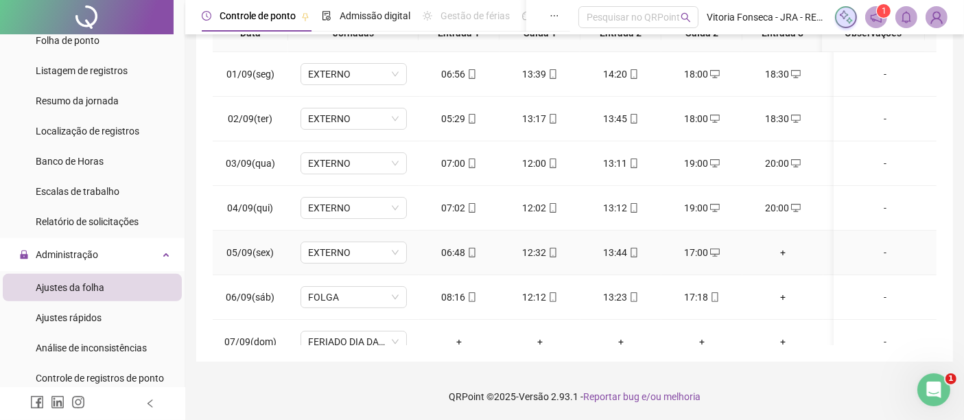
scroll to position [0, 0]
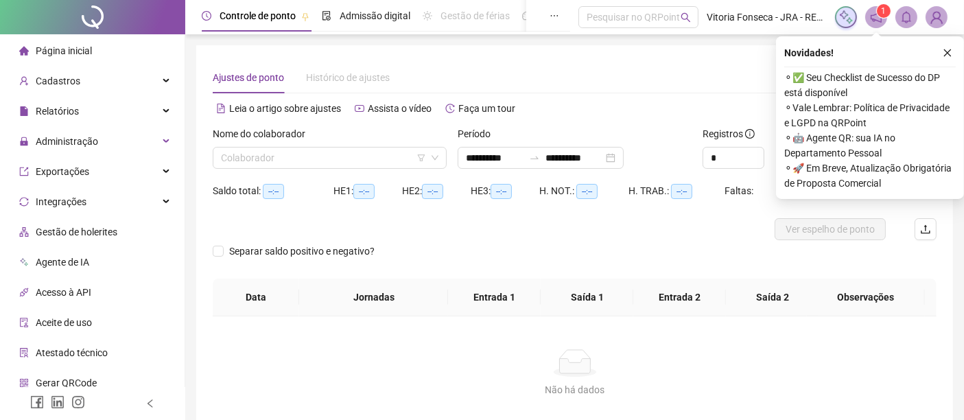
scroll to position [85, 0]
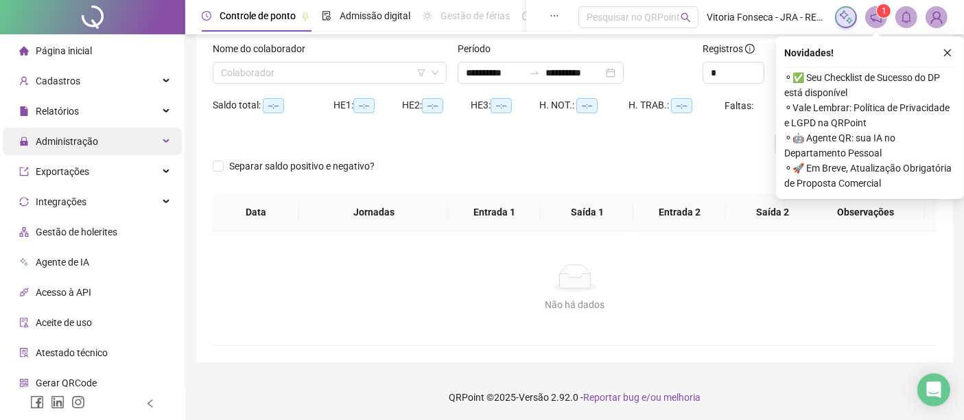
click at [121, 141] on div "Administração" at bounding box center [92, 141] width 179 height 27
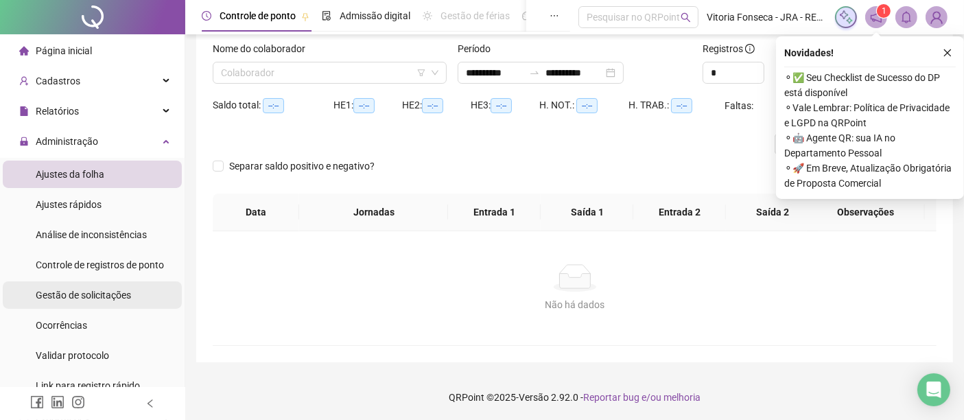
click at [115, 287] on div "Gestão de solicitações" at bounding box center [83, 294] width 95 height 27
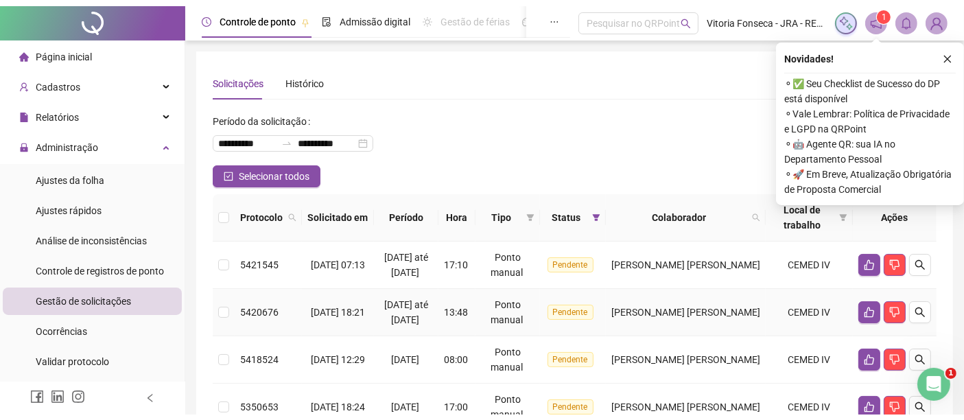
scroll to position [76, 0]
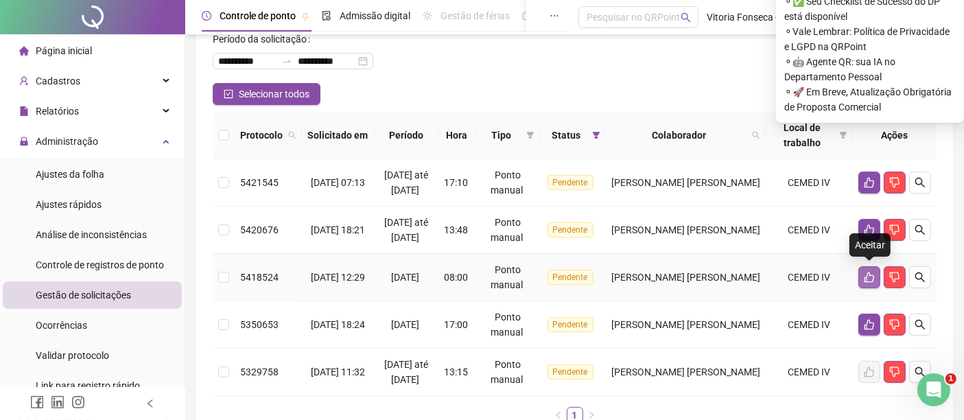
click at [866, 272] on icon "like" at bounding box center [869, 277] width 11 height 11
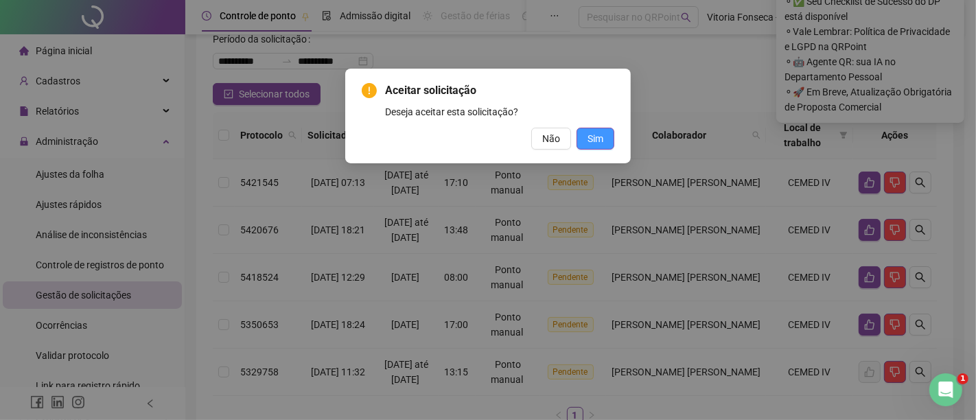
click at [602, 139] on span "Sim" at bounding box center [595, 138] width 16 height 15
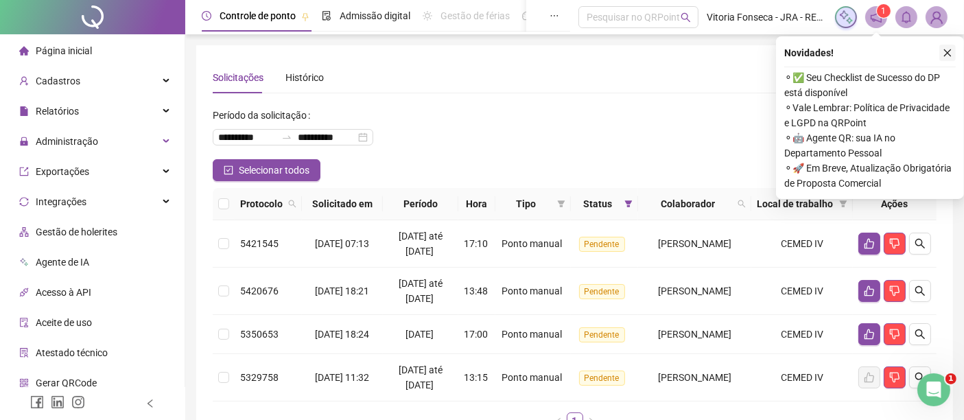
click at [946, 55] on icon "close" at bounding box center [948, 53] width 10 height 10
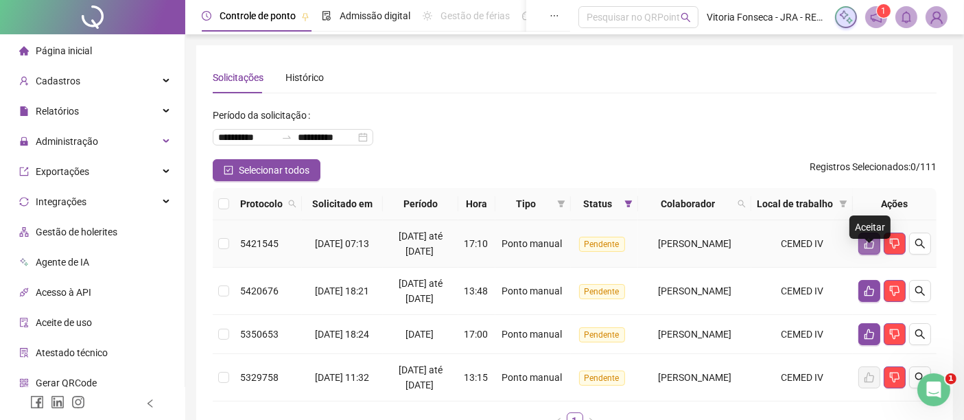
click at [866, 249] on icon "like" at bounding box center [870, 244] width 10 height 10
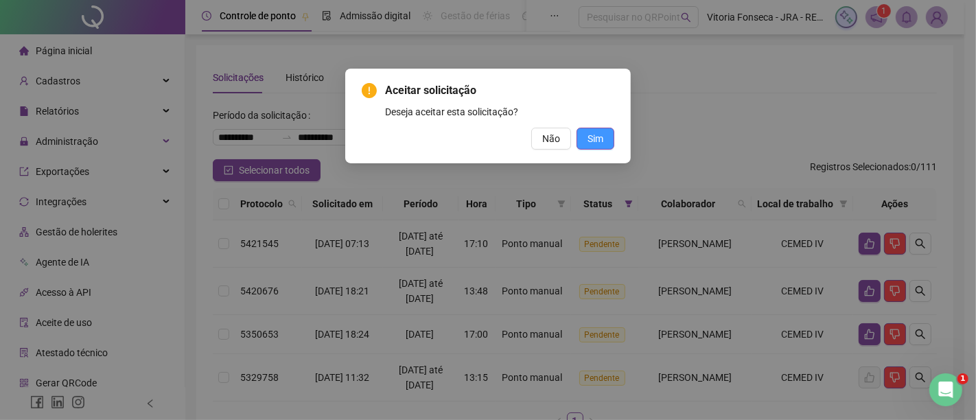
click at [598, 137] on span "Sim" at bounding box center [595, 138] width 16 height 15
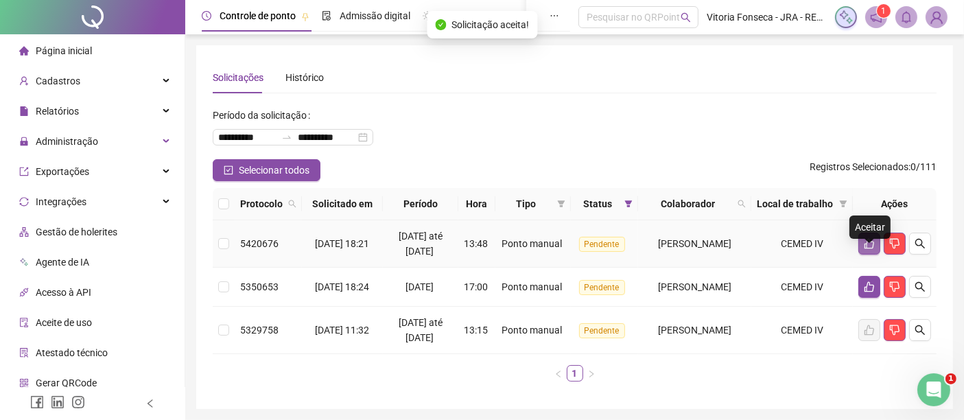
click at [872, 249] on icon "like" at bounding box center [869, 243] width 11 height 11
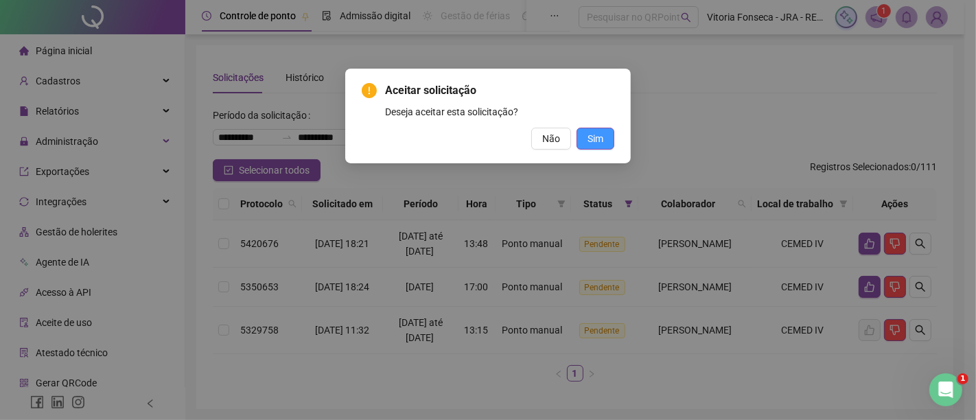
click at [600, 140] on span "Sim" at bounding box center [595, 138] width 16 height 15
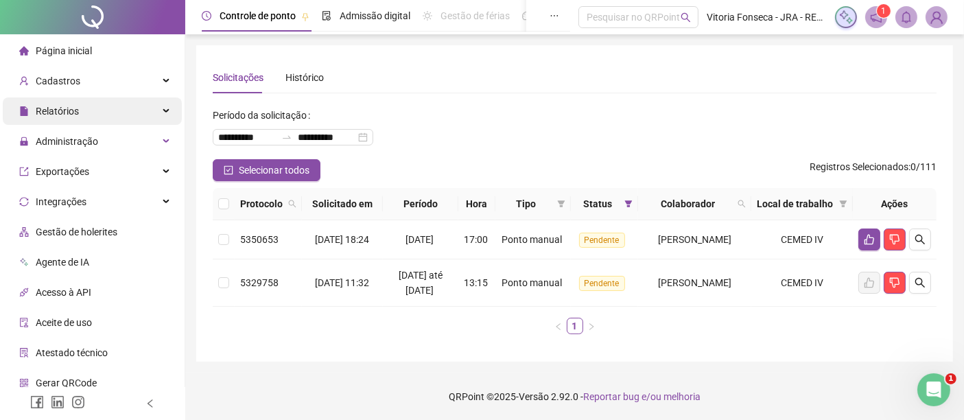
click at [113, 107] on div "Relatórios" at bounding box center [92, 110] width 179 height 27
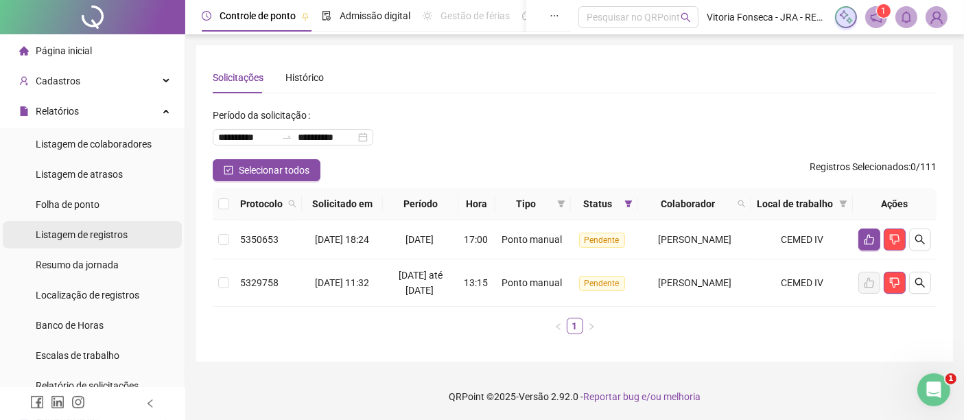
click at [93, 236] on span "Listagem de registros" at bounding box center [82, 234] width 92 height 11
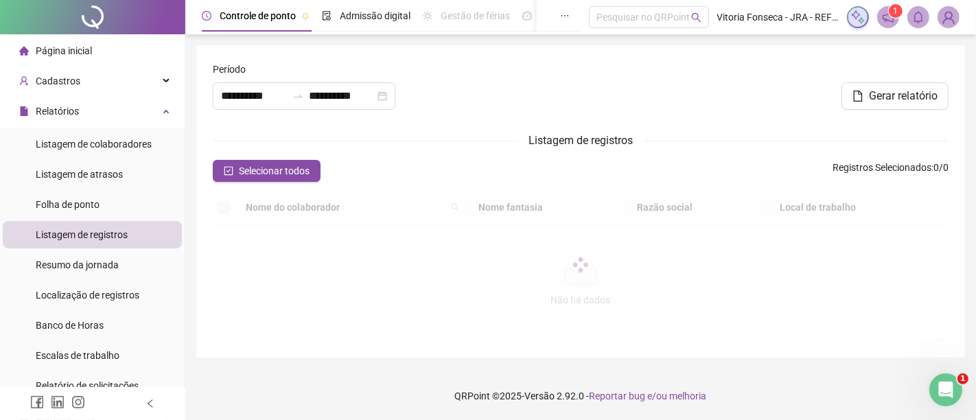
type input "**********"
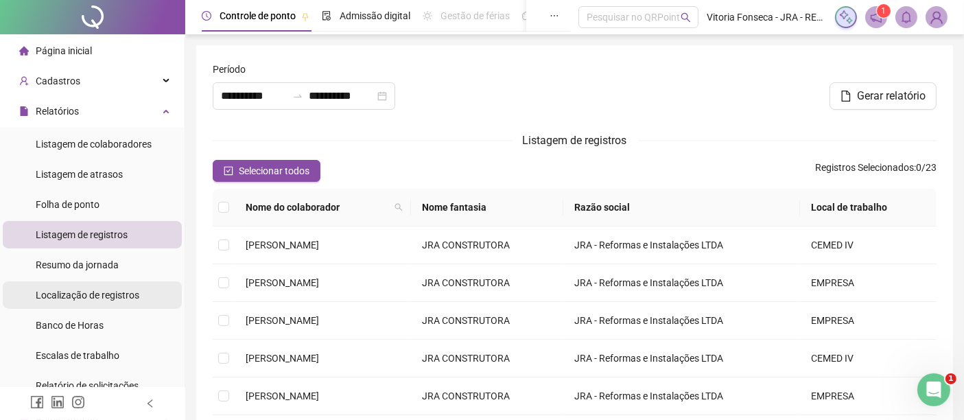
click at [98, 285] on div "Localização de registros" at bounding box center [88, 294] width 104 height 27
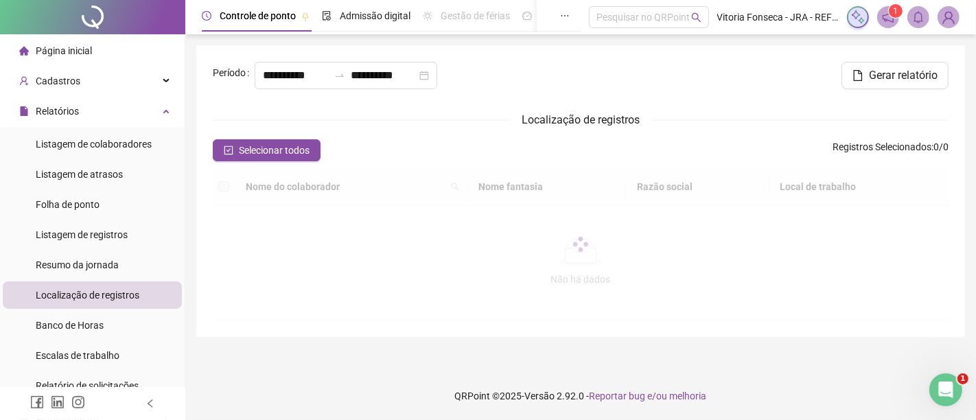
type input "**********"
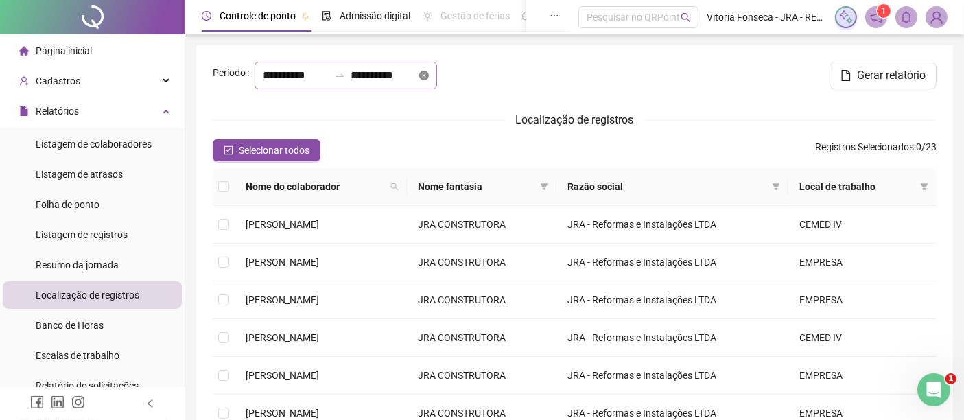
click at [421, 80] on icon "close-circle" at bounding box center [424, 76] width 10 height 10
click at [423, 89] on div at bounding box center [346, 75] width 183 height 27
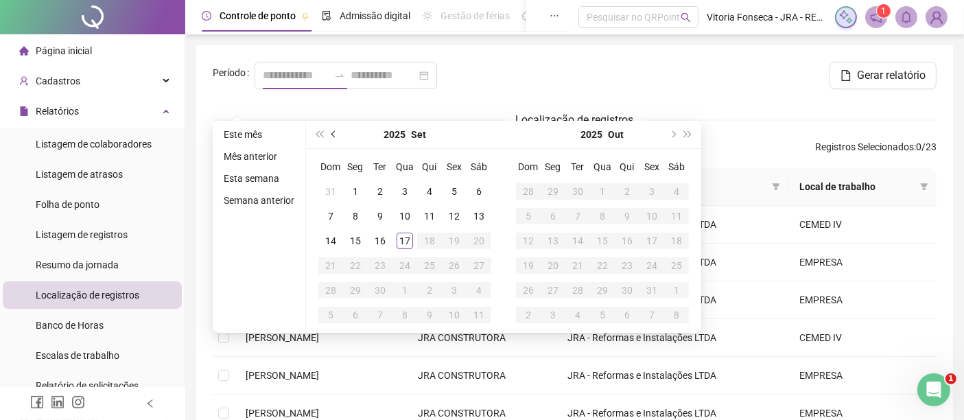
click at [336, 134] on button "prev-year" at bounding box center [334, 134] width 15 height 27
type input "**********"
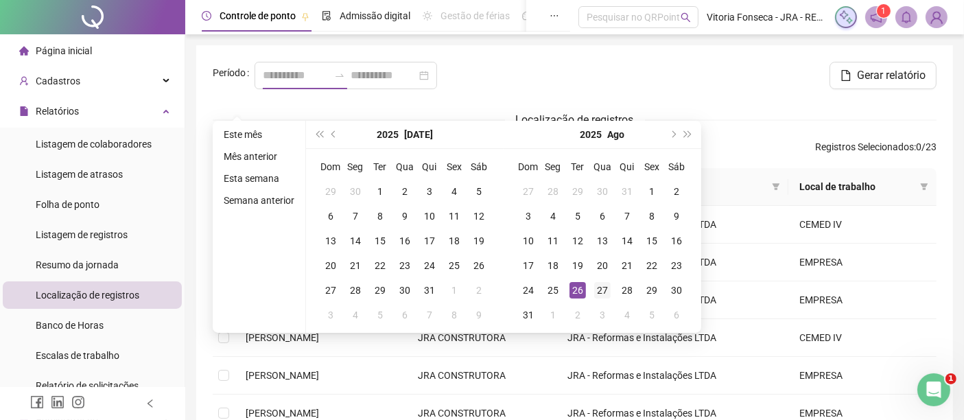
type input "**********"
click at [601, 289] on div "27" at bounding box center [602, 290] width 16 height 16
type input "**********"
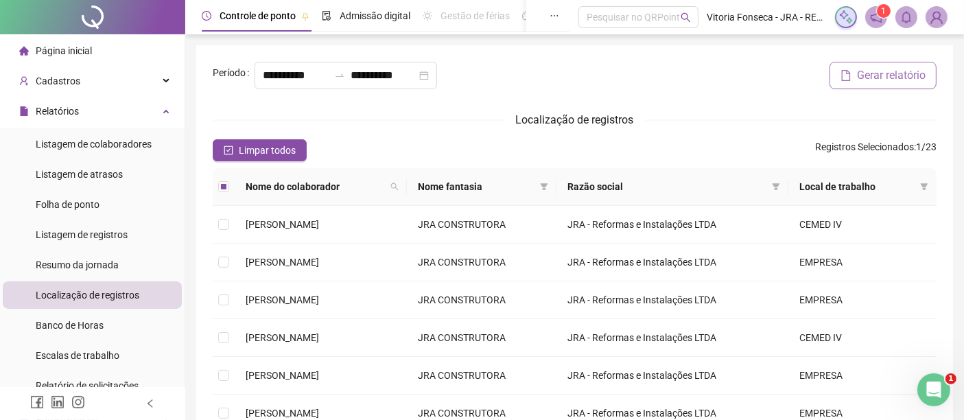
click at [892, 84] on span "Gerar relatório" at bounding box center [891, 75] width 69 height 16
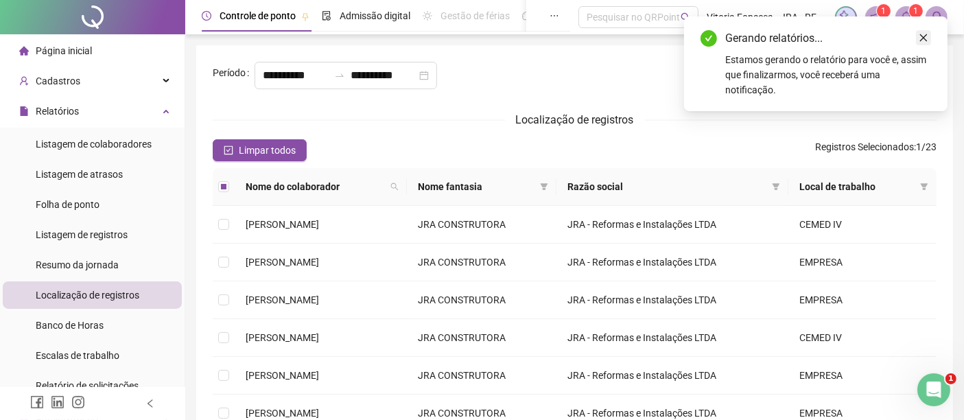
click at [927, 41] on icon "close" at bounding box center [924, 38] width 10 height 10
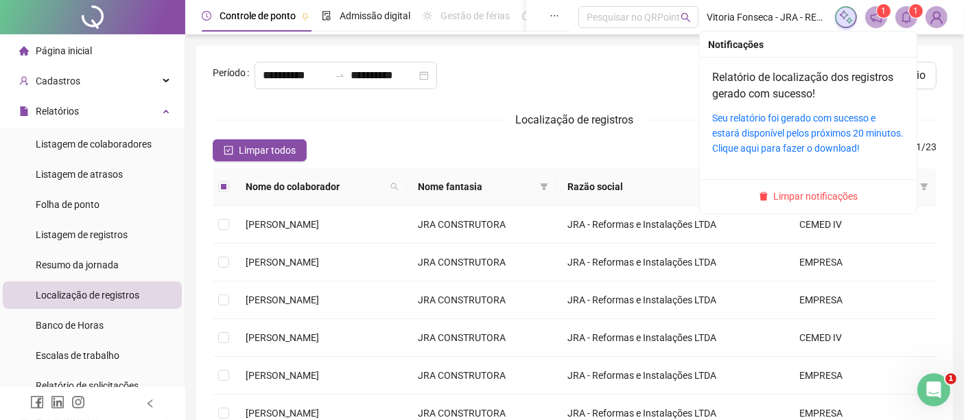
click at [911, 21] on icon "bell" at bounding box center [906, 17] width 12 height 12
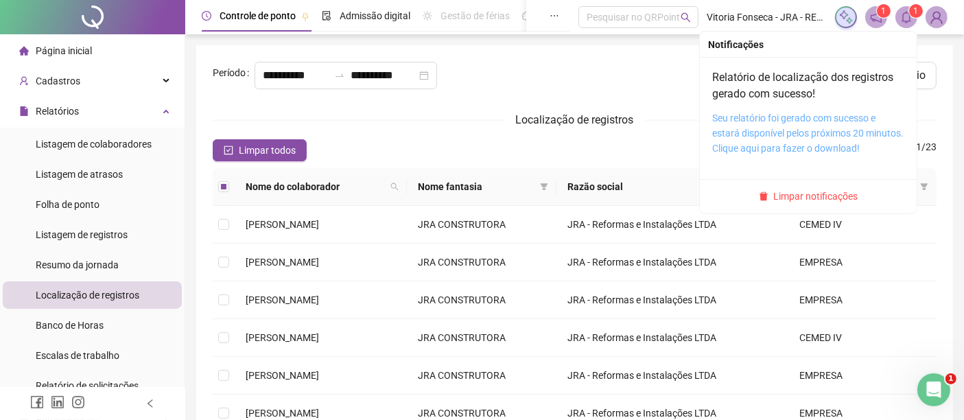
click at [844, 114] on link "Seu relatório foi gerado com sucesso e estará disponível pelos próximos 20 minu…" at bounding box center [807, 133] width 191 height 41
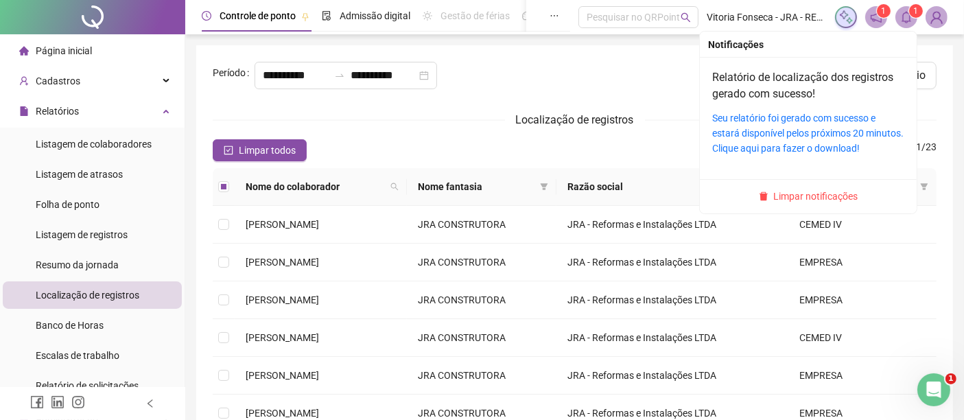
click at [905, 19] on icon "bell" at bounding box center [906, 17] width 12 height 12
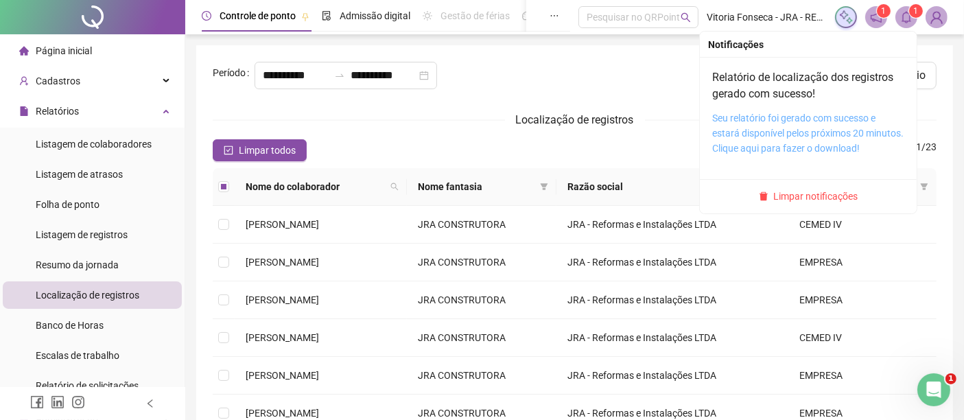
click at [803, 134] on link "Seu relatório foi gerado com sucesso e estará disponível pelos próximos 20 minu…" at bounding box center [807, 133] width 191 height 41
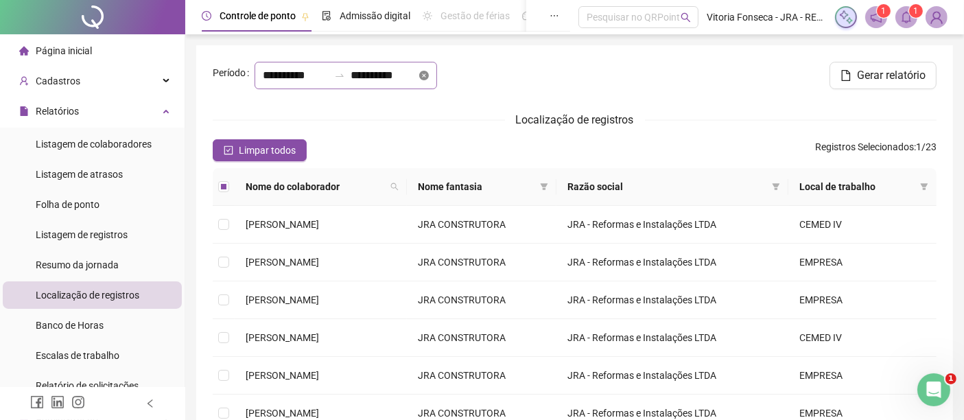
click at [421, 80] on icon "close-circle" at bounding box center [424, 76] width 10 height 10
click at [420, 89] on div at bounding box center [346, 75] width 183 height 27
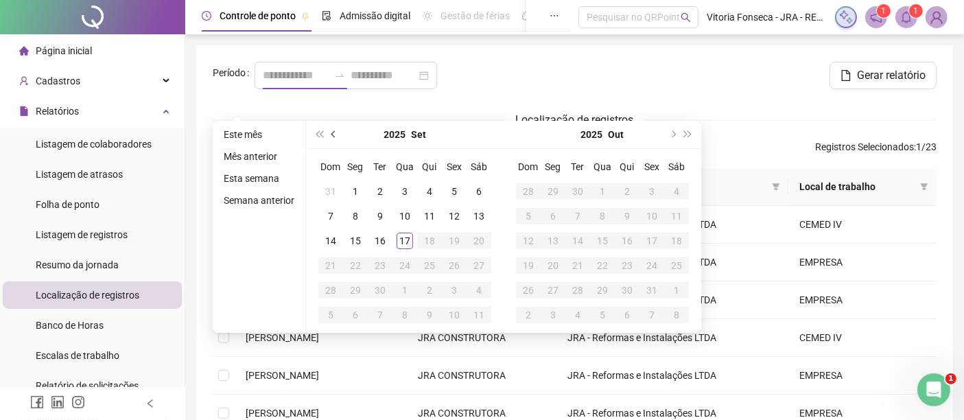
click at [336, 140] on button "prev-year" at bounding box center [334, 134] width 15 height 27
type input "**********"
click at [329, 307] on div "31" at bounding box center [331, 315] width 16 height 16
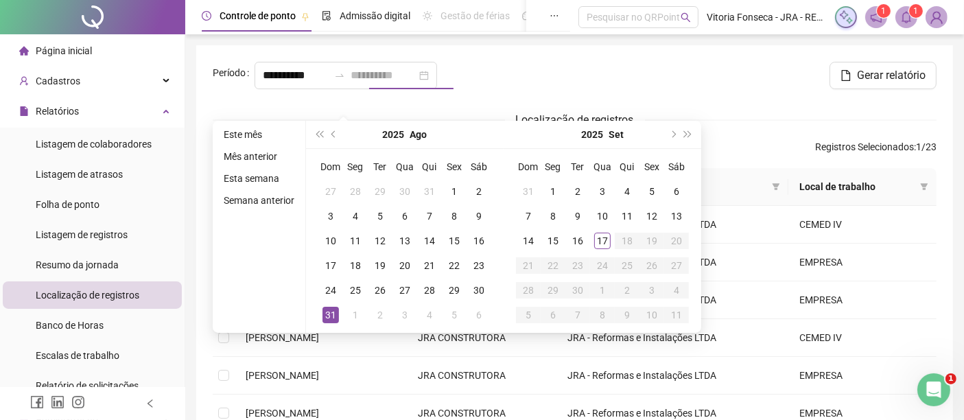
click at [329, 307] on div "31" at bounding box center [331, 315] width 16 height 16
type input "**********"
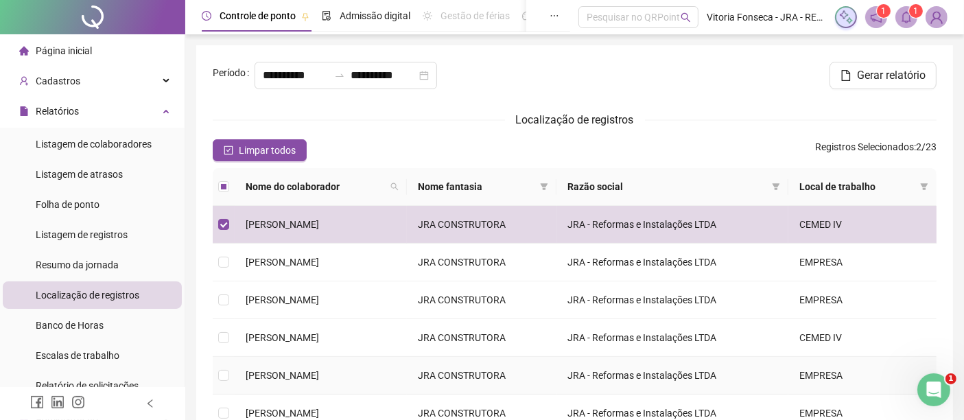
click at [213, 395] on td at bounding box center [224, 376] width 22 height 38
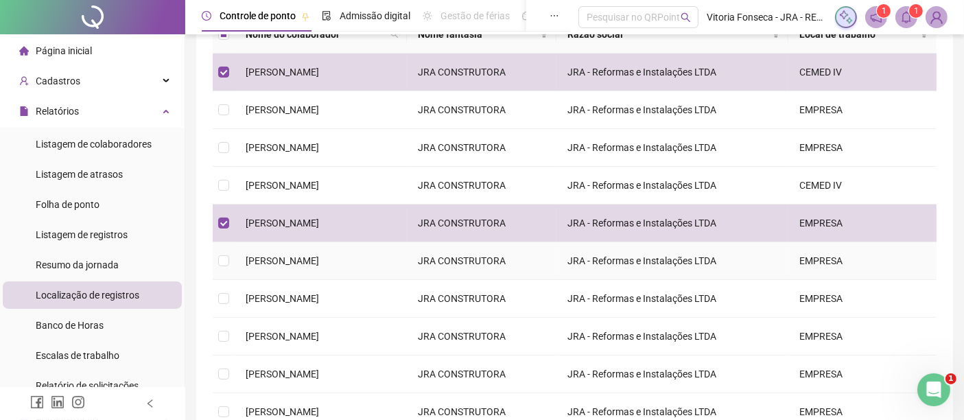
scroll to position [229, 0]
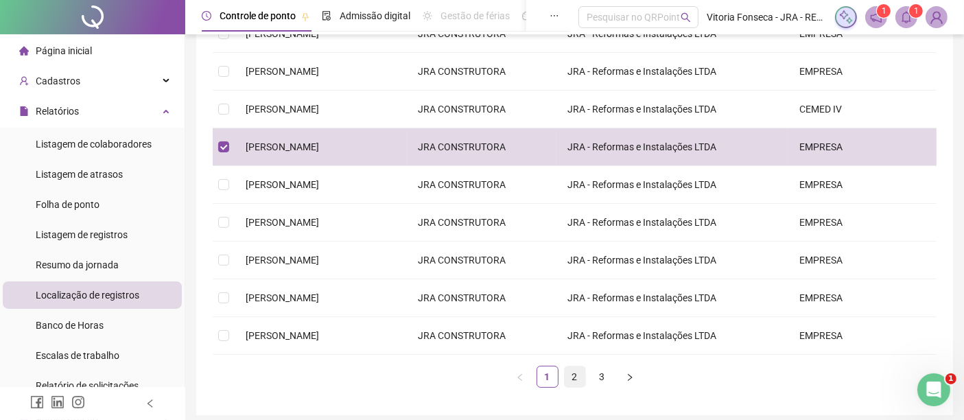
click at [571, 387] on link "2" at bounding box center [575, 376] width 21 height 21
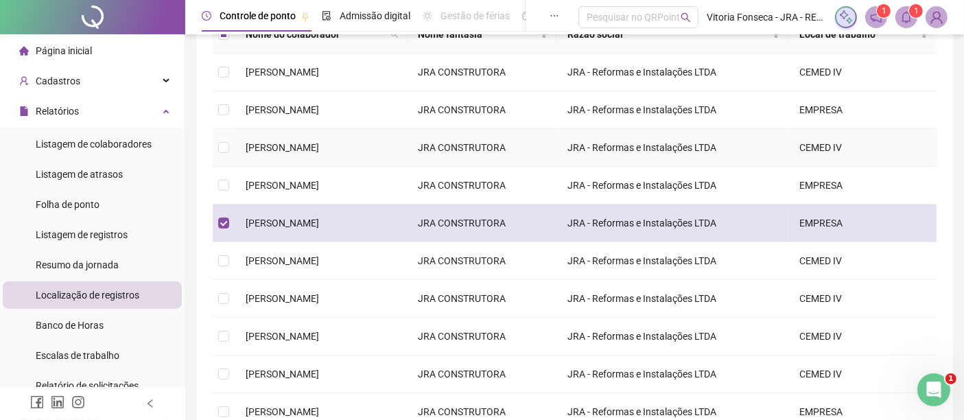
scroll to position [302, 0]
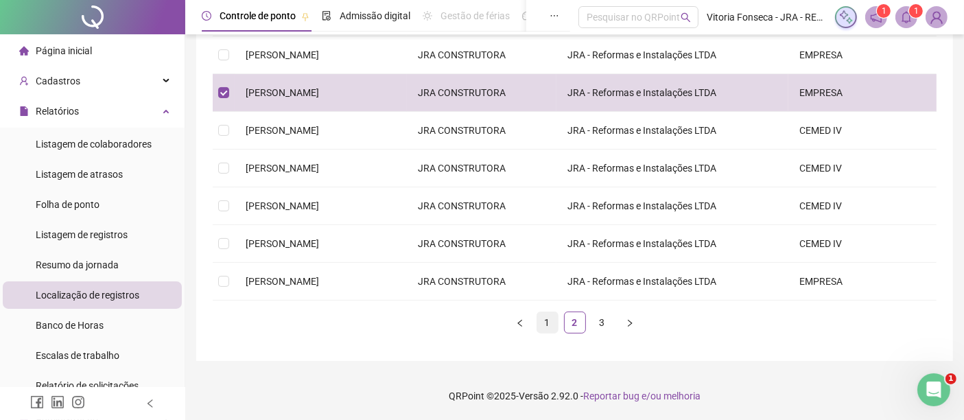
click at [550, 323] on link "1" at bounding box center [547, 322] width 21 height 21
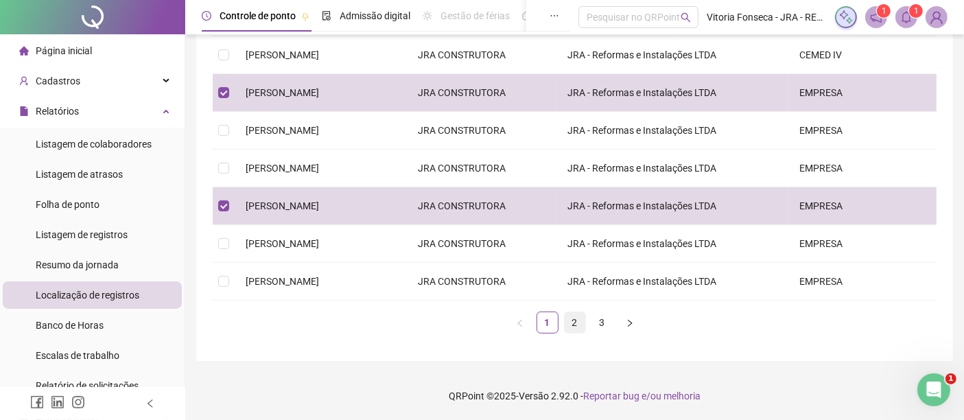
click at [578, 316] on link "2" at bounding box center [575, 322] width 21 height 21
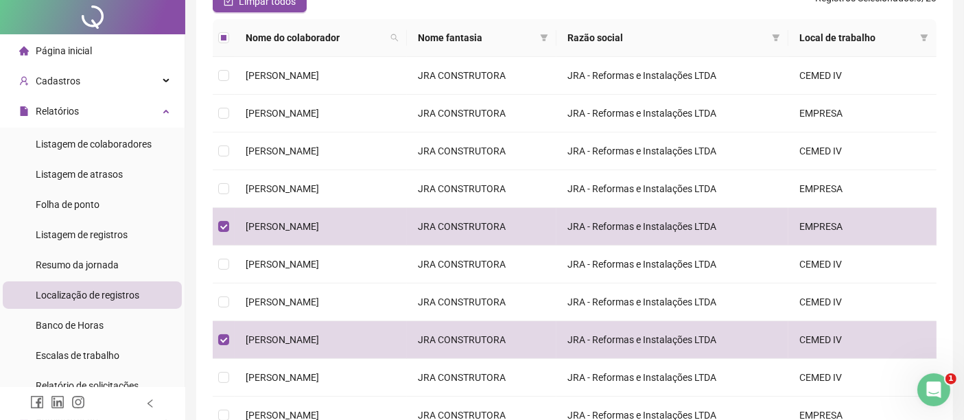
scroll to position [0, 0]
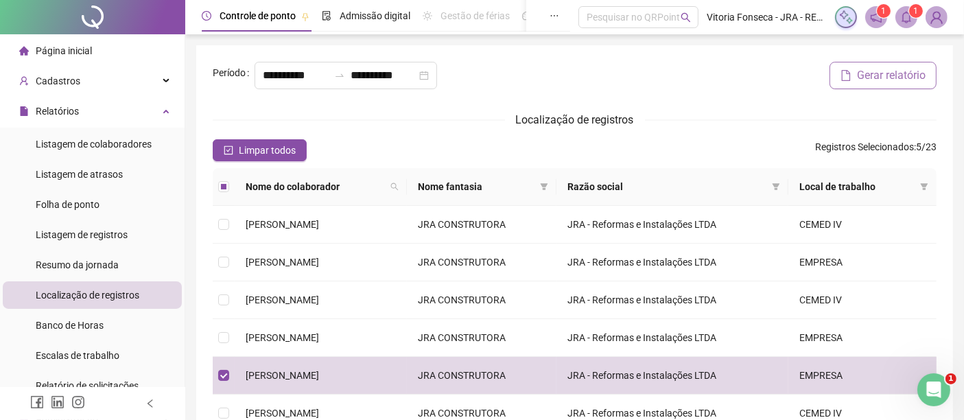
click at [874, 84] on span "Gerar relatório" at bounding box center [891, 75] width 69 height 16
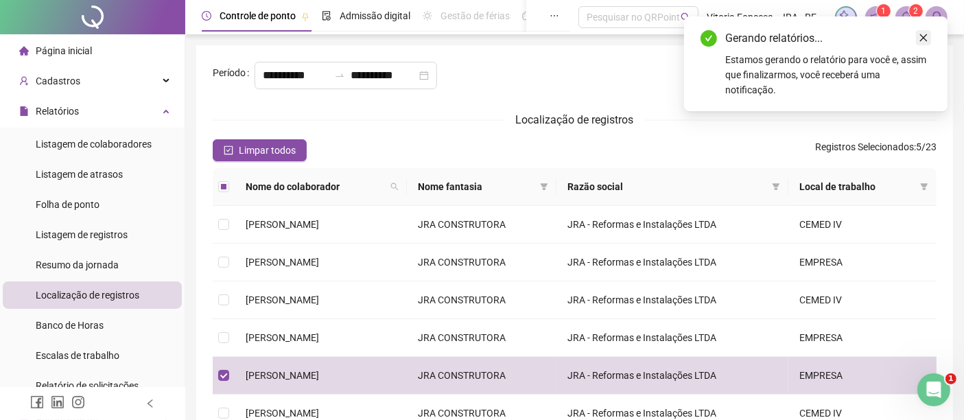
click at [925, 38] on icon "close" at bounding box center [924, 38] width 10 height 10
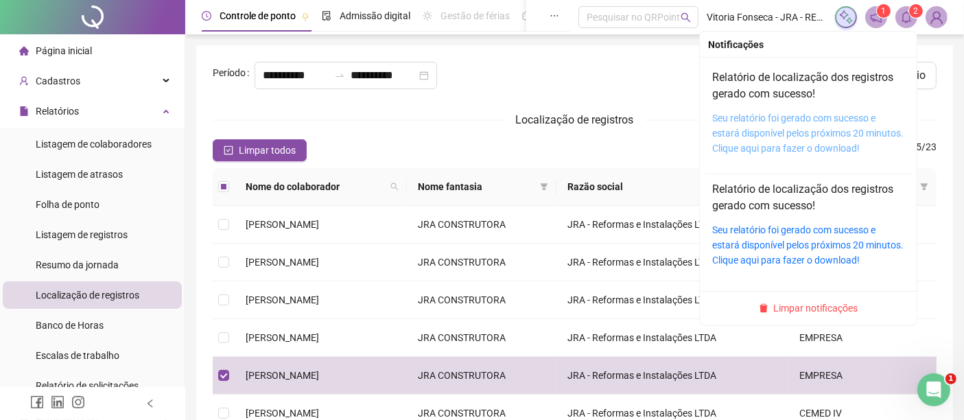
click at [813, 135] on link "Seu relatório foi gerado com sucesso e estará disponível pelos próximos 20 minu…" at bounding box center [807, 133] width 191 height 41
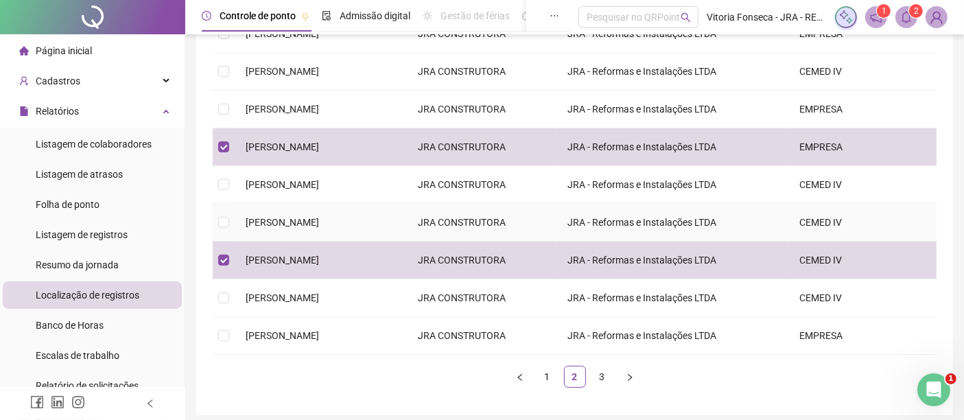
scroll to position [302, 0]
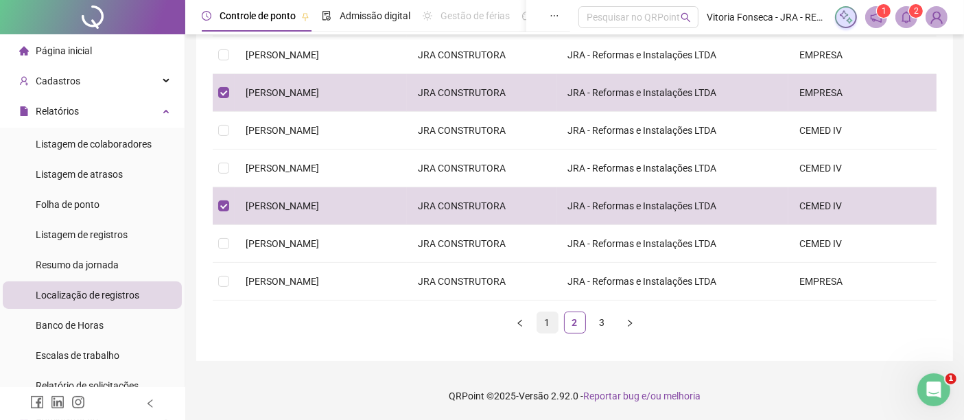
click at [546, 314] on link "1" at bounding box center [547, 322] width 21 height 21
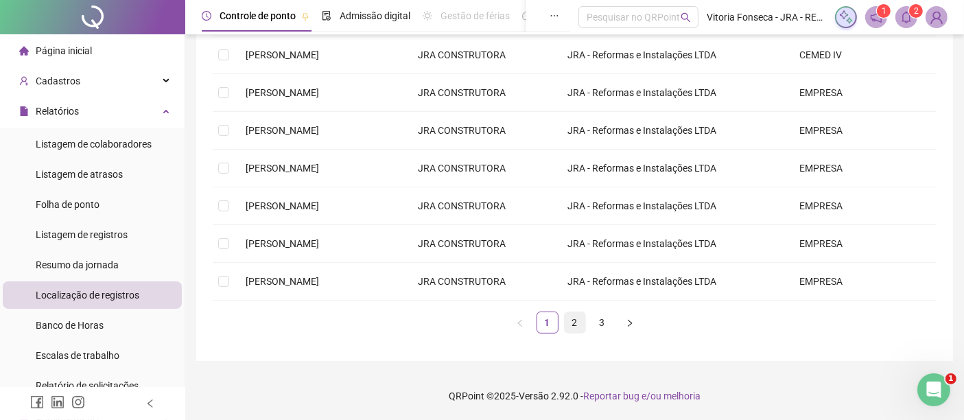
click at [574, 323] on link "2" at bounding box center [575, 322] width 21 height 21
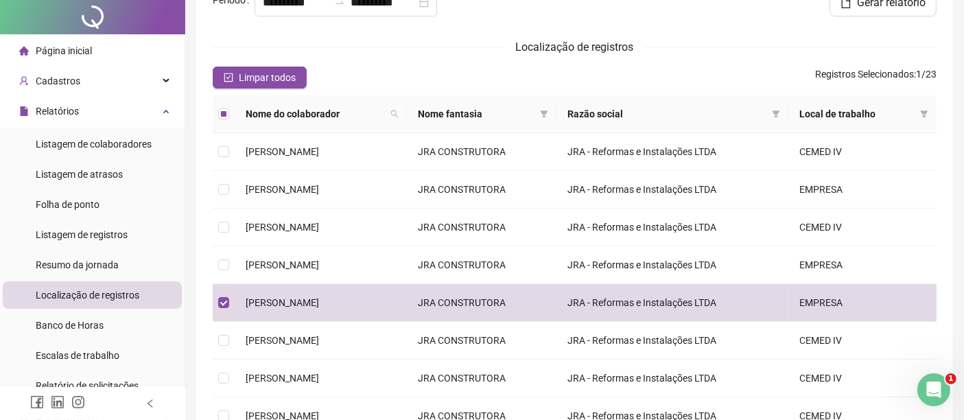
scroll to position [0, 0]
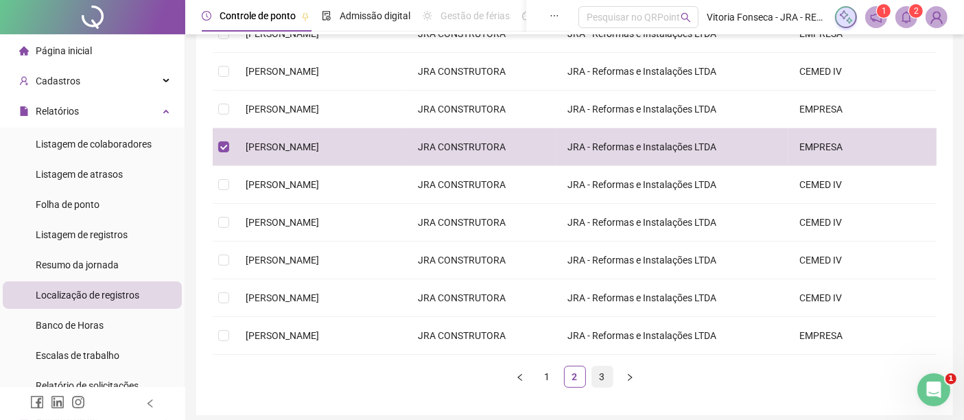
click at [600, 387] on link "3" at bounding box center [602, 376] width 21 height 21
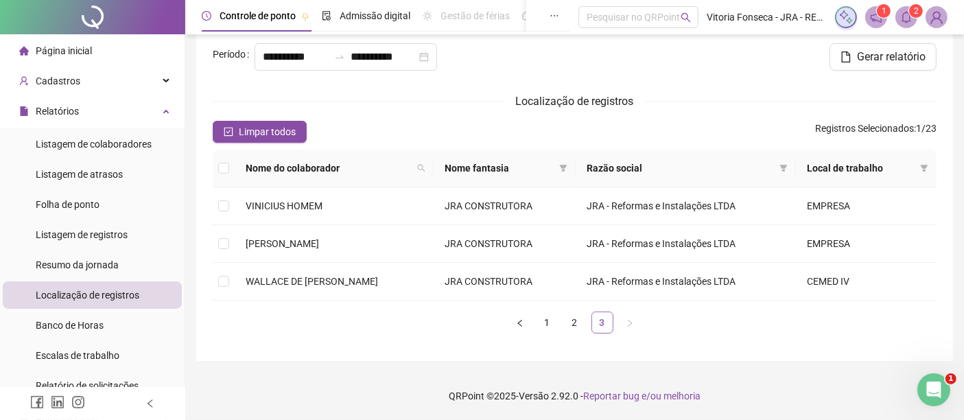
scroll to position [39, 0]
click at [569, 329] on link "2" at bounding box center [575, 322] width 21 height 21
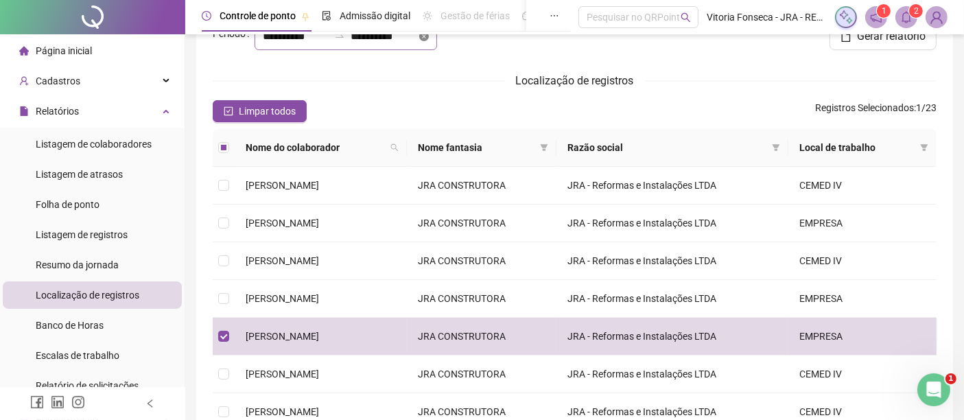
click at [419, 41] on icon "close-circle" at bounding box center [424, 37] width 10 height 10
click at [416, 50] on div at bounding box center [346, 36] width 183 height 27
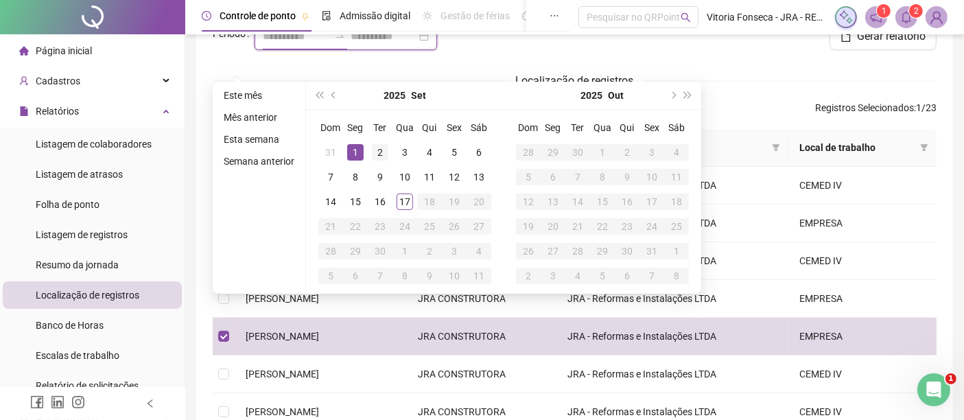
type input "**********"
click at [382, 148] on div "2" at bounding box center [380, 152] width 16 height 16
type input "**********"
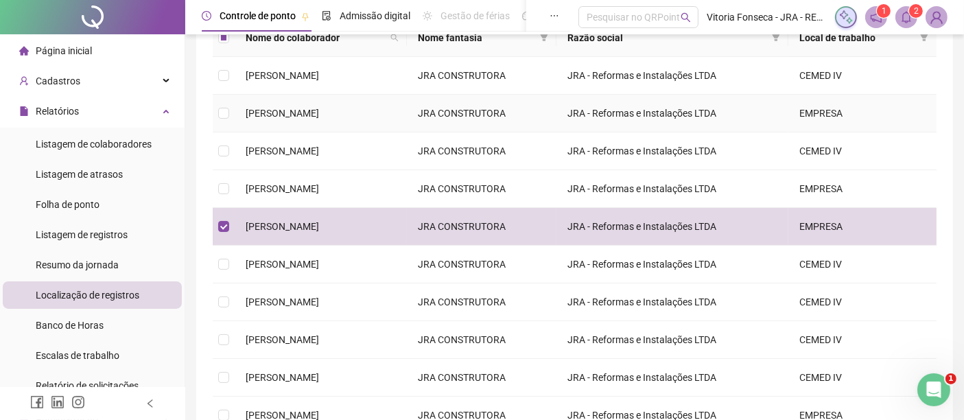
scroll to position [0, 0]
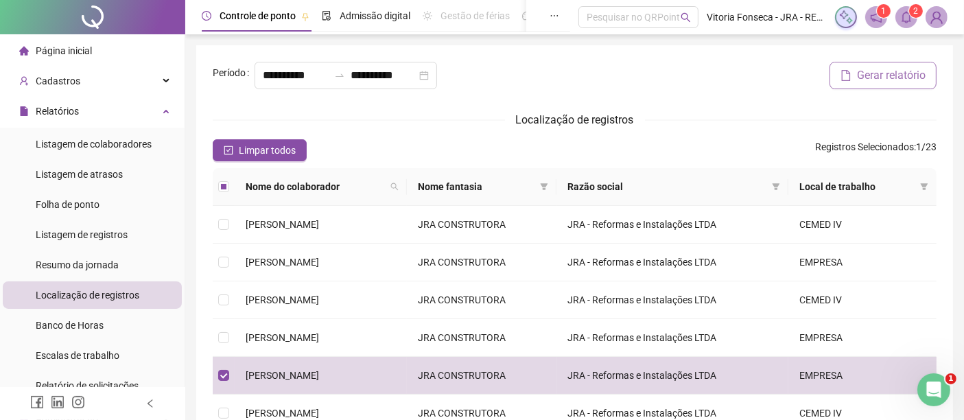
click at [879, 84] on span "Gerar relatório" at bounding box center [891, 75] width 69 height 16
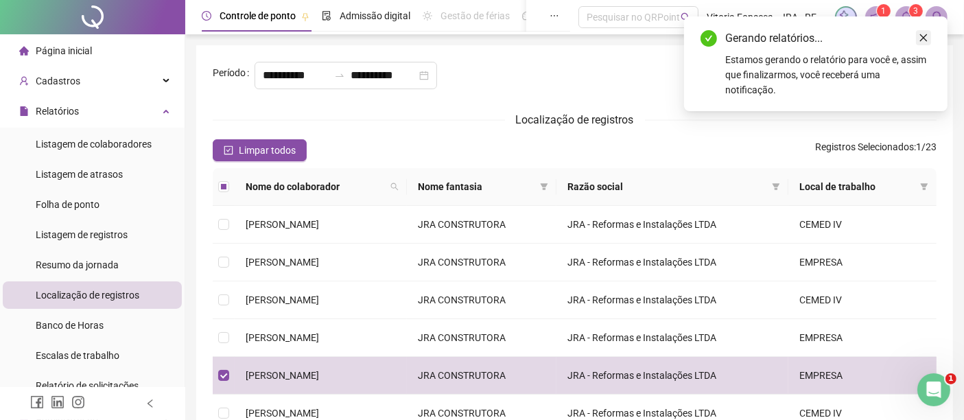
click at [920, 38] on icon "close" at bounding box center [924, 38] width 10 height 10
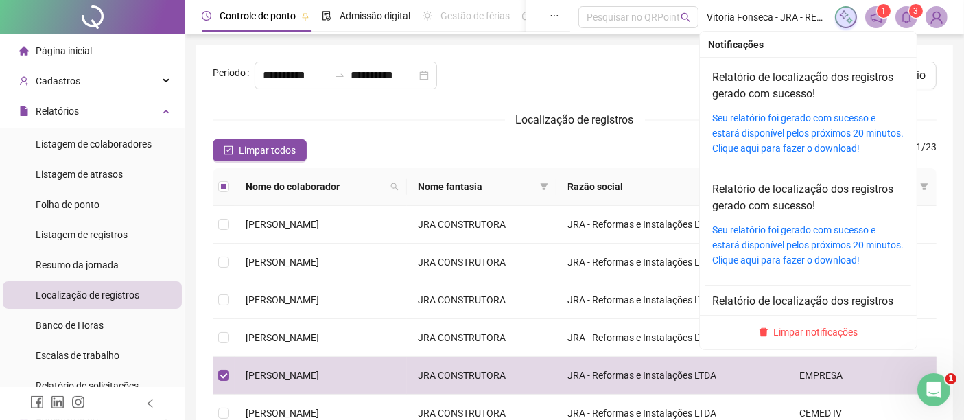
click at [906, 23] on icon "bell" at bounding box center [907, 17] width 10 height 12
click at [780, 124] on div "Seu relatório foi gerado com sucesso e estará disponível pelos próximos 20 minu…" at bounding box center [808, 132] width 192 height 45
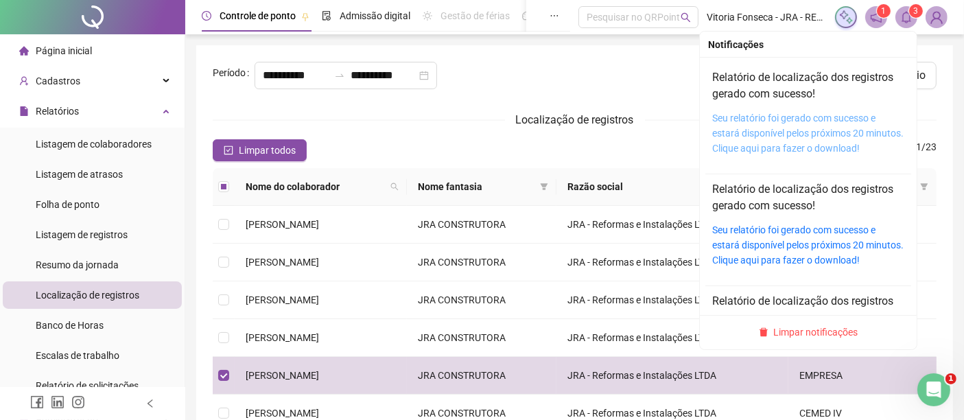
click at [781, 128] on link "Seu relatório foi gerado com sucesso e estará disponível pelos próximos 20 minu…" at bounding box center [807, 133] width 191 height 41
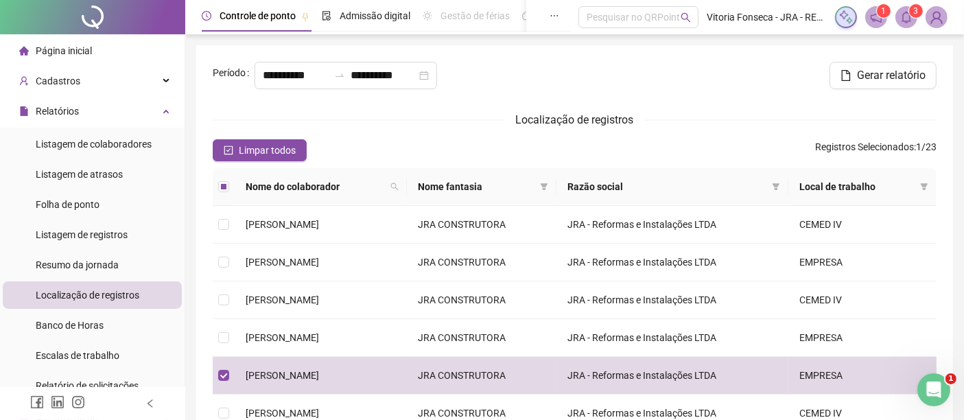
click at [908, 17] on icon "bell" at bounding box center [906, 17] width 12 height 12
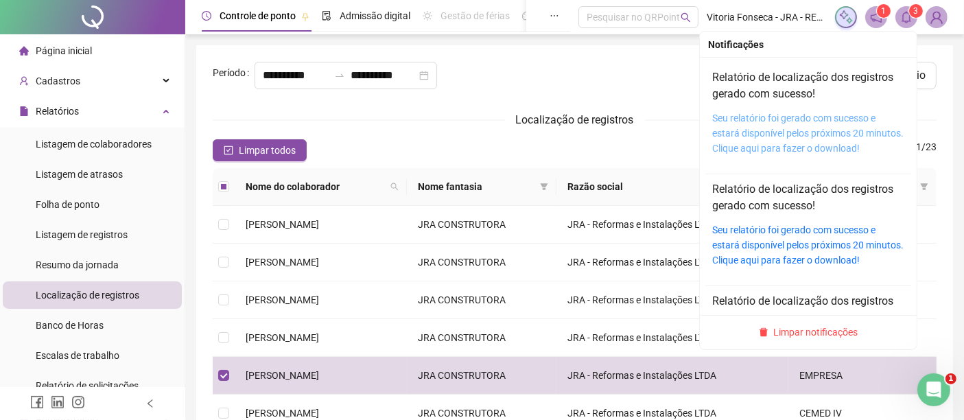
click at [759, 126] on link "Seu relatório foi gerado com sucesso e estará disponível pelos próximos 20 minu…" at bounding box center [807, 133] width 191 height 41
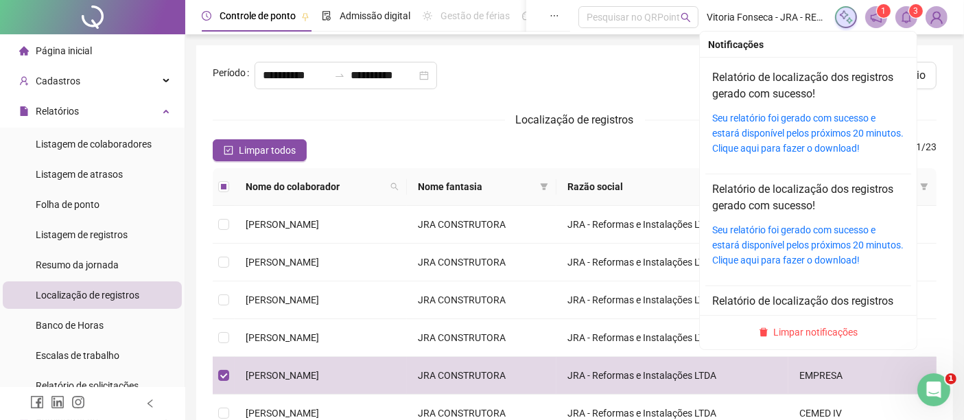
click at [913, 20] on span at bounding box center [906, 17] width 22 height 22
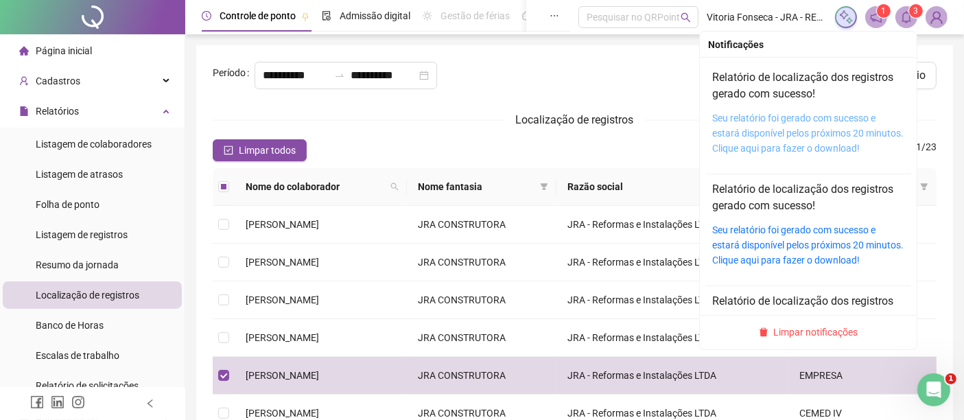
click at [802, 134] on link "Seu relatório foi gerado com sucesso e estará disponível pelos próximos 20 minu…" at bounding box center [807, 133] width 191 height 41
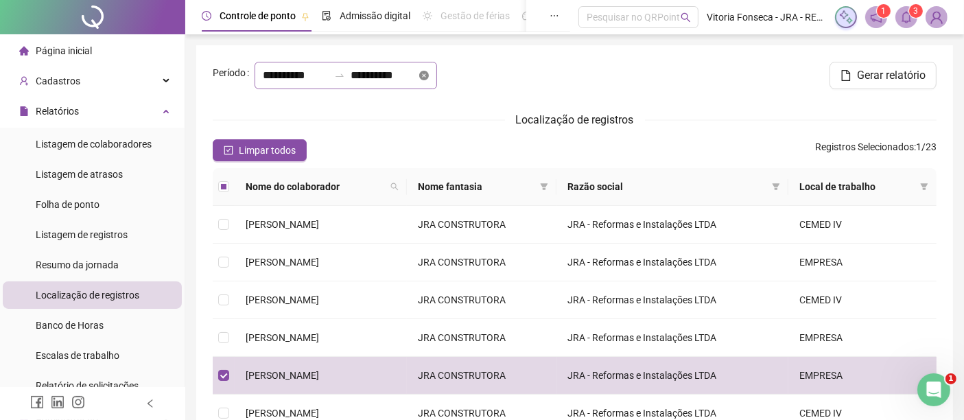
click at [423, 80] on icon "close-circle" at bounding box center [424, 76] width 10 height 10
click at [421, 89] on div at bounding box center [346, 75] width 183 height 27
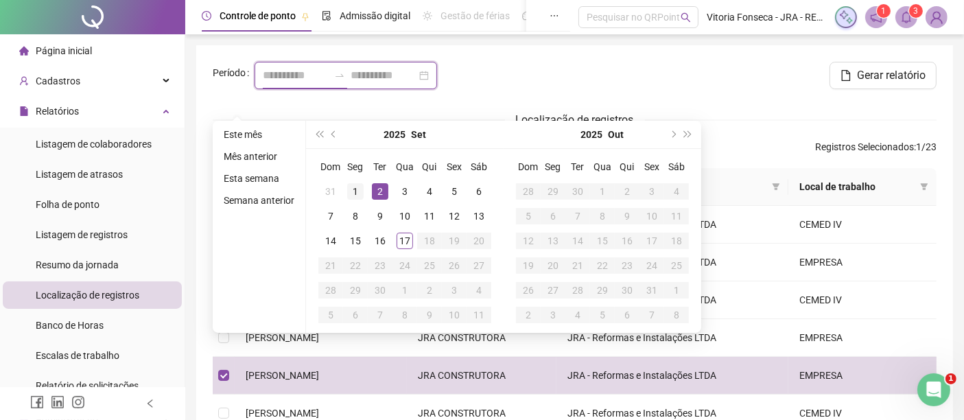
type input "**********"
click at [355, 185] on div "1" at bounding box center [355, 191] width 16 height 16
type input "**********"
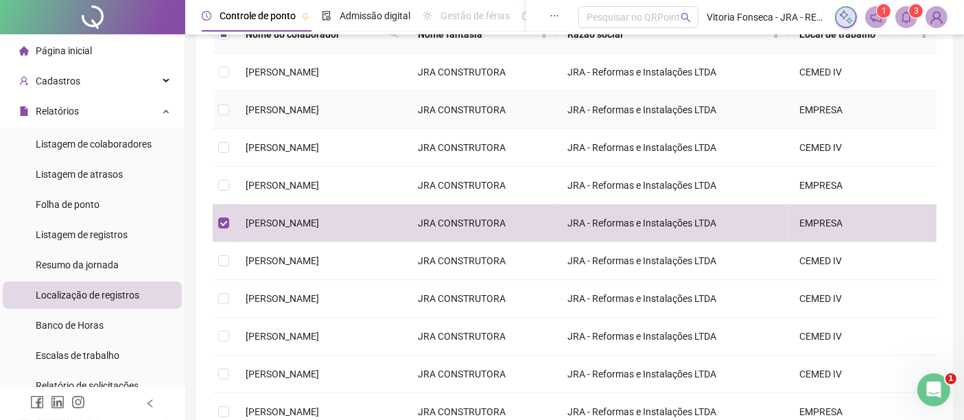
scroll to position [229, 0]
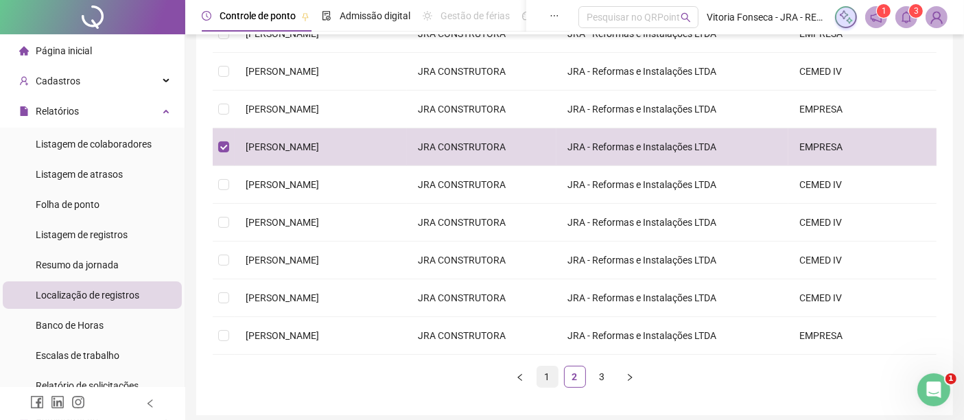
click at [547, 387] on link "1" at bounding box center [547, 376] width 21 height 21
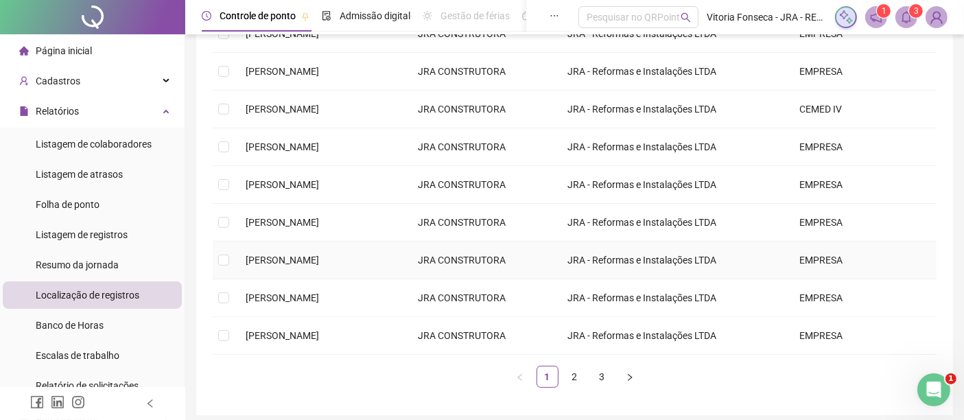
click at [229, 274] on td at bounding box center [224, 261] width 22 height 38
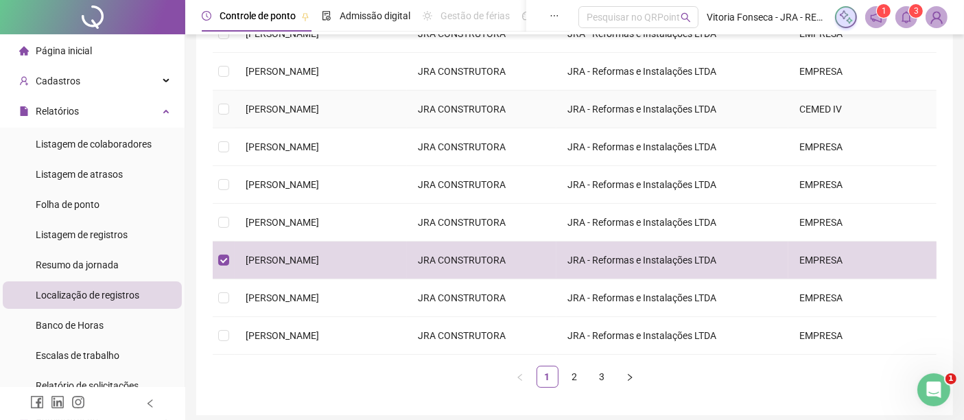
scroll to position [0, 0]
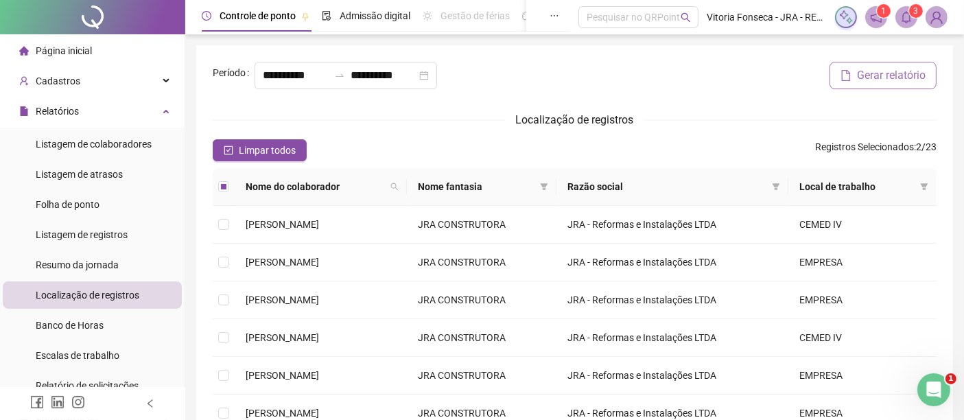
click at [902, 84] on span "Gerar relatório" at bounding box center [891, 75] width 69 height 16
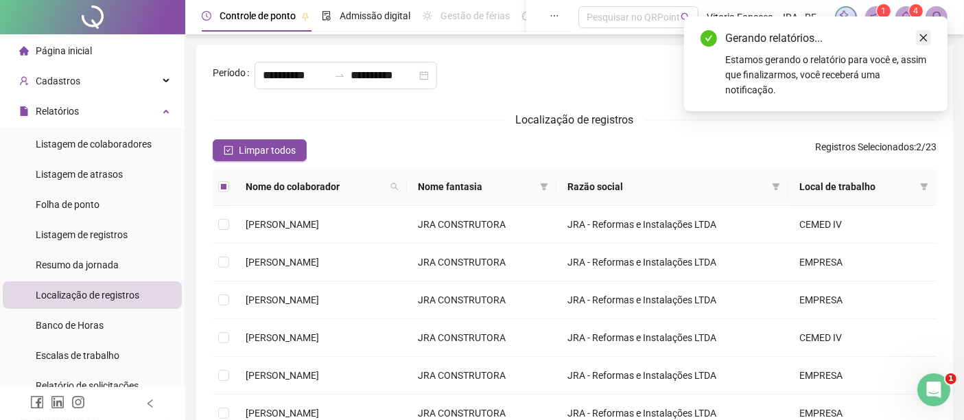
click at [927, 34] on icon "close" at bounding box center [924, 38] width 8 height 8
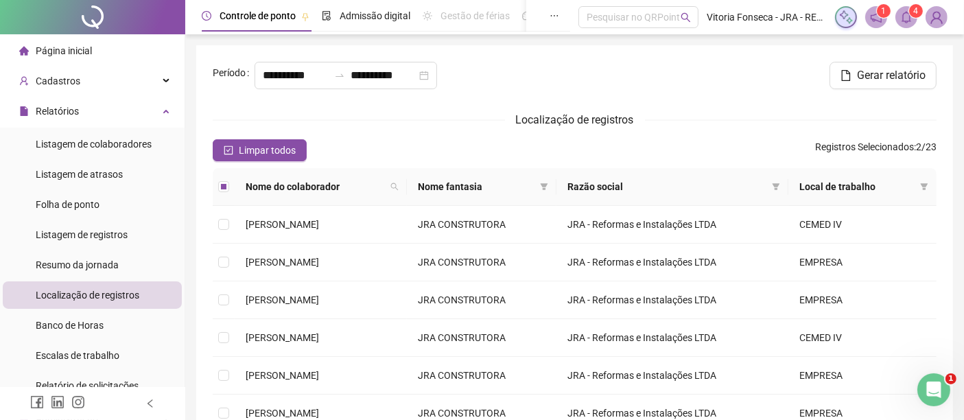
click at [909, 20] on icon "bell" at bounding box center [907, 17] width 10 height 12
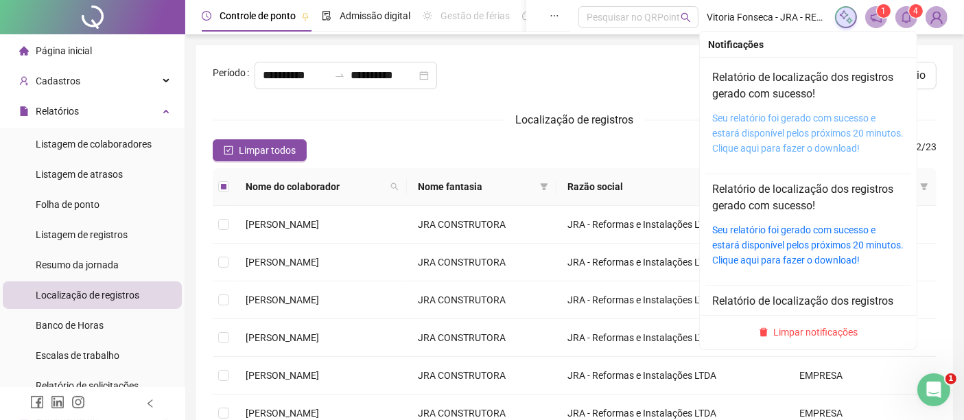
click at [772, 128] on link "Seu relatório foi gerado com sucesso e estará disponível pelos próximos 20 minu…" at bounding box center [807, 133] width 191 height 41
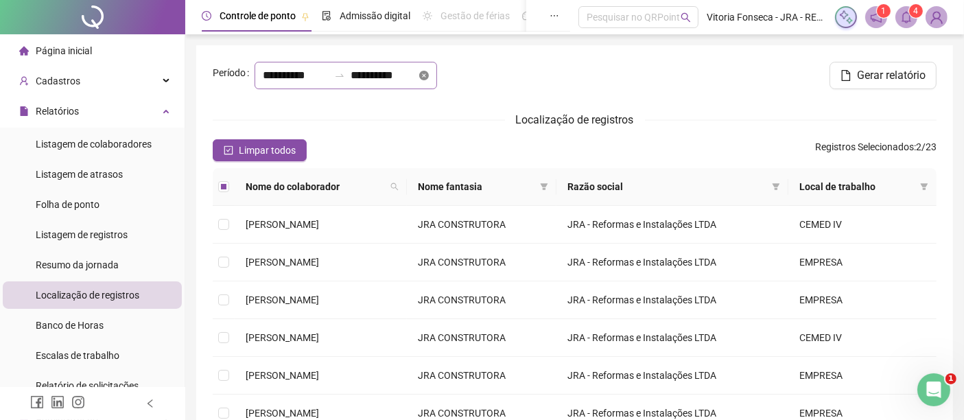
click at [419, 80] on icon "close-circle" at bounding box center [424, 76] width 10 height 10
click at [417, 89] on div at bounding box center [346, 75] width 183 height 27
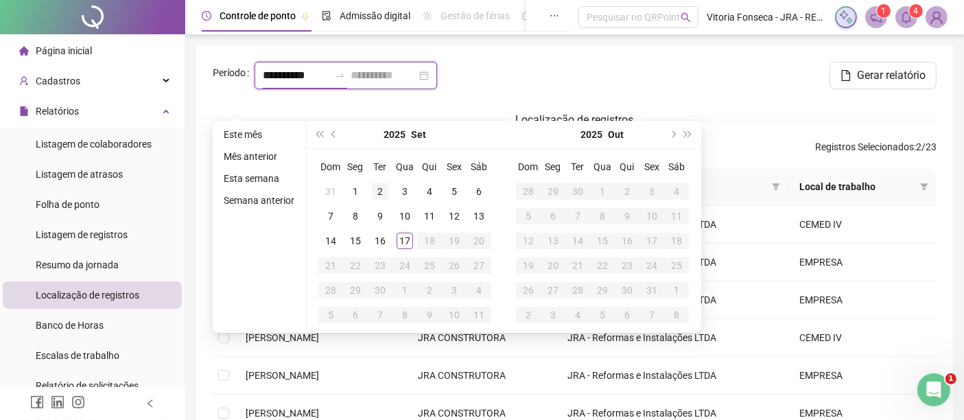
type input "**********"
click at [382, 186] on div "2" at bounding box center [380, 191] width 16 height 16
type input "**********"
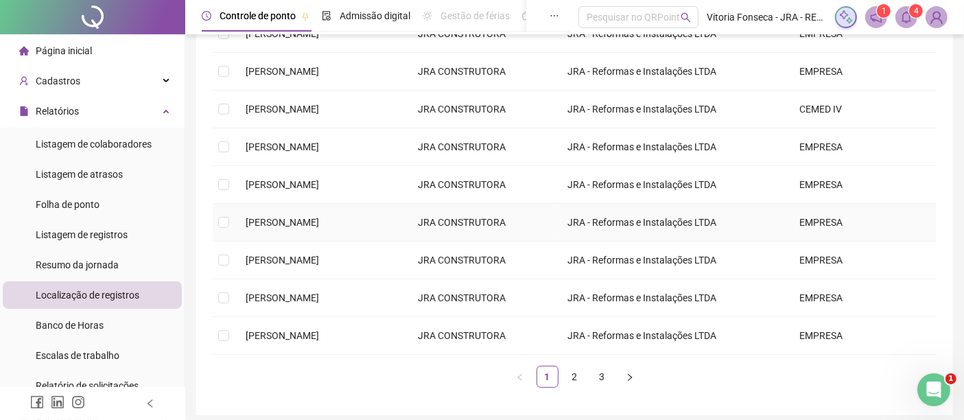
scroll to position [302, 0]
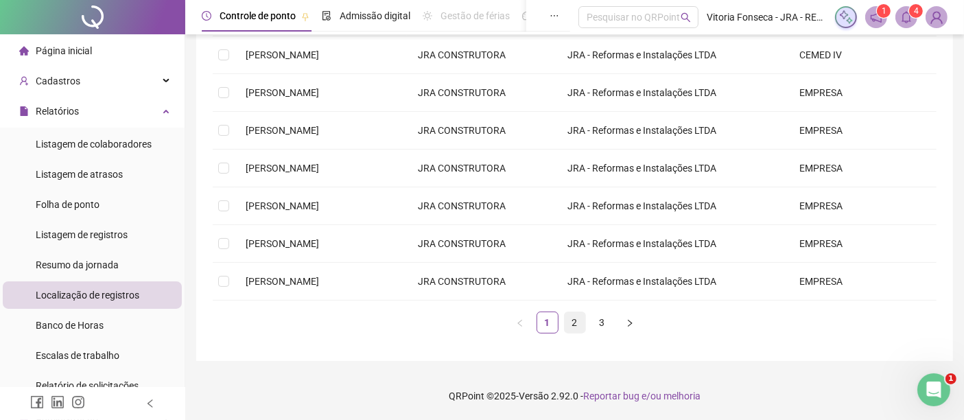
click at [570, 320] on link "2" at bounding box center [575, 322] width 21 height 21
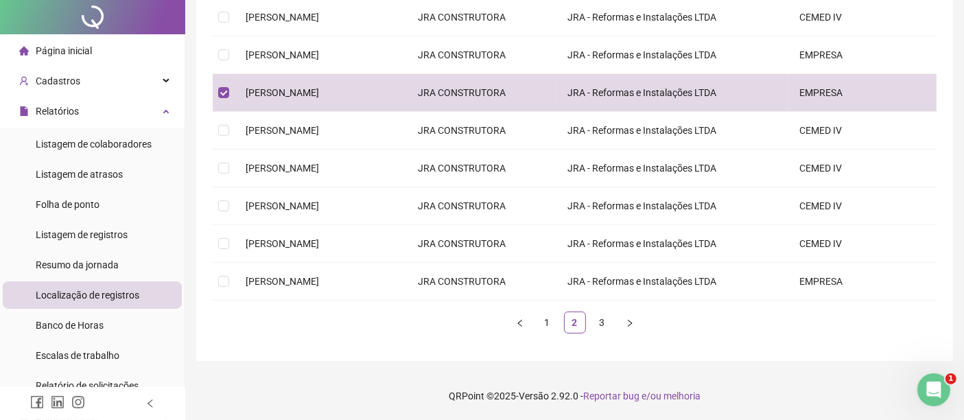
scroll to position [0, 0]
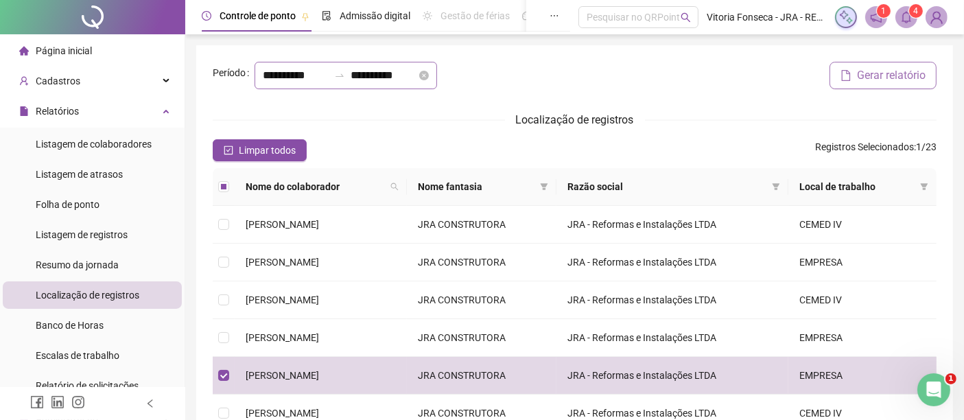
click at [870, 89] on button "Gerar relatório" at bounding box center [883, 75] width 107 height 27
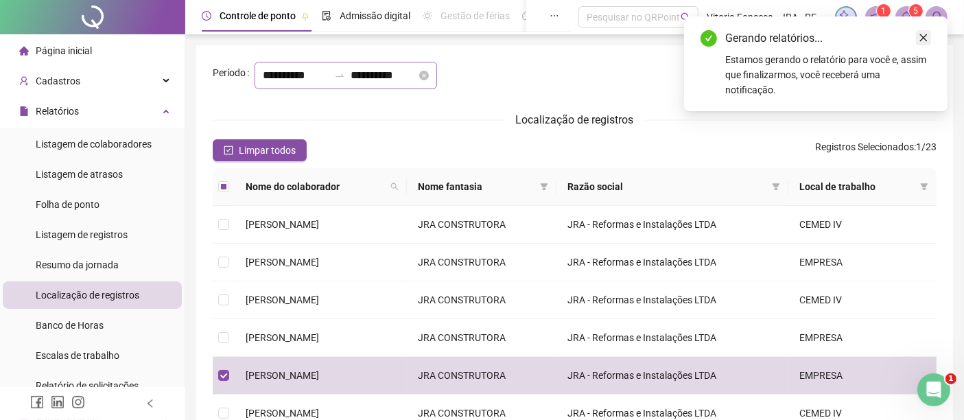
click at [927, 41] on icon "close" at bounding box center [924, 38] width 10 height 10
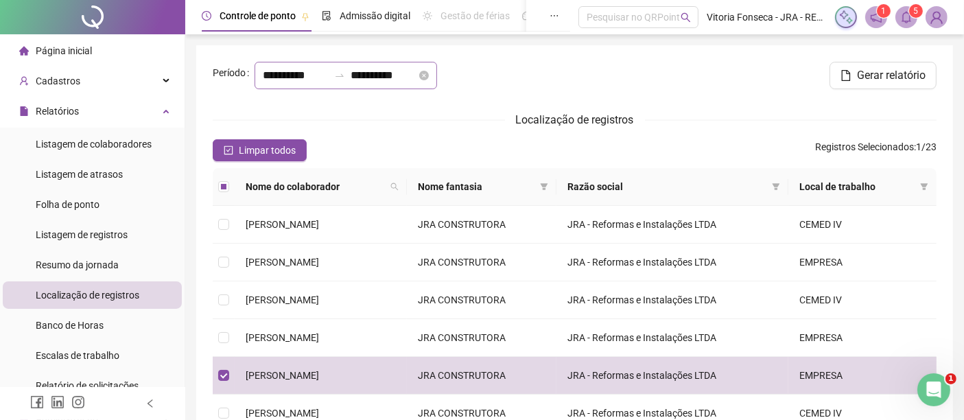
click at [911, 21] on icon "bell" at bounding box center [907, 17] width 10 height 12
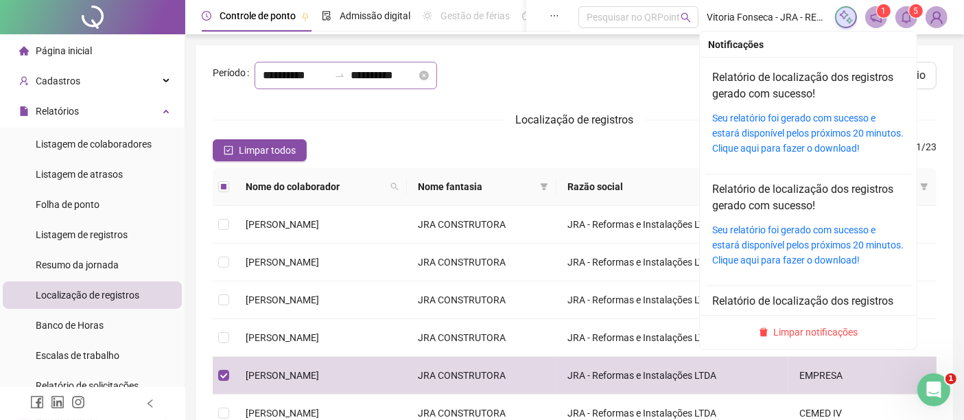
click at [762, 125] on div "Seu relatório foi gerado com sucesso e estará disponível pelos próximos 20 minu…" at bounding box center [808, 132] width 192 height 45
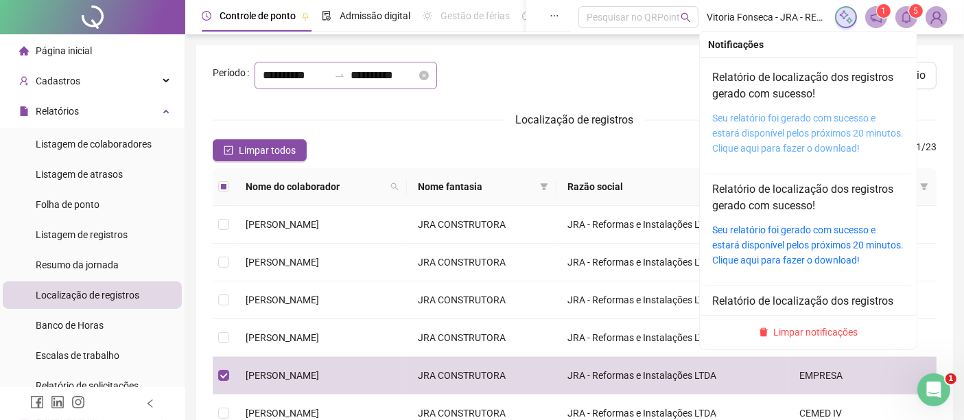
click at [766, 132] on link "Seu relatório foi gerado com sucesso e estará disponível pelos próximos 20 minu…" at bounding box center [807, 133] width 191 height 41
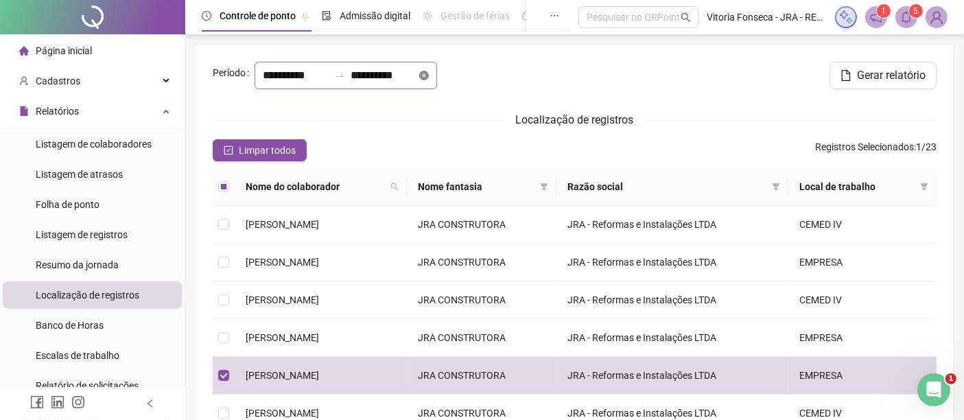
click at [419, 80] on icon "close-circle" at bounding box center [424, 76] width 10 height 10
click at [419, 89] on div at bounding box center [346, 75] width 183 height 27
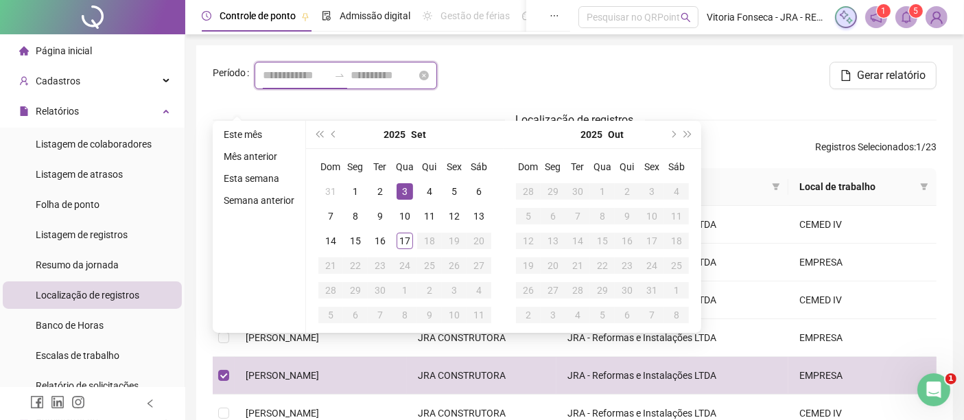
type input "**********"
click at [401, 188] on div "3" at bounding box center [405, 191] width 16 height 16
type input "**********"
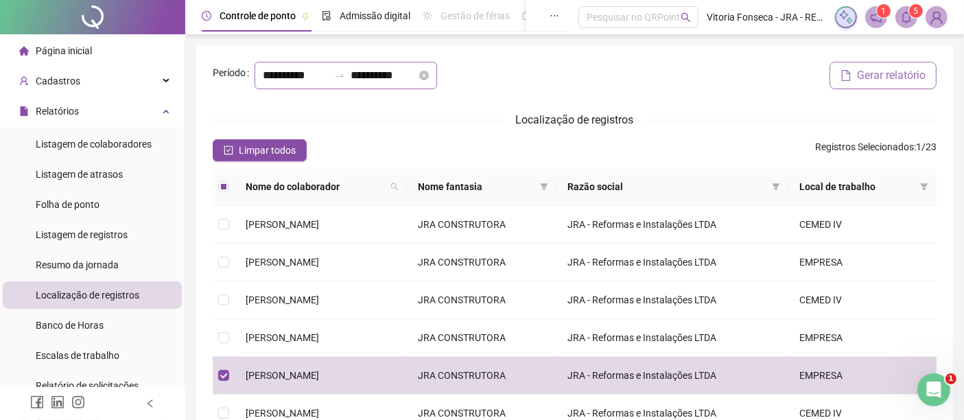
click at [878, 84] on span "Gerar relatório" at bounding box center [891, 75] width 69 height 16
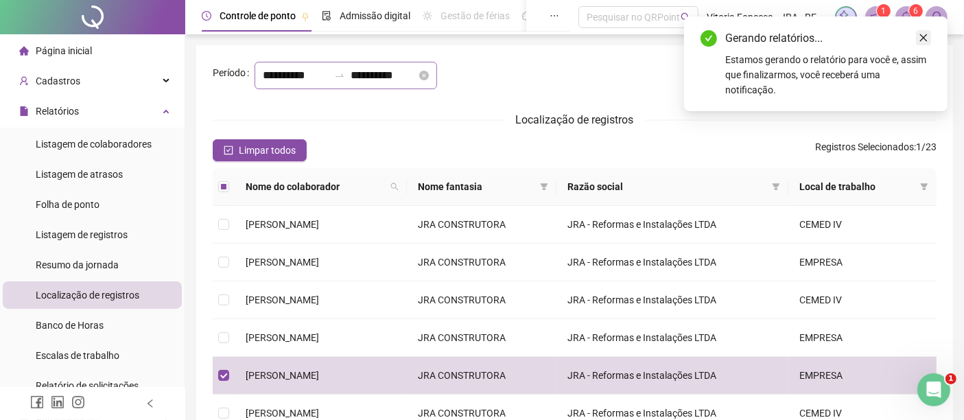
click at [922, 38] on icon "close" at bounding box center [924, 38] width 8 height 8
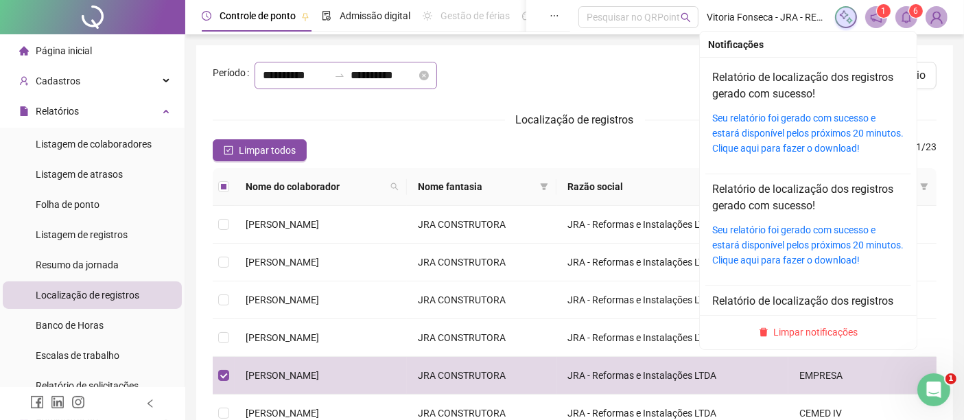
click at [904, 20] on icon "bell" at bounding box center [906, 17] width 12 height 12
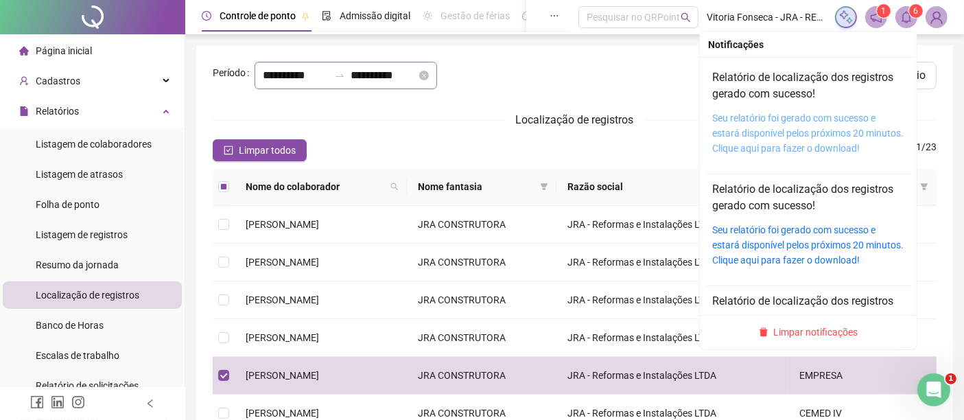
click at [797, 126] on link "Seu relatório foi gerado com sucesso e estará disponível pelos próximos 20 minu…" at bounding box center [807, 133] width 191 height 41
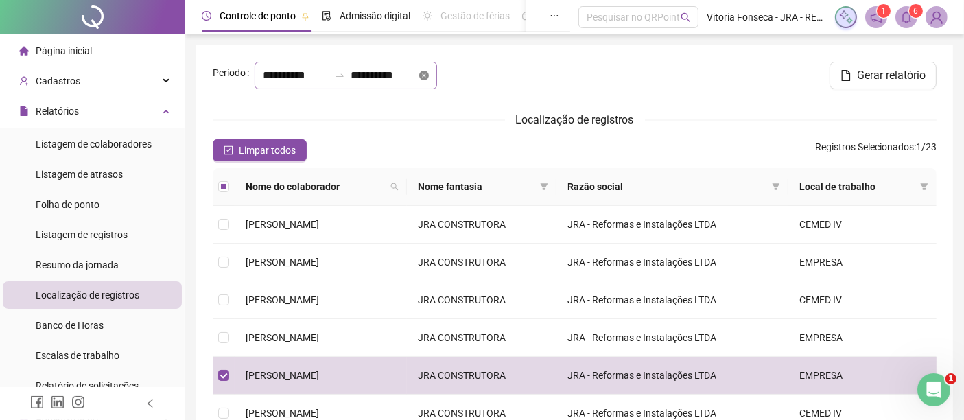
click at [419, 80] on icon "close-circle" at bounding box center [424, 76] width 10 height 10
click at [408, 84] on input at bounding box center [384, 75] width 66 height 16
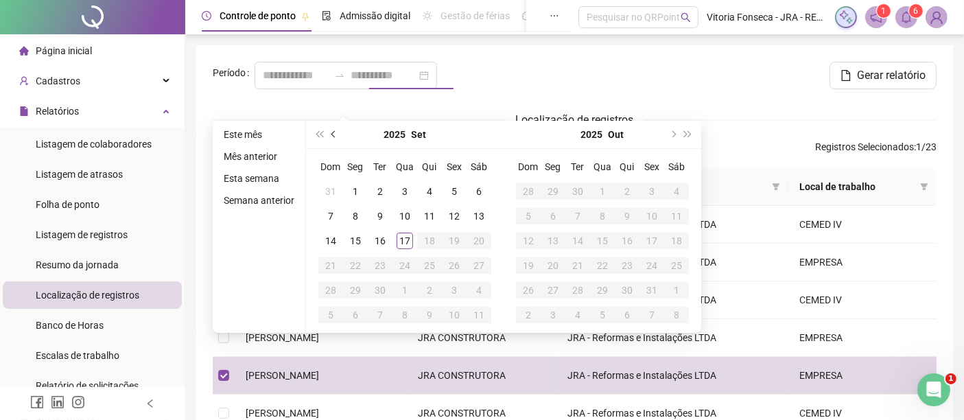
click at [335, 128] on button "prev-year" at bounding box center [334, 134] width 15 height 27
type input "**********"
click at [380, 285] on div "26" at bounding box center [380, 290] width 16 height 16
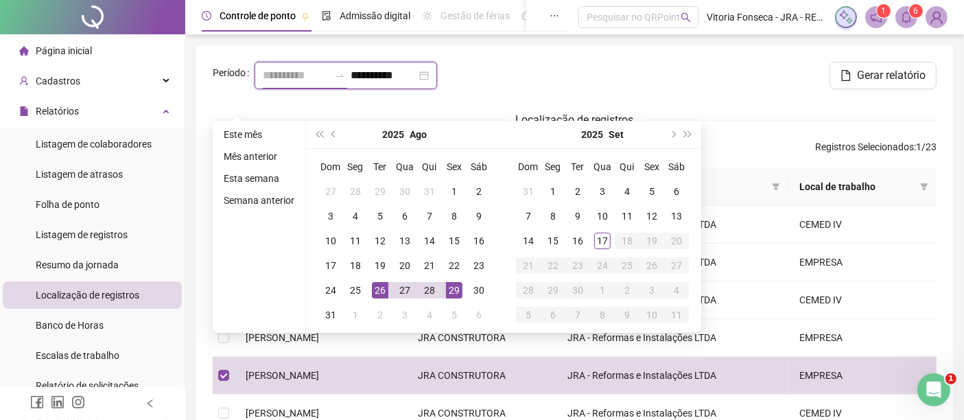
type input "**********"
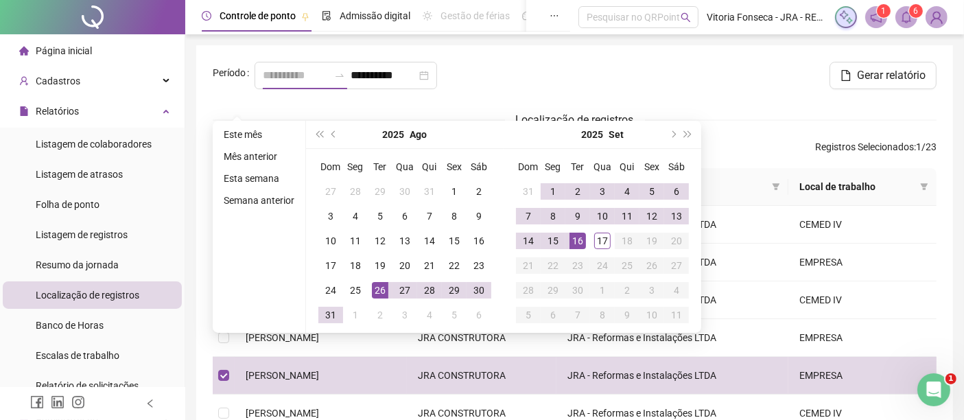
click at [576, 239] on div "16" at bounding box center [578, 241] width 16 height 16
type input "**********"
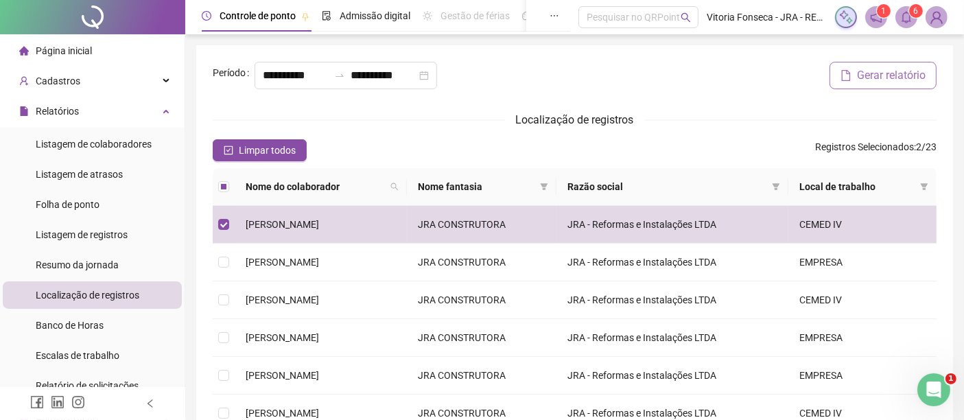
click at [902, 84] on span "Gerar relatório" at bounding box center [891, 75] width 69 height 16
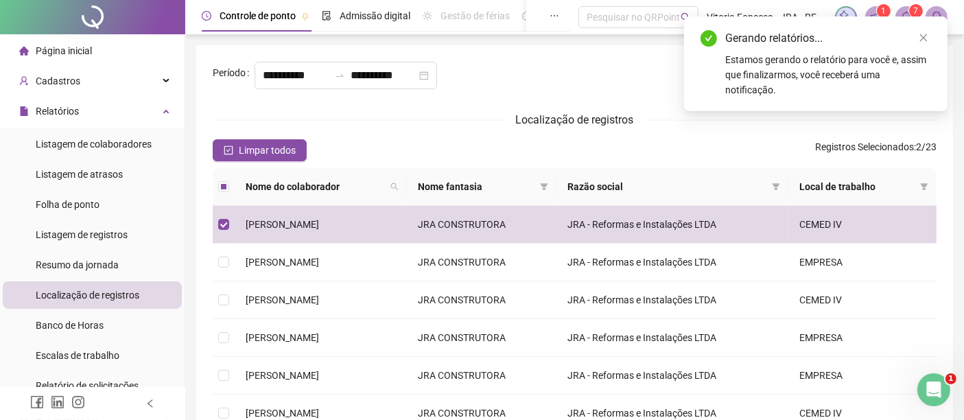
click at [906, 14] on icon "bell" at bounding box center [906, 17] width 12 height 12
click at [920, 38] on icon "close" at bounding box center [924, 38] width 10 height 10
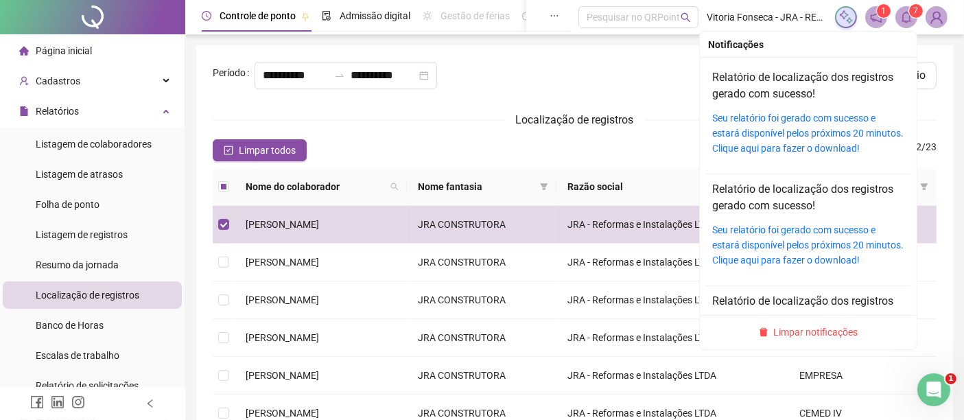
click at [905, 25] on span at bounding box center [906, 17] width 22 height 22
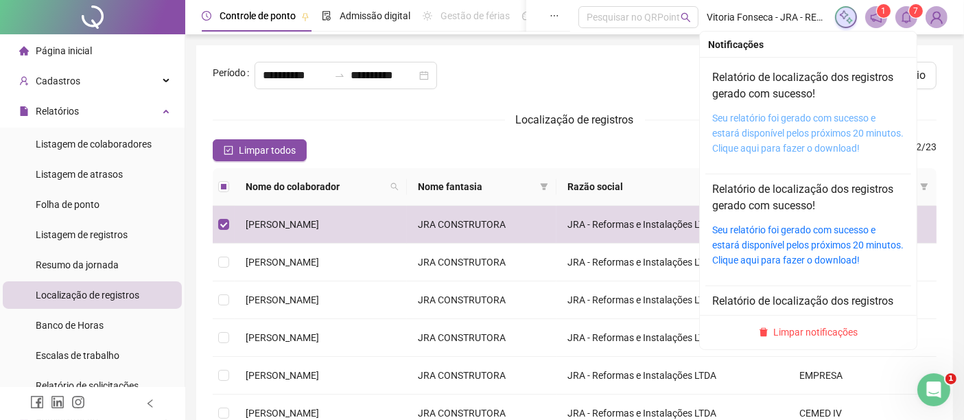
click at [782, 128] on link "Seu relatório foi gerado com sucesso e estará disponível pelos próximos 20 minu…" at bounding box center [807, 133] width 191 height 41
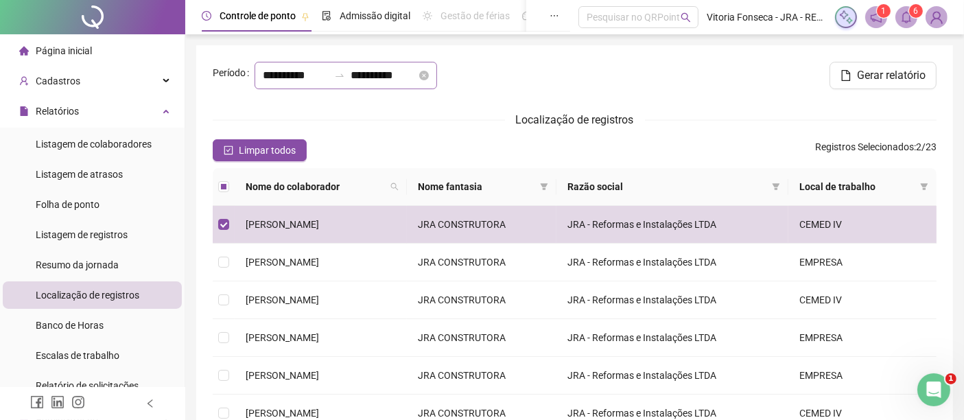
click at [419, 89] on div "**********" at bounding box center [346, 75] width 183 height 27
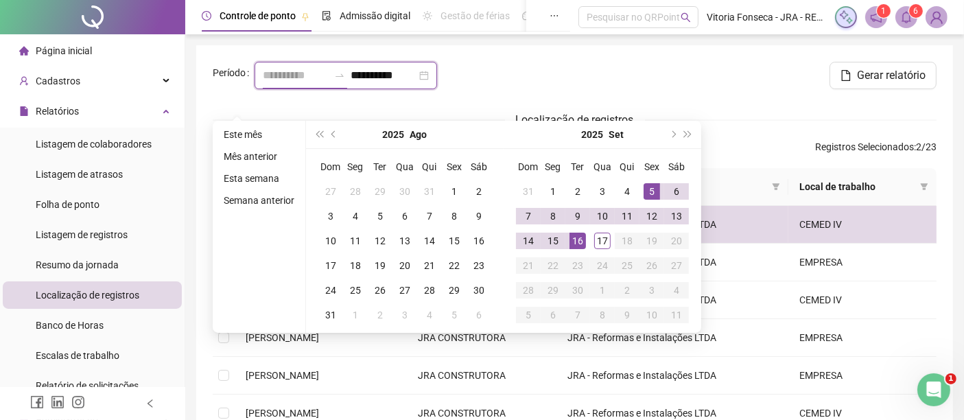
type input "**********"
click at [651, 191] on div "5" at bounding box center [652, 191] width 16 height 16
type input "**********"
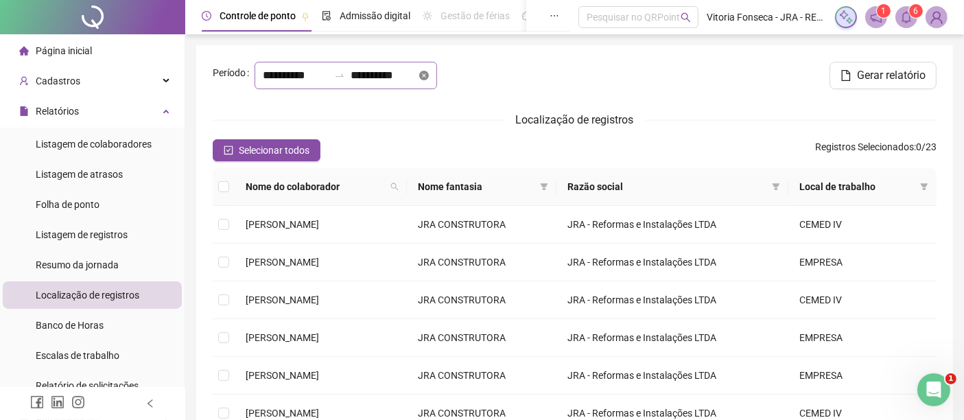
click at [419, 80] on icon "close-circle" at bounding box center [424, 76] width 10 height 10
click at [418, 89] on div at bounding box center [346, 75] width 183 height 27
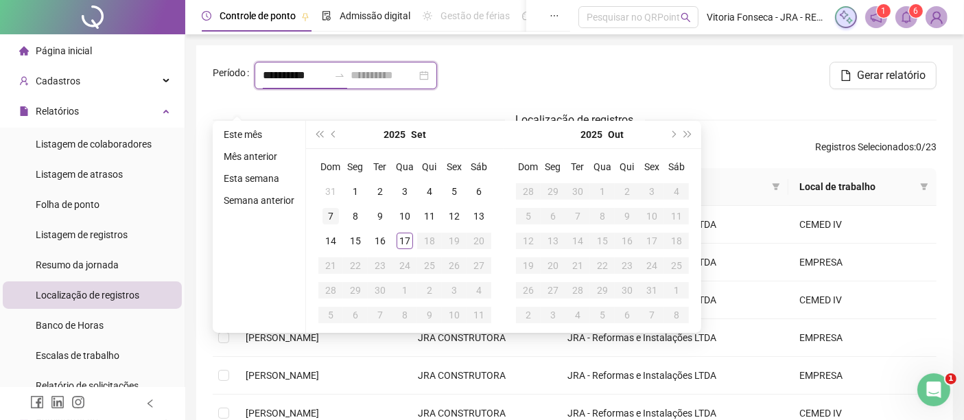
type input "**********"
click at [331, 213] on div "7" at bounding box center [331, 216] width 16 height 16
type input "**********"
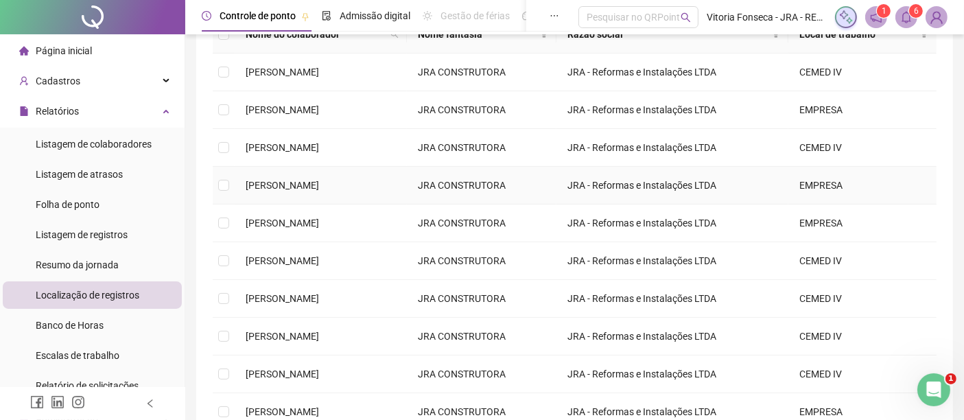
scroll to position [302, 0]
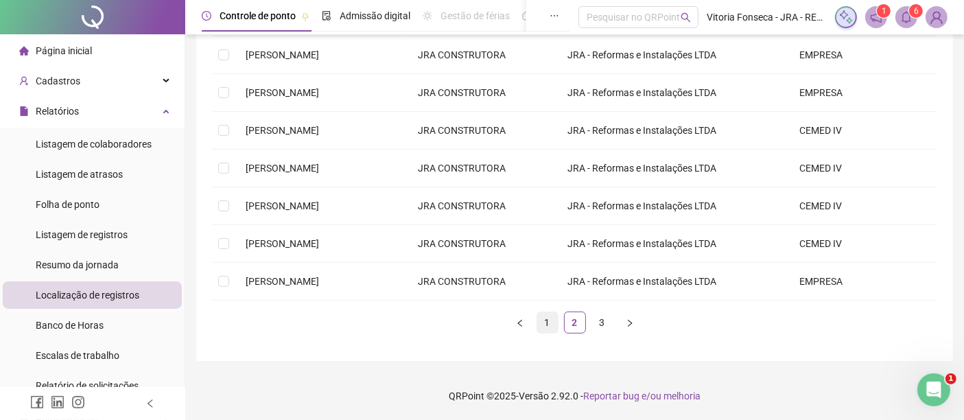
click at [545, 325] on link "1" at bounding box center [547, 322] width 21 height 21
click at [226, 87] on label at bounding box center [223, 92] width 11 height 15
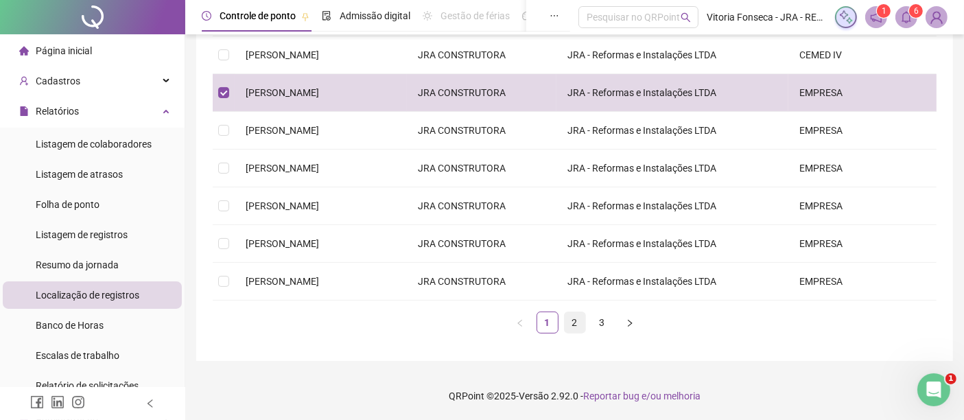
click at [576, 323] on link "2" at bounding box center [575, 322] width 21 height 21
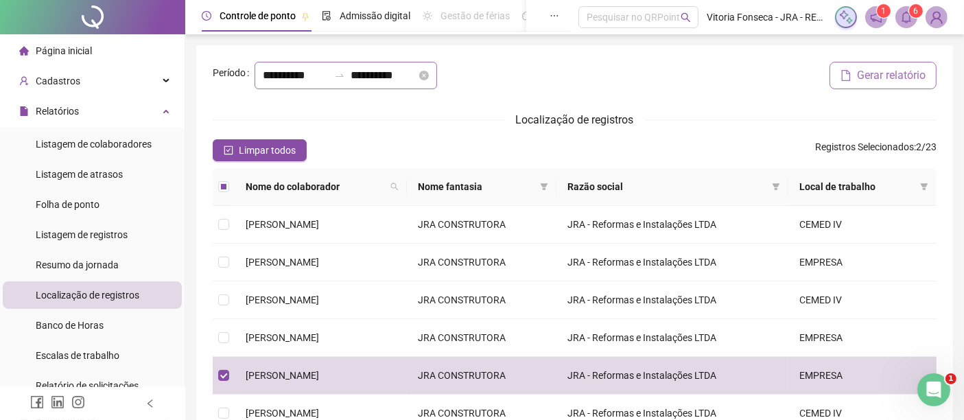
click at [874, 84] on span "Gerar relatório" at bounding box center [891, 75] width 69 height 16
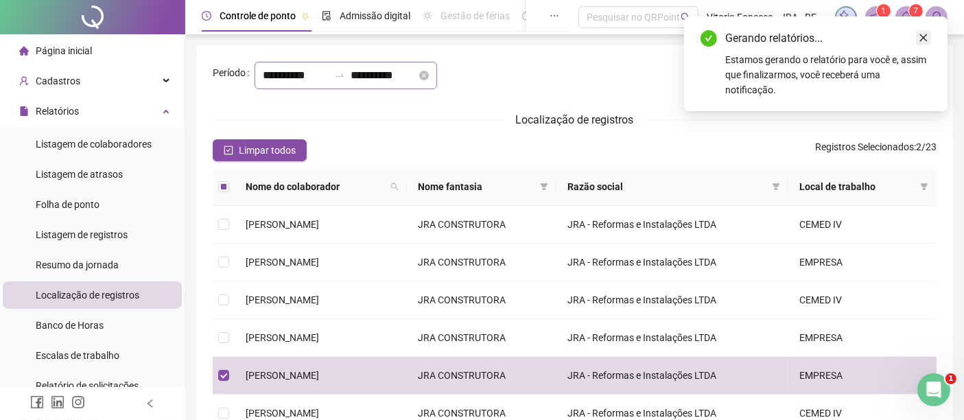
click at [924, 37] on icon "close" at bounding box center [924, 38] width 8 height 8
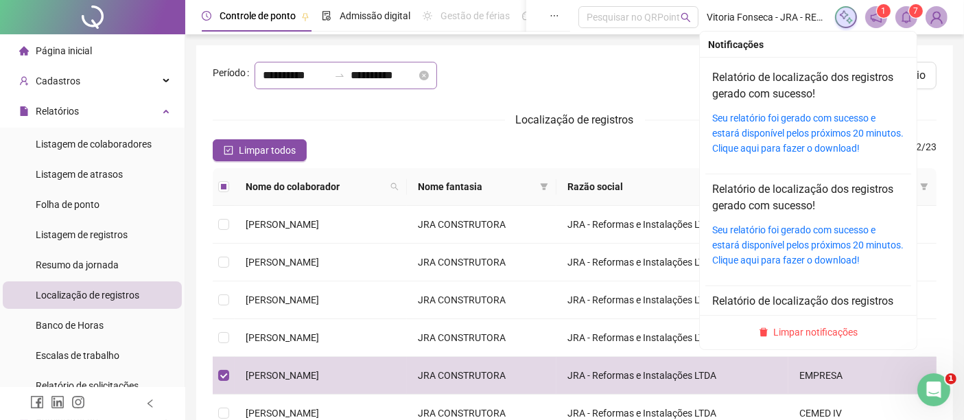
click at [909, 16] on icon "bell" at bounding box center [906, 17] width 12 height 12
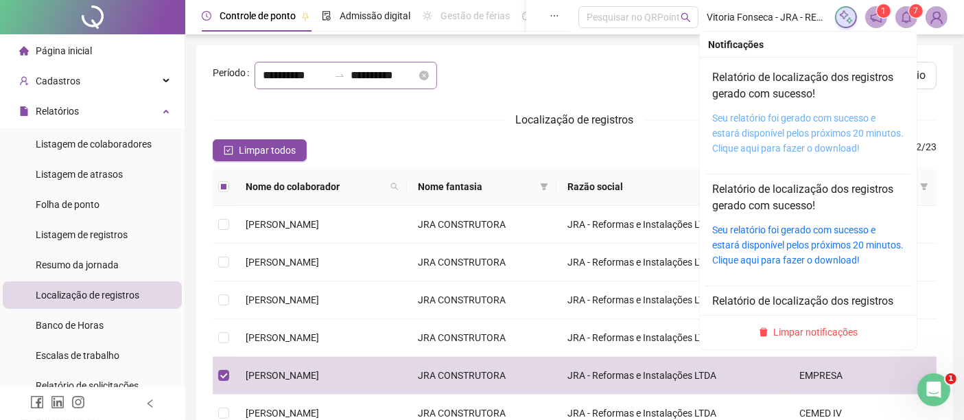
click at [835, 132] on link "Seu relatório foi gerado com sucesso e estará disponível pelos próximos 20 minu…" at bounding box center [807, 133] width 191 height 41
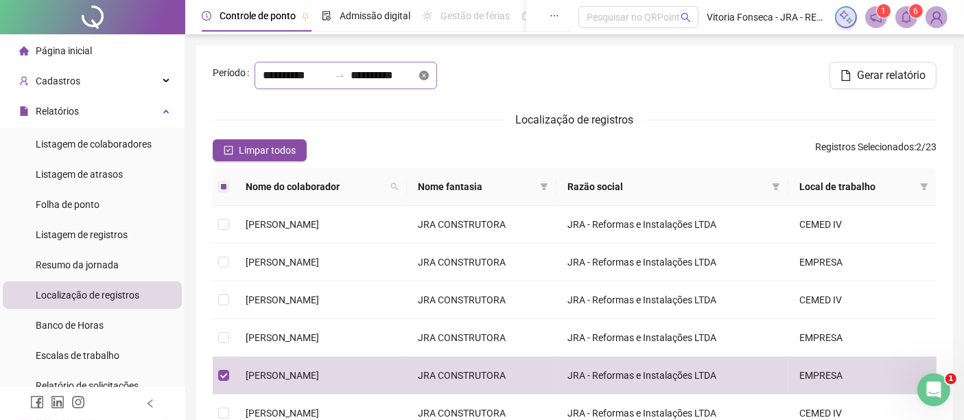
click at [419, 80] on icon "close-circle" at bounding box center [424, 76] width 10 height 10
click at [396, 84] on input at bounding box center [384, 75] width 66 height 16
click at [418, 89] on div at bounding box center [346, 75] width 183 height 27
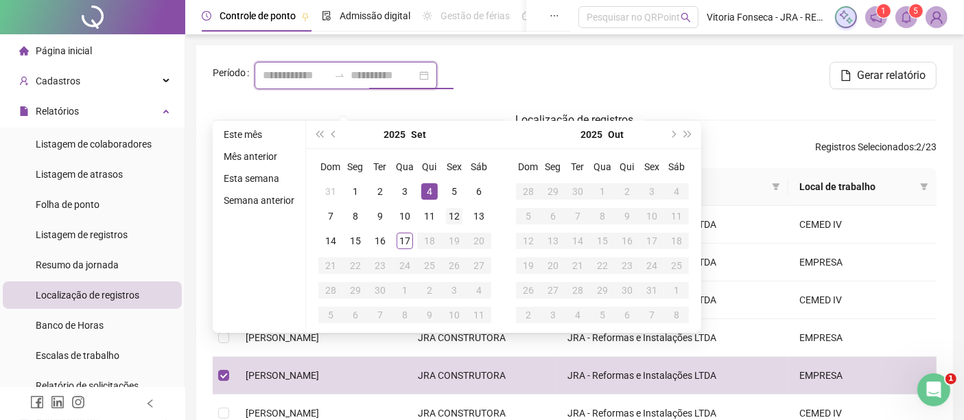
type input "**********"
click at [449, 217] on div "12" at bounding box center [454, 216] width 16 height 16
type input "**********"
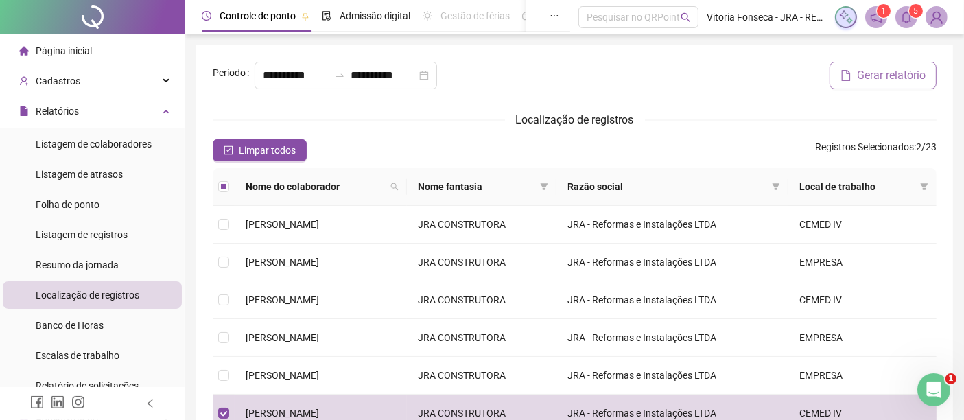
click at [904, 84] on span "Gerar relatório" at bounding box center [891, 75] width 69 height 16
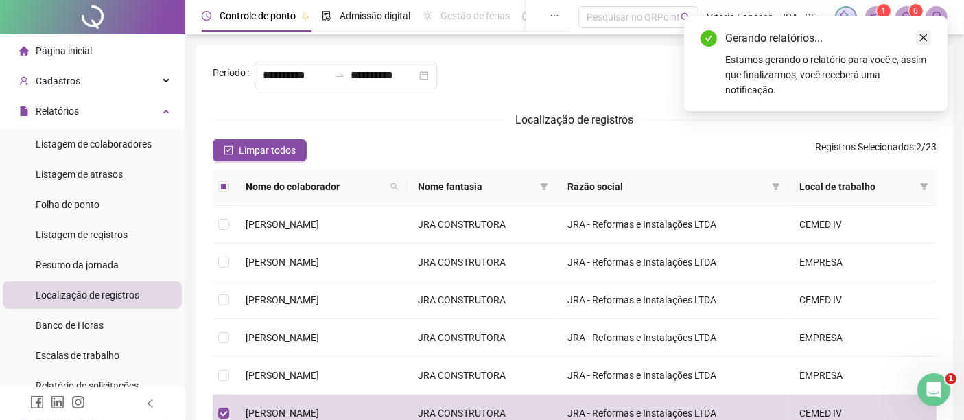
click at [928, 40] on link "Close" at bounding box center [923, 37] width 15 height 15
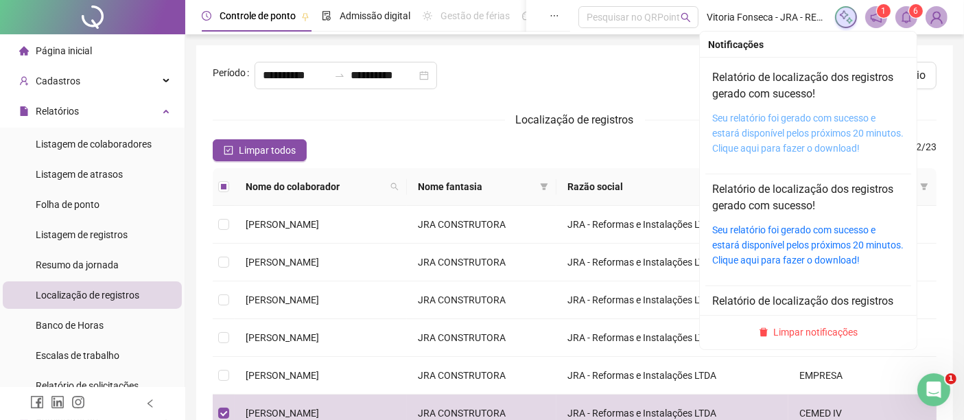
click at [777, 130] on link "Seu relatório foi gerado com sucesso e estará disponível pelos próximos 20 minu…" at bounding box center [807, 133] width 191 height 41
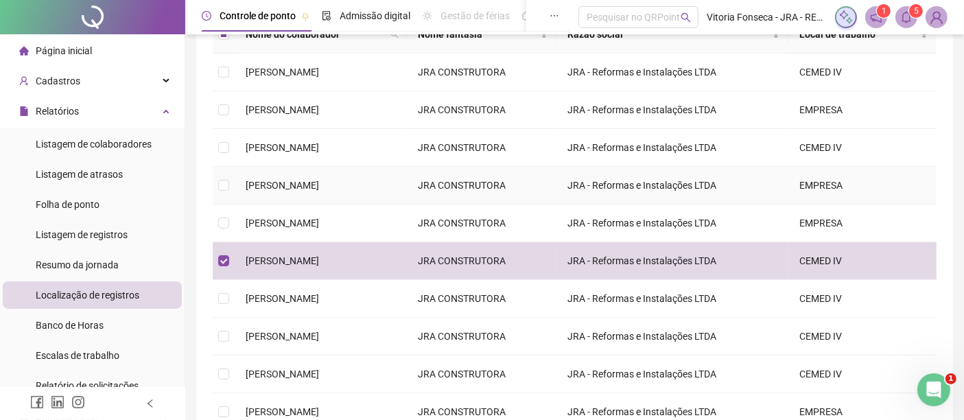
scroll to position [229, 0]
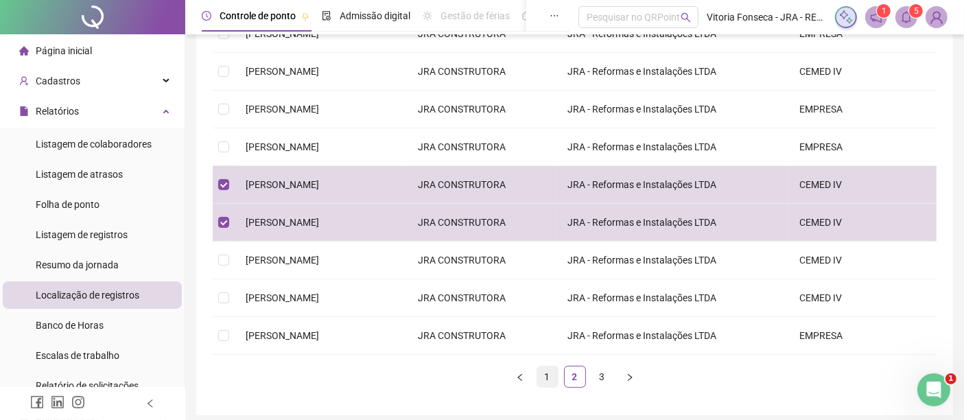
click at [549, 387] on link "1" at bounding box center [547, 376] width 21 height 21
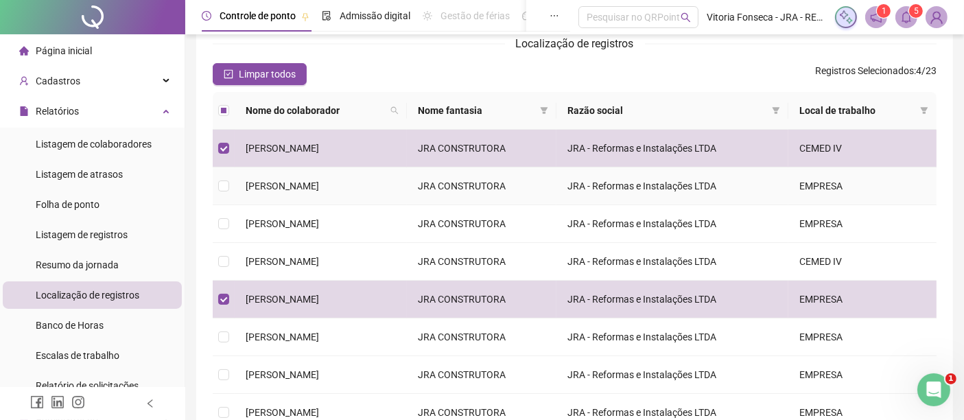
scroll to position [0, 0]
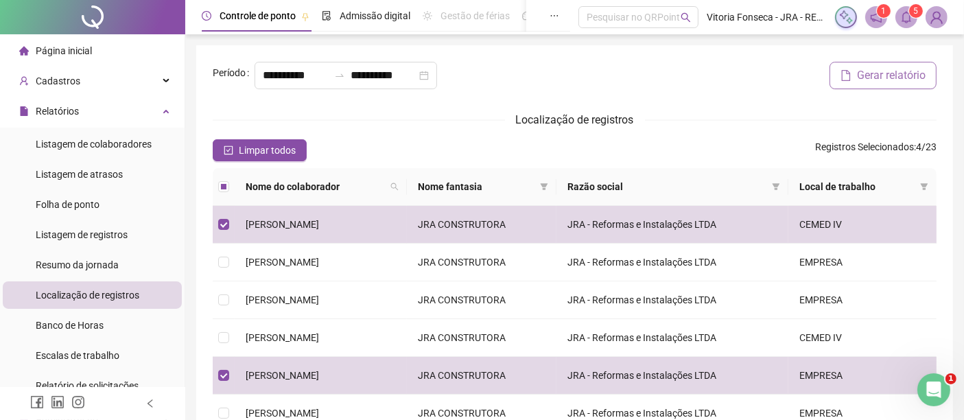
click at [889, 84] on span "Gerar relatório" at bounding box center [891, 75] width 69 height 16
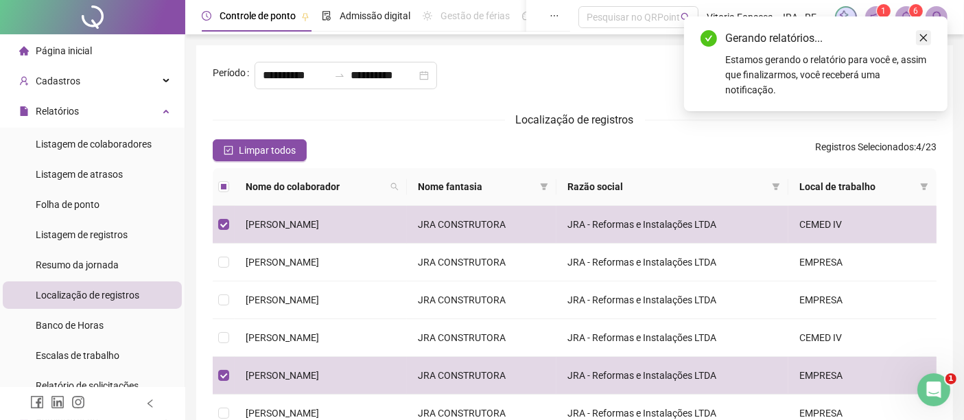
click at [923, 38] on icon "close" at bounding box center [924, 38] width 8 height 8
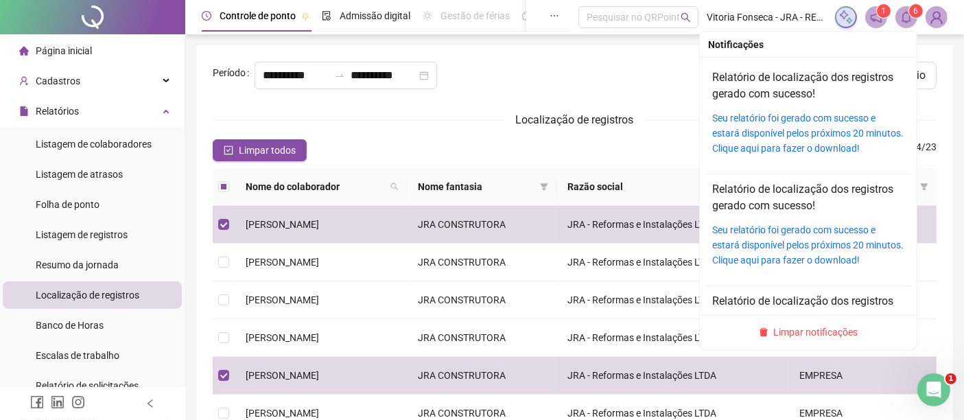
click at [911, 18] on icon "bell" at bounding box center [906, 17] width 12 height 12
click at [797, 125] on div "Seu relatório foi gerado com sucesso e estará disponível pelos próximos 20 minu…" at bounding box center [808, 132] width 192 height 45
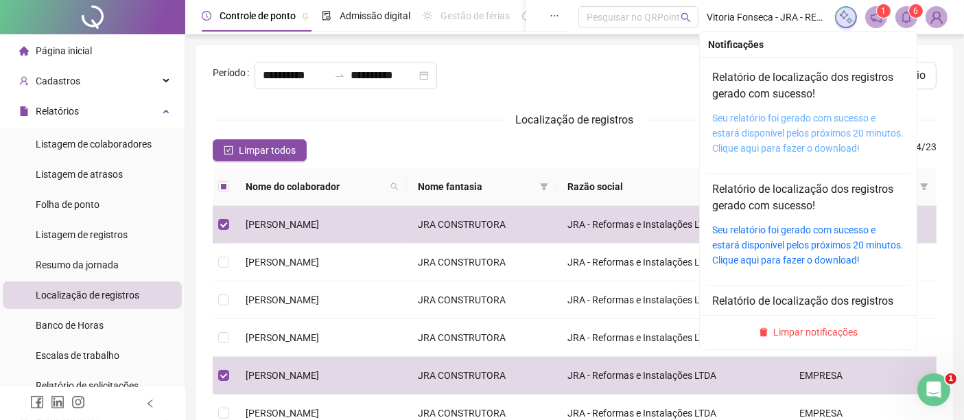
click at [796, 129] on link "Seu relatório foi gerado com sucesso e estará disponível pelos próximos 20 minu…" at bounding box center [807, 133] width 191 height 41
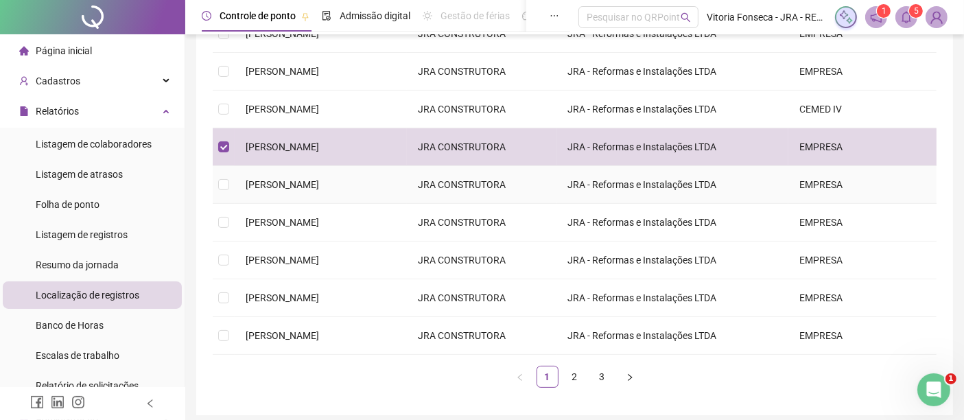
scroll to position [302, 0]
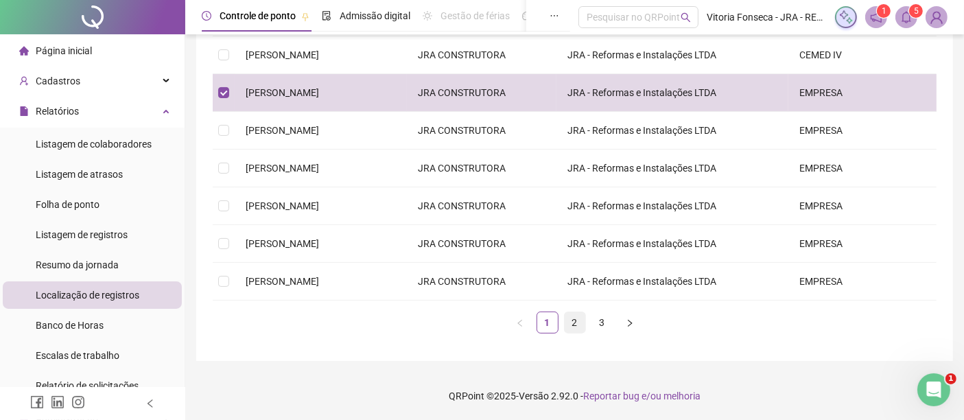
click at [570, 322] on link "2" at bounding box center [575, 322] width 21 height 21
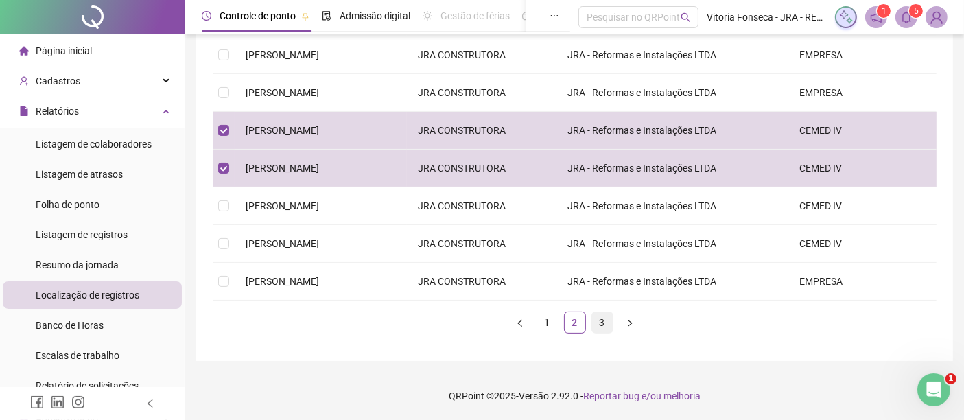
click at [598, 324] on link "3" at bounding box center [602, 322] width 21 height 21
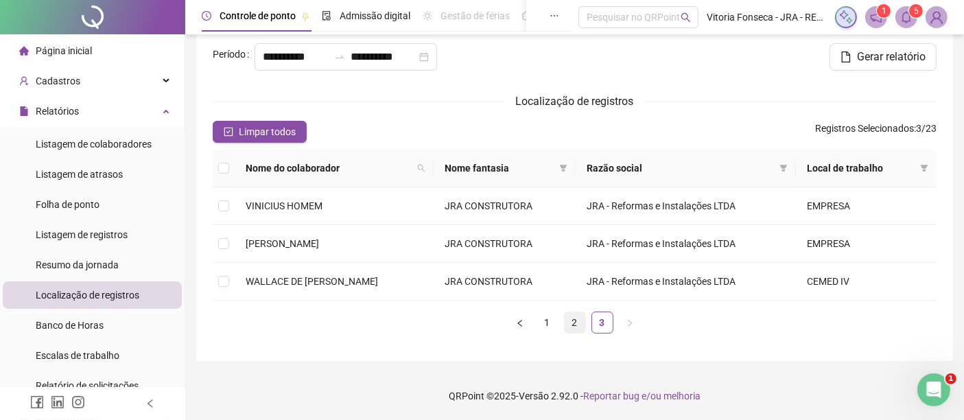
click at [578, 320] on link "2" at bounding box center [575, 322] width 21 height 21
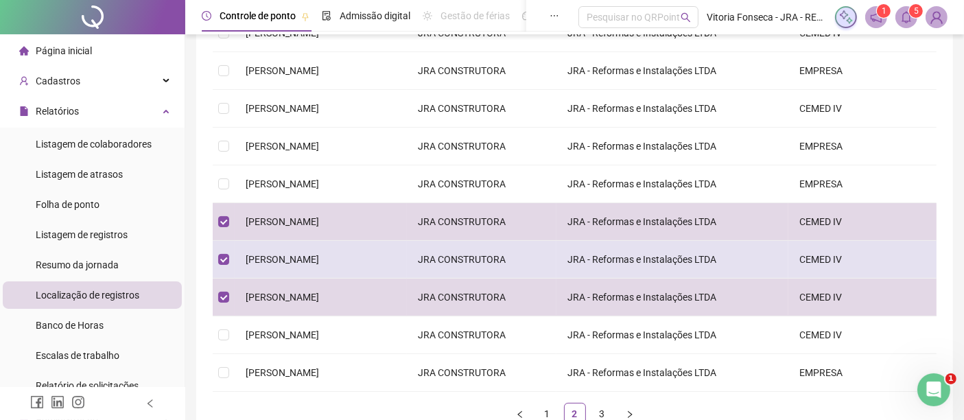
scroll to position [0, 0]
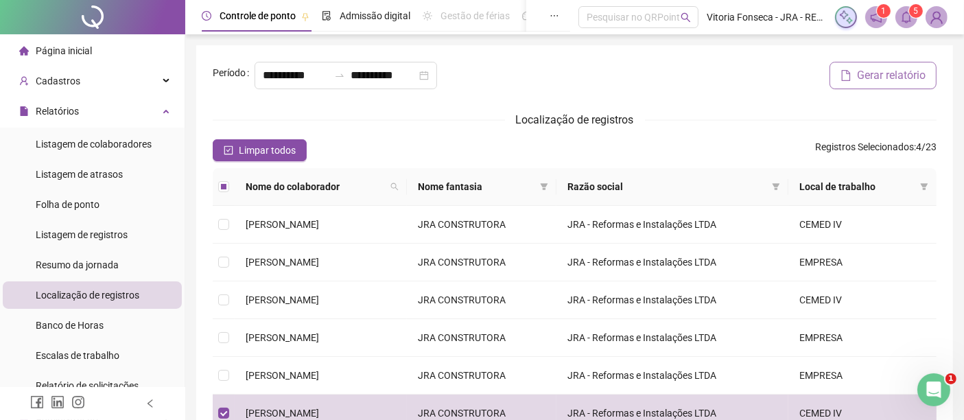
click at [847, 81] on icon "file" at bounding box center [846, 75] width 11 height 11
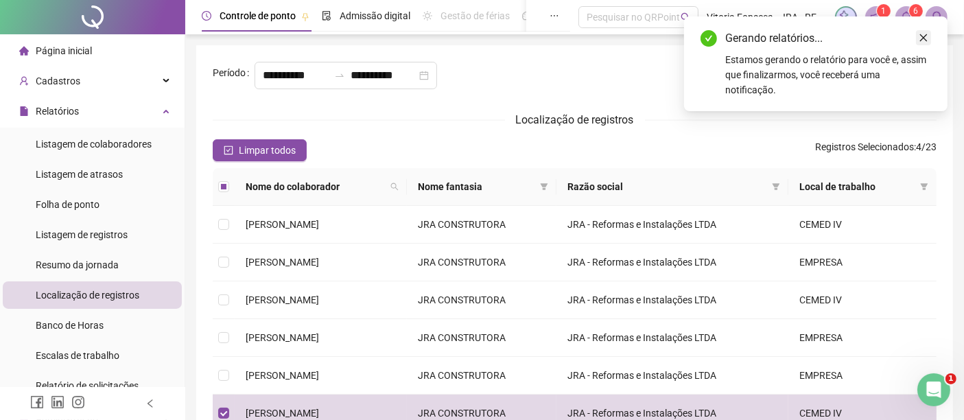
click at [920, 36] on icon "close" at bounding box center [924, 38] width 10 height 10
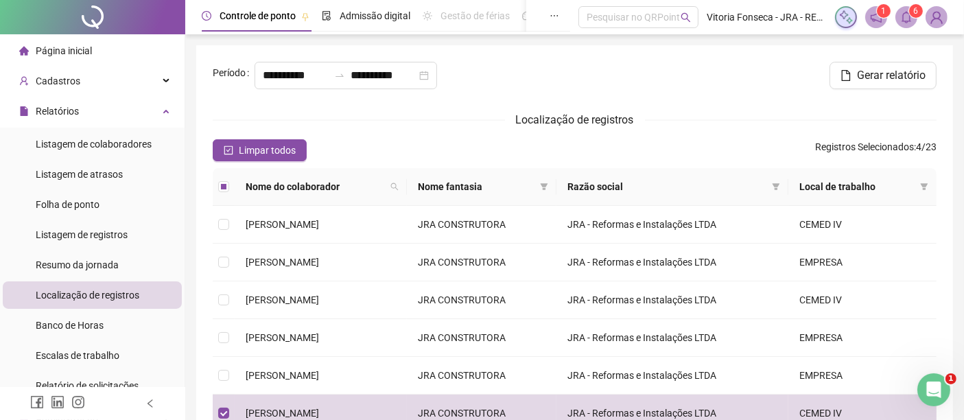
click at [902, 19] on icon "bell" at bounding box center [906, 17] width 12 height 12
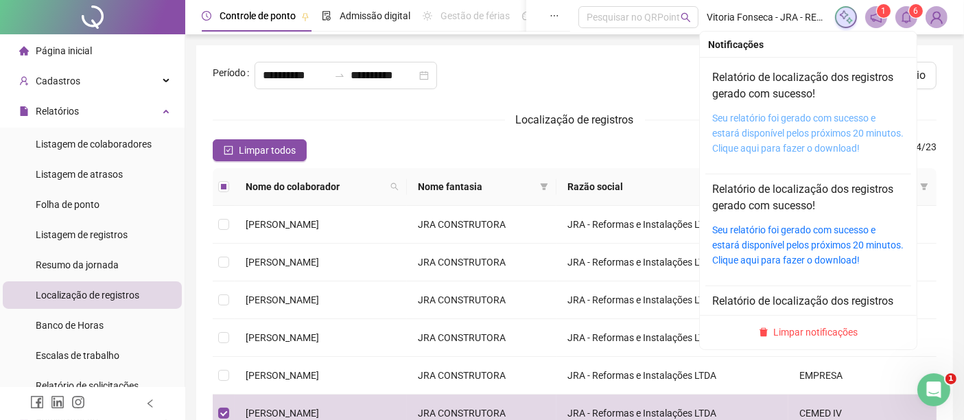
click at [792, 126] on link "Seu relatório foi gerado com sucesso e estará disponível pelos próximos 20 minu…" at bounding box center [807, 133] width 191 height 41
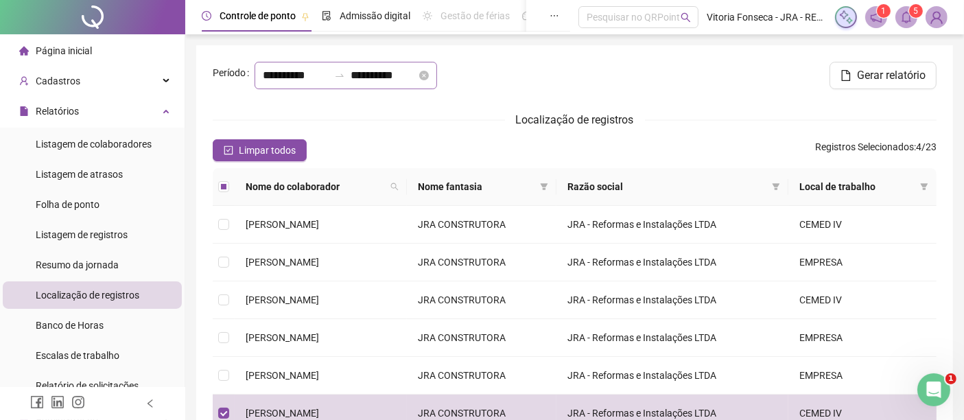
click at [425, 89] on div "**********" at bounding box center [346, 75] width 183 height 27
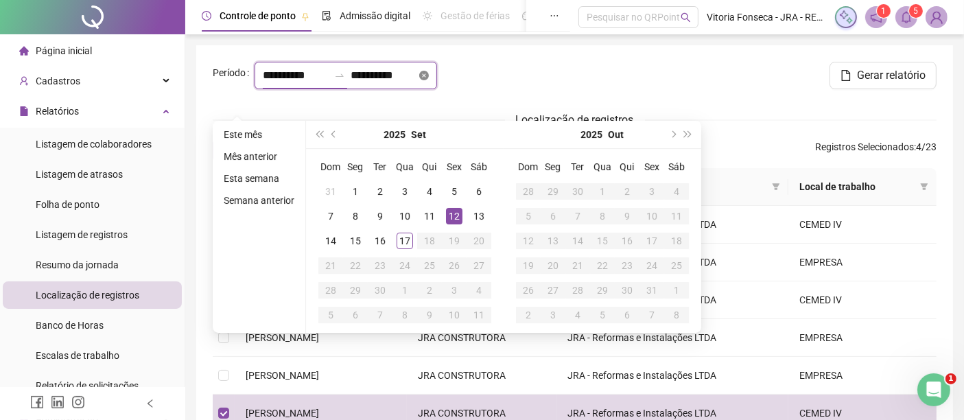
click at [419, 80] on icon "close-circle" at bounding box center [424, 76] width 10 height 10
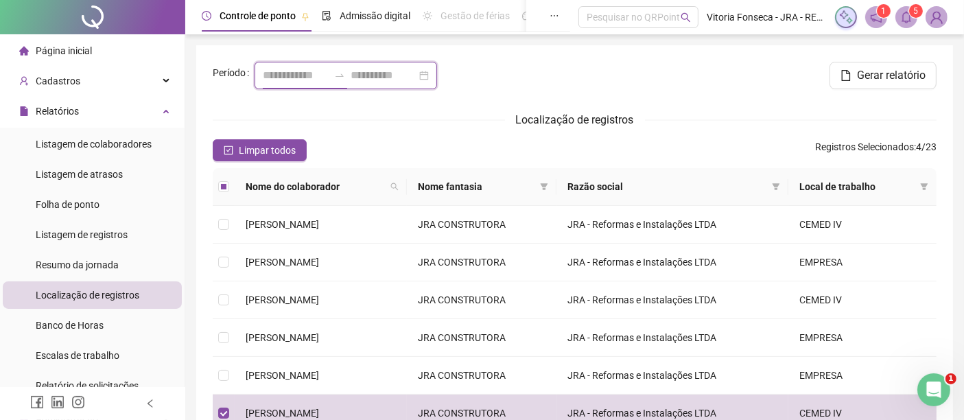
click at [419, 89] on div at bounding box center [346, 75] width 183 height 27
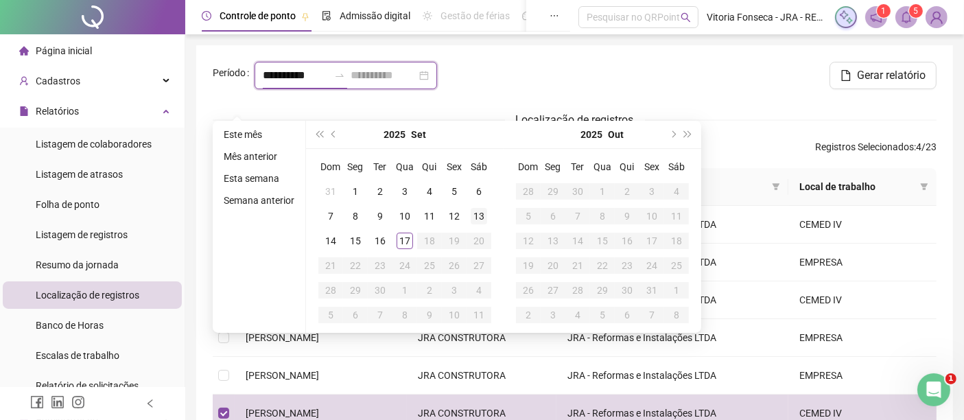
type input "**********"
click at [329, 240] on div "14" at bounding box center [331, 241] width 16 height 16
type input "**********"
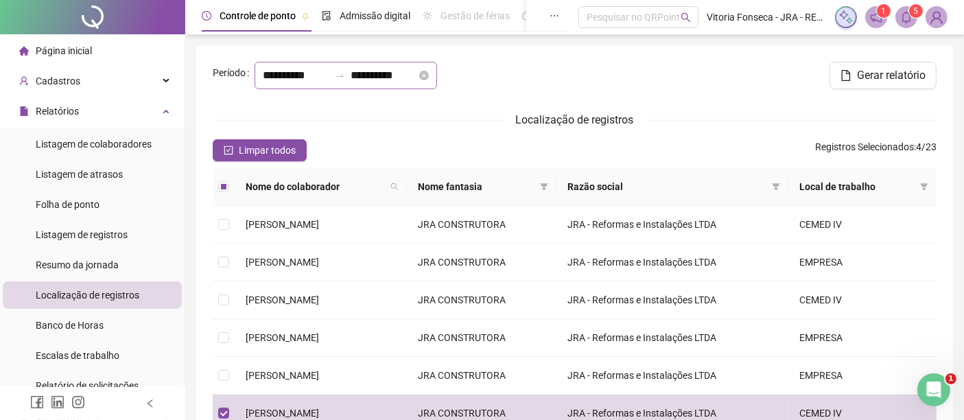
scroll to position [229, 0]
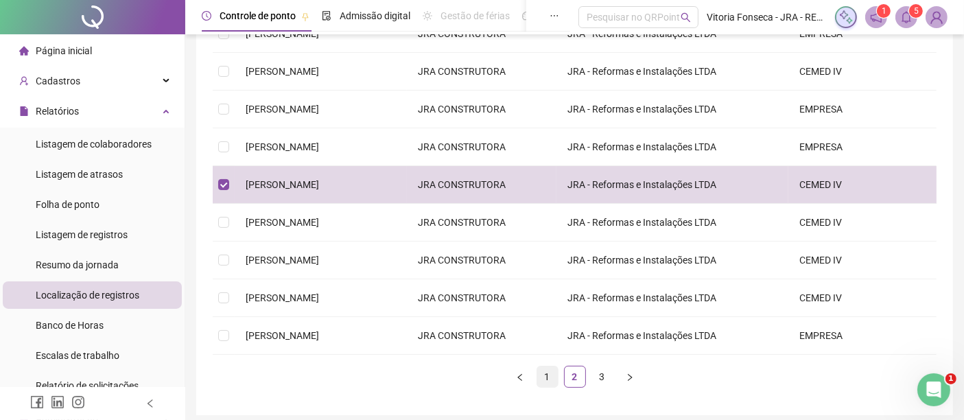
click at [546, 387] on link "1" at bounding box center [547, 376] width 21 height 21
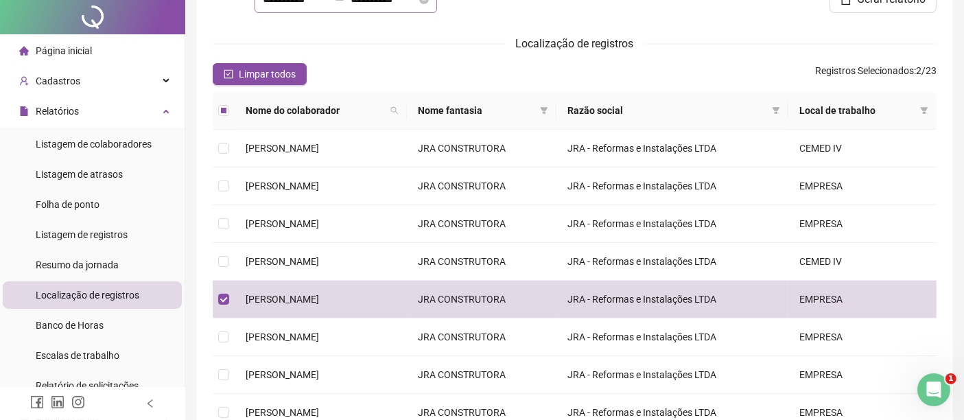
scroll to position [0, 0]
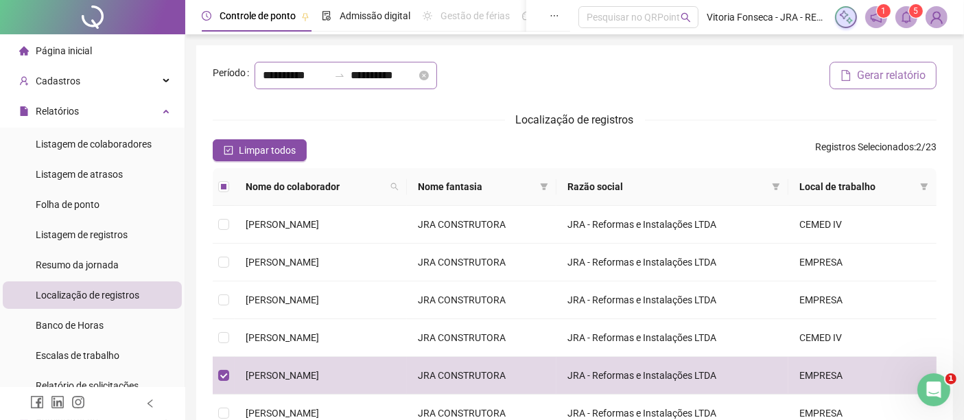
click at [910, 84] on span "Gerar relatório" at bounding box center [891, 75] width 69 height 16
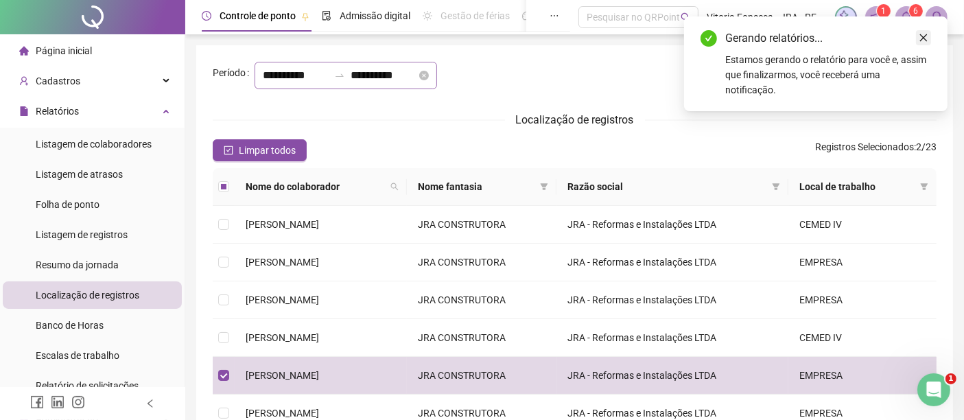
click at [923, 37] on icon "close" at bounding box center [924, 38] width 8 height 8
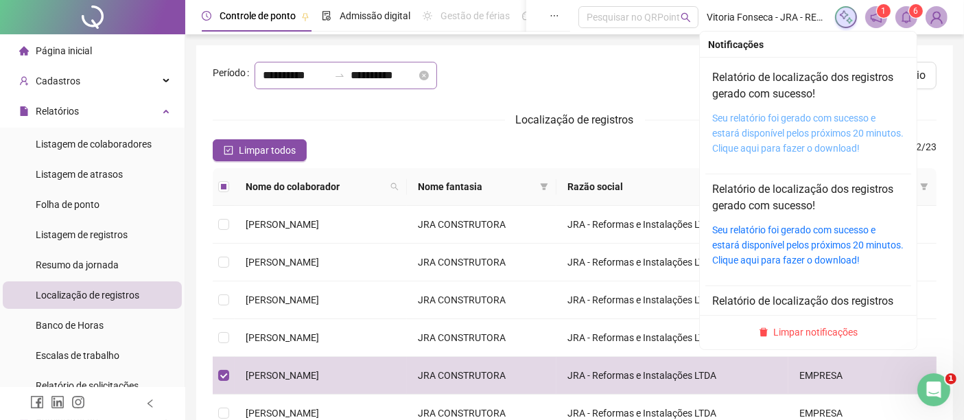
click at [797, 122] on link "Seu relatório foi gerado com sucesso e estará disponível pelos próximos 20 minu…" at bounding box center [807, 133] width 191 height 41
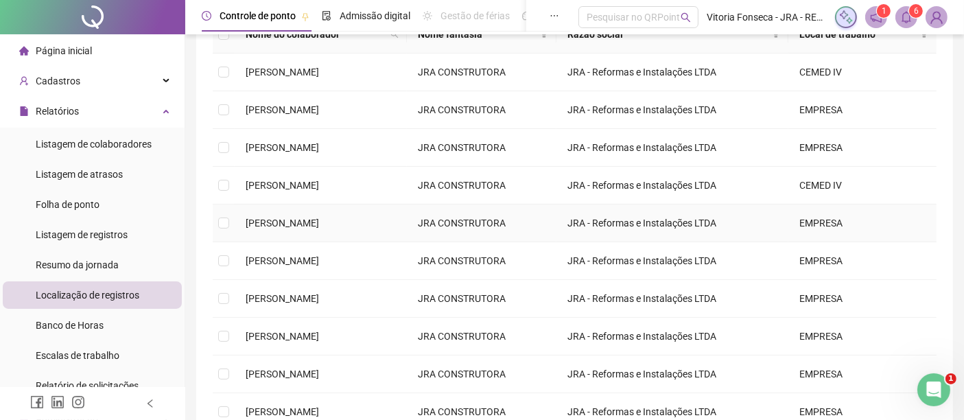
scroll to position [229, 0]
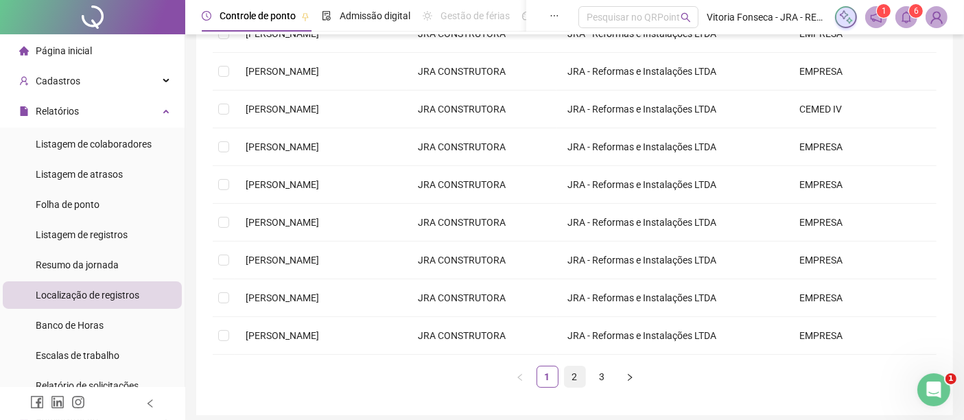
click at [576, 387] on link "2" at bounding box center [575, 376] width 21 height 21
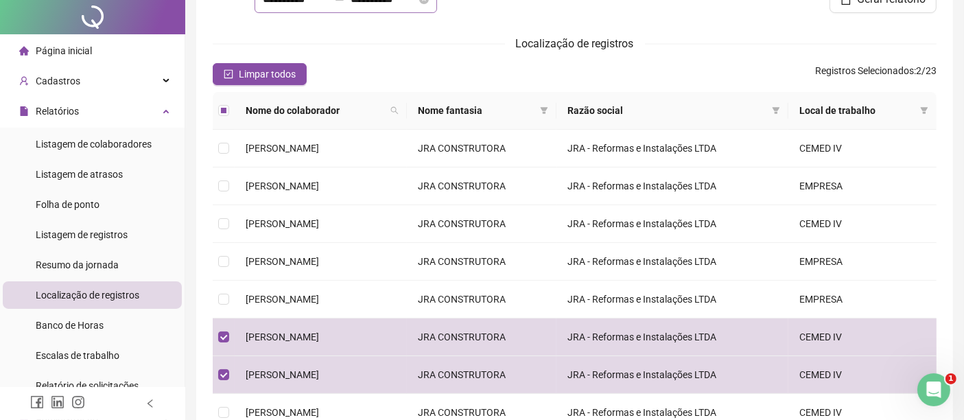
scroll to position [0, 0]
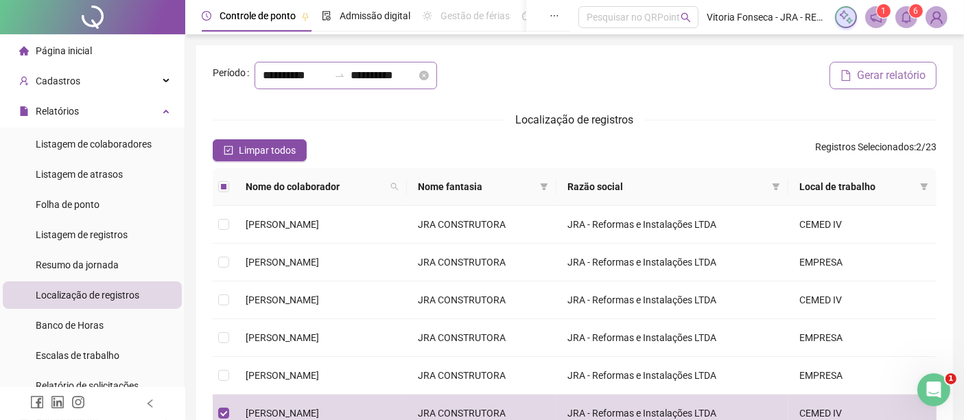
click at [909, 84] on span "Gerar relatório" at bounding box center [891, 75] width 69 height 16
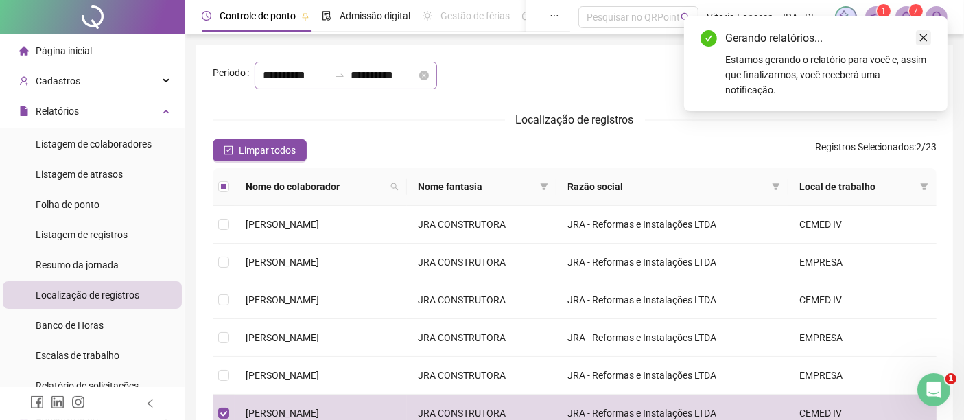
click at [927, 40] on icon "close" at bounding box center [924, 38] width 10 height 10
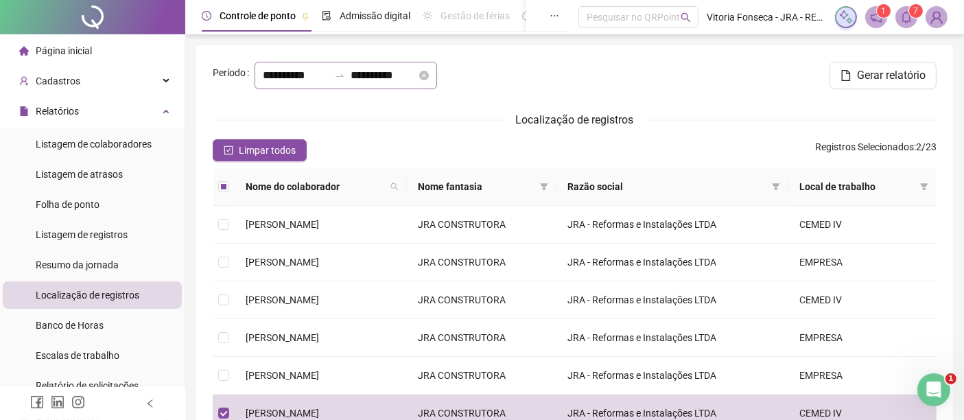
click at [909, 20] on icon "bell" at bounding box center [906, 17] width 12 height 12
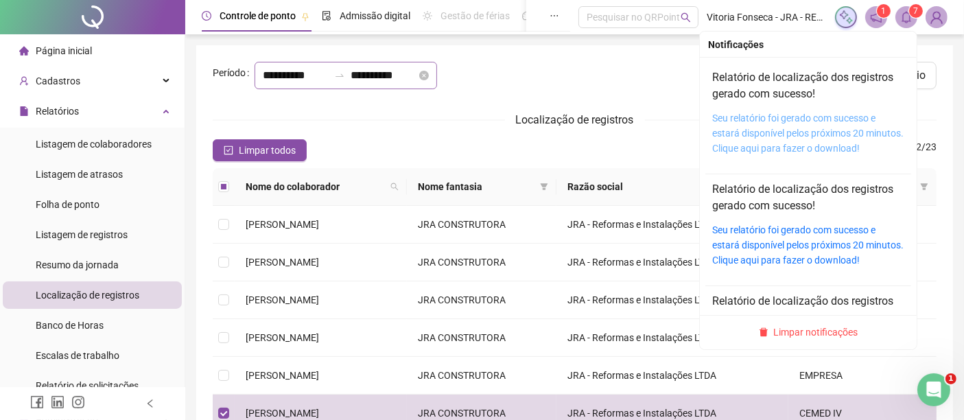
click at [778, 134] on link "Seu relatório foi gerado com sucesso e estará disponível pelos próximos 20 minu…" at bounding box center [807, 133] width 191 height 41
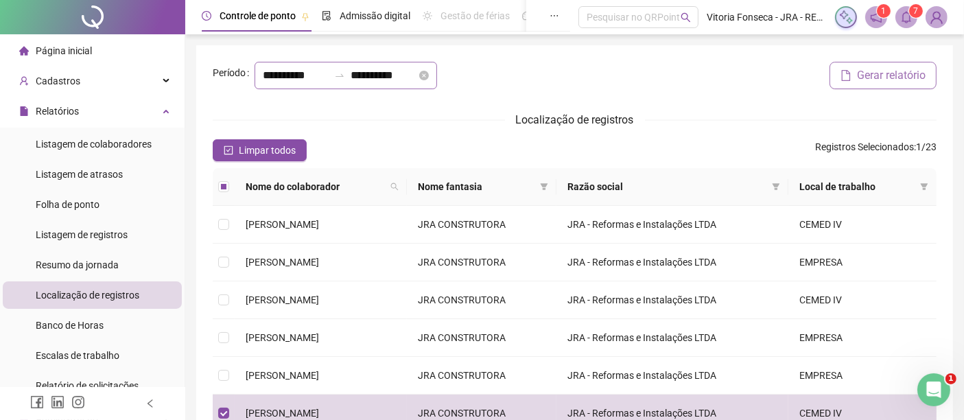
click at [886, 84] on span "Gerar relatório" at bounding box center [891, 75] width 69 height 16
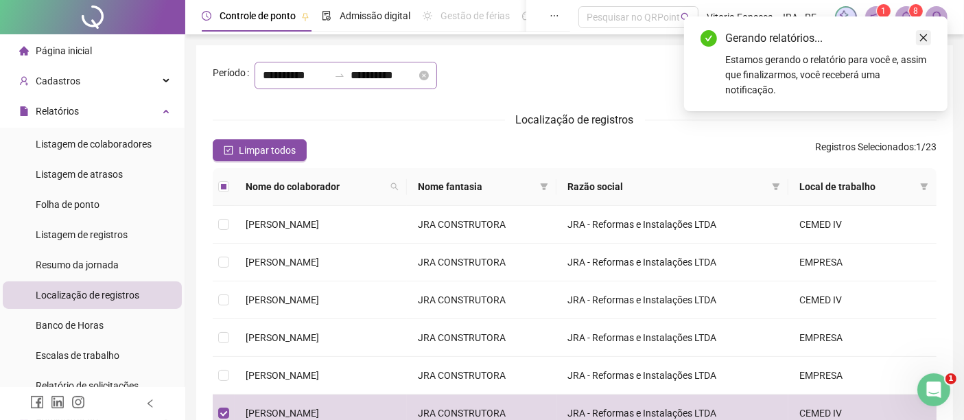
click at [926, 34] on icon "close" at bounding box center [924, 38] width 10 height 10
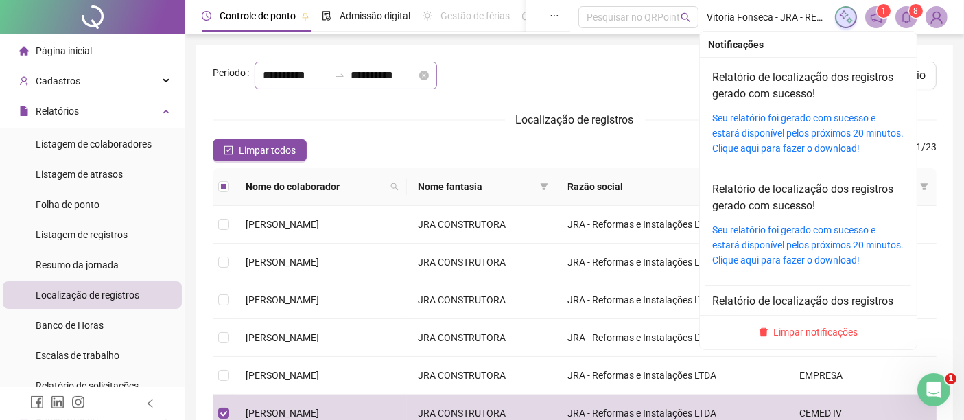
click at [908, 17] on icon "bell" at bounding box center [906, 17] width 12 height 12
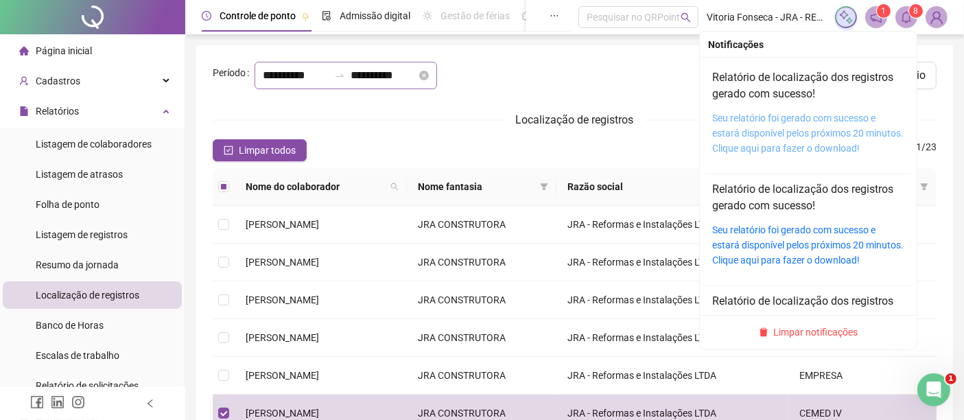
click at [755, 119] on link "Seu relatório foi gerado com sucesso e estará disponível pelos próximos 20 minu…" at bounding box center [807, 133] width 191 height 41
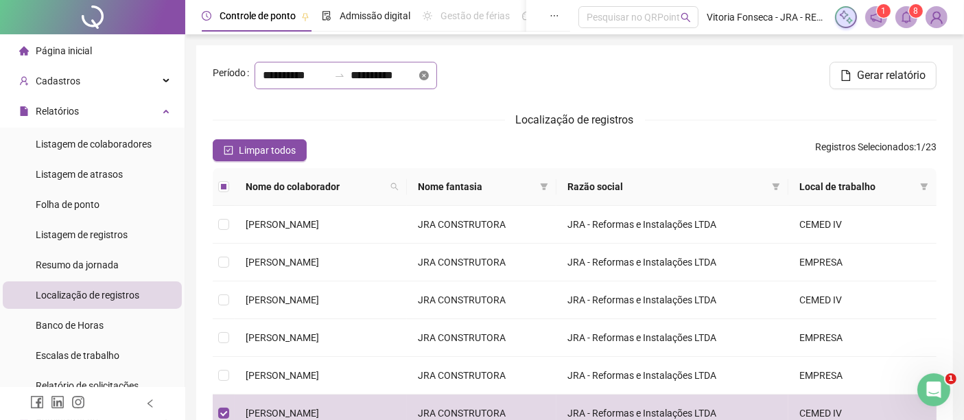
click at [419, 80] on icon "close-circle" at bounding box center [424, 76] width 10 height 10
click at [419, 89] on div at bounding box center [346, 75] width 183 height 27
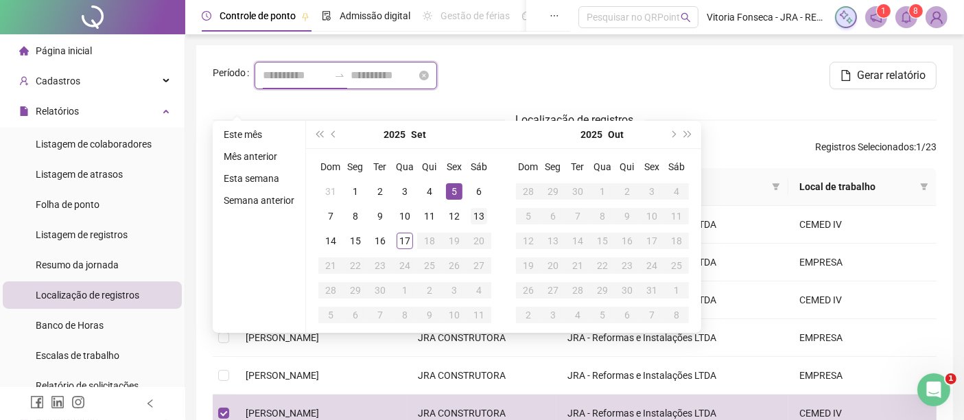
type input "**********"
click at [478, 223] on div "13" at bounding box center [479, 216] width 16 height 16
click at [478, 220] on div "13" at bounding box center [479, 216] width 16 height 16
type input "**********"
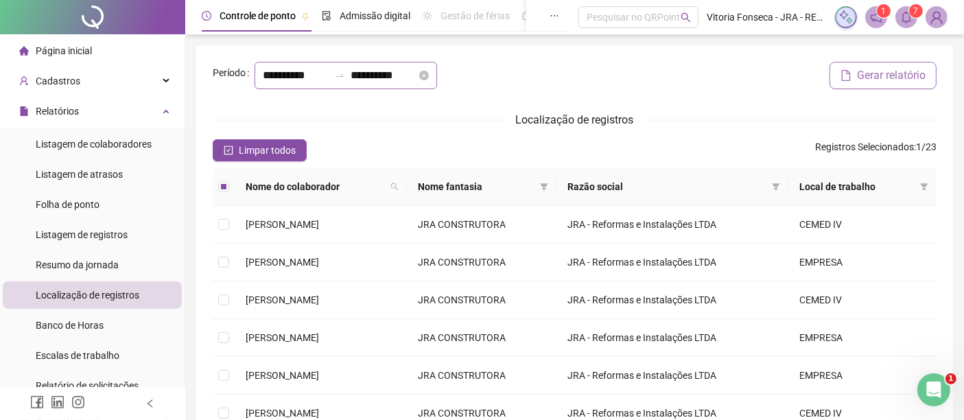
click at [902, 84] on span "Gerar relatório" at bounding box center [891, 75] width 69 height 16
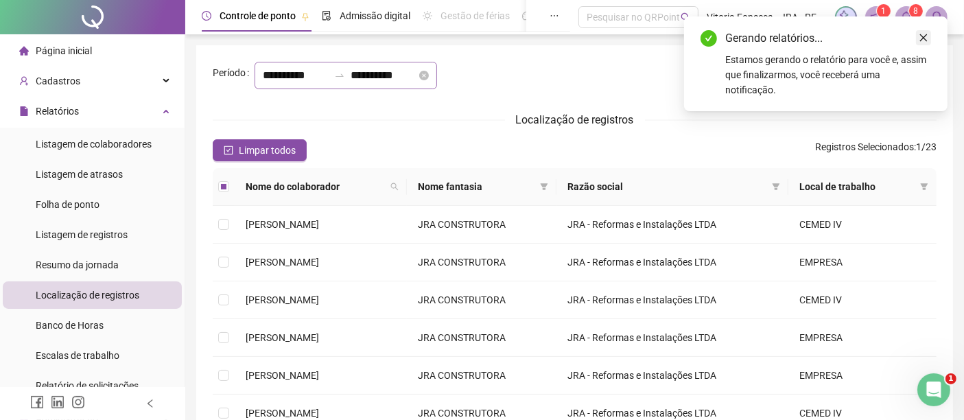
click at [925, 44] on link "Close" at bounding box center [923, 37] width 15 height 15
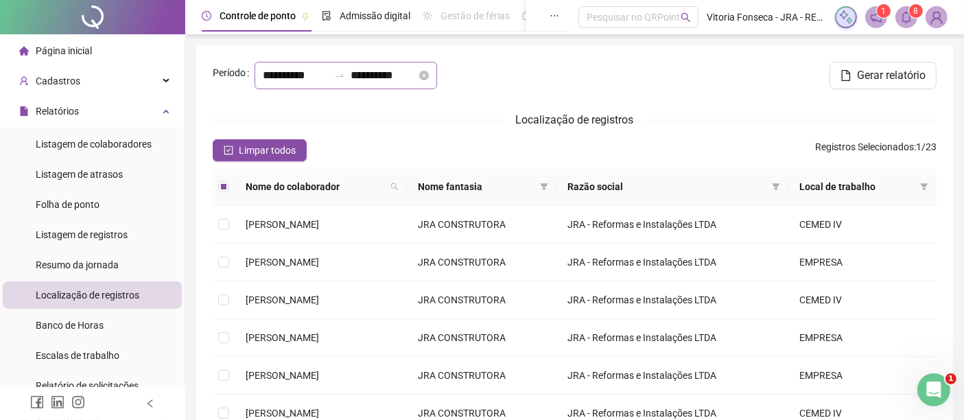
click at [907, 19] on icon "bell" at bounding box center [906, 17] width 12 height 12
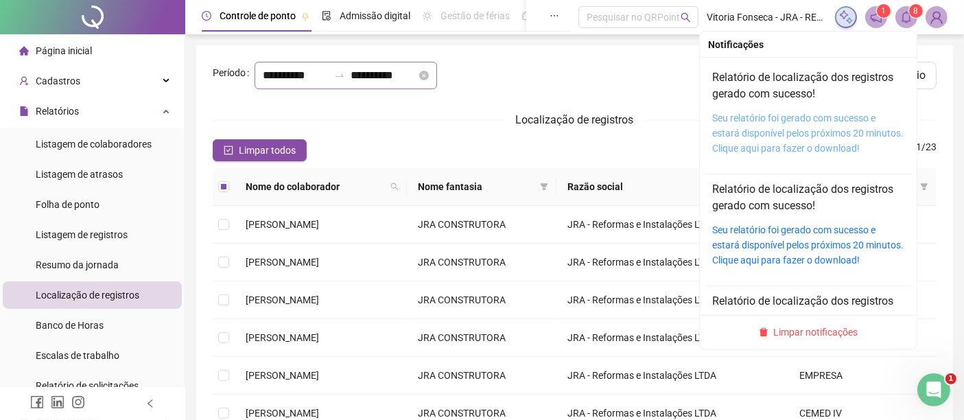
click at [828, 117] on link "Seu relatório foi gerado com sucesso e estará disponível pelos próximos 20 minu…" at bounding box center [807, 133] width 191 height 41
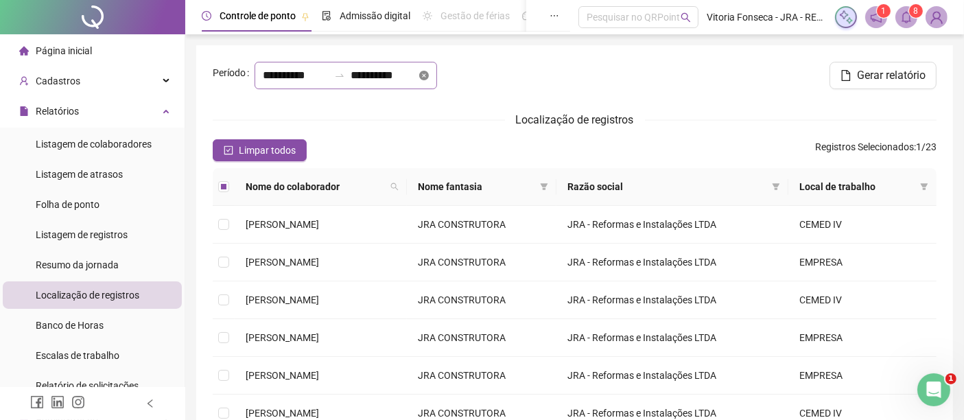
click at [419, 80] on icon "close-circle" at bounding box center [424, 76] width 10 height 10
click at [417, 89] on div at bounding box center [346, 75] width 183 height 27
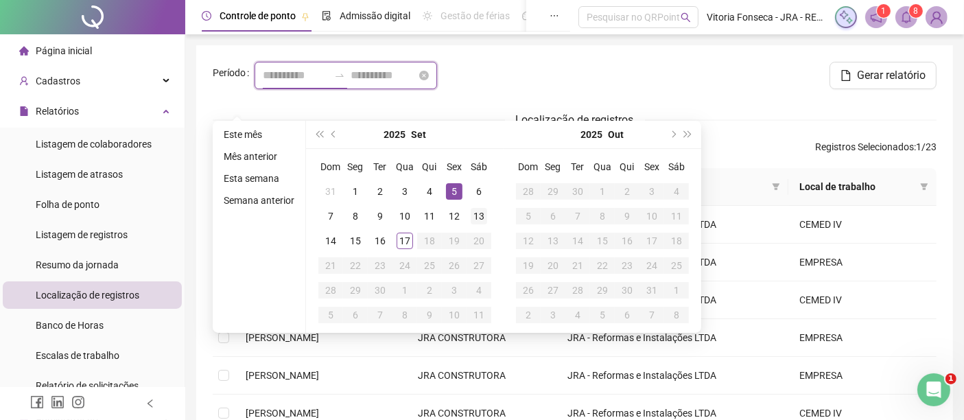
type input "**********"
click at [476, 211] on div "13" at bounding box center [479, 216] width 16 height 16
type input "**********"
click at [331, 239] on div "14" at bounding box center [331, 241] width 16 height 16
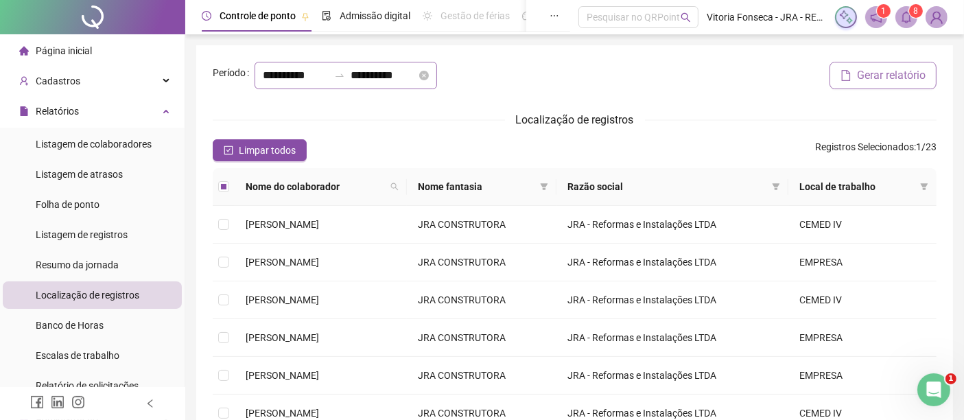
click at [927, 89] on button "Gerar relatório" at bounding box center [883, 75] width 107 height 27
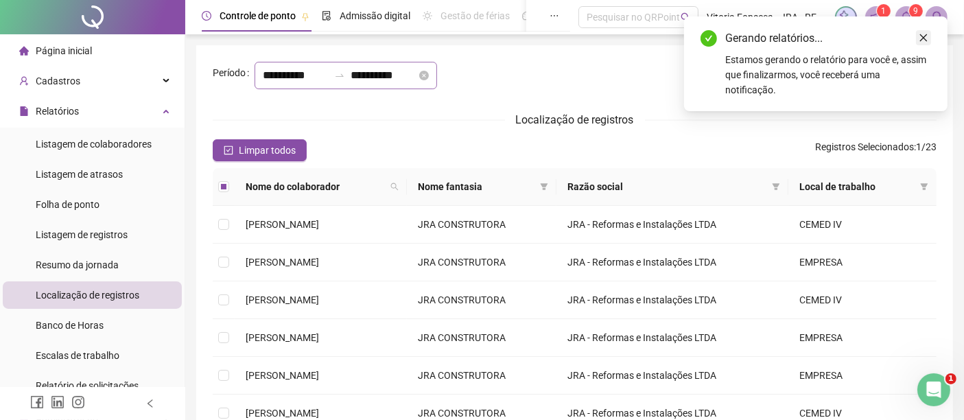
click at [924, 33] on icon "close" at bounding box center [924, 38] width 10 height 10
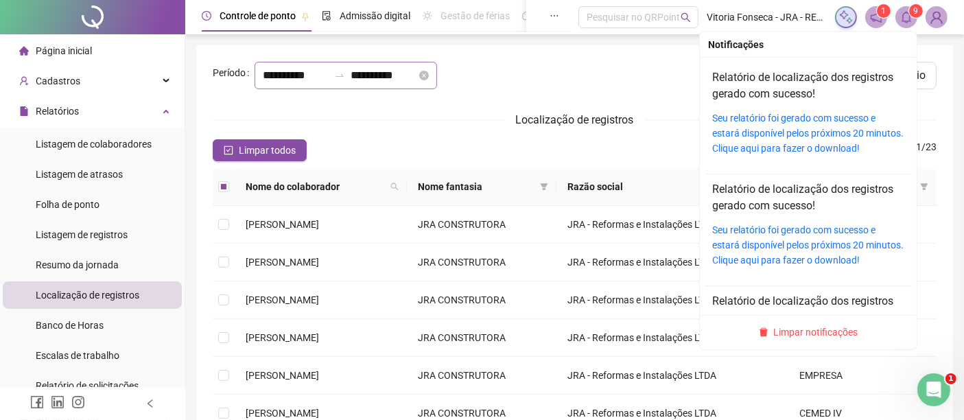
click at [907, 16] on icon "bell" at bounding box center [906, 17] width 12 height 12
click at [786, 124] on div "Seu relatório foi gerado com sucesso e estará disponível pelos próximos 20 minu…" at bounding box center [808, 132] width 192 height 45
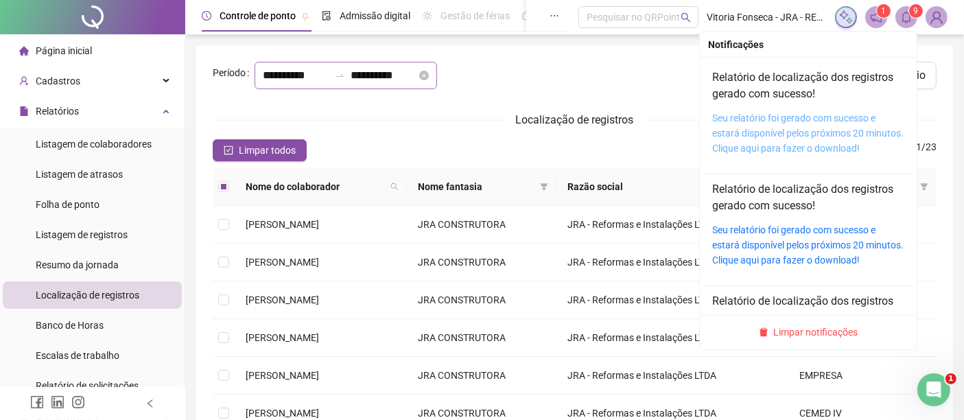
click at [785, 132] on link "Seu relatório foi gerado com sucesso e estará disponível pelos próximos 20 minu…" at bounding box center [807, 133] width 191 height 41
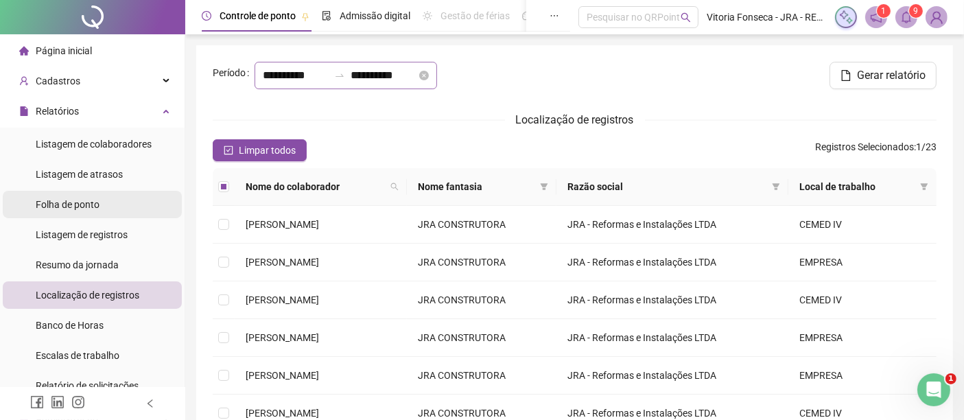
scroll to position [152, 0]
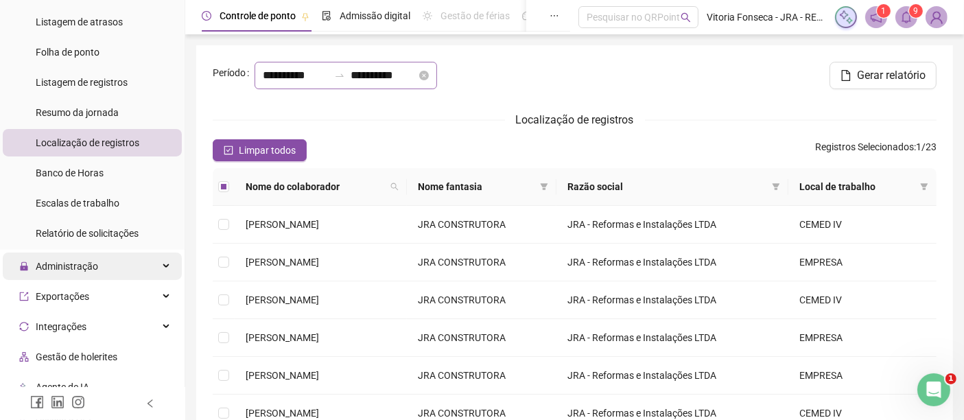
click at [133, 264] on div "Administração" at bounding box center [92, 266] width 179 height 27
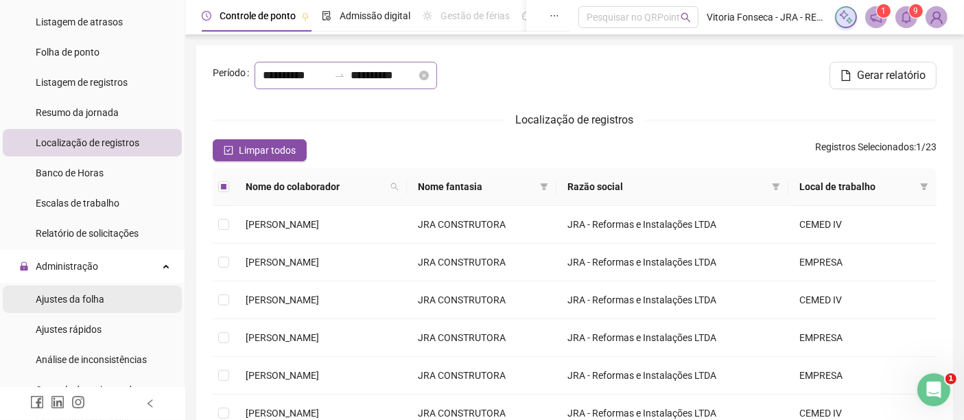
click at [124, 289] on li "Ajustes da folha" at bounding box center [92, 298] width 179 height 27
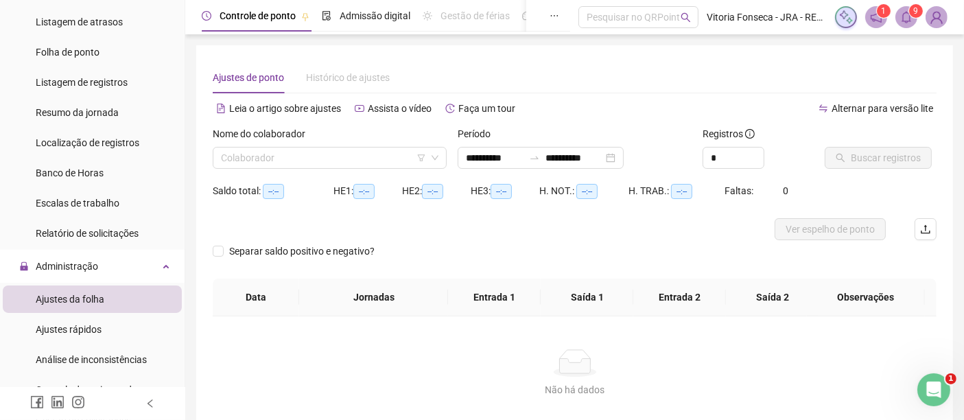
type input "**********"
click at [387, 165] on input "search" at bounding box center [323, 158] width 205 height 21
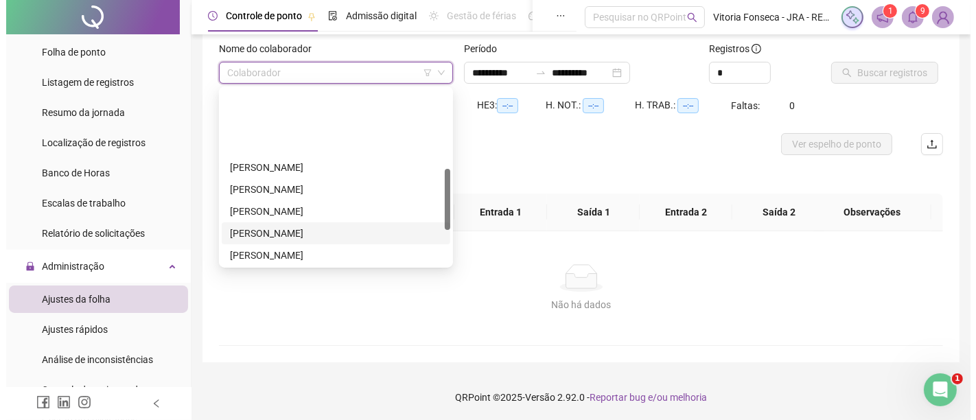
scroll to position [305, 0]
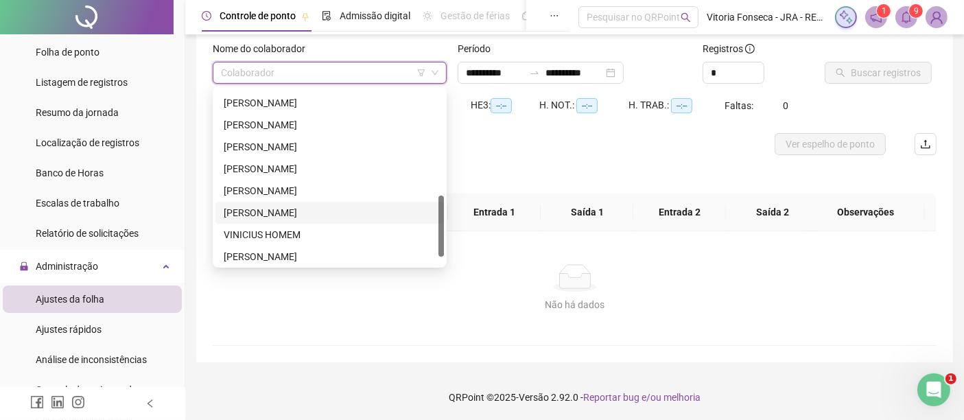
click at [349, 213] on div "[PERSON_NAME]" at bounding box center [330, 212] width 212 height 15
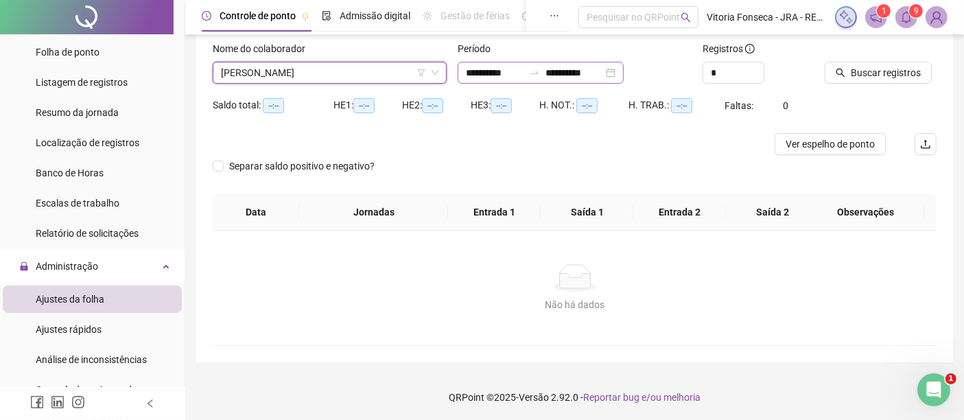
click at [624, 75] on div "**********" at bounding box center [541, 73] width 166 height 22
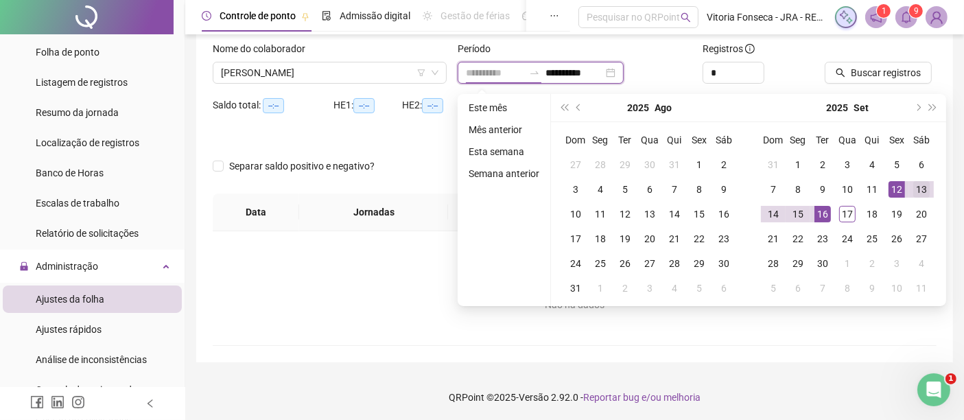
type input "**********"
click at [918, 187] on div "13" at bounding box center [921, 189] width 16 height 16
type input "**********"
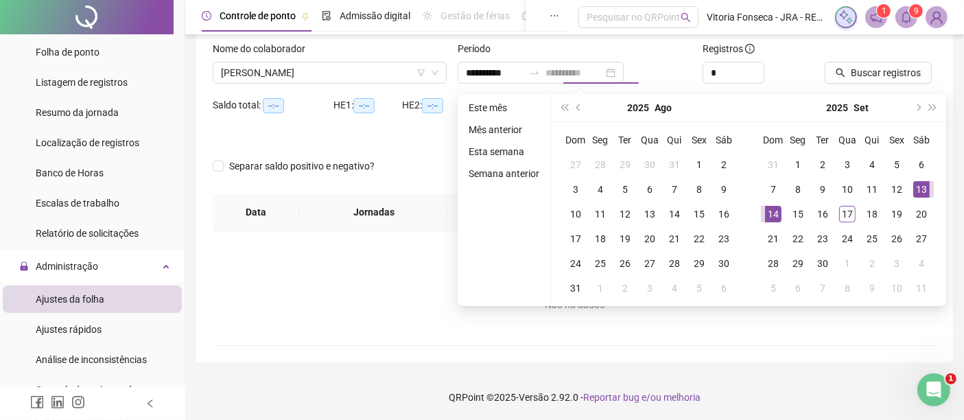
click at [777, 217] on div "14" at bounding box center [773, 214] width 16 height 16
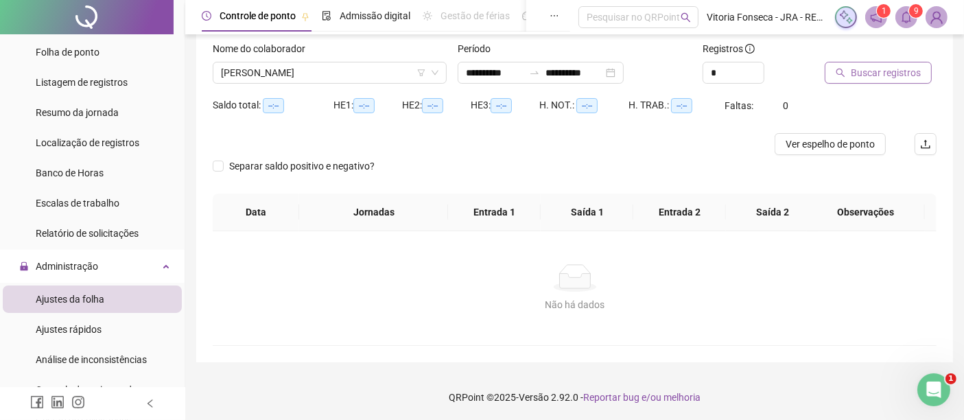
click at [876, 78] on span "Buscar registros" at bounding box center [886, 72] width 70 height 15
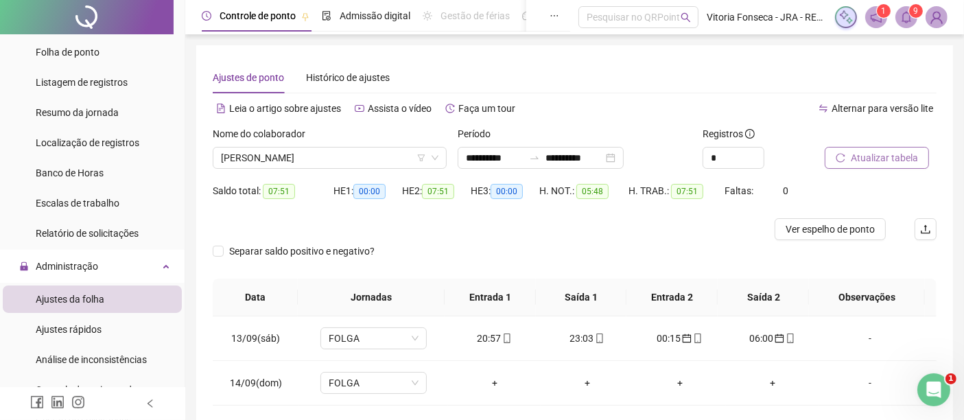
scroll to position [60, 0]
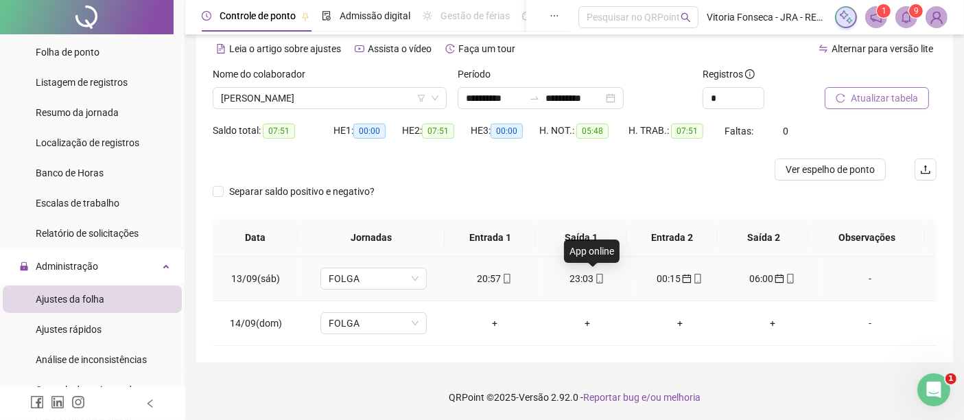
click at [596, 273] on span at bounding box center [599, 278] width 11 height 11
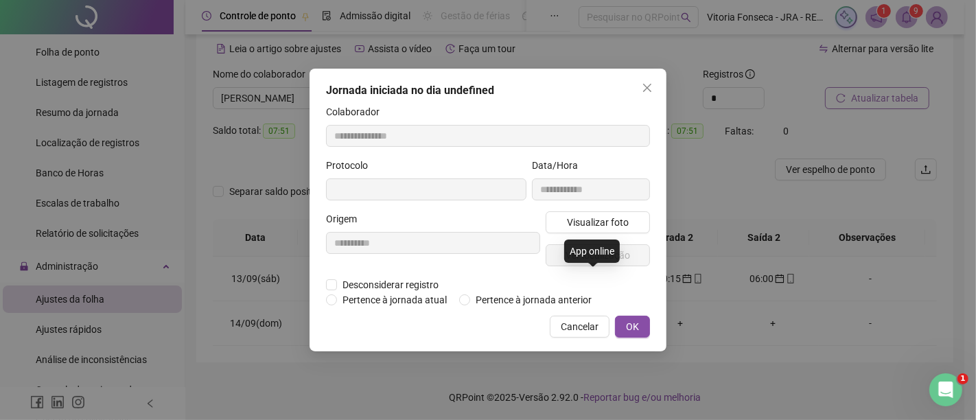
type input "**********"
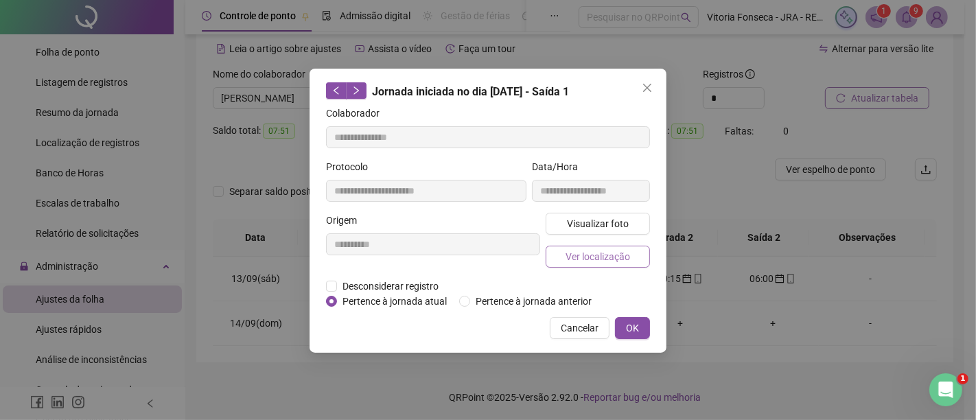
click at [600, 261] on span "Ver localização" at bounding box center [597, 256] width 65 height 15
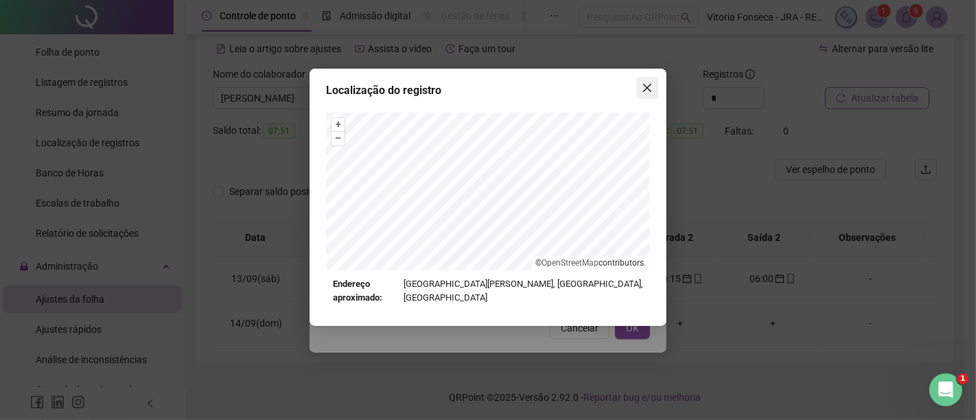
click at [638, 84] on span "Close" at bounding box center [647, 87] width 22 height 11
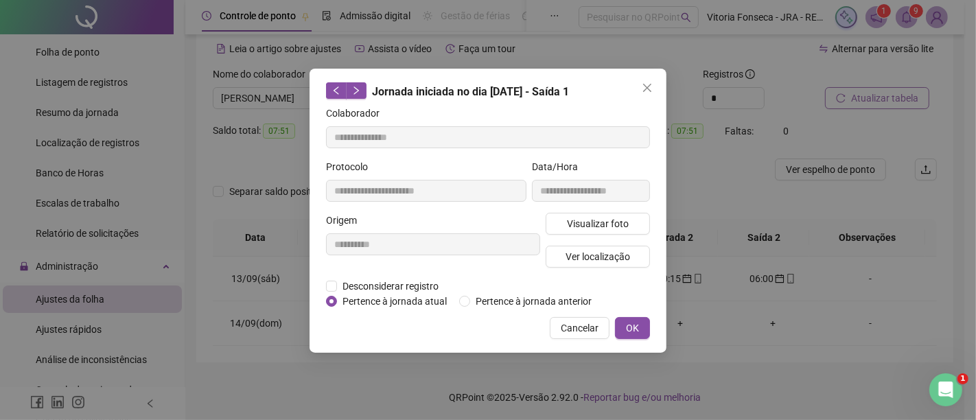
click at [623, 326] on button "OK" at bounding box center [632, 328] width 35 height 22
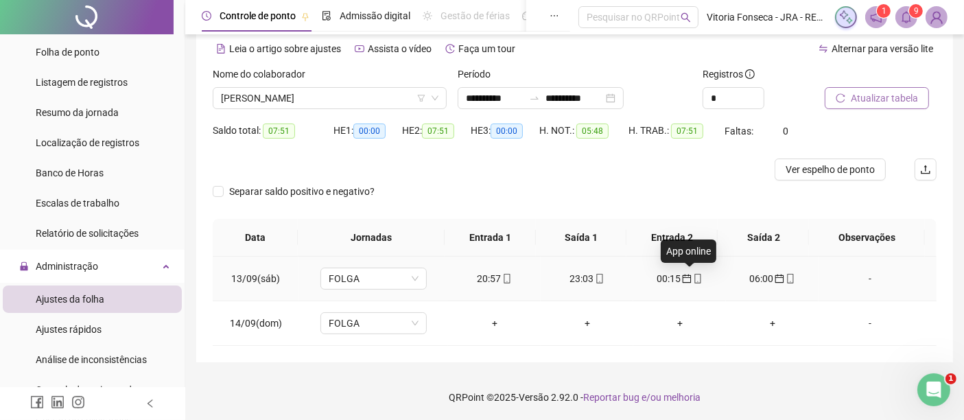
click at [693, 275] on icon "mobile" at bounding box center [698, 279] width 10 height 10
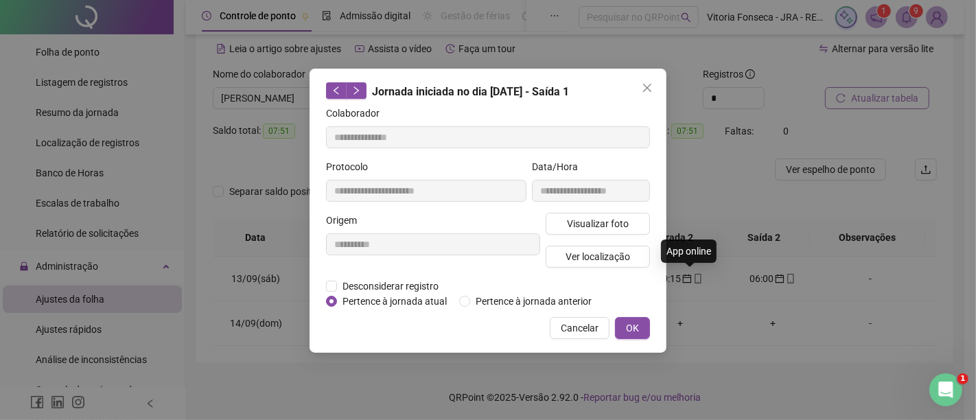
type input "**********"
click at [619, 259] on span "Ver localização" at bounding box center [597, 256] width 65 height 15
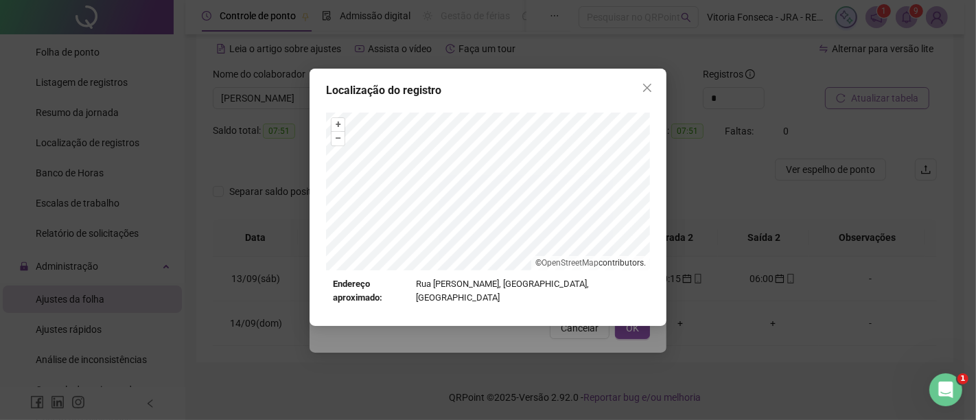
click at [639, 334] on div "Localização do registro + – ⇧ › © OpenStreetMap contributors. Endereço aproxima…" at bounding box center [488, 210] width 976 height 420
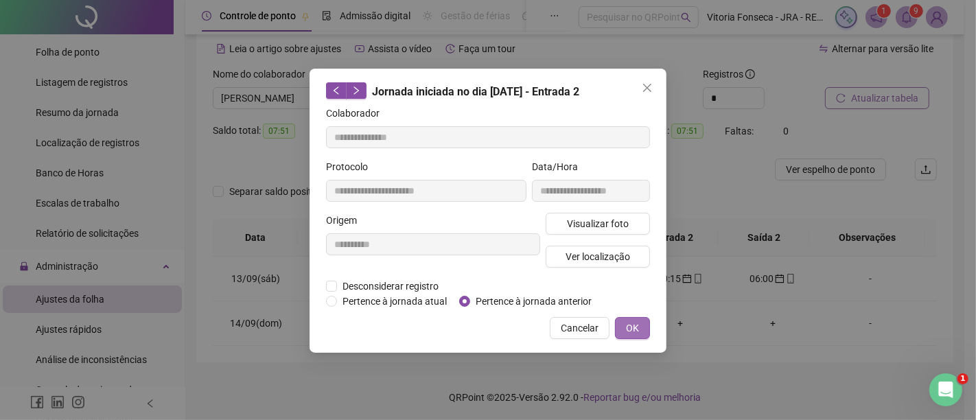
click at [639, 335] on button "OK" at bounding box center [632, 328] width 35 height 22
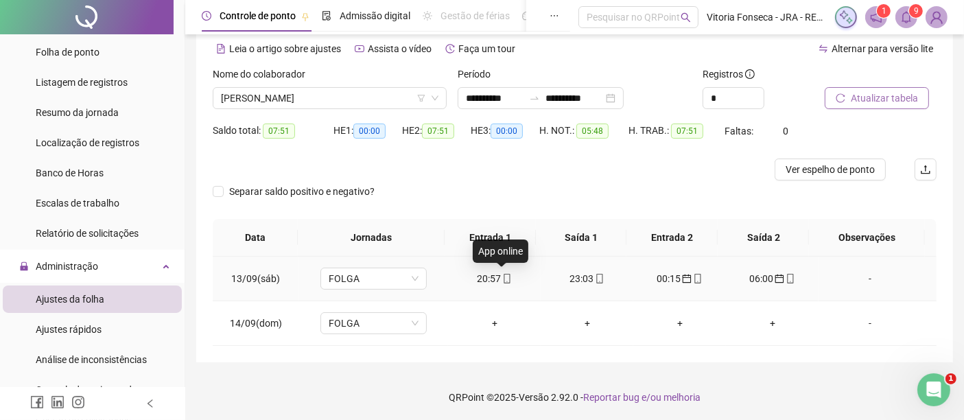
click at [502, 275] on icon "mobile" at bounding box center [507, 279] width 10 height 10
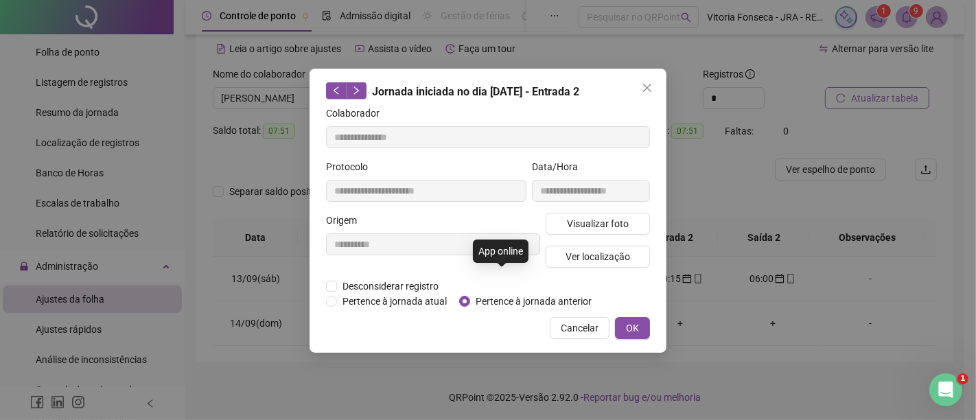
type input "**********"
click at [598, 252] on span "Ver localização" at bounding box center [597, 256] width 65 height 15
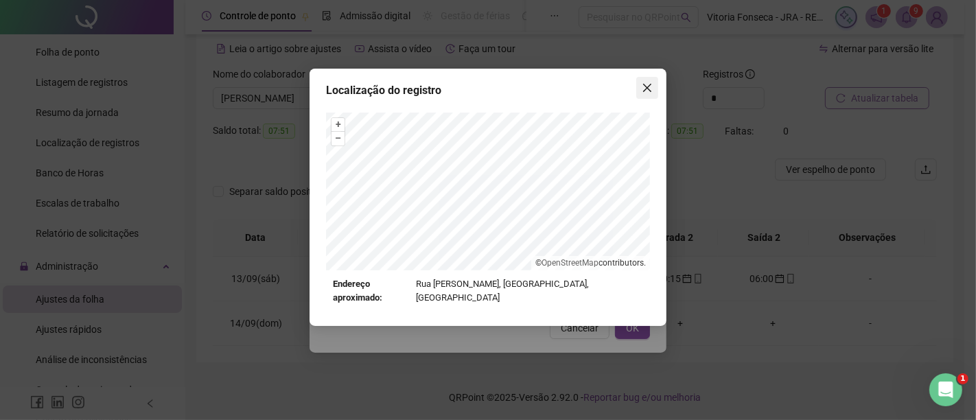
click at [645, 83] on icon "close" at bounding box center [647, 87] width 11 height 11
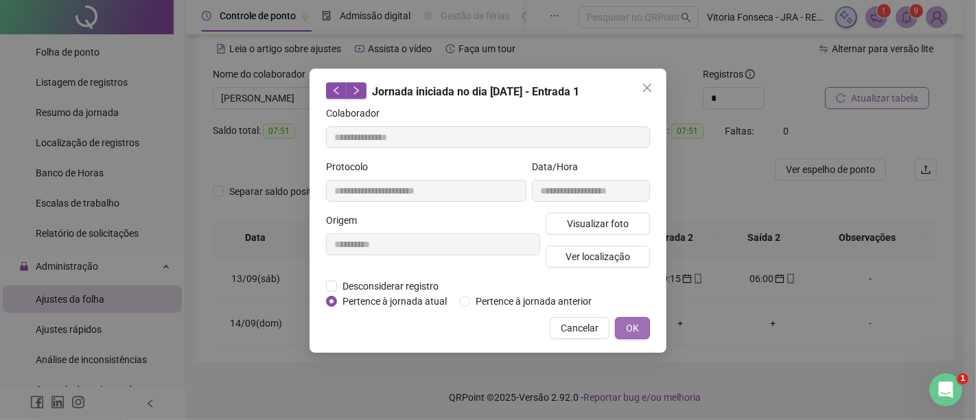
click at [641, 323] on button "OK" at bounding box center [632, 328] width 35 height 22
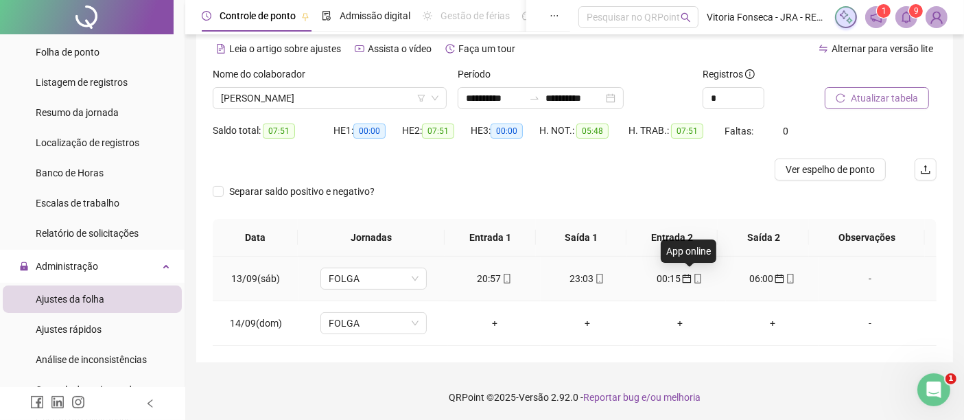
click at [693, 277] on icon "mobile" at bounding box center [698, 279] width 10 height 10
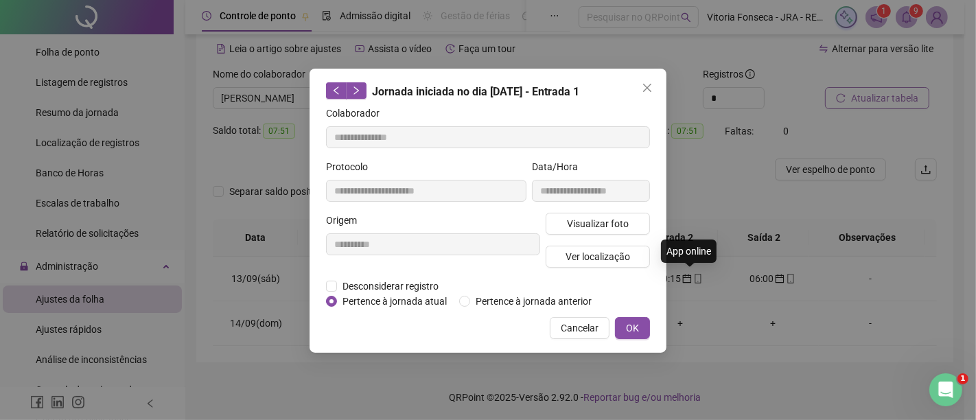
type input "**********"
click at [632, 255] on button "Ver localização" at bounding box center [598, 257] width 104 height 22
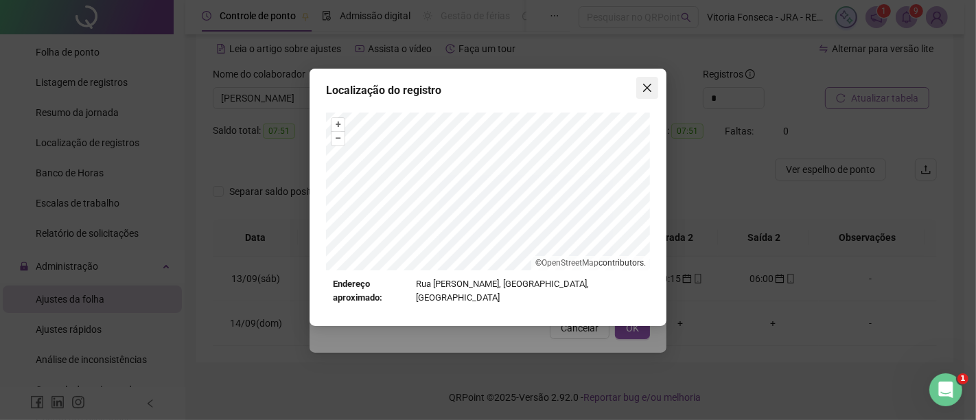
click at [644, 84] on icon "close" at bounding box center [647, 88] width 8 height 8
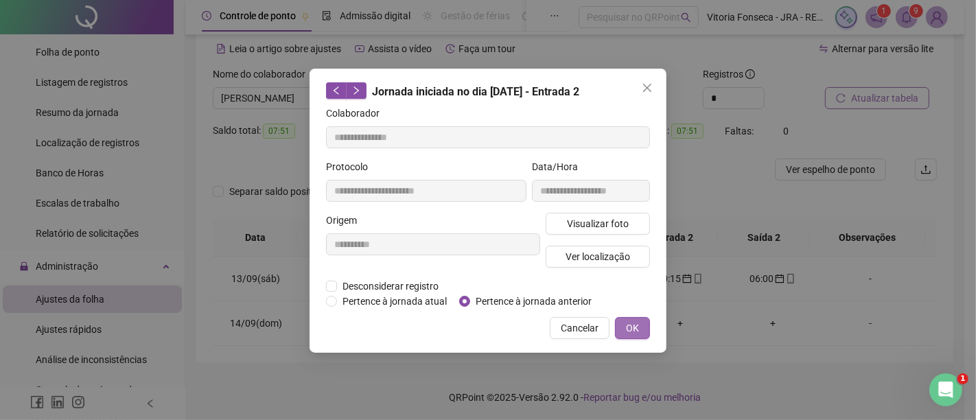
click at [633, 327] on span "OK" at bounding box center [632, 327] width 13 height 15
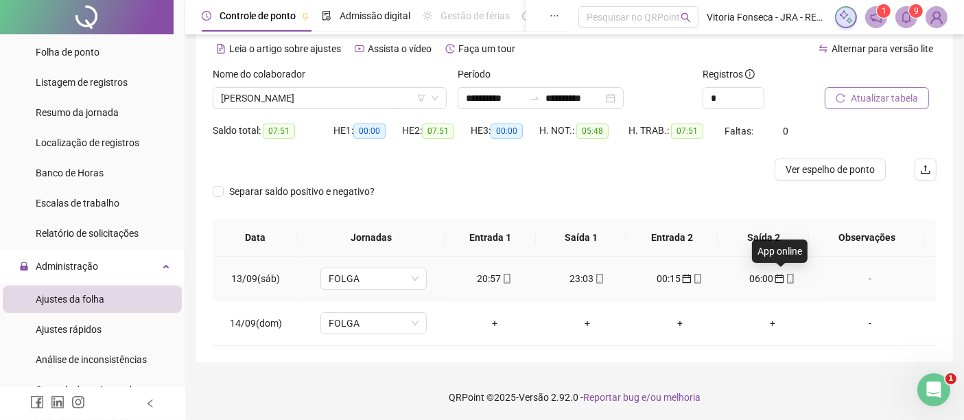
click at [788, 277] on icon "mobile" at bounding box center [791, 279] width 6 height 10
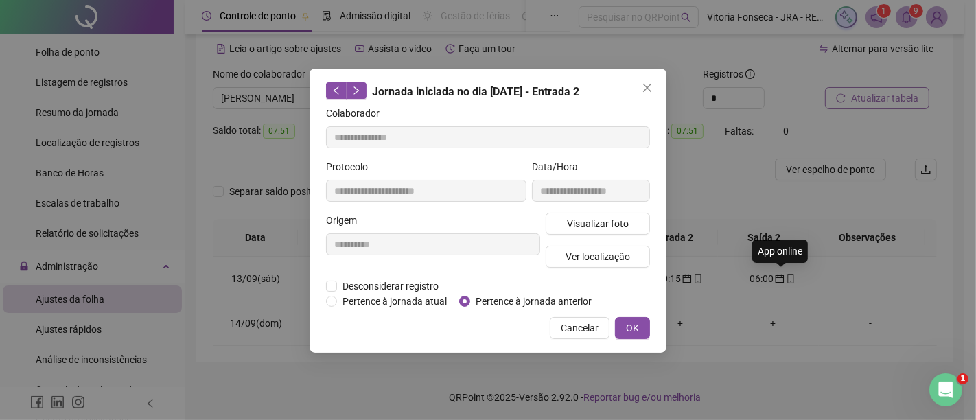
type input "**********"
click at [630, 253] on button "Ver localização" at bounding box center [598, 257] width 104 height 22
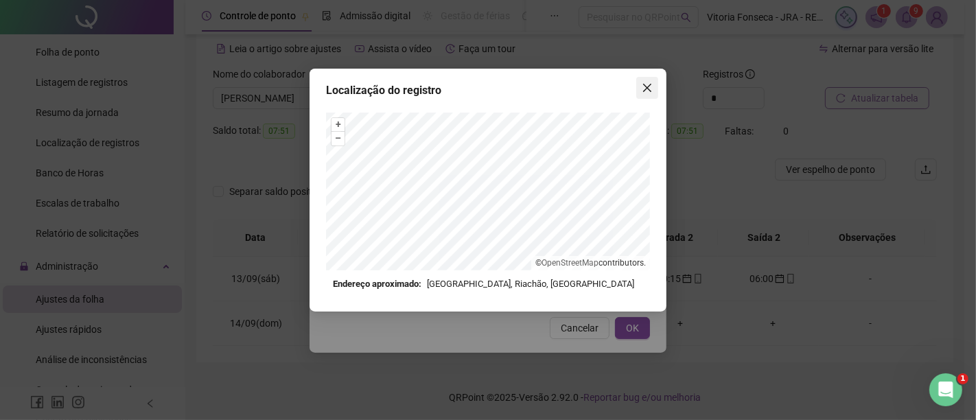
click at [648, 87] on icon "close" at bounding box center [647, 88] width 8 height 8
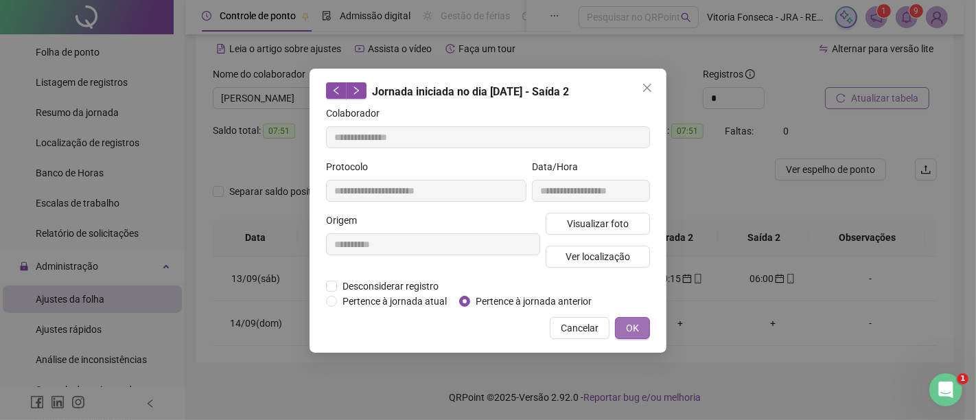
click at [635, 323] on span "OK" at bounding box center [632, 327] width 13 height 15
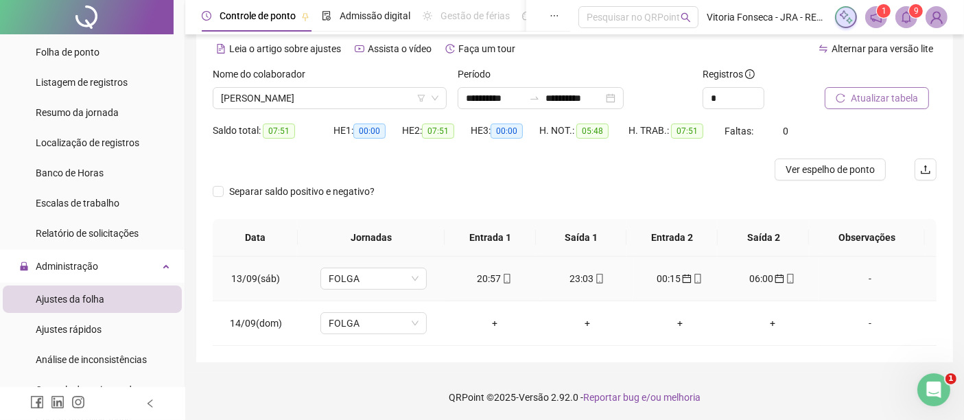
click at [693, 277] on icon "mobile" at bounding box center [698, 279] width 10 height 10
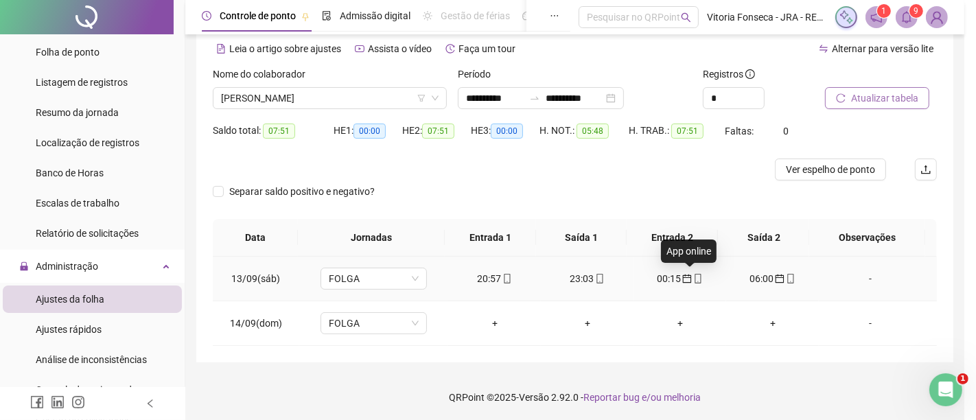
type input "**********"
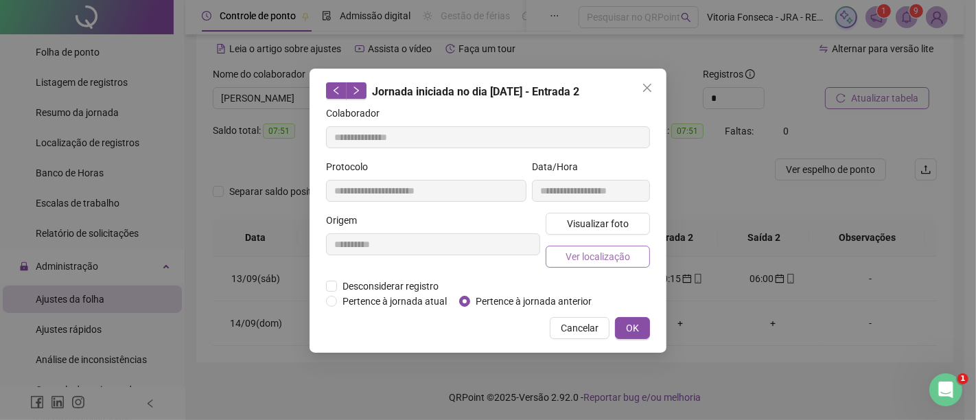
click at [637, 252] on button "Ver localização" at bounding box center [598, 257] width 104 height 22
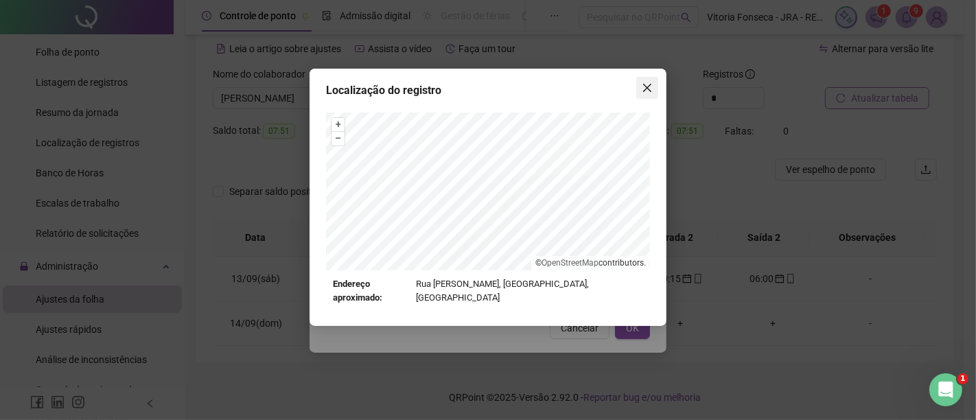
click at [647, 91] on icon "close" at bounding box center [647, 87] width 11 height 11
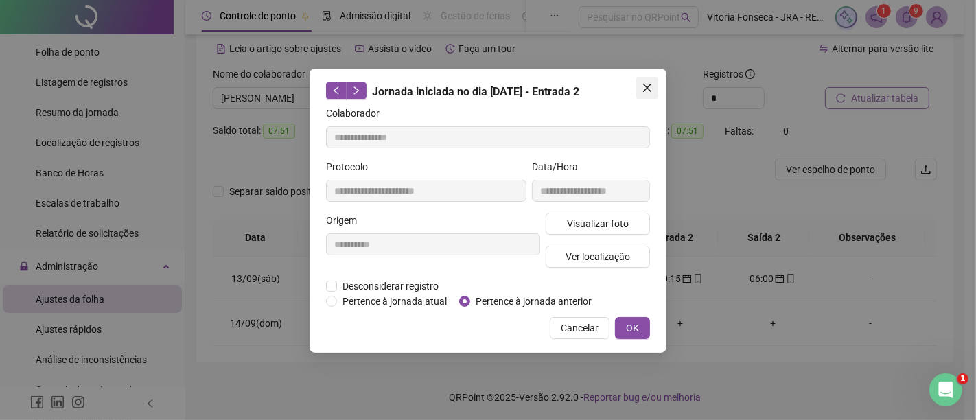
click at [651, 93] on button "Close" at bounding box center [647, 88] width 22 height 22
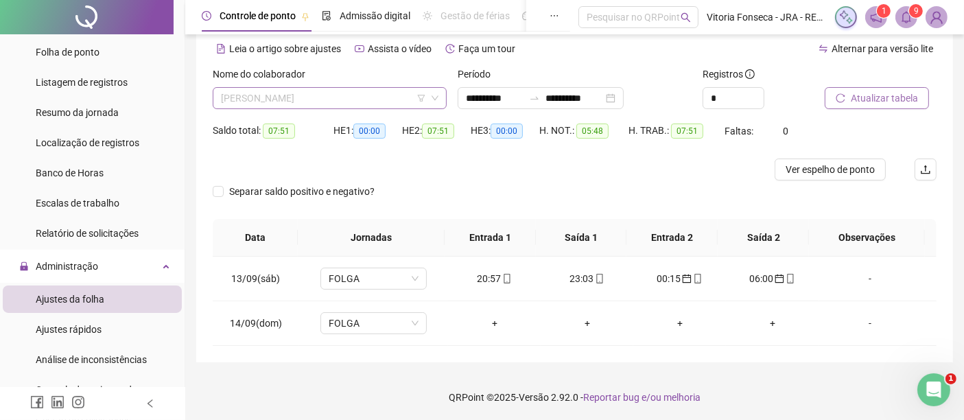
click at [433, 105] on span "[PERSON_NAME]" at bounding box center [330, 98] width 218 height 21
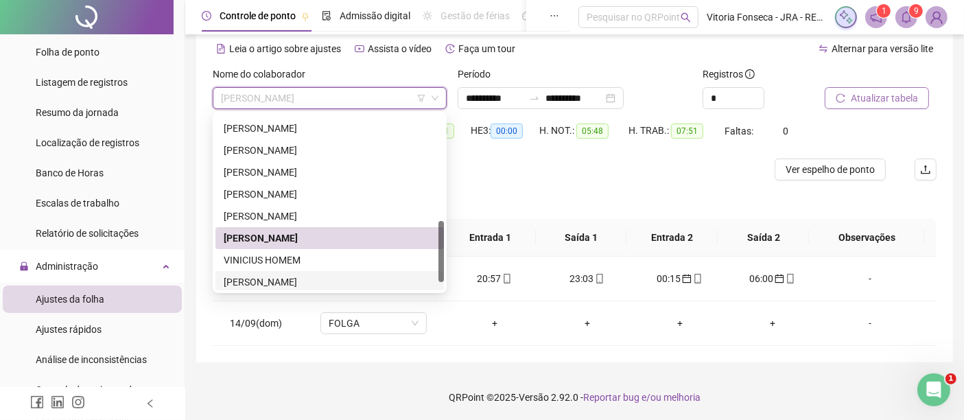
click at [364, 274] on div "Vitória Silva Fonseca" at bounding box center [330, 281] width 212 height 15
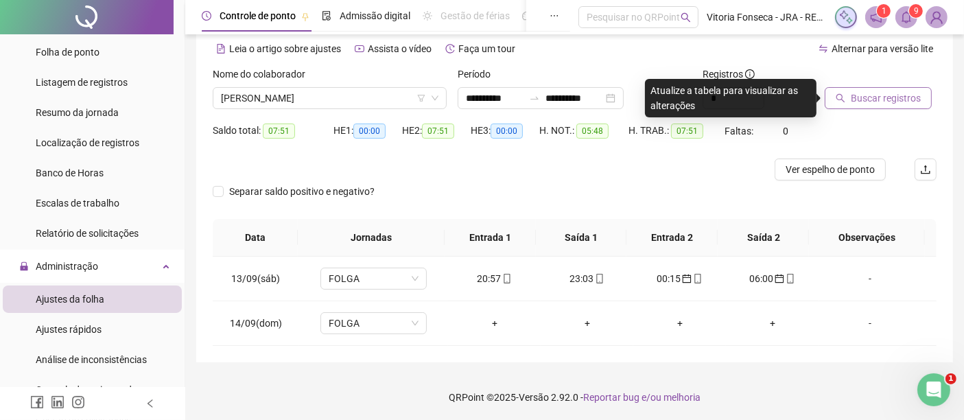
click at [891, 103] on span "Buscar registros" at bounding box center [886, 98] width 70 height 15
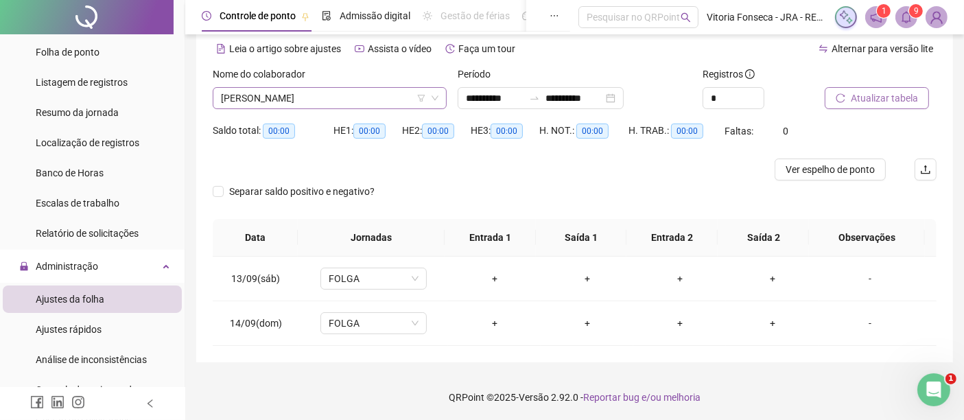
click at [381, 94] on span "Vitória Silva Fonseca" at bounding box center [330, 98] width 218 height 21
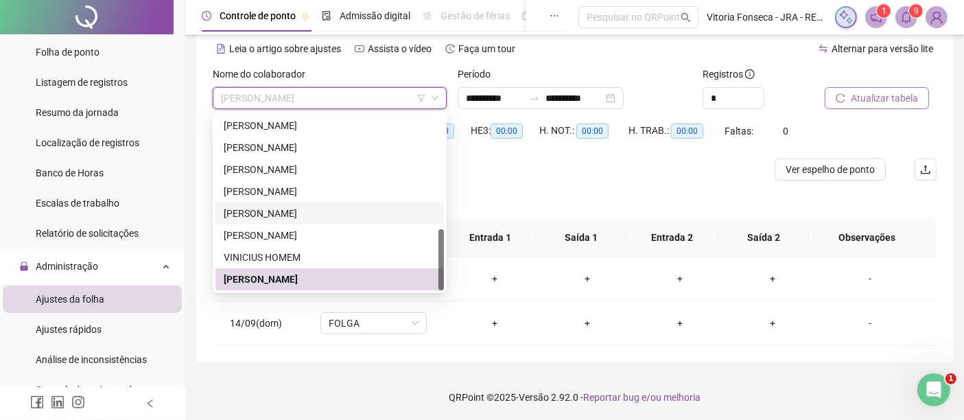
scroll to position [329, 0]
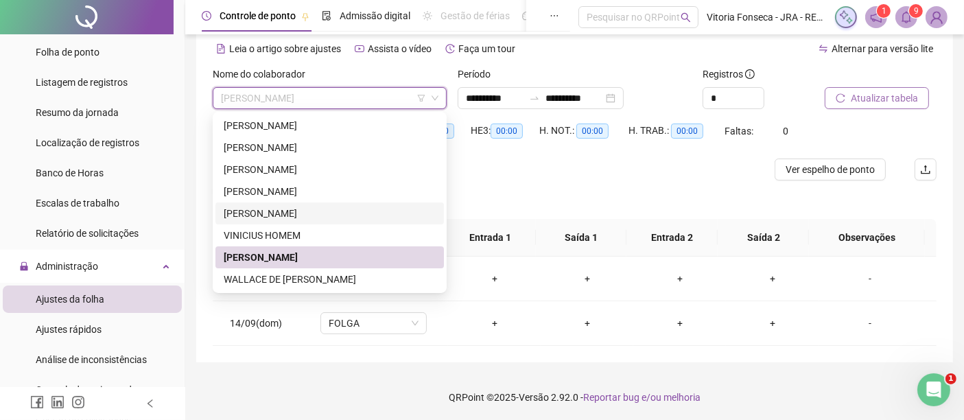
click at [382, 213] on div "[PERSON_NAME]" at bounding box center [330, 213] width 212 height 15
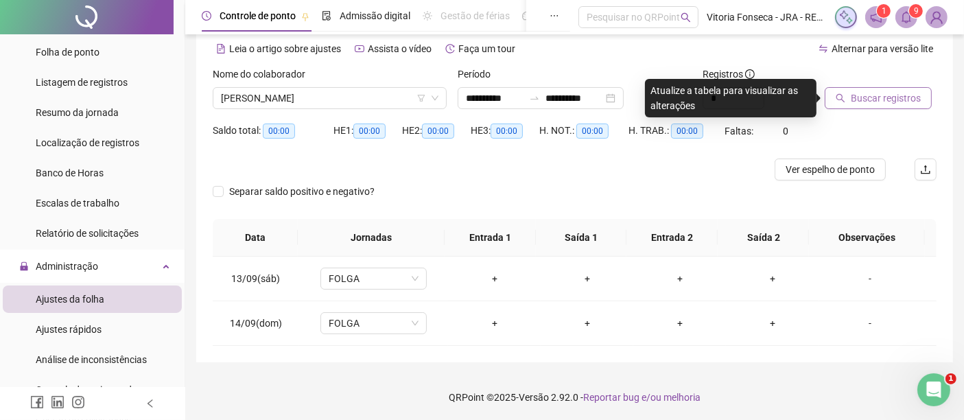
click at [852, 95] on span "Buscar registros" at bounding box center [886, 98] width 70 height 15
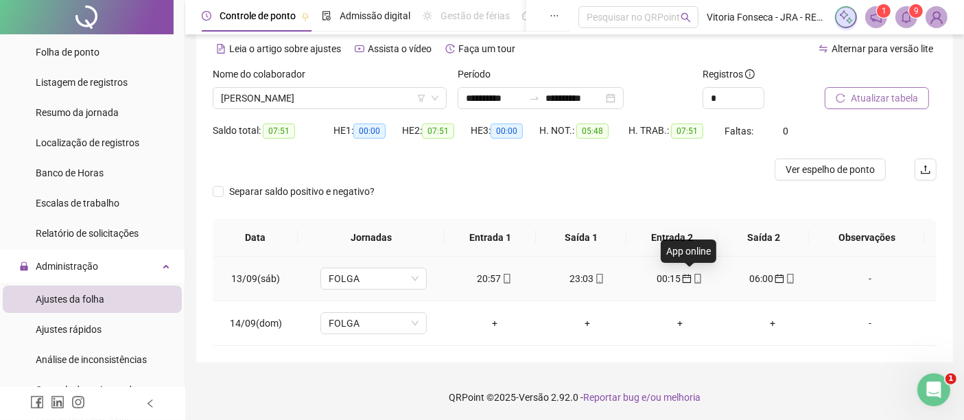
click at [693, 274] on icon "mobile" at bounding box center [698, 279] width 10 height 10
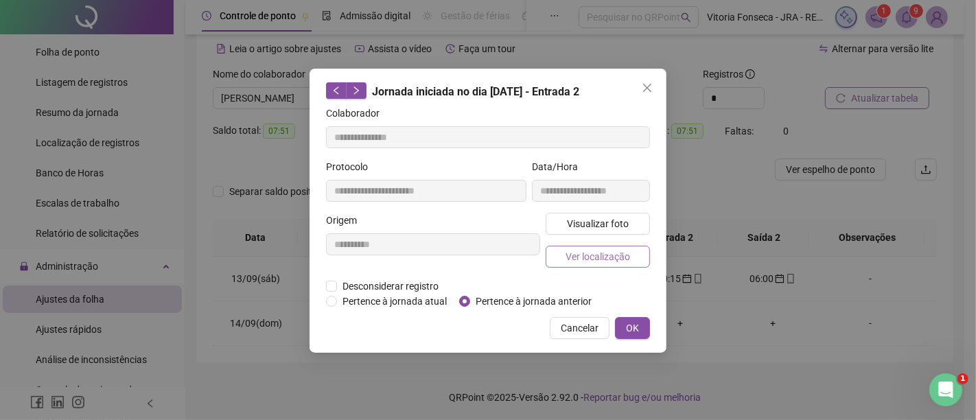
click at [631, 255] on button "Ver localização" at bounding box center [598, 257] width 104 height 22
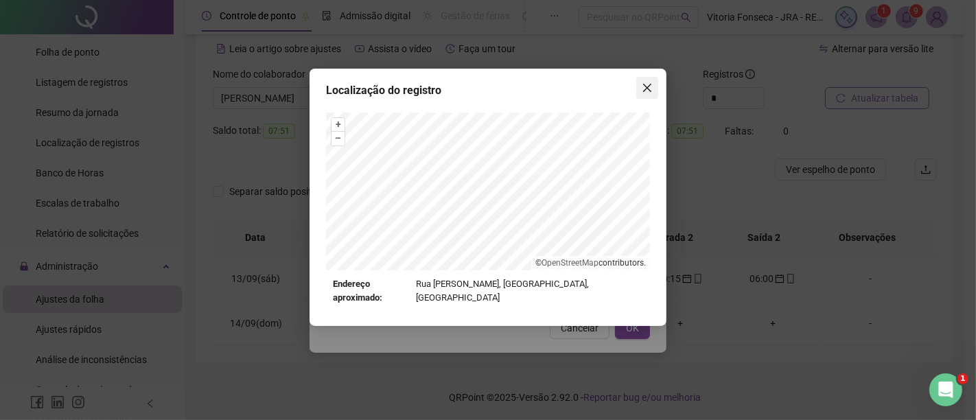
click at [655, 87] on span "Close" at bounding box center [647, 87] width 22 height 11
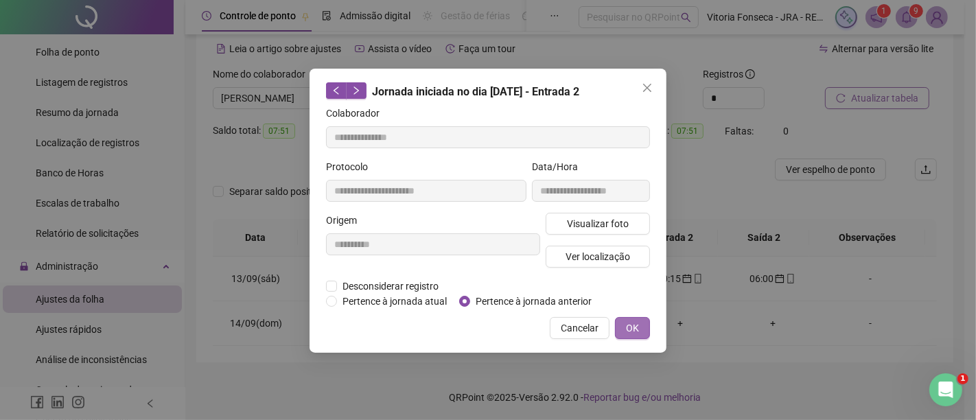
click at [637, 327] on span "OK" at bounding box center [632, 327] width 13 height 15
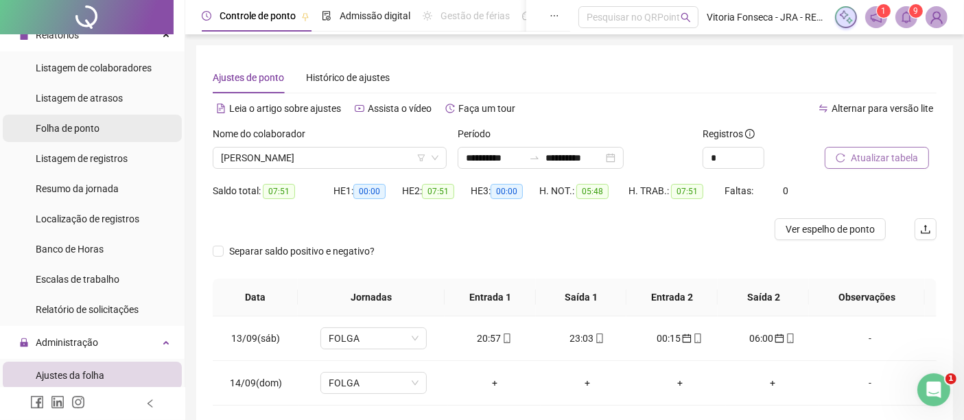
scroll to position [0, 0]
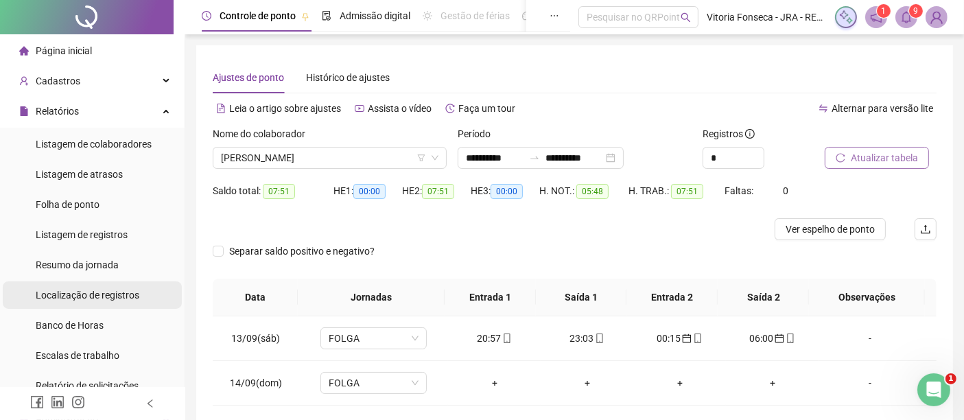
click at [99, 290] on span "Localização de registros" at bounding box center [88, 295] width 104 height 11
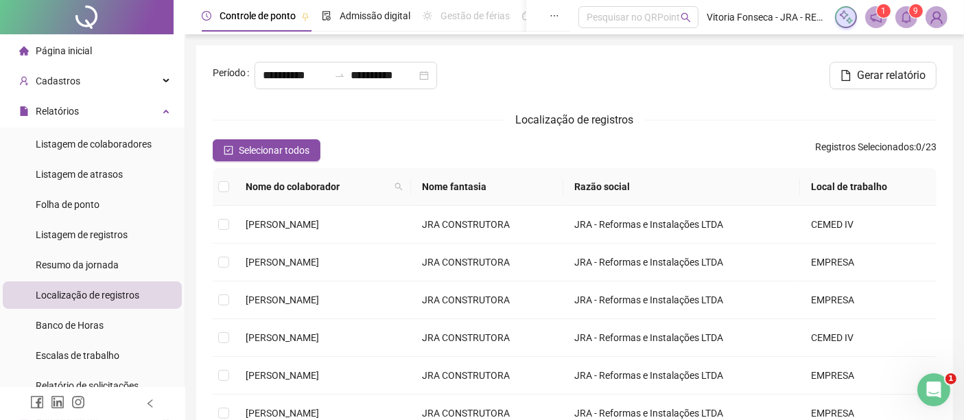
type input "**********"
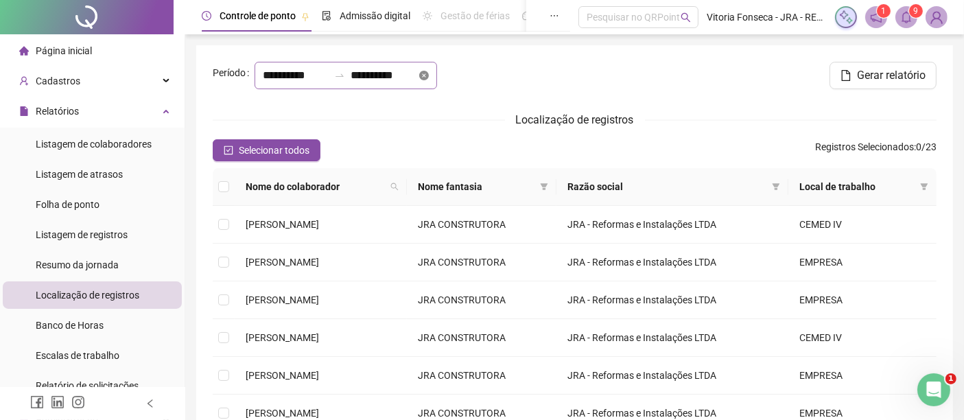
click at [421, 80] on icon "close-circle" at bounding box center [424, 76] width 10 height 10
click at [419, 89] on div at bounding box center [346, 75] width 183 height 27
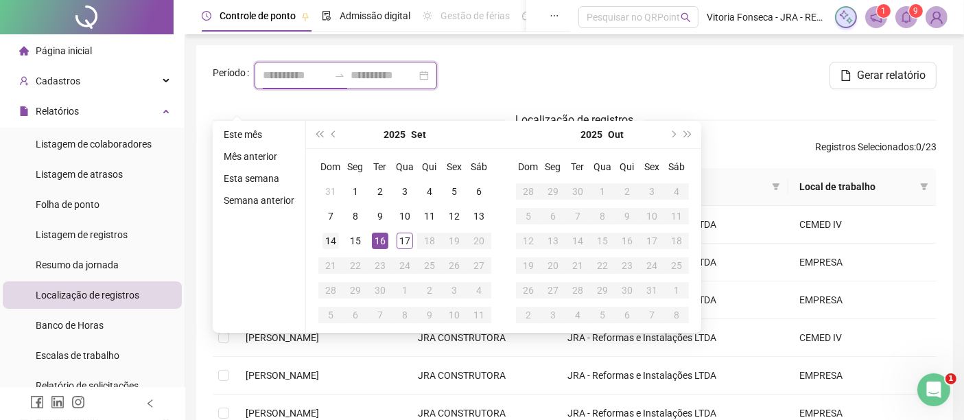
type input "**********"
click at [327, 243] on div "14" at bounding box center [331, 241] width 16 height 16
type input "**********"
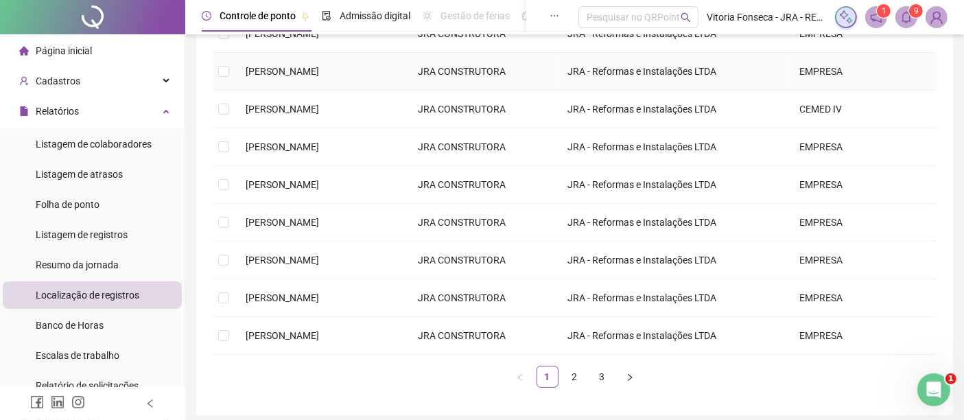
scroll to position [302, 0]
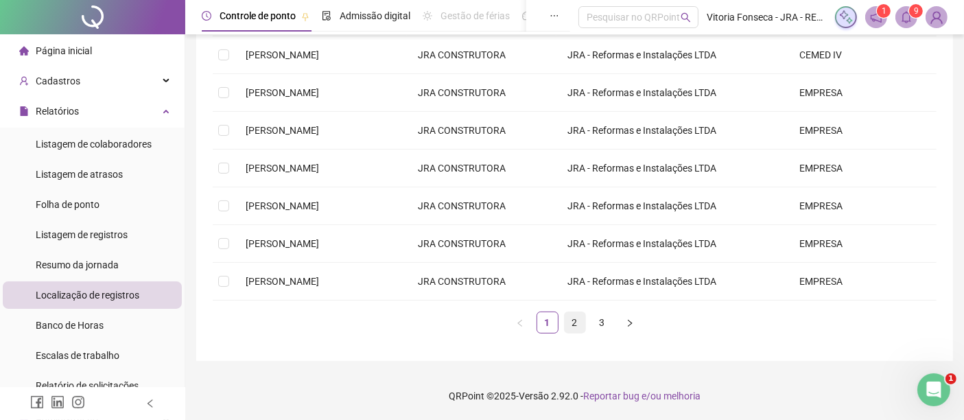
click at [566, 323] on link "2" at bounding box center [575, 322] width 21 height 21
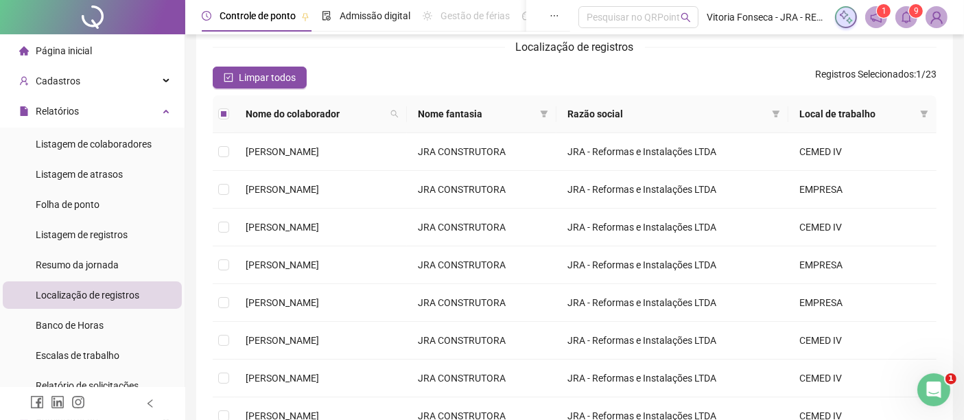
scroll to position [0, 0]
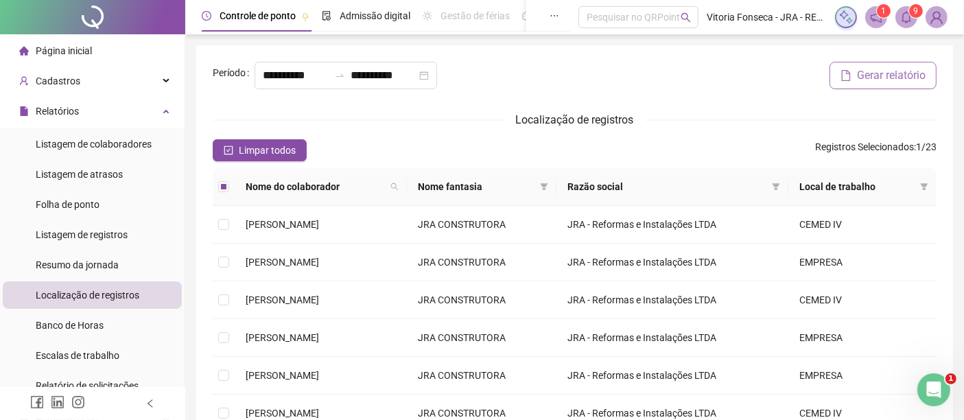
click at [902, 84] on span "Gerar relatório" at bounding box center [891, 75] width 69 height 16
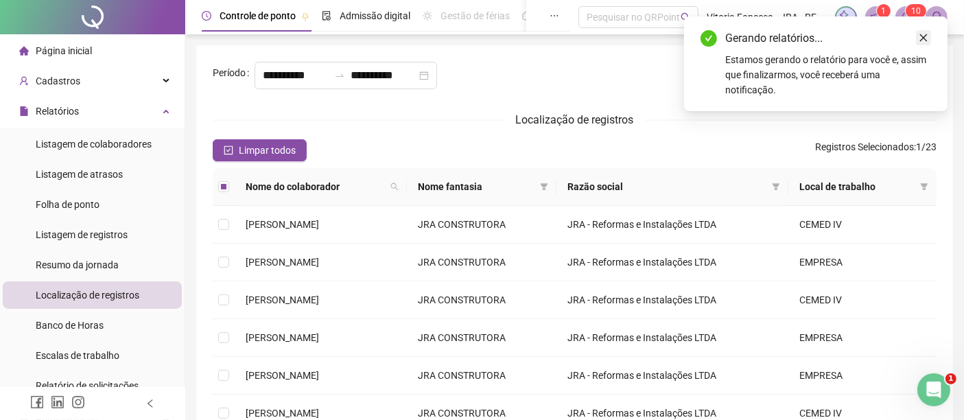
click at [922, 36] on icon "close" at bounding box center [924, 38] width 10 height 10
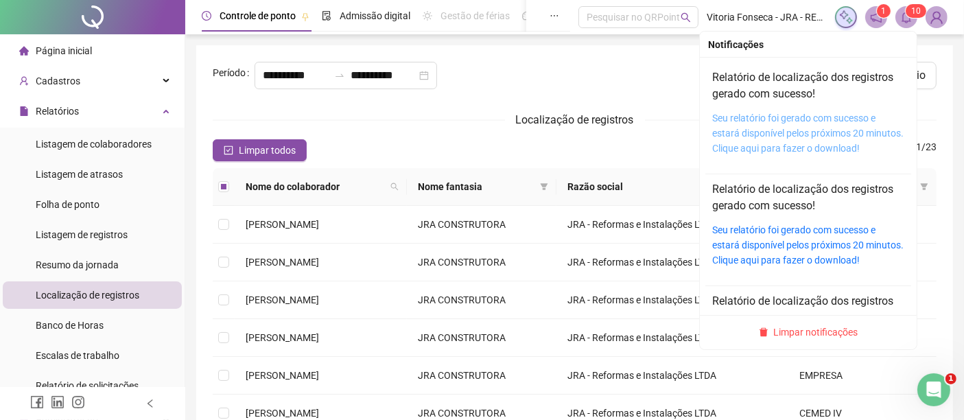
click at [723, 142] on link "Seu relatório foi gerado com sucesso e estará disponível pelos próximos 20 minu…" at bounding box center [807, 133] width 191 height 41
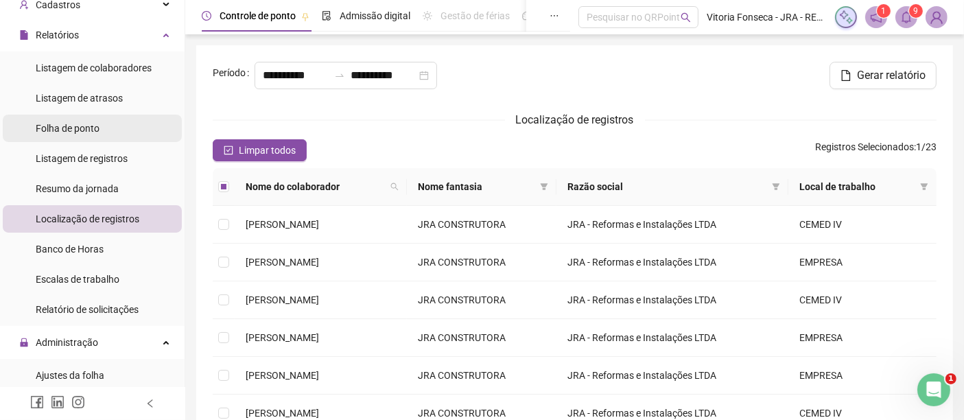
scroll to position [152, 0]
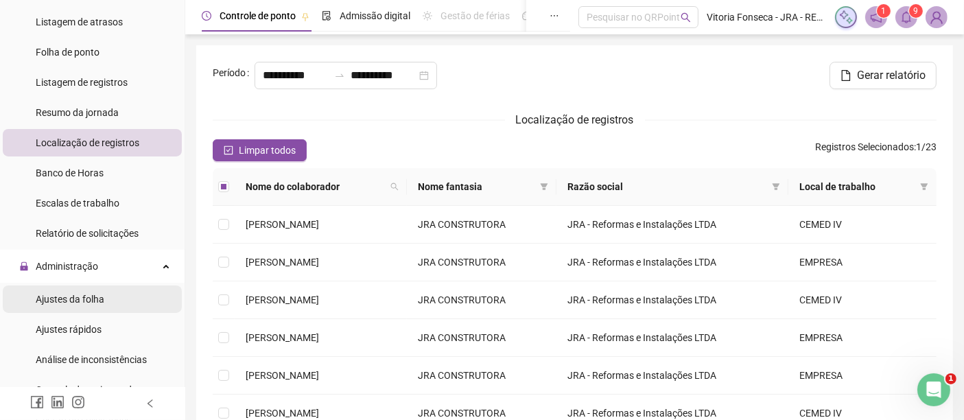
click at [106, 301] on li "Ajustes da folha" at bounding box center [92, 298] width 179 height 27
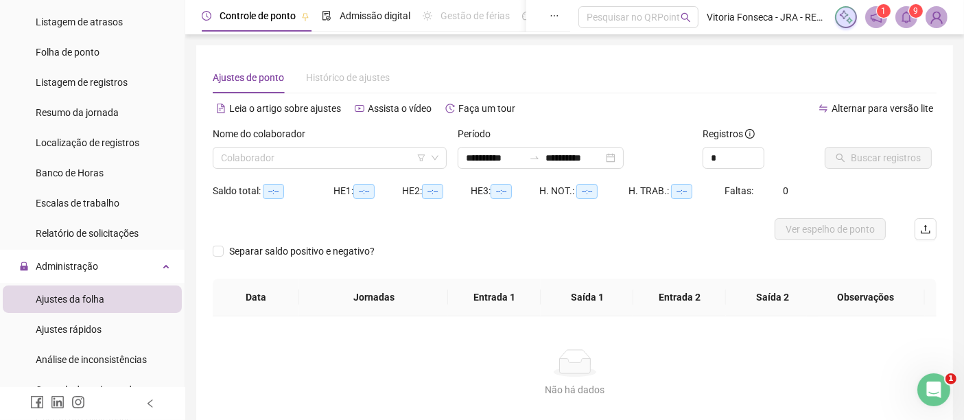
type input "**********"
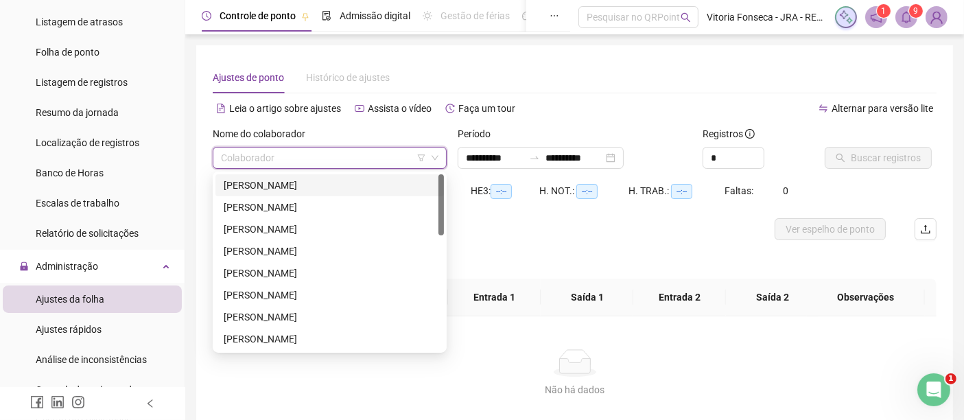
click at [358, 154] on input "search" at bounding box center [323, 158] width 205 height 21
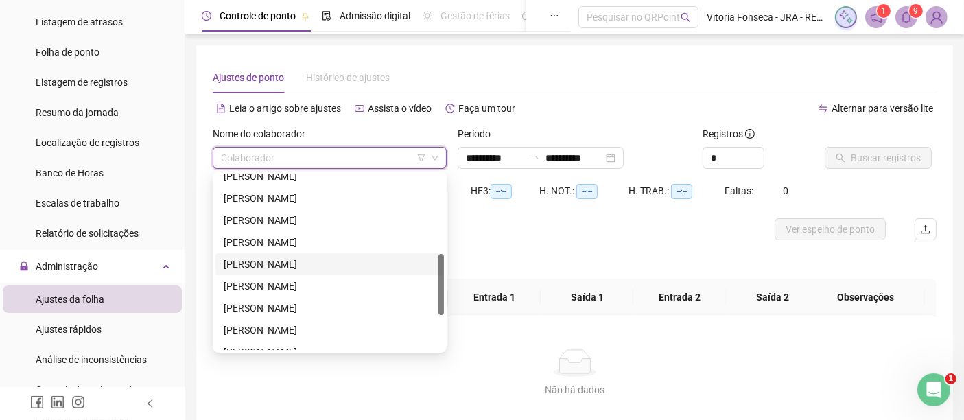
click at [325, 264] on div "[PERSON_NAME]" at bounding box center [330, 264] width 212 height 15
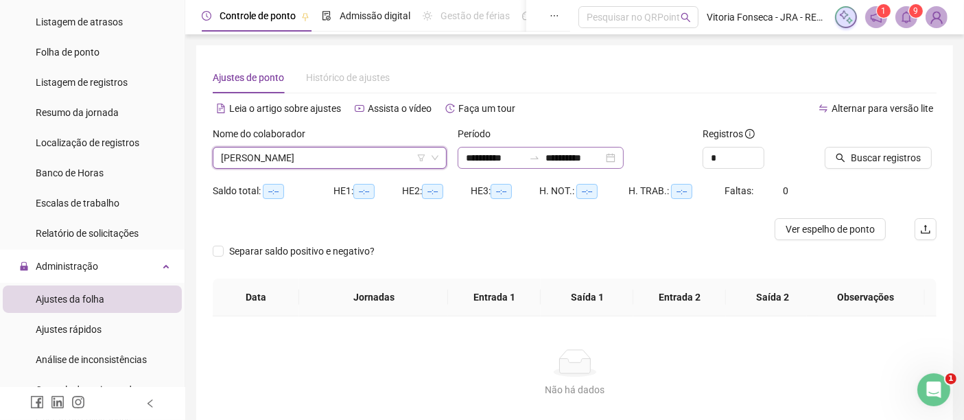
click at [624, 158] on div "**********" at bounding box center [541, 158] width 166 height 22
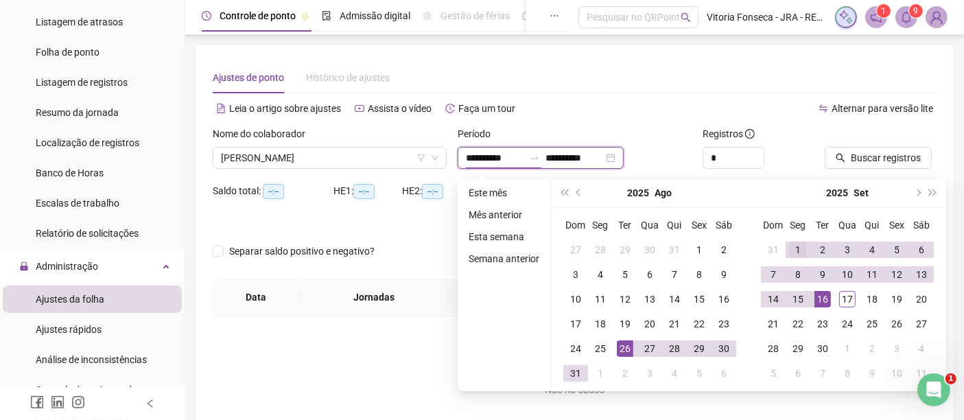
type input "**********"
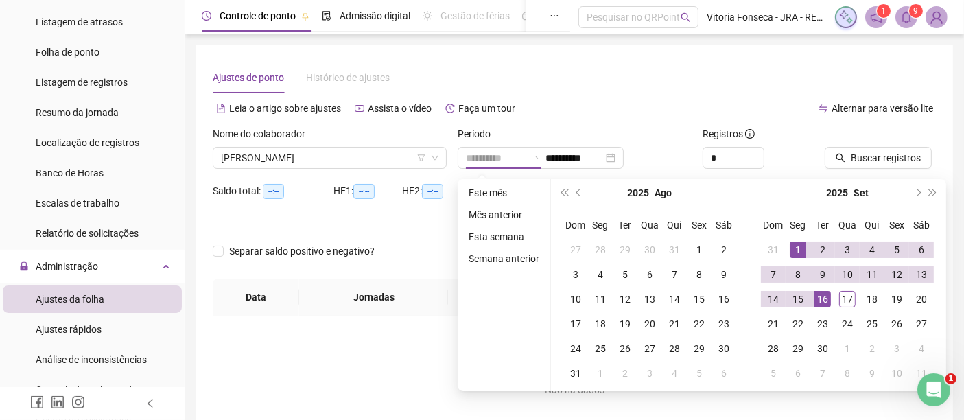
click at [794, 248] on div "1" at bounding box center [798, 250] width 16 height 16
type input "**********"
click at [844, 296] on div "17" at bounding box center [847, 299] width 16 height 16
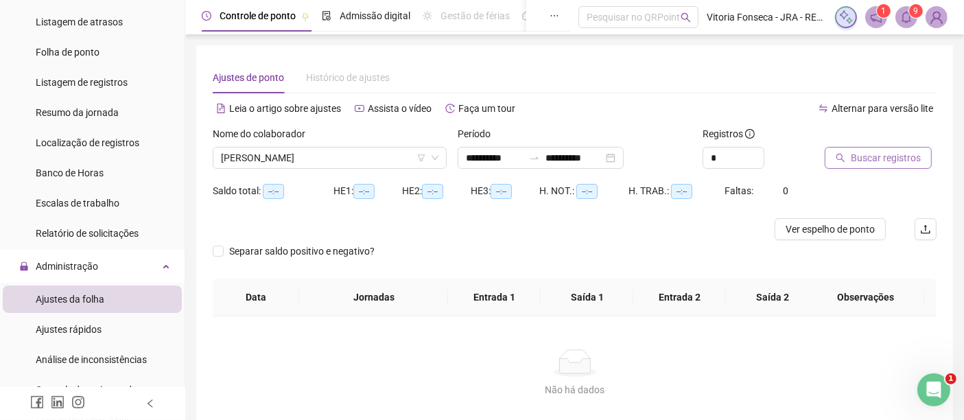
click at [907, 163] on span "Buscar registros" at bounding box center [886, 157] width 70 height 15
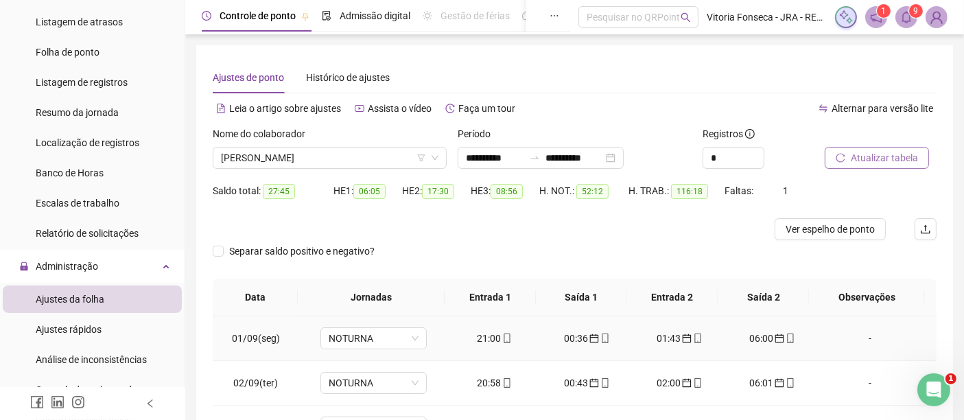
click at [788, 333] on icon "mobile" at bounding box center [791, 338] width 6 height 10
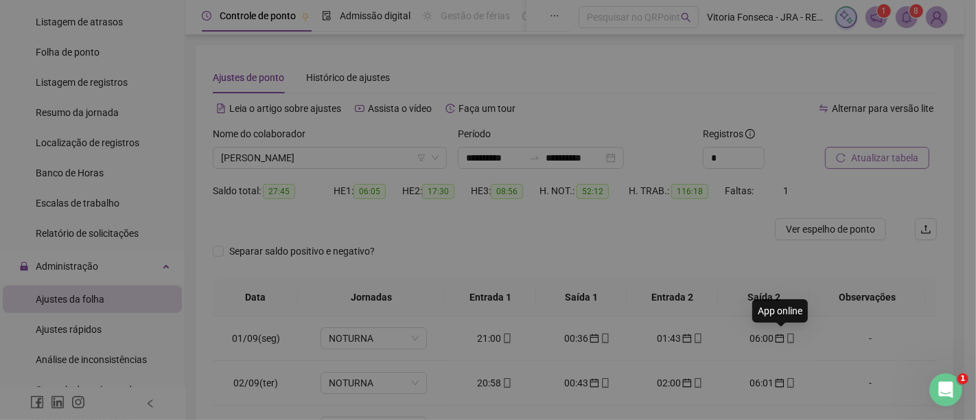
type input "**********"
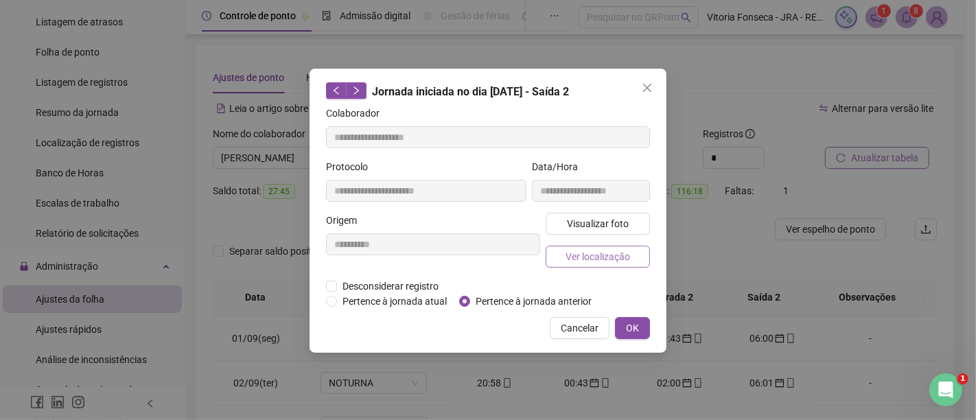
click at [587, 258] on span "Ver localização" at bounding box center [597, 256] width 65 height 15
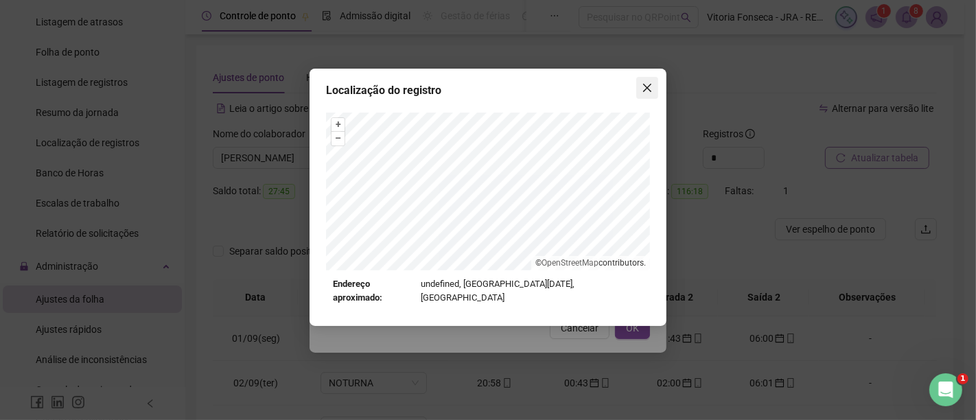
click at [651, 83] on icon "close" at bounding box center [647, 87] width 11 height 11
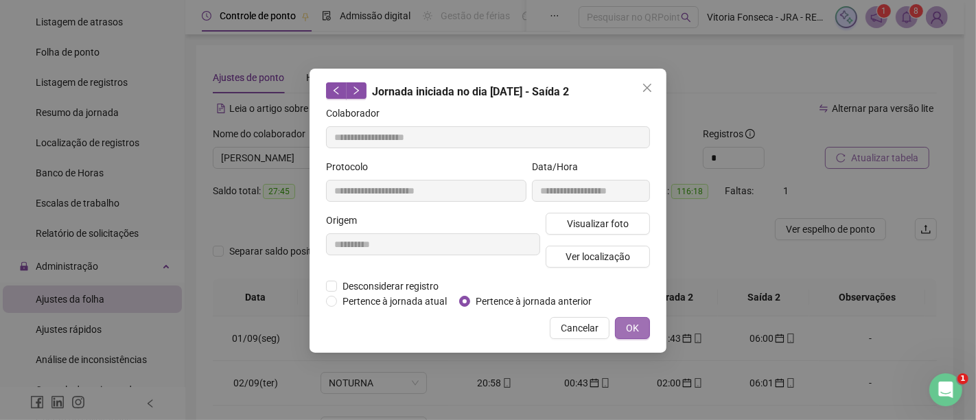
click at [631, 326] on span "OK" at bounding box center [632, 327] width 13 height 15
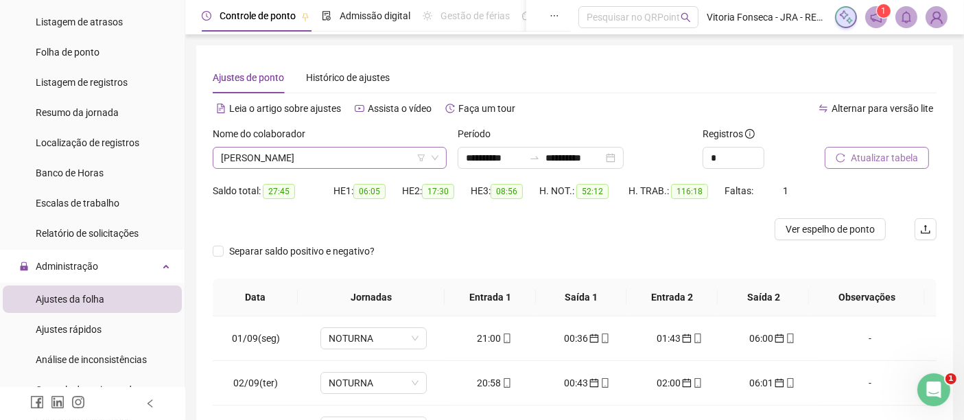
click at [375, 163] on span "[PERSON_NAME]" at bounding box center [330, 158] width 218 height 21
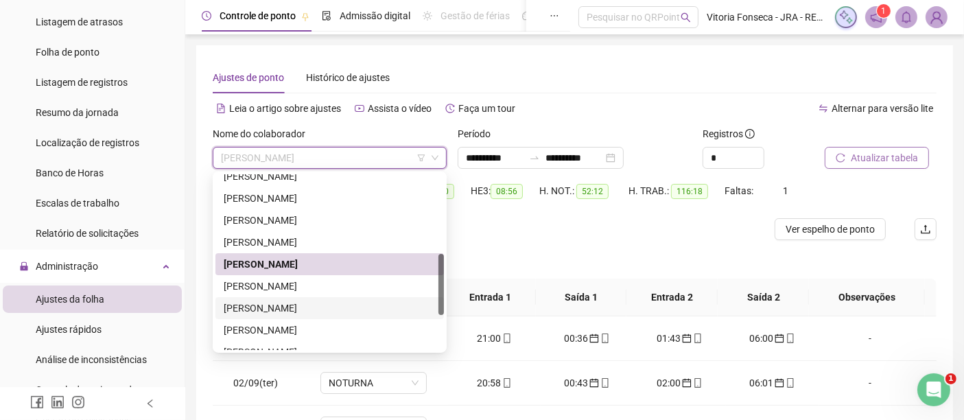
scroll to position [305, 0]
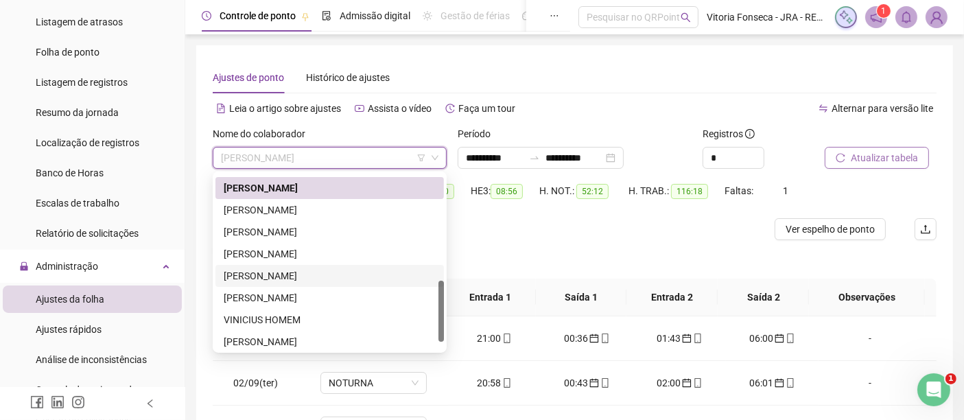
click at [344, 279] on div "[PERSON_NAME]" at bounding box center [330, 275] width 212 height 15
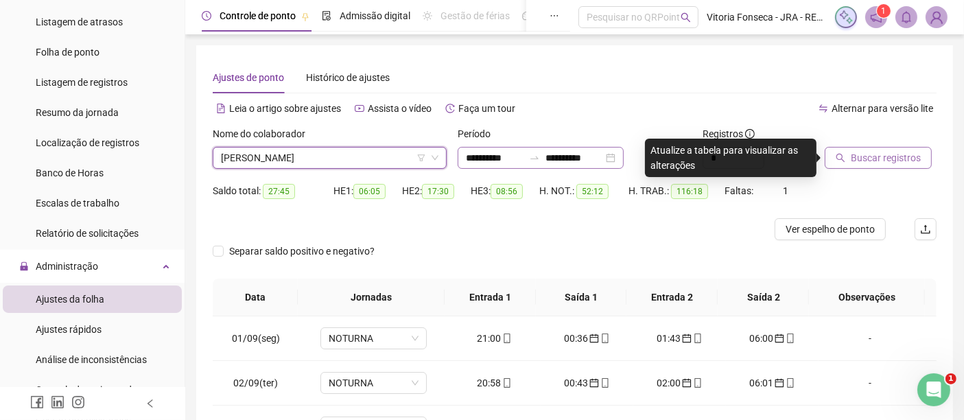
click at [624, 163] on div "**********" at bounding box center [541, 158] width 166 height 22
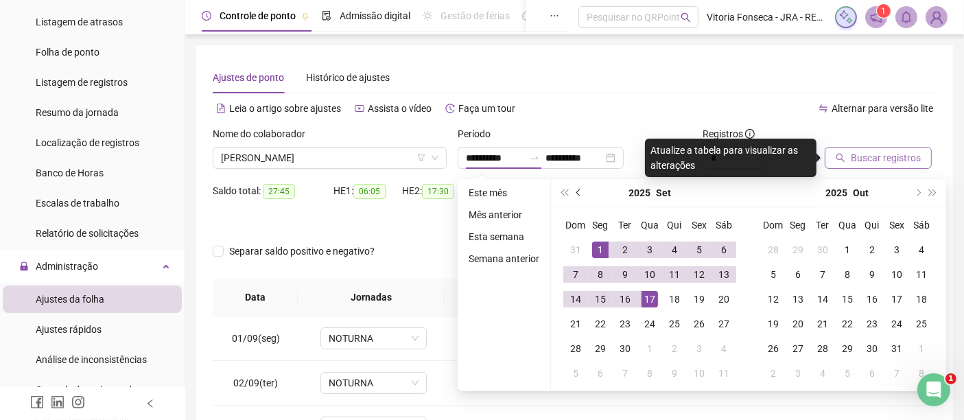
click at [579, 188] on button "prev-year" at bounding box center [579, 192] width 15 height 27
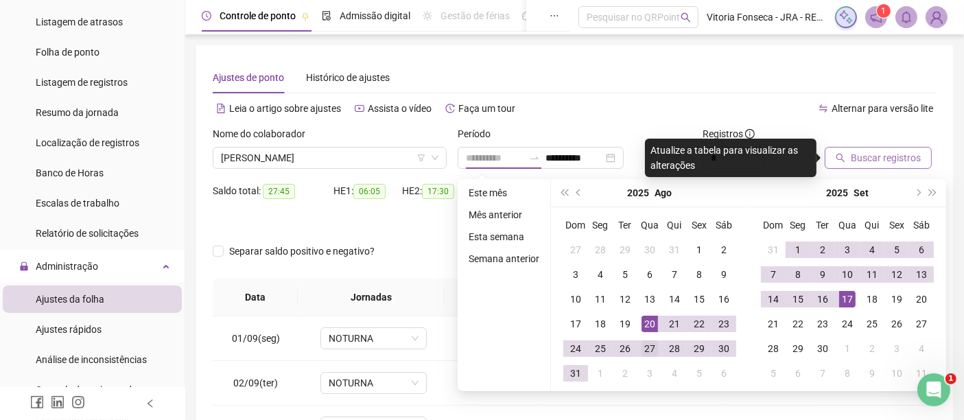
type input "**********"
click at [647, 347] on div "27" at bounding box center [650, 348] width 16 height 16
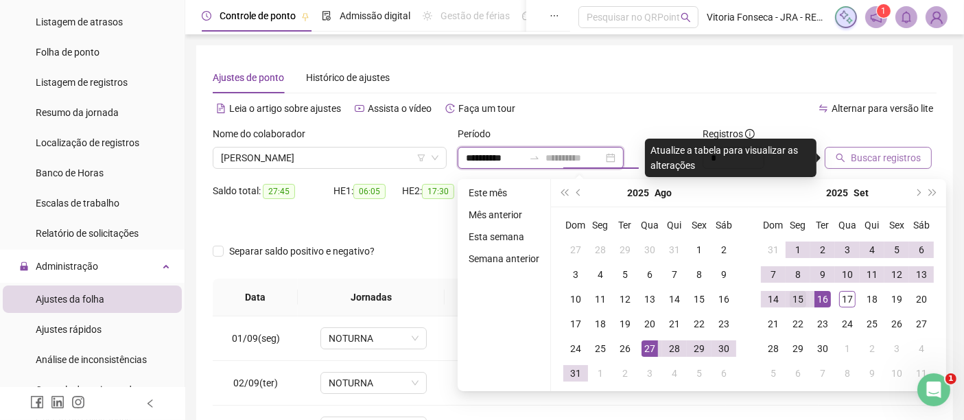
type input "**********"
click at [805, 296] on td "15" at bounding box center [798, 299] width 25 height 25
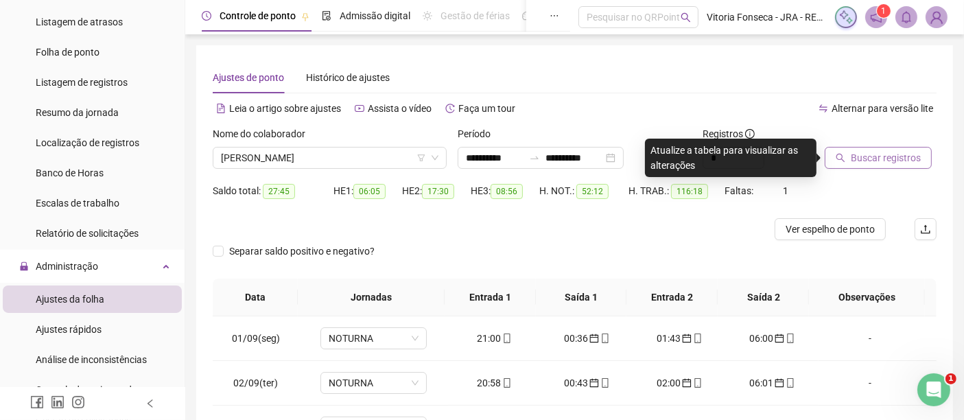
click at [863, 161] on span "Buscar registros" at bounding box center [886, 157] width 70 height 15
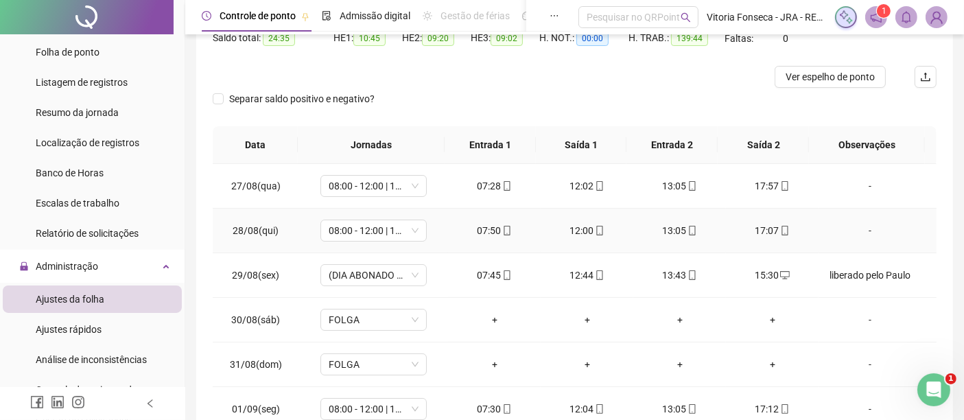
scroll to position [229, 0]
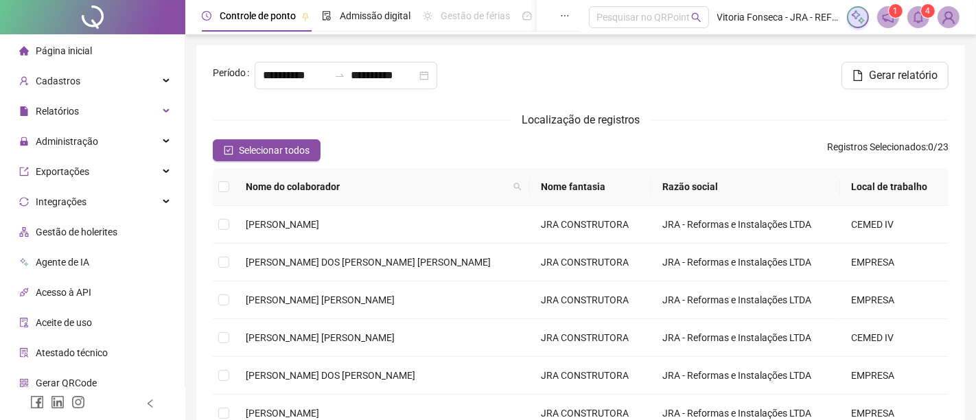
type input "**********"
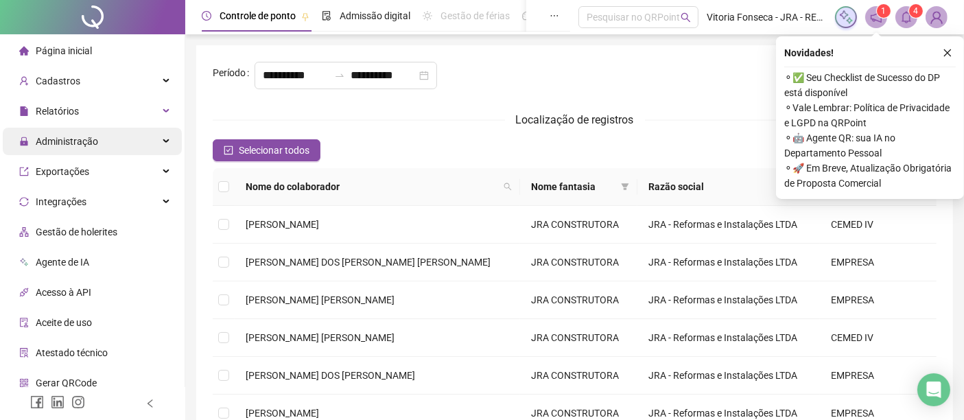
click at [92, 145] on span "Administração" at bounding box center [67, 141] width 62 height 11
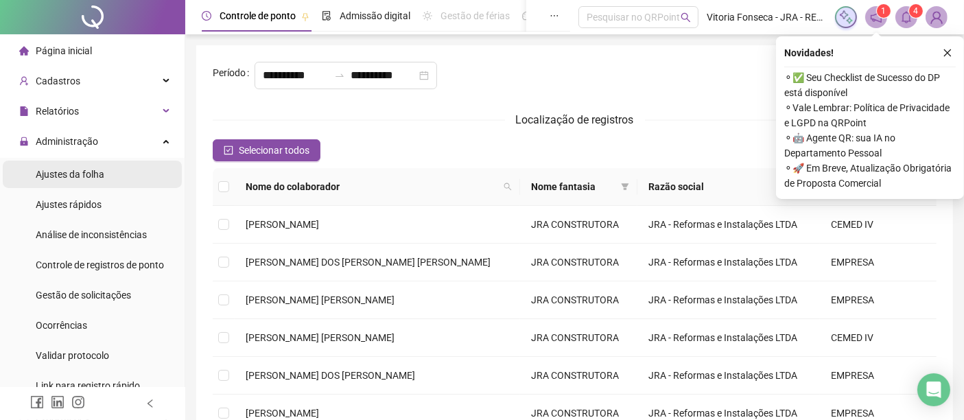
click at [102, 170] on span "Ajustes da folha" at bounding box center [70, 174] width 69 height 11
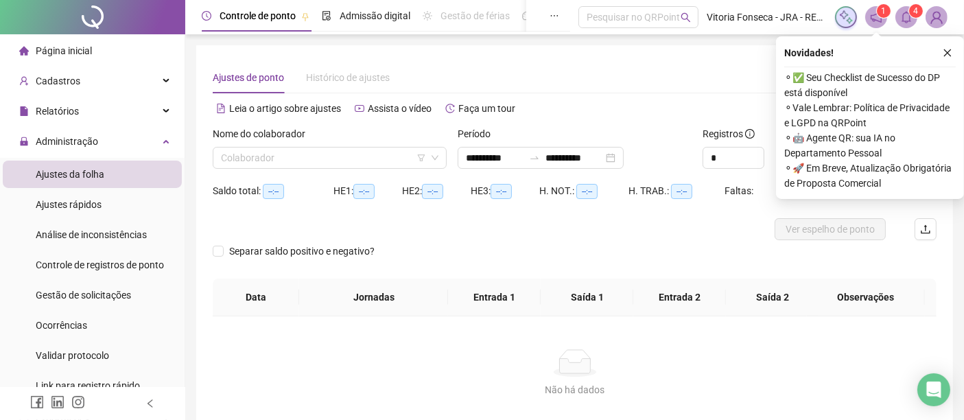
type input "**********"
click at [353, 154] on input "search" at bounding box center [323, 158] width 205 height 21
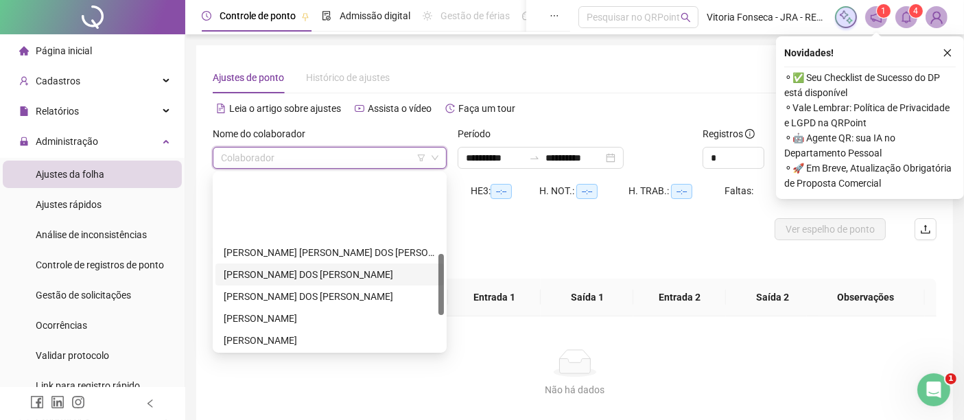
scroll to position [229, 0]
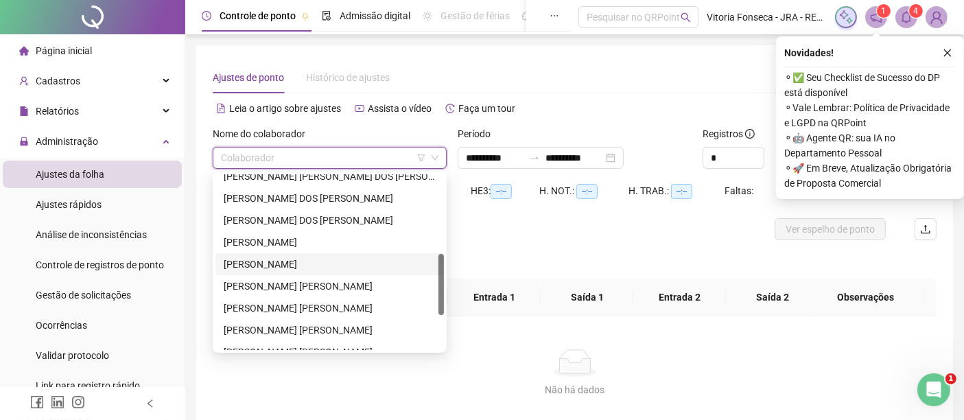
click at [325, 264] on div "[PERSON_NAME]" at bounding box center [330, 264] width 212 height 15
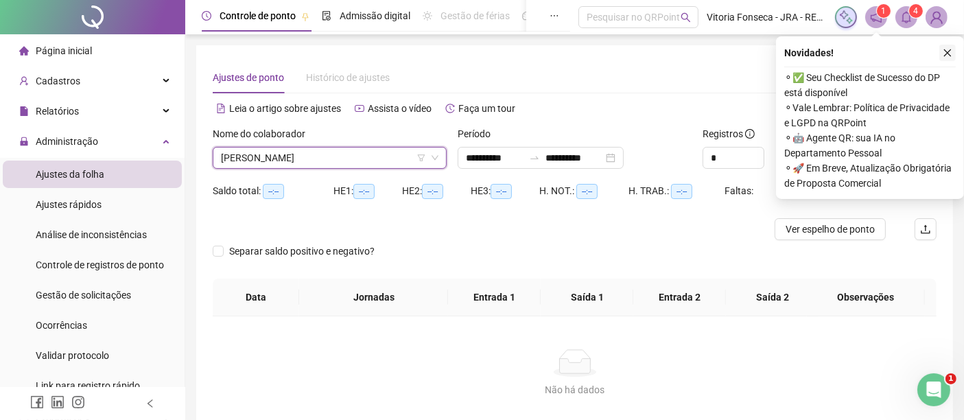
click at [948, 54] on icon "close" at bounding box center [948, 53] width 8 height 8
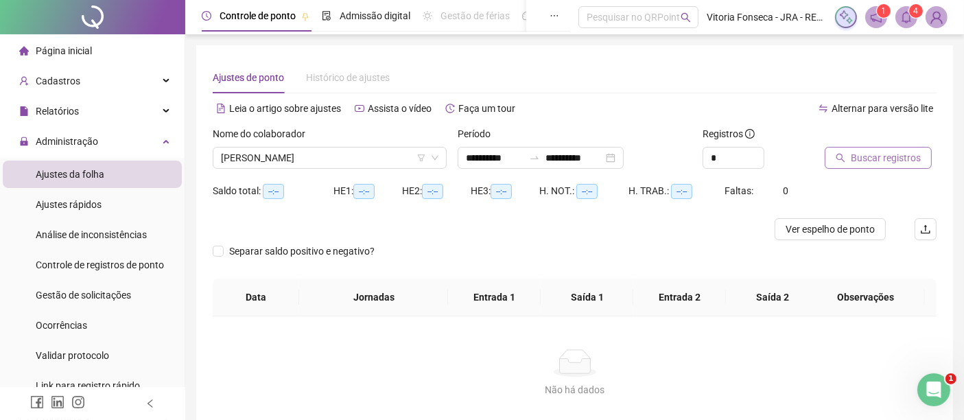
click at [901, 156] on span "Buscar registros" at bounding box center [886, 157] width 70 height 15
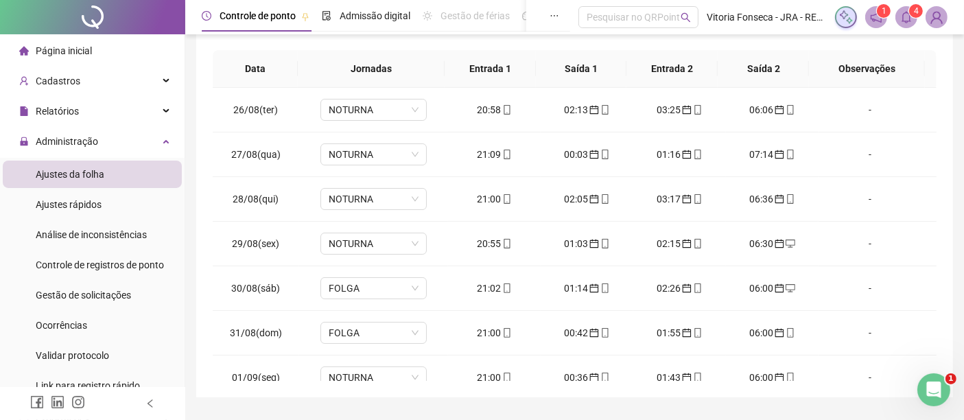
scroll to position [76, 0]
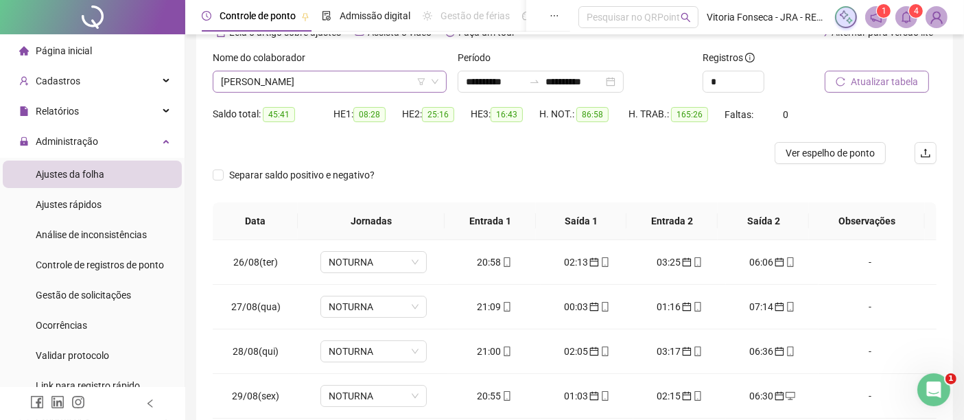
click at [347, 85] on span "[PERSON_NAME]" at bounding box center [330, 81] width 218 height 21
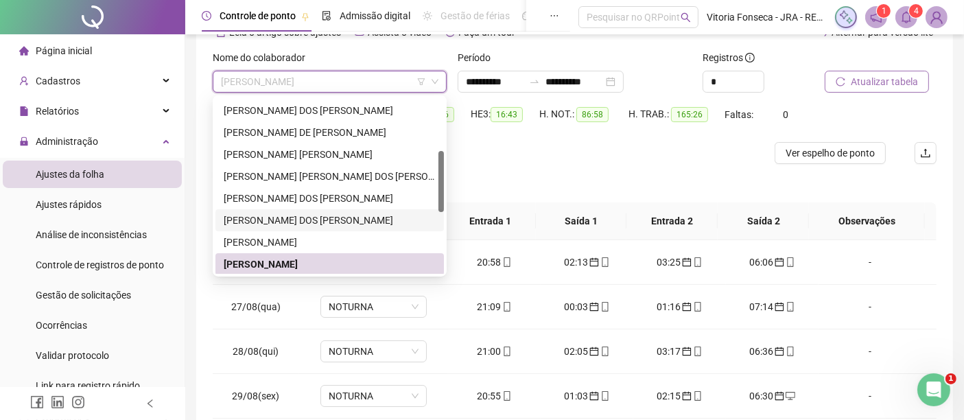
scroll to position [0, 0]
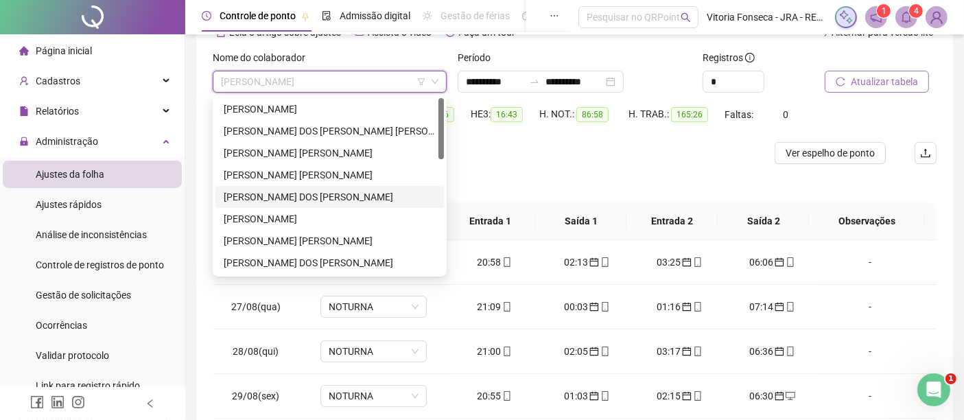
click at [323, 198] on div "[PERSON_NAME]" at bounding box center [330, 196] width 212 height 15
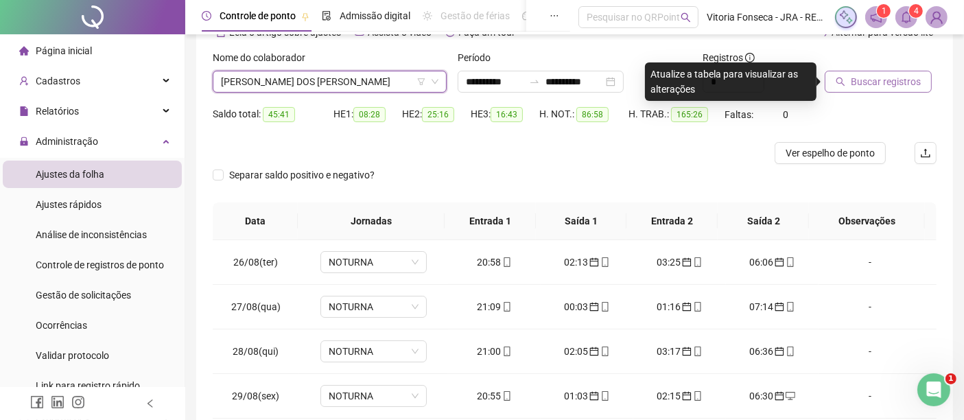
click at [892, 74] on span "Buscar registros" at bounding box center [886, 81] width 70 height 15
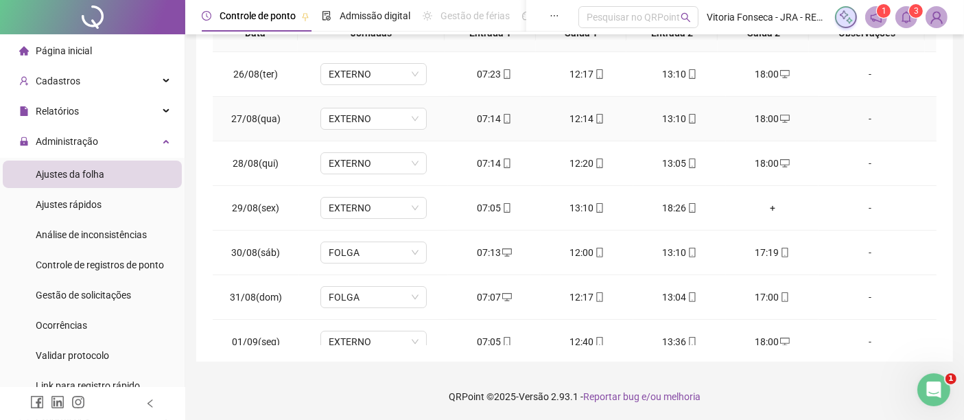
scroll to position [35, 0]
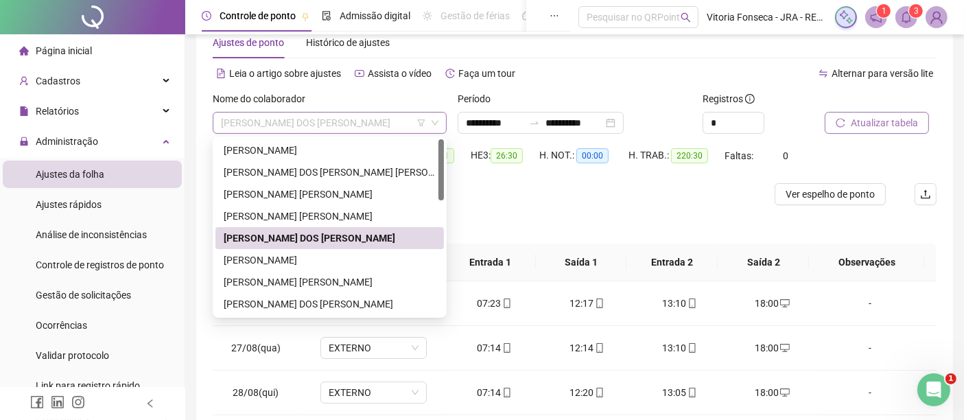
click at [364, 130] on span "[PERSON_NAME]" at bounding box center [330, 123] width 218 height 21
click at [353, 148] on div "[PERSON_NAME]" at bounding box center [330, 150] width 212 height 15
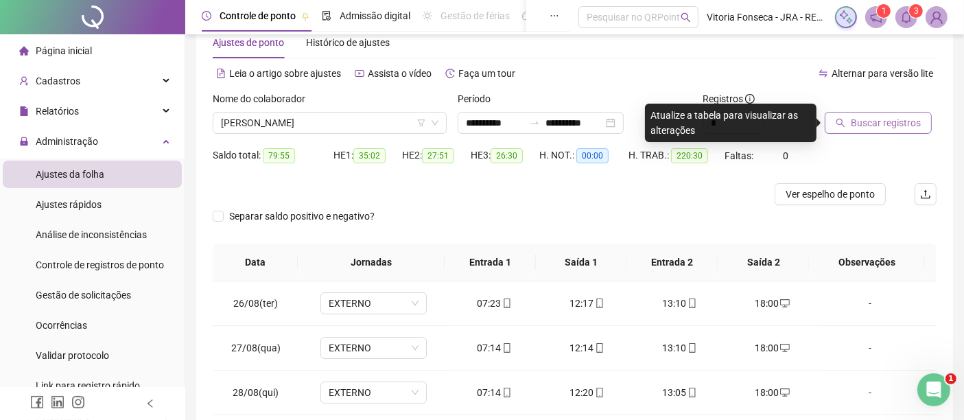
click at [870, 118] on span "Buscar registros" at bounding box center [886, 122] width 70 height 15
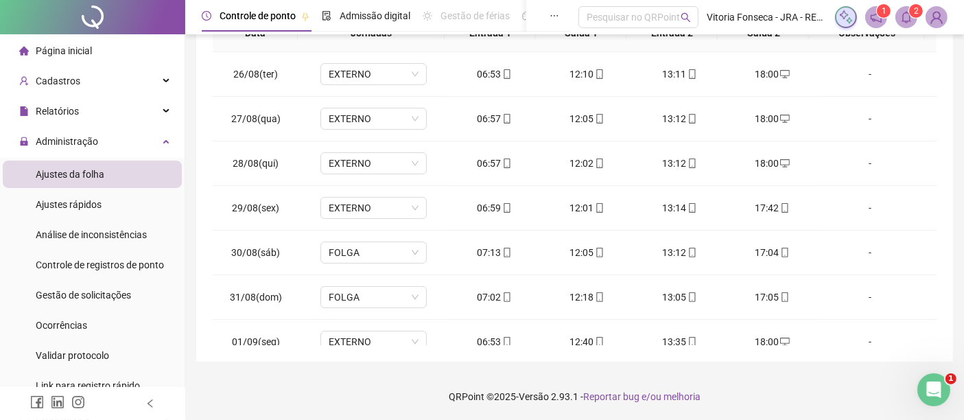
scroll to position [0, 0]
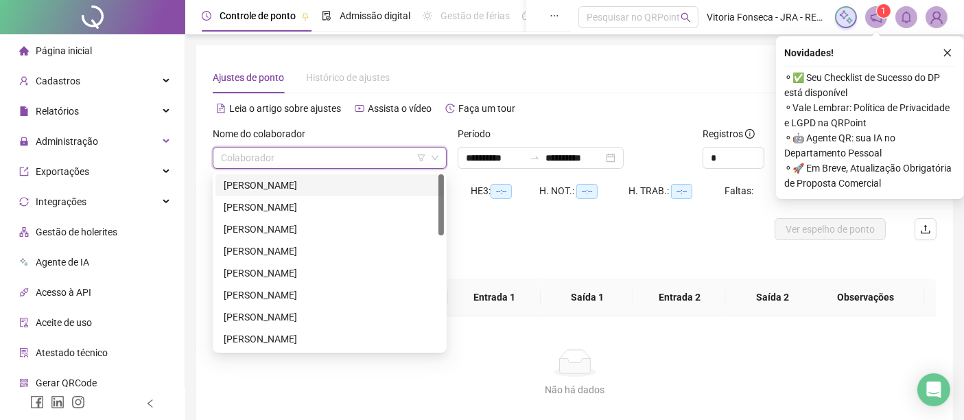
click at [404, 154] on input "search" at bounding box center [323, 158] width 205 height 21
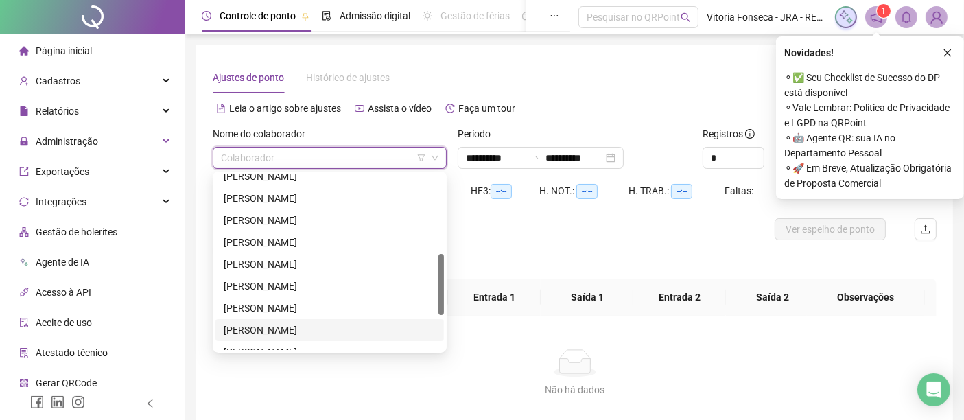
click at [333, 327] on div "[PERSON_NAME]" at bounding box center [330, 330] width 212 height 15
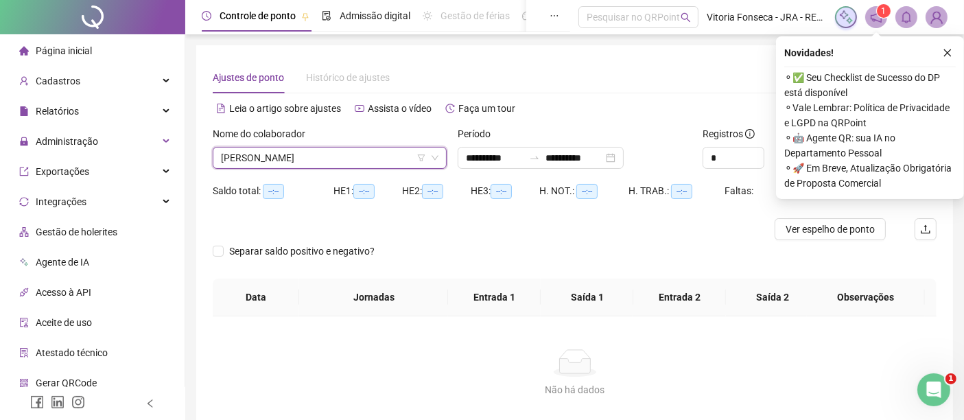
scroll to position [0, 0]
click at [950, 54] on icon "close" at bounding box center [948, 53] width 10 height 10
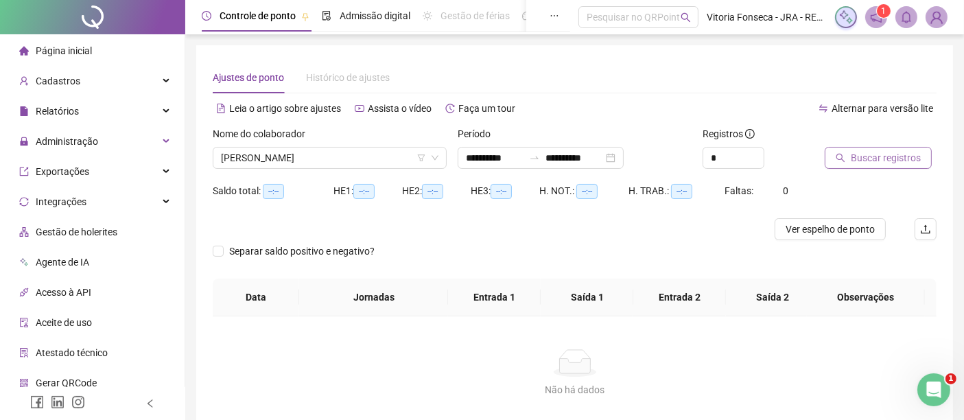
click at [903, 158] on span "Buscar registros" at bounding box center [886, 157] width 70 height 15
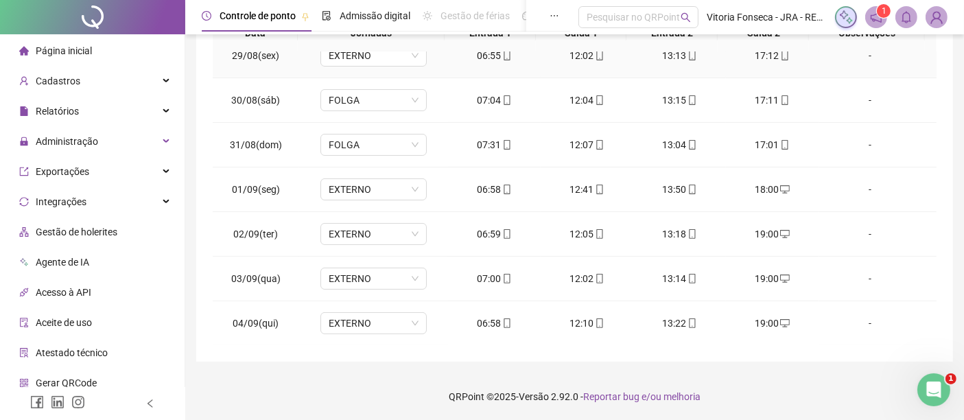
scroll to position [229, 0]
